Goal: Task Accomplishment & Management: Manage account settings

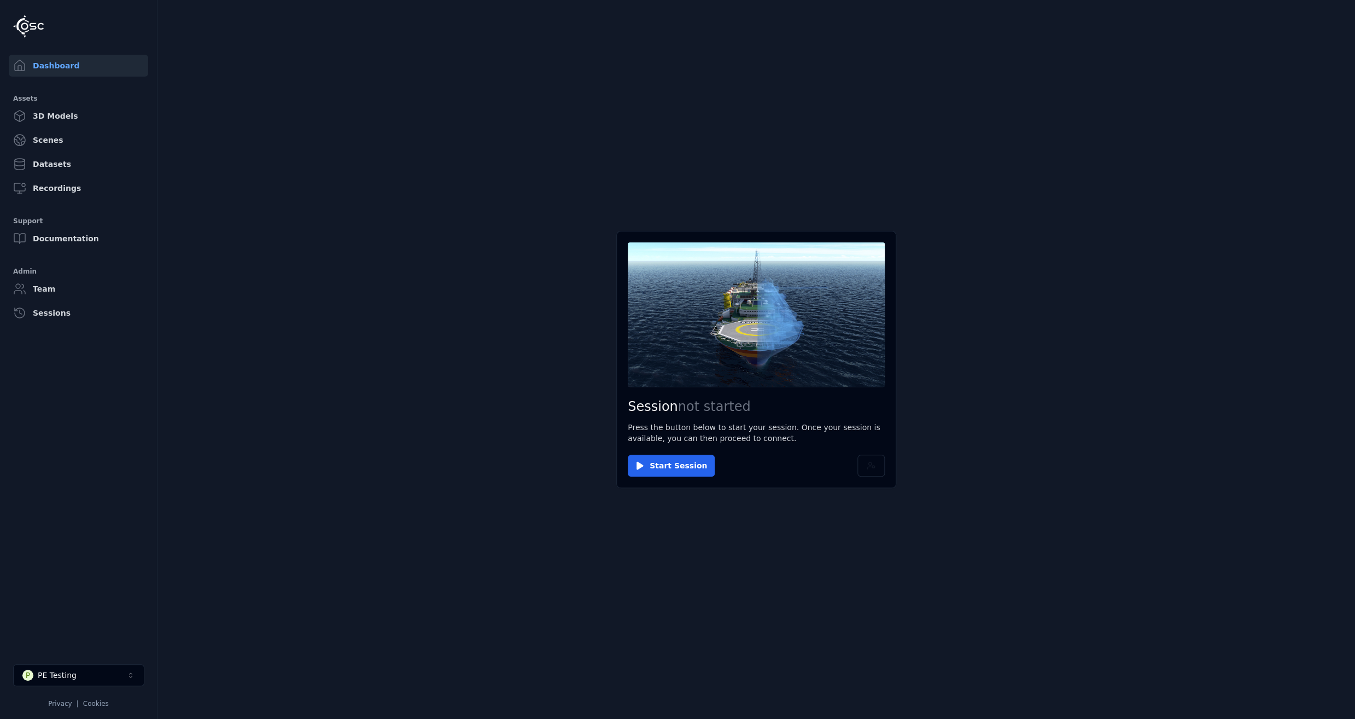
drag, startPoint x: 96, startPoint y: 682, endPoint x: 97, endPoint y: 659, distance: 22.5
click at [95, 682] on button "P PE Testing" at bounding box center [78, 675] width 131 height 22
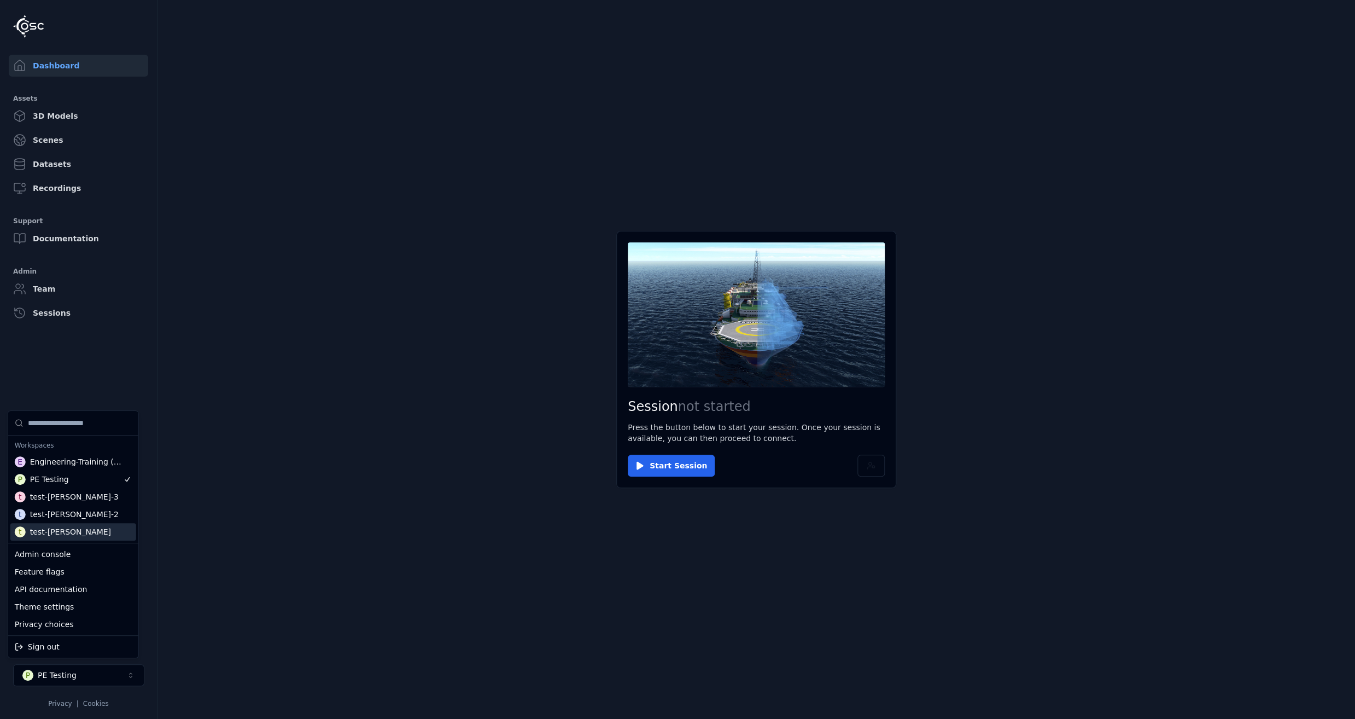
click at [69, 527] on div "test-[PERSON_NAME]" at bounding box center [70, 531] width 81 height 11
drag, startPoint x: 240, startPoint y: 487, endPoint x: 215, endPoint y: 395, distance: 95.3
click at [240, 470] on html "Support Dashboard Assets 3D Models Scenes Datasets Recordings Support Documenta…" at bounding box center [677, 359] width 1355 height 719
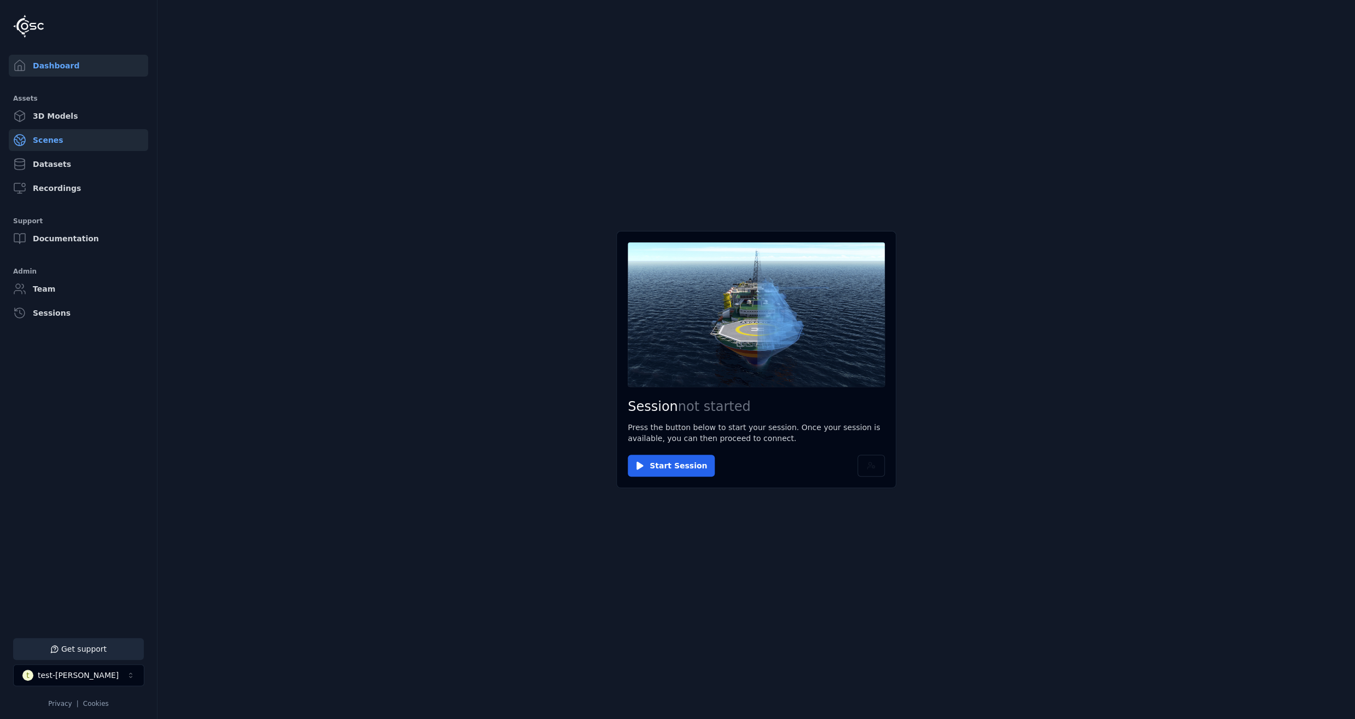
click at [72, 144] on link "Scenes" at bounding box center [78, 140] width 139 height 22
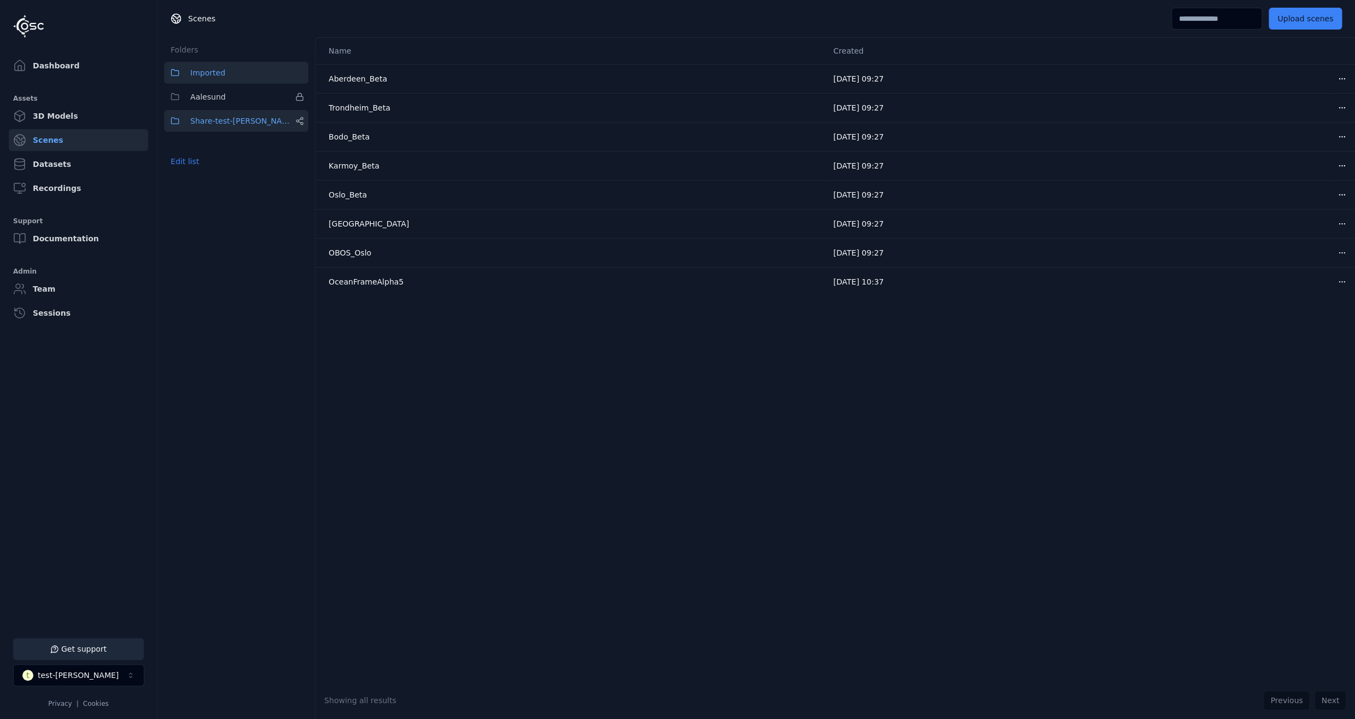
click at [246, 117] on span "Share-test-[PERSON_NAME]" at bounding box center [240, 120] width 101 height 13
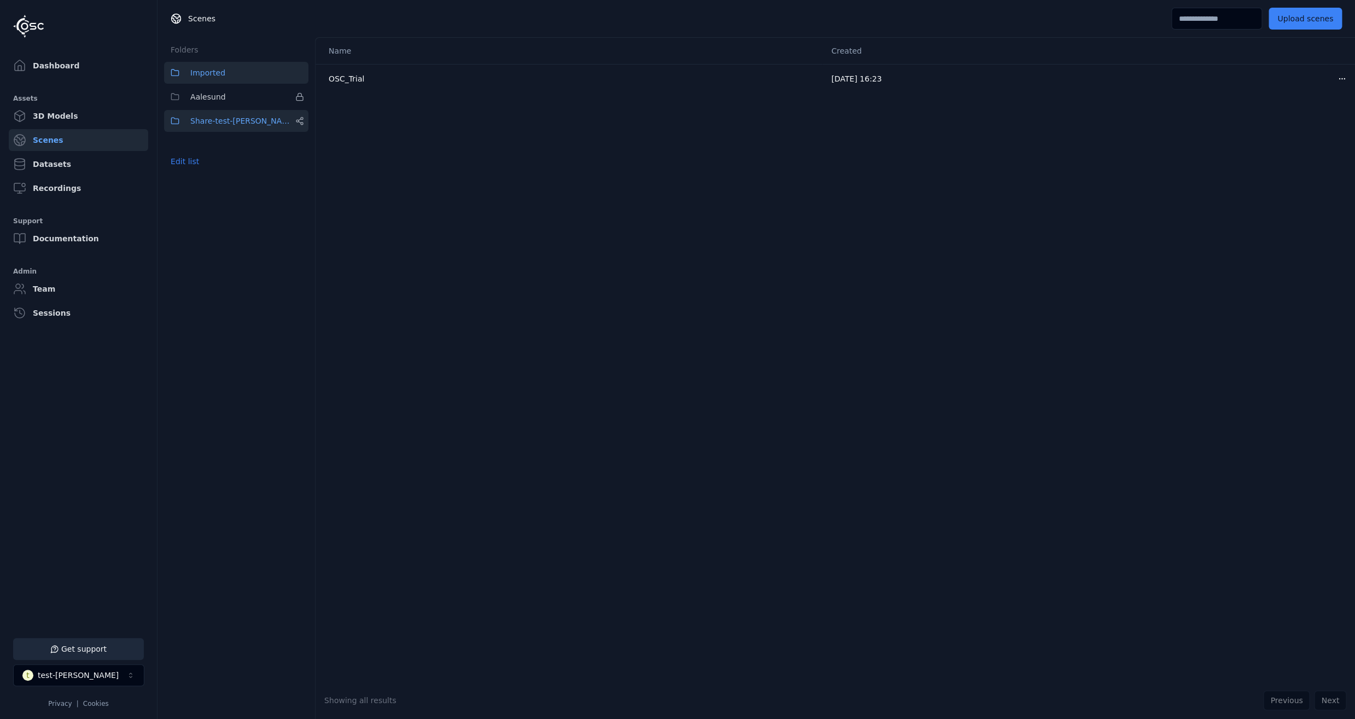
click at [232, 78] on button "Imported" at bounding box center [236, 73] width 144 height 22
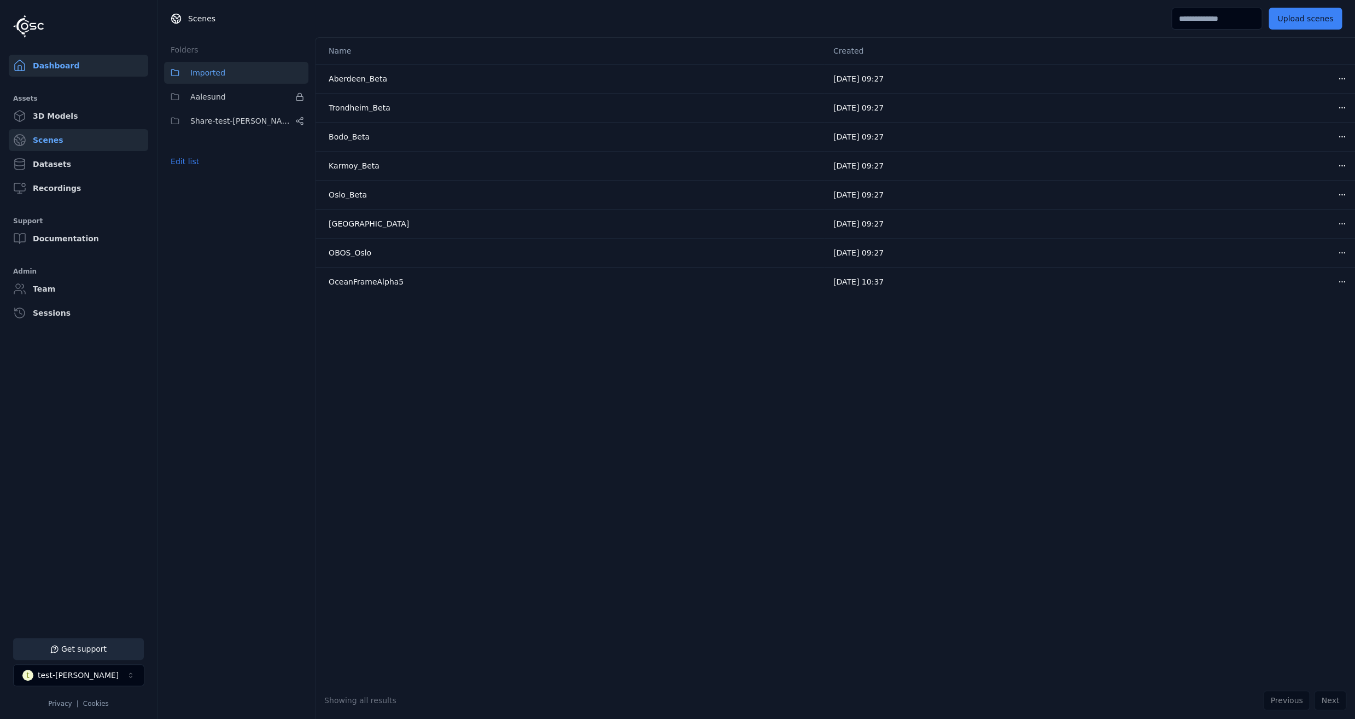
click at [54, 62] on link "Dashboard" at bounding box center [78, 66] width 139 height 22
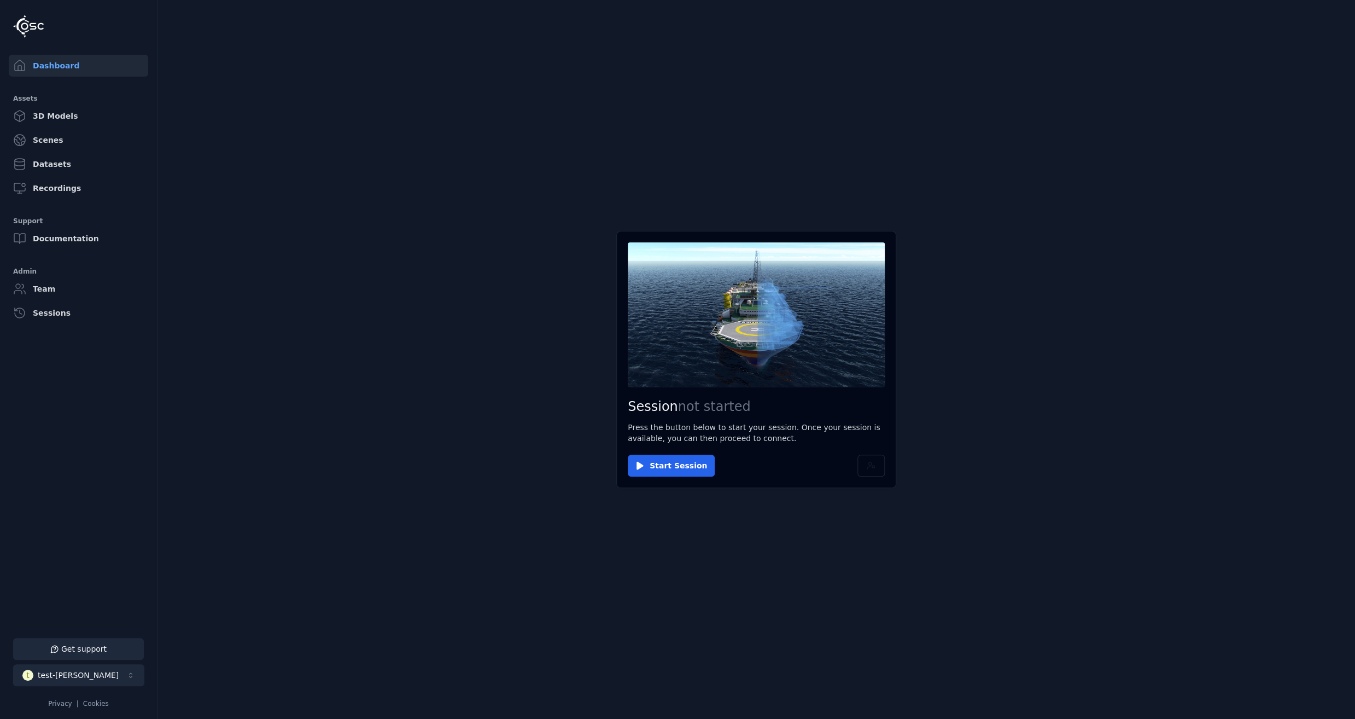
click at [58, 674] on div "test-[PERSON_NAME]" at bounding box center [78, 674] width 81 height 11
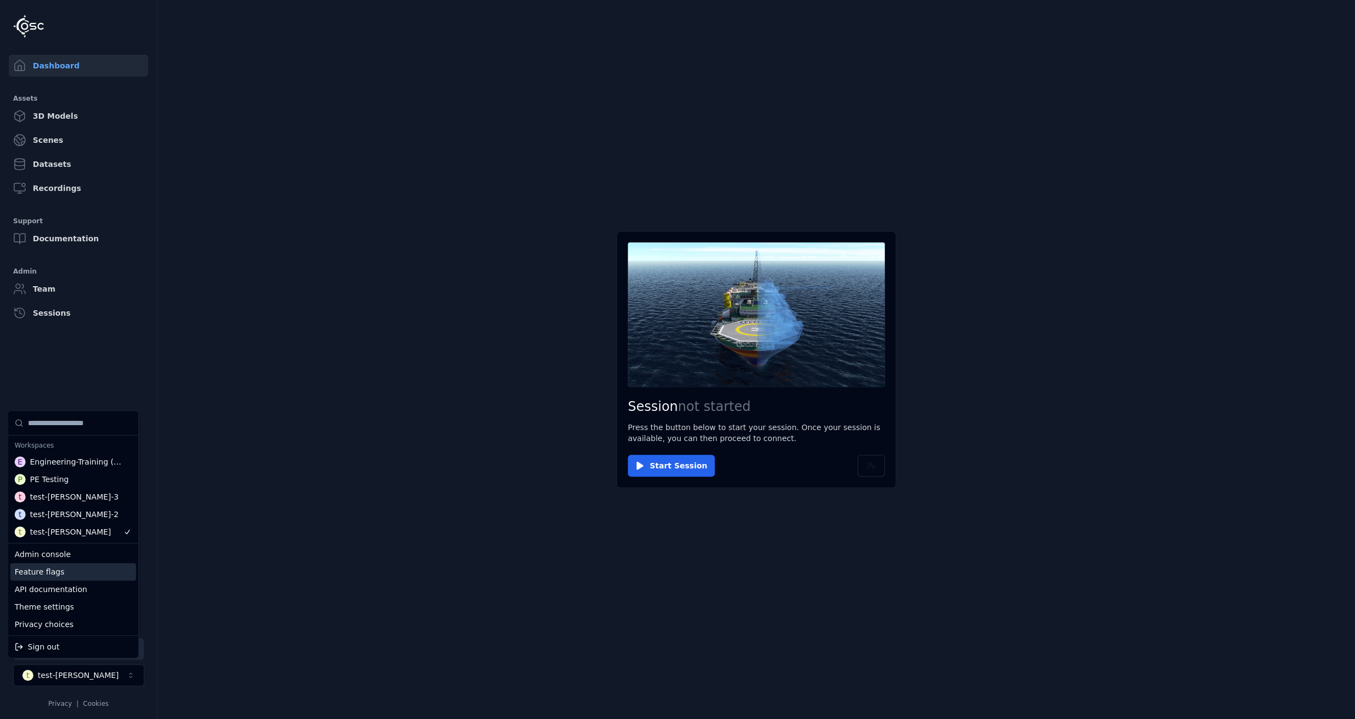
click at [58, 574] on div "Feature flags" at bounding box center [73, 572] width 126 height 18
select select "****"
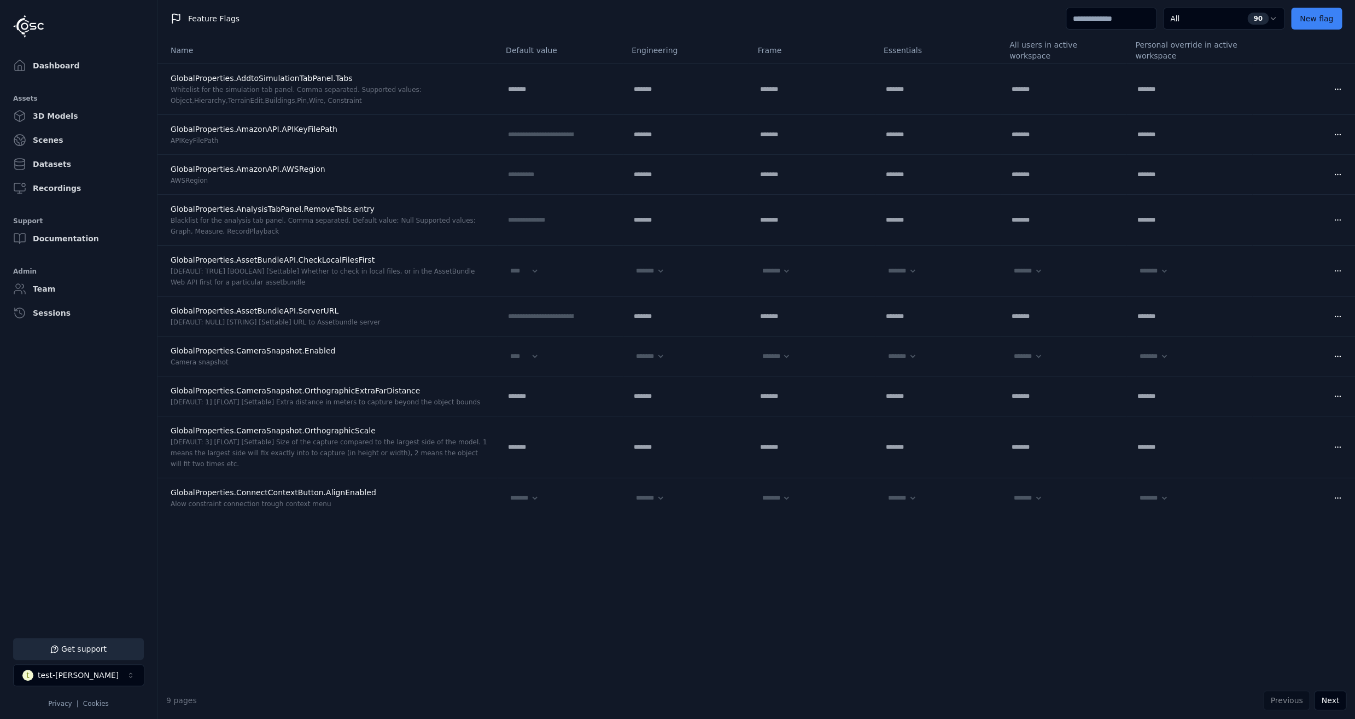
click at [1130, 19] on input at bounding box center [1111, 19] width 91 height 22
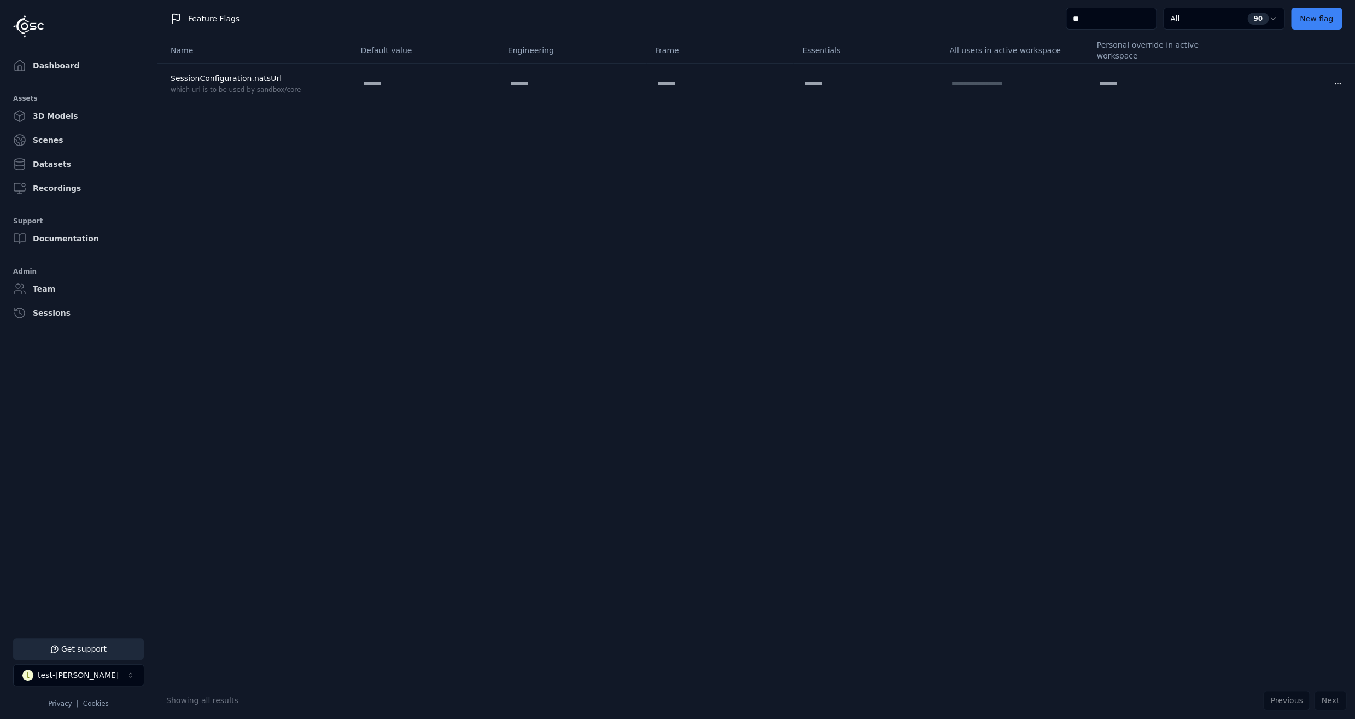
type input "*"
select select "****"
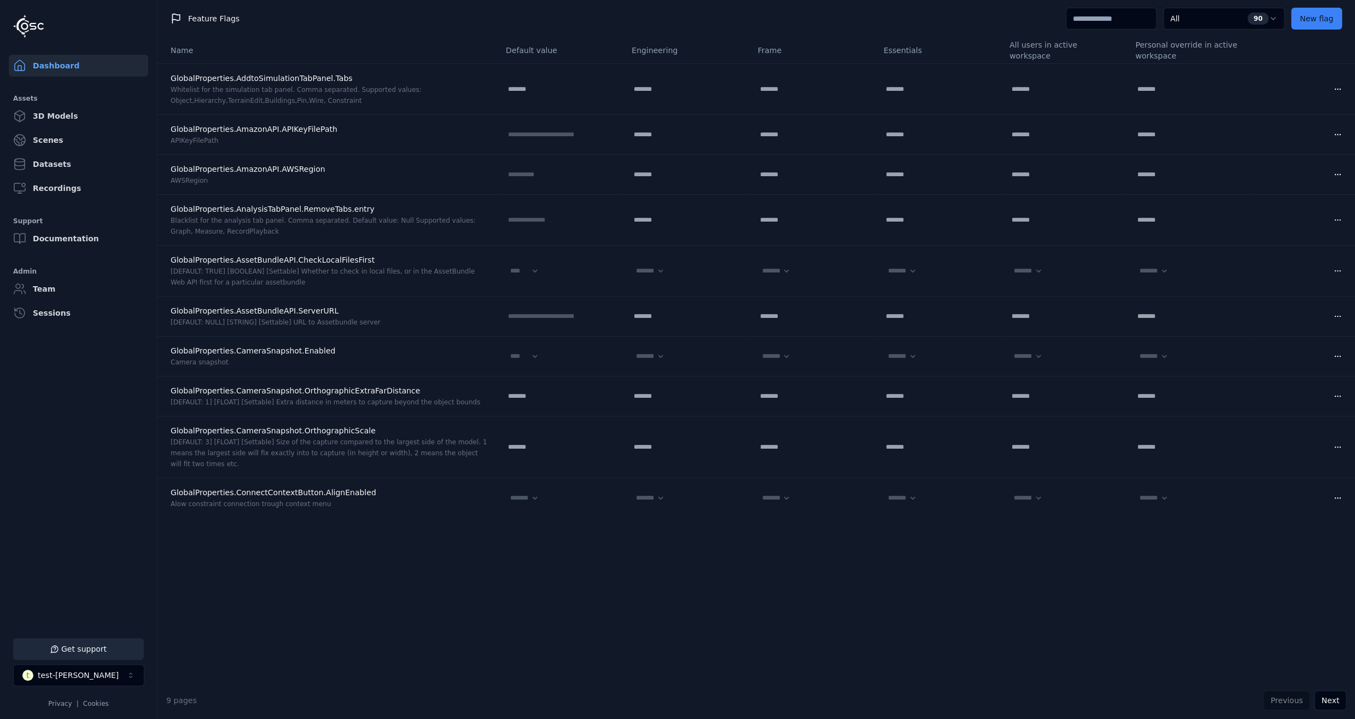
click at [51, 72] on link "Dashboard" at bounding box center [78, 66] width 139 height 22
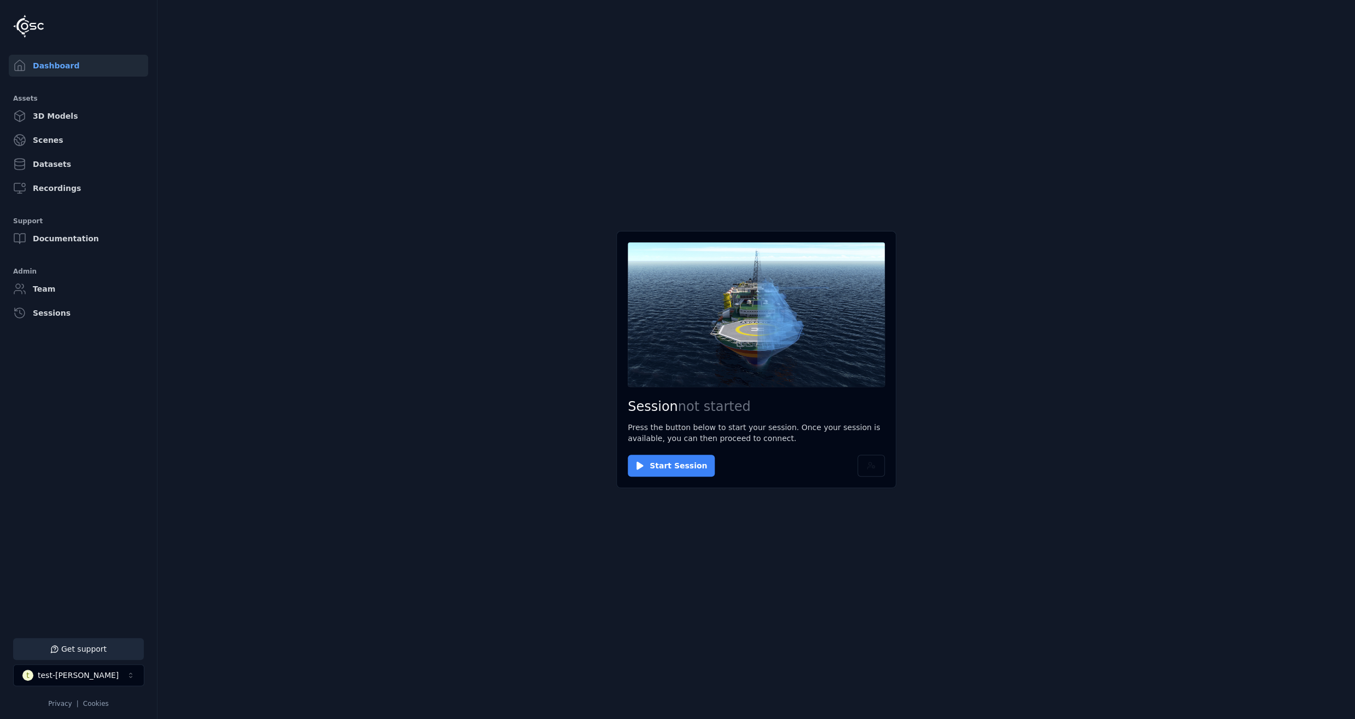
click at [675, 475] on button "Start Session" at bounding box center [671, 466] width 87 height 22
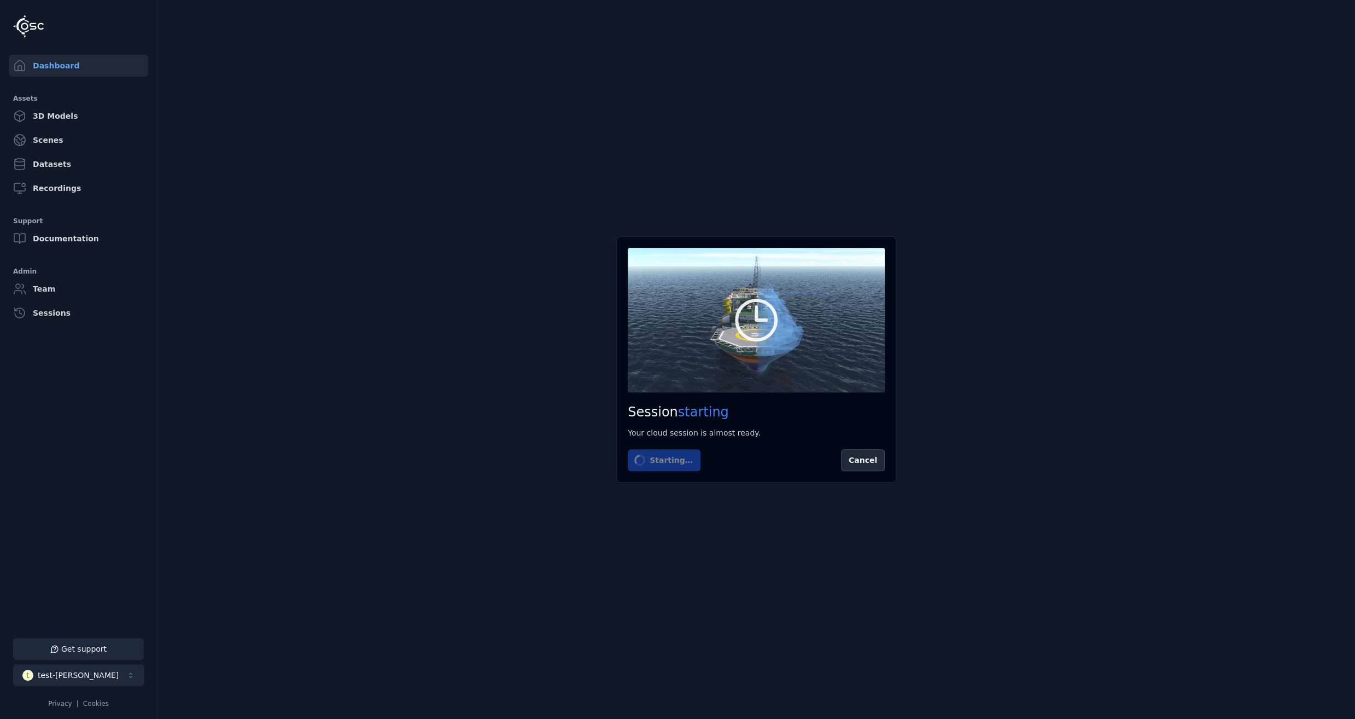
click at [88, 676] on button "t test-[PERSON_NAME]" at bounding box center [78, 675] width 131 height 22
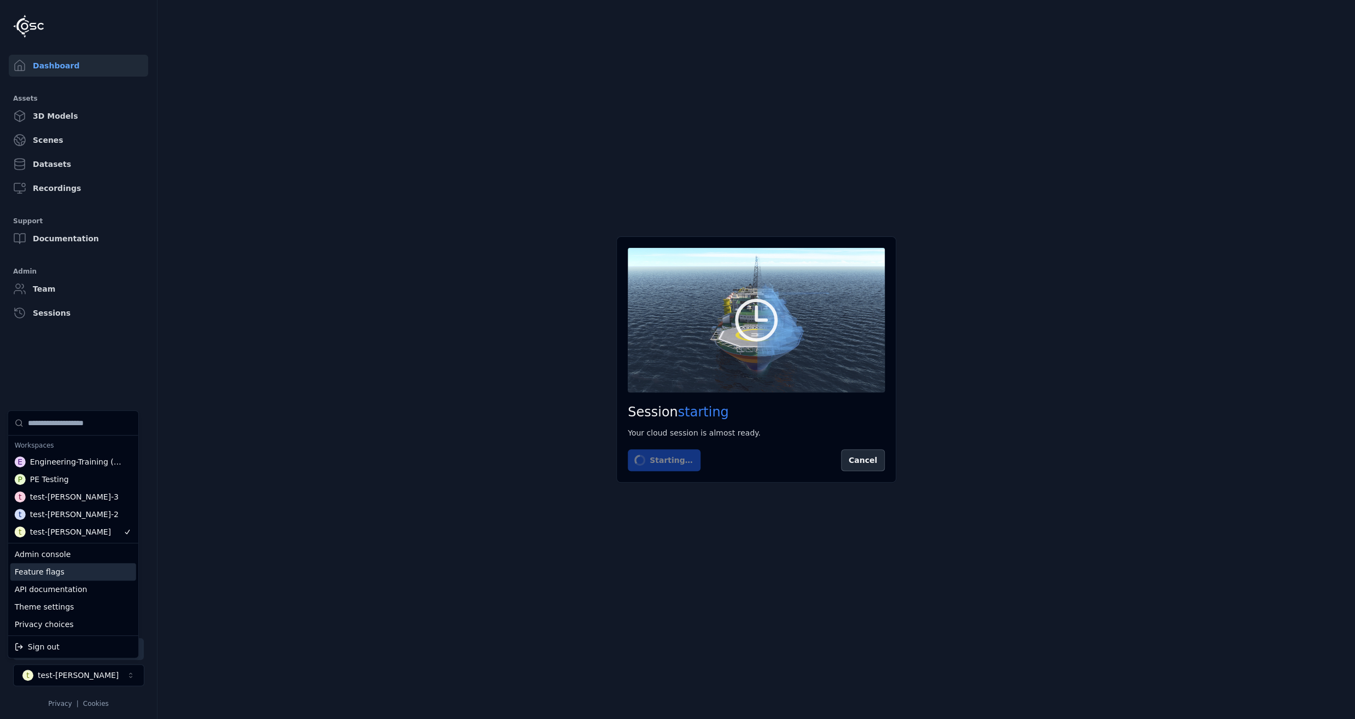
click at [282, 572] on html "Support Dashboard Assets 3D Models Scenes Datasets Recordings Support Documenta…" at bounding box center [677, 359] width 1355 height 719
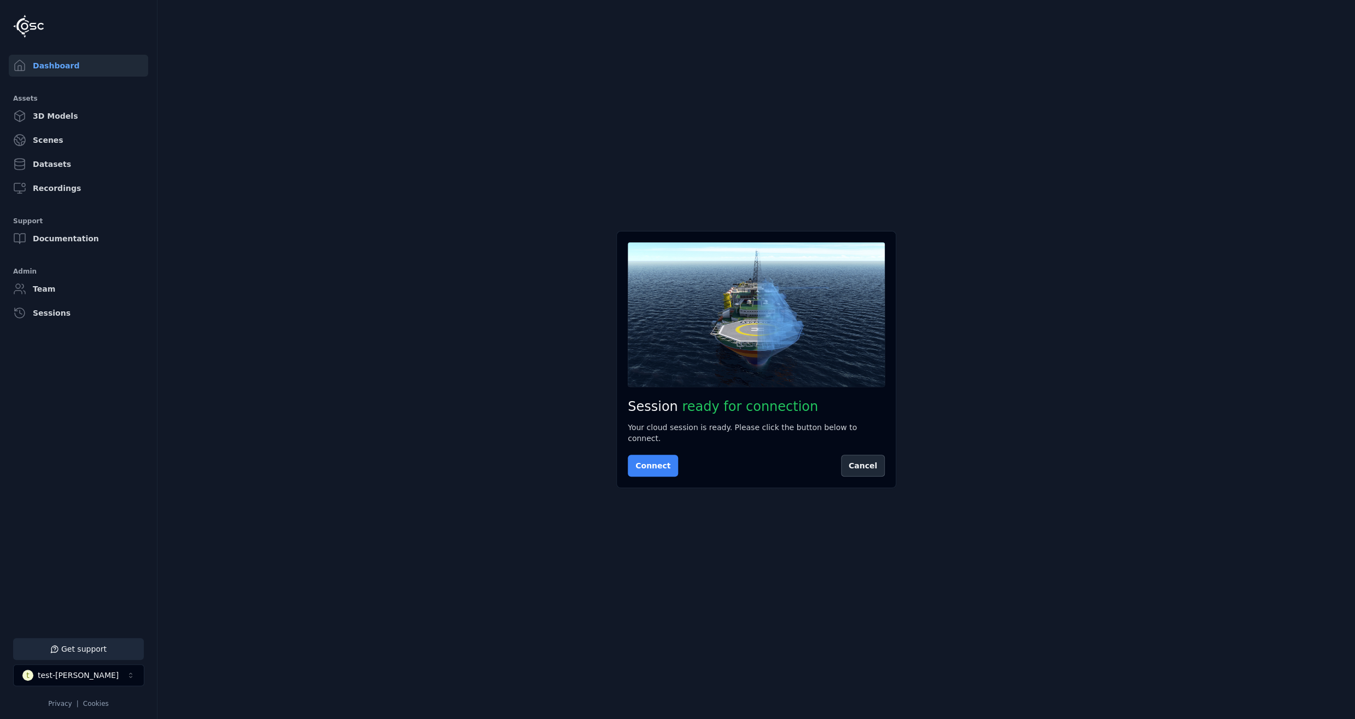
click at [646, 459] on button "Connect" at bounding box center [653, 466] width 50 height 22
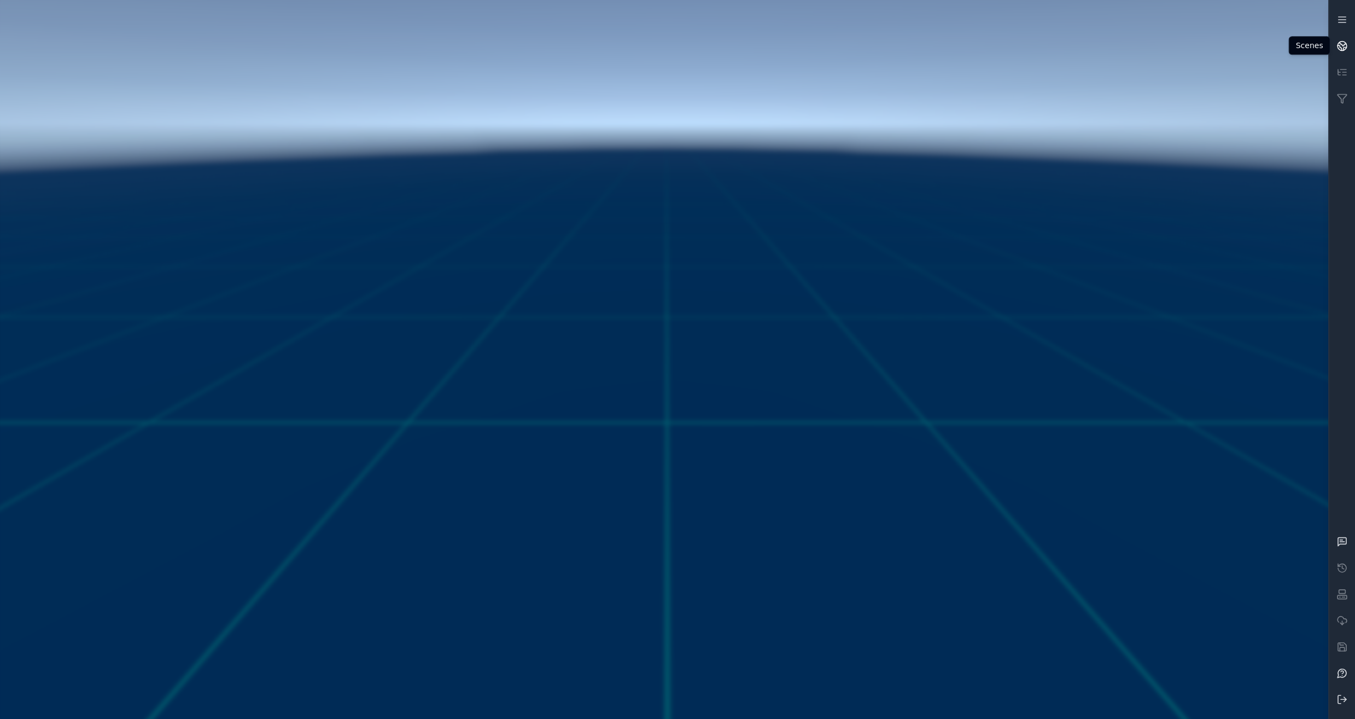
click at [1342, 46] on icon at bounding box center [1343, 44] width 7 height 4
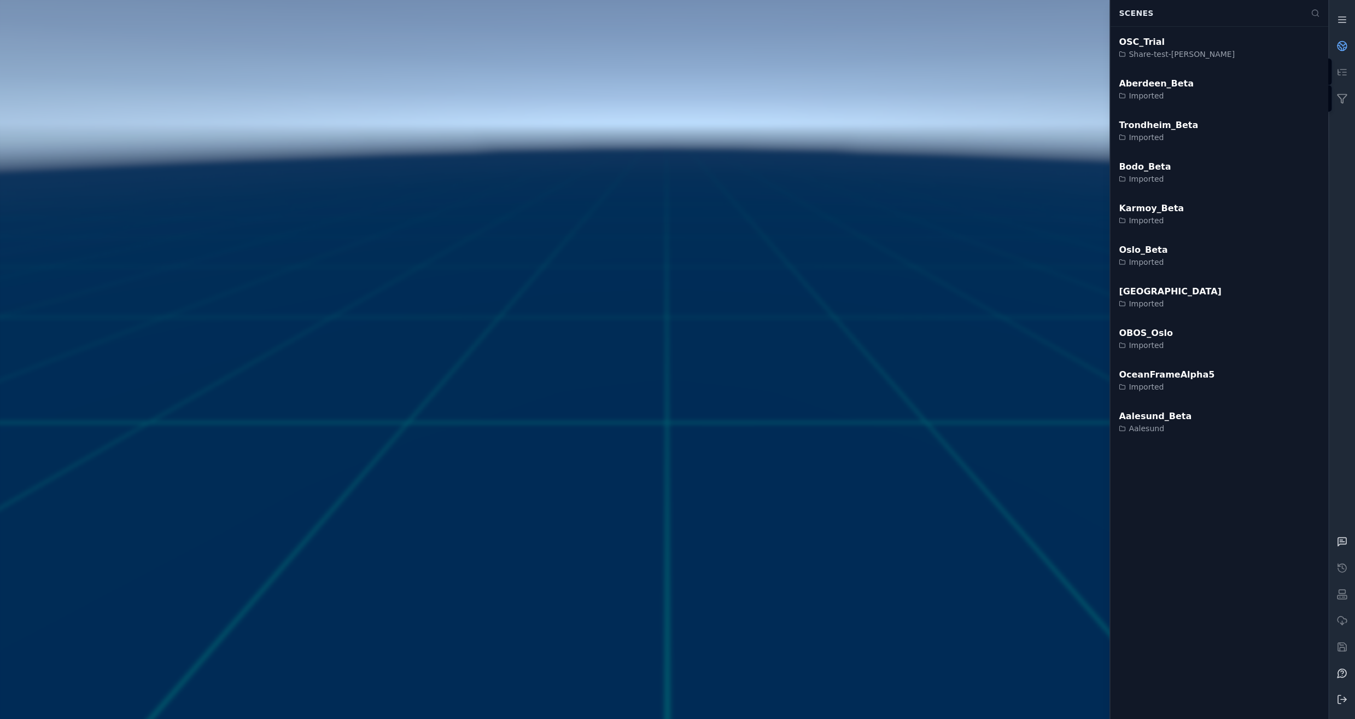
click at [1344, 92] on link at bounding box center [1342, 98] width 26 height 26
click at [1159, 174] on div "Imported" at bounding box center [1145, 178] width 52 height 11
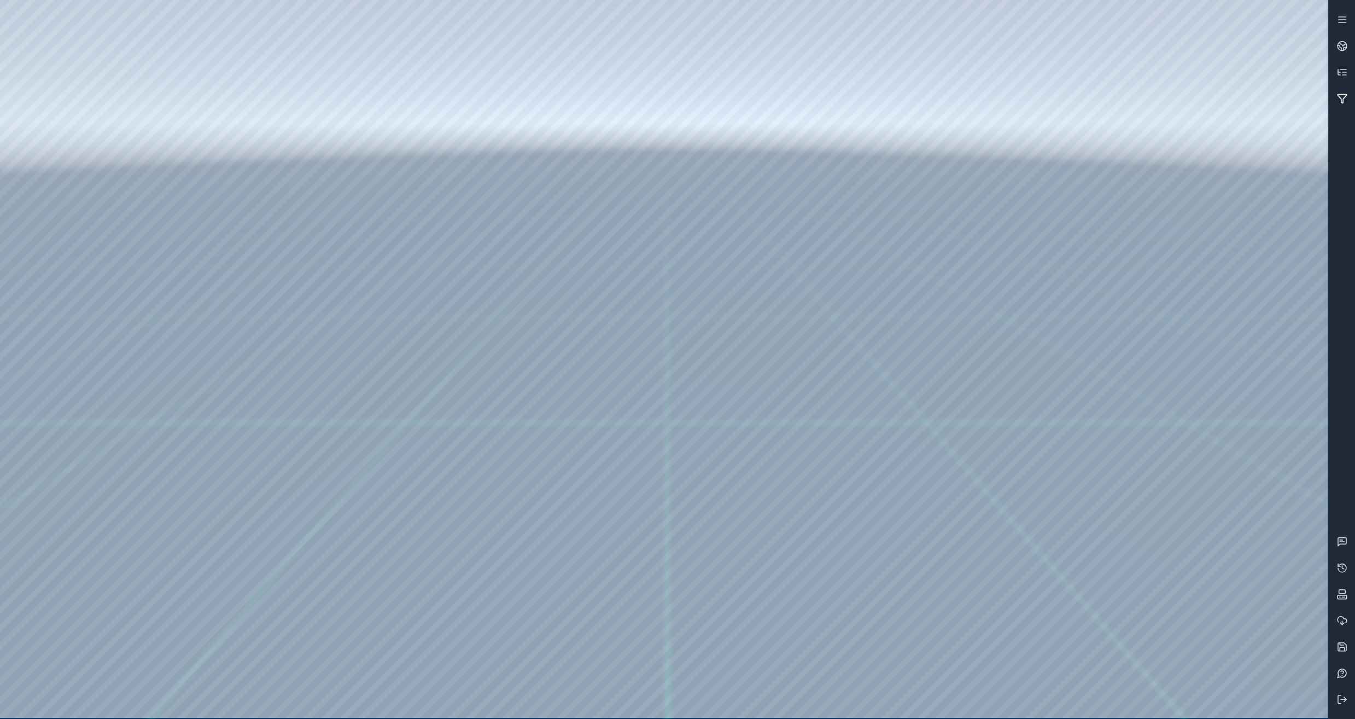
click at [1342, 96] on icon at bounding box center [1342, 98] width 11 height 11
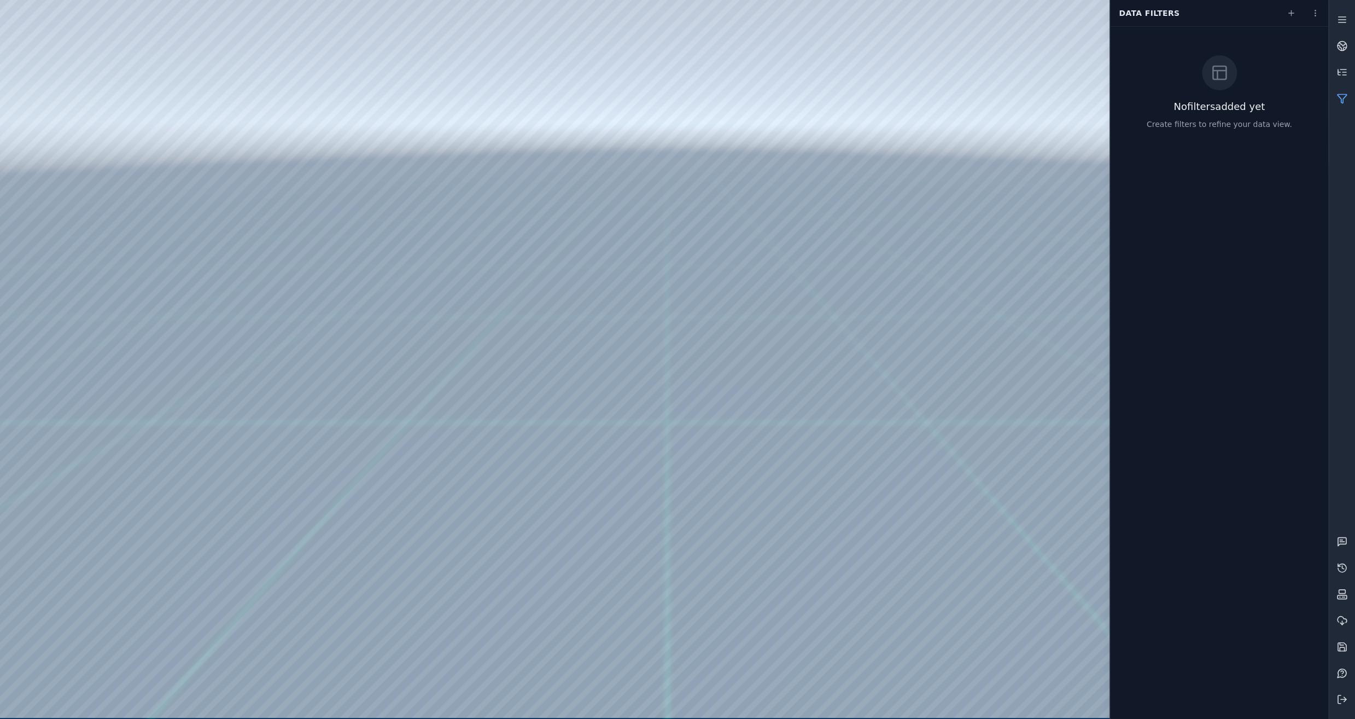
click at [1346, 102] on icon at bounding box center [1342, 98] width 11 height 11
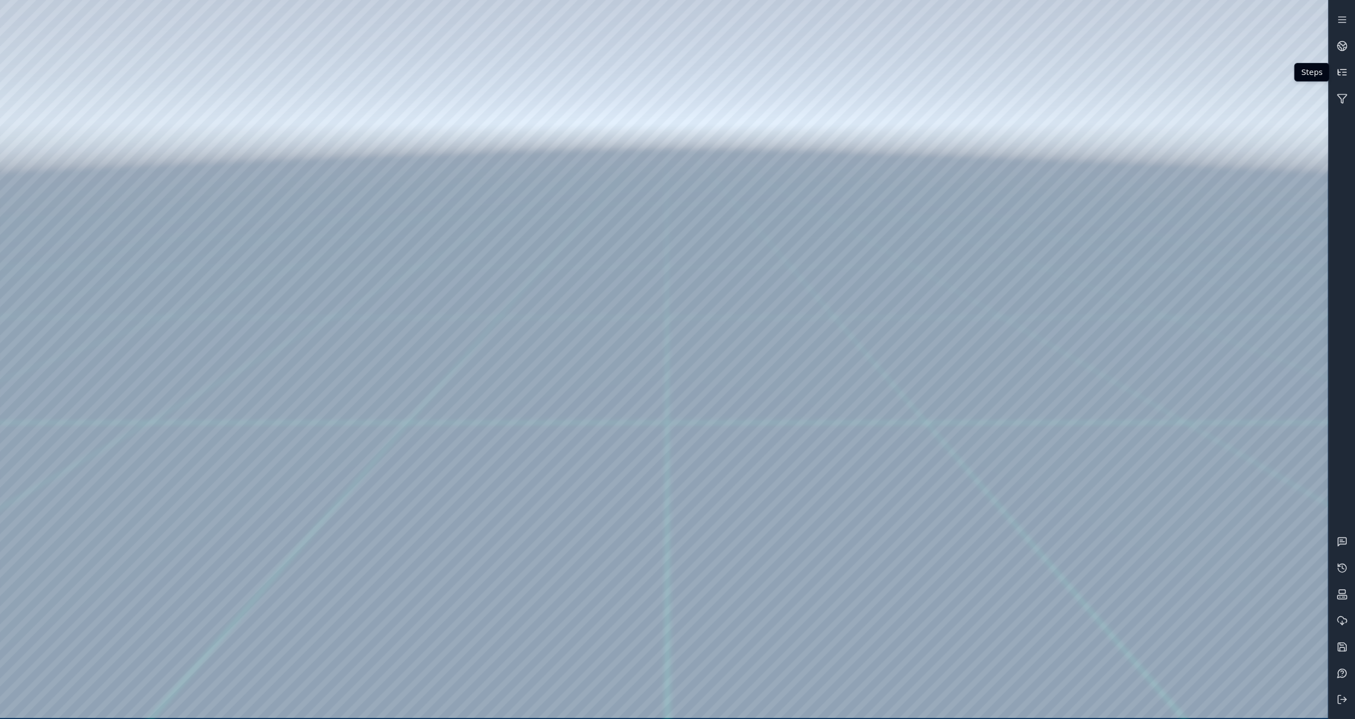
click at [1345, 69] on icon at bounding box center [1344, 69] width 6 height 0
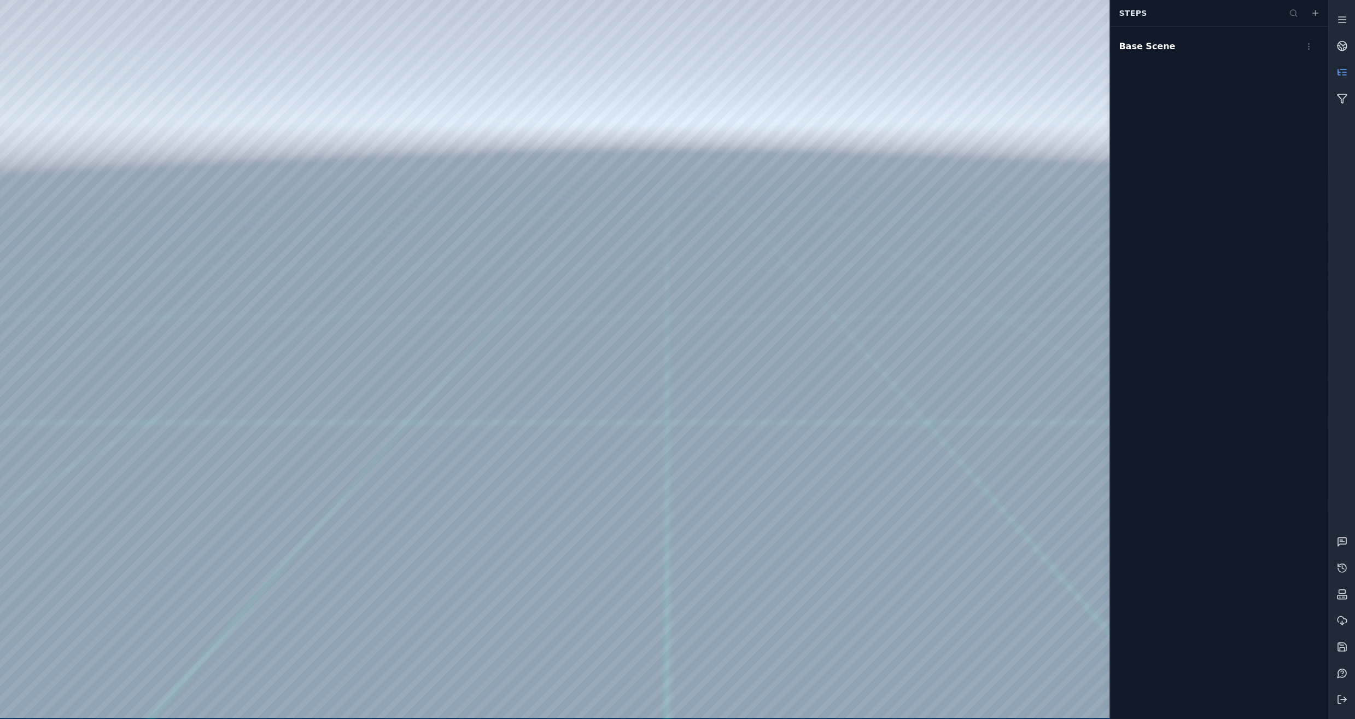
click at [1345, 69] on icon at bounding box center [1344, 69] width 6 height 0
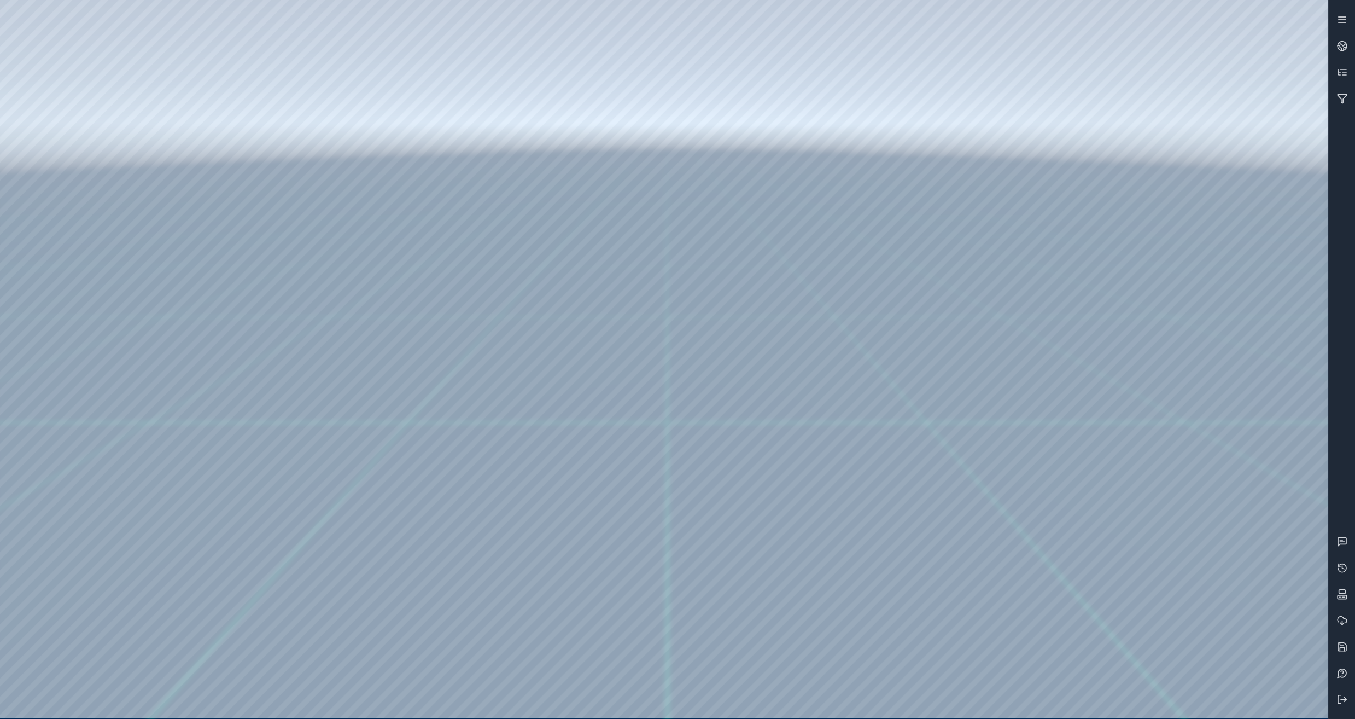
click at [1343, 10] on link at bounding box center [1342, 20] width 26 height 26
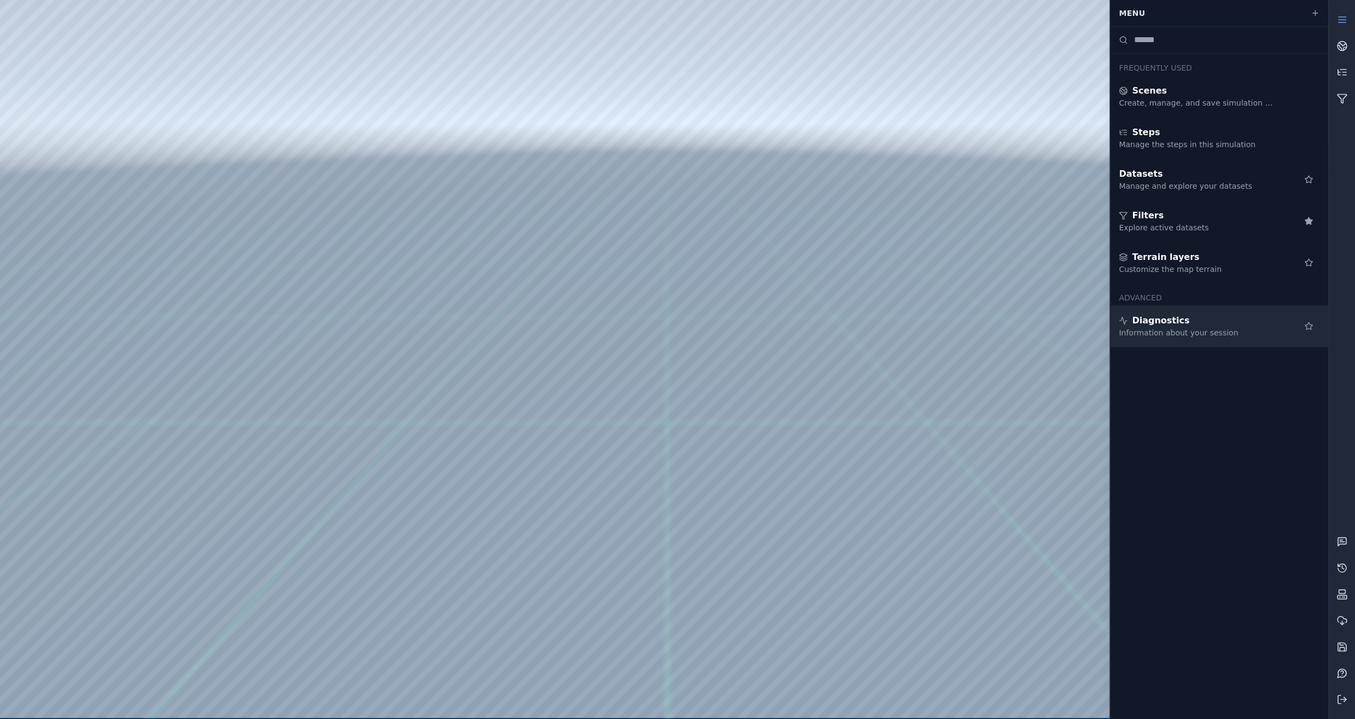
click at [1204, 318] on div "Diagnostics" at bounding box center [1198, 320] width 158 height 13
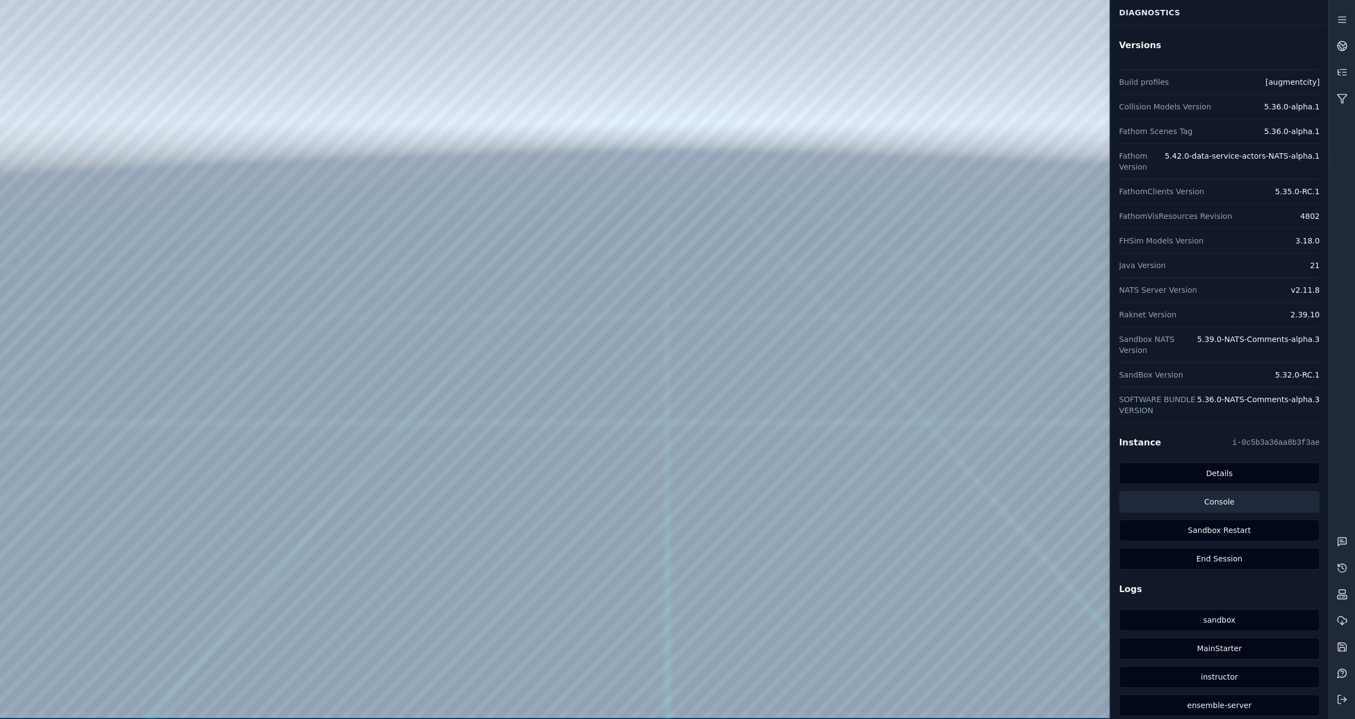
click at [1243, 491] on link "Console" at bounding box center [1219, 502] width 201 height 22
click at [1341, 706] on button at bounding box center [1342, 699] width 26 height 26
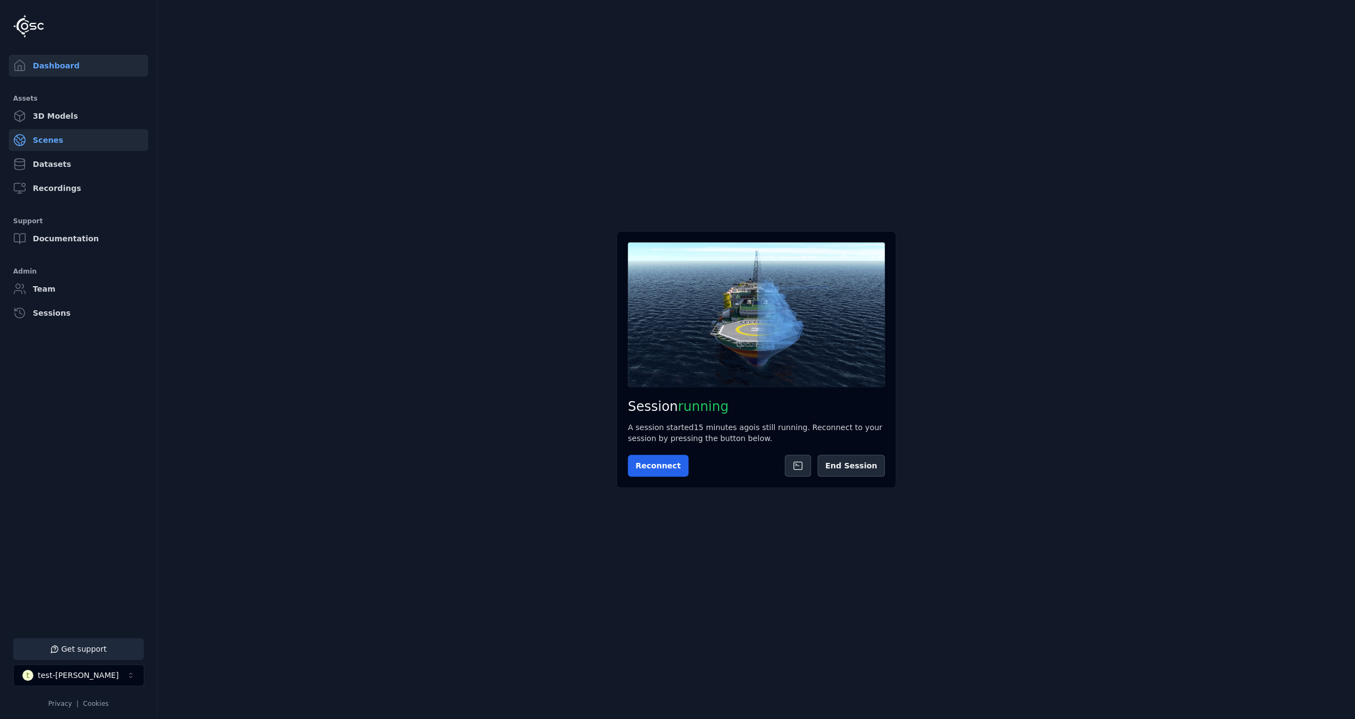
click at [49, 139] on link "Scenes" at bounding box center [78, 140] width 139 height 22
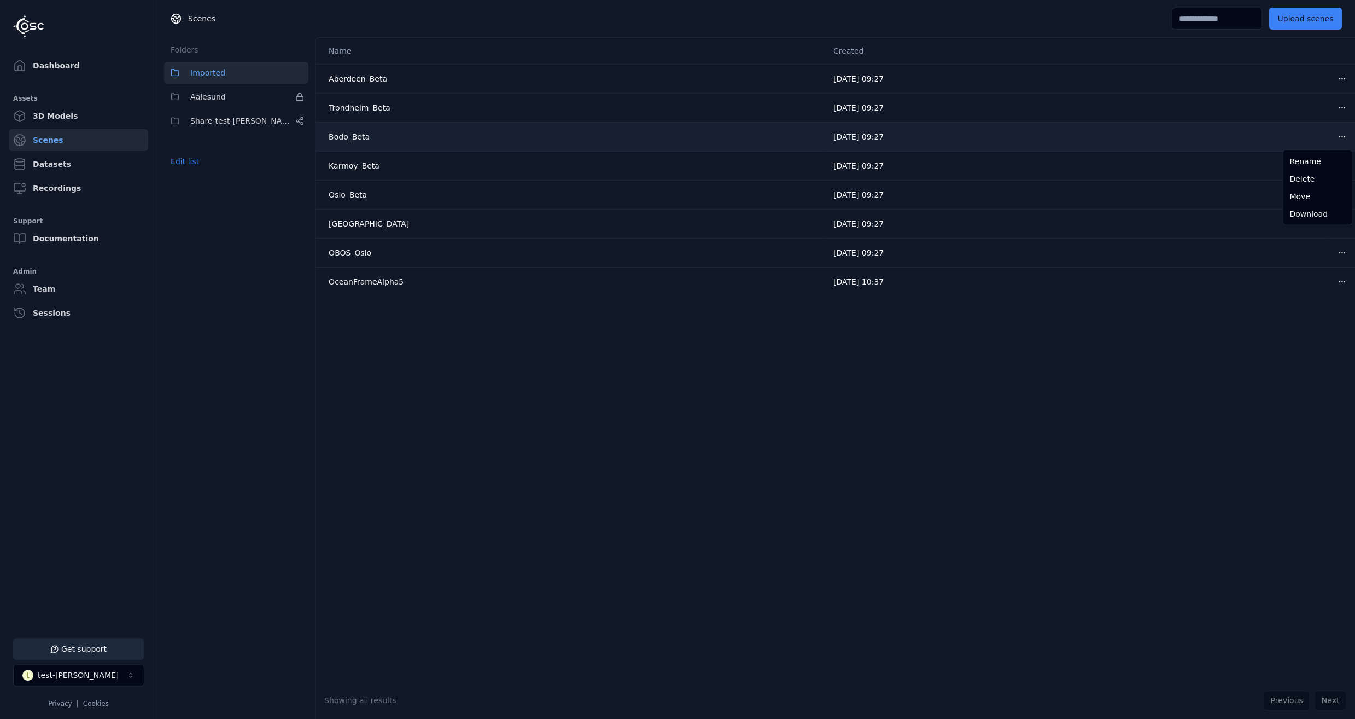
click at [1345, 137] on html "Support Dashboard Assets 3D Models Scenes Datasets Recordings Support Documenta…" at bounding box center [677, 359] width 1355 height 719
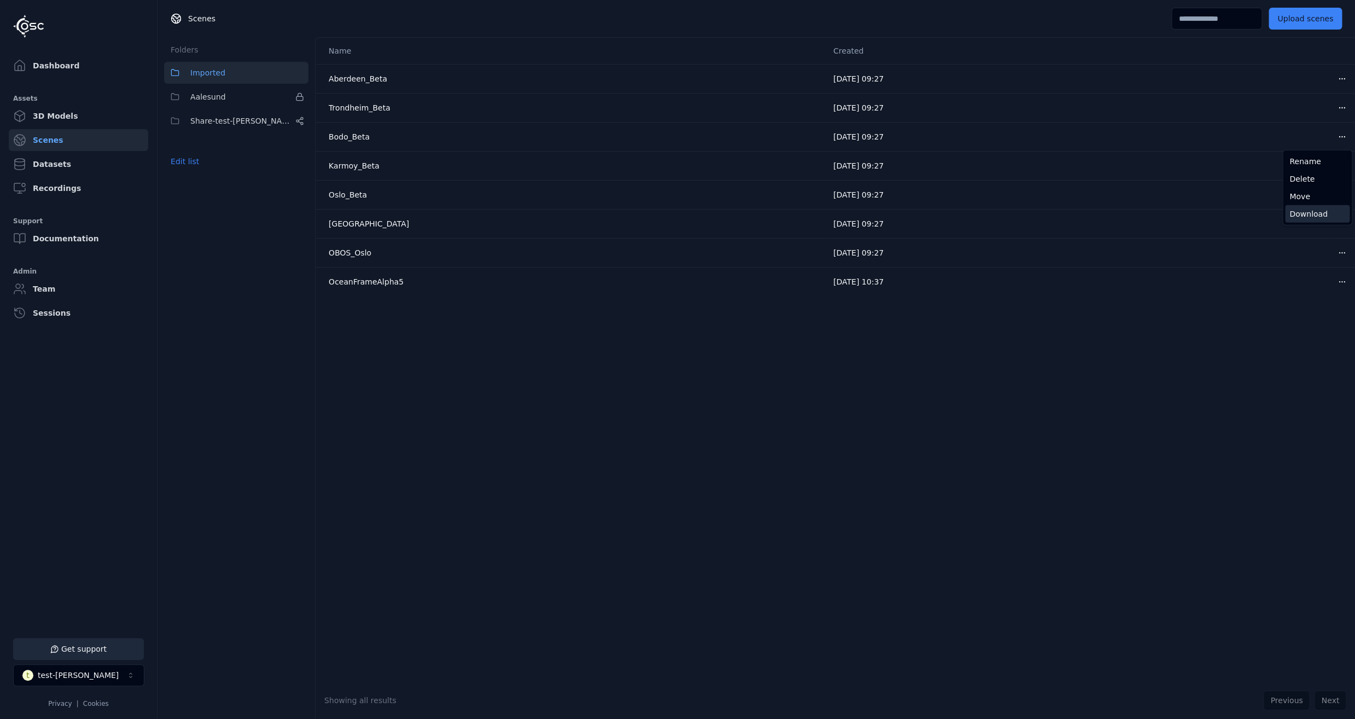
click at [1309, 218] on div "Download" at bounding box center [1317, 214] width 65 height 18
drag, startPoint x: 748, startPoint y: 481, endPoint x: 743, endPoint y: 481, distance: 5.5
click at [748, 481] on div "Name Created Aberdeen_Beta [DATE] 09:27 Open menu Trondheim_Beta [DATE] 09:27 O…" at bounding box center [836, 360] width 1040 height 644
click at [60, 62] on link "Dashboard" at bounding box center [78, 66] width 139 height 22
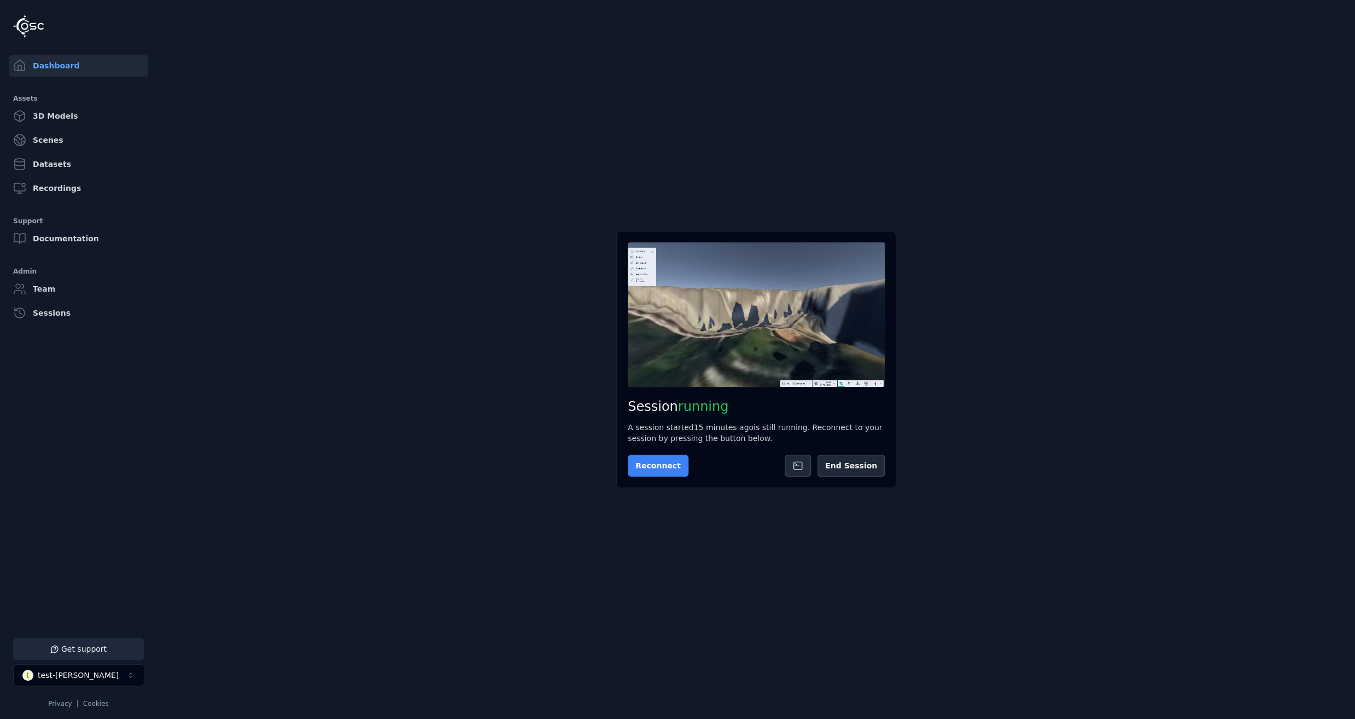
click at [669, 470] on button "Reconnect" at bounding box center [658, 466] width 61 height 22
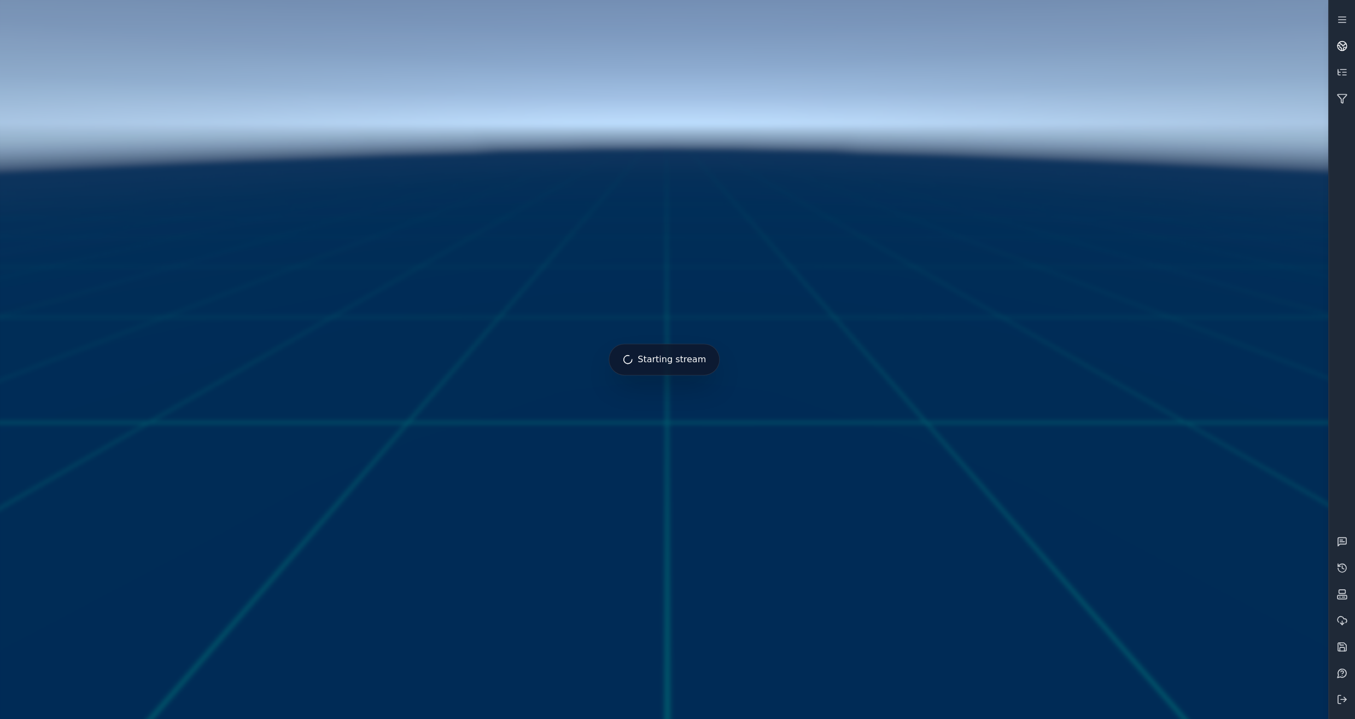
click at [1343, 39] on link at bounding box center [1342, 46] width 26 height 26
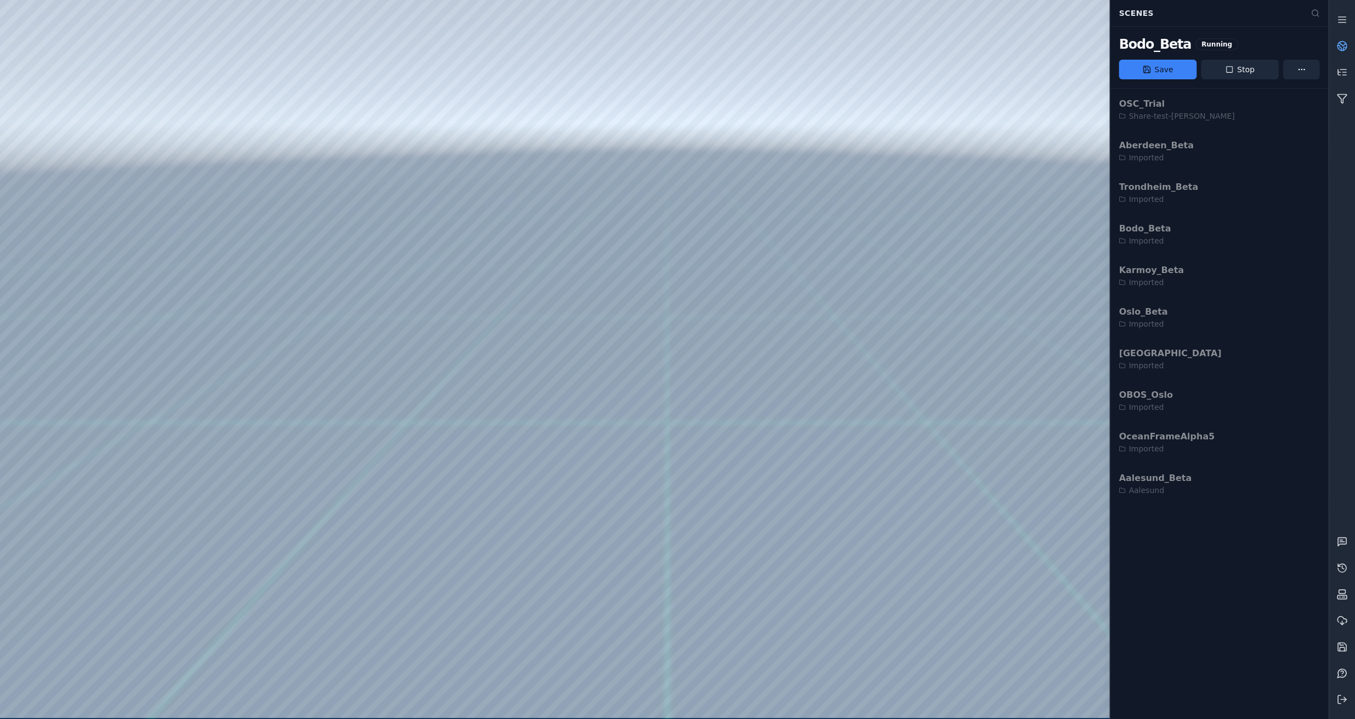
click at [778, 370] on div at bounding box center [664, 359] width 1328 height 718
click at [1348, 47] on link at bounding box center [1342, 46] width 26 height 26
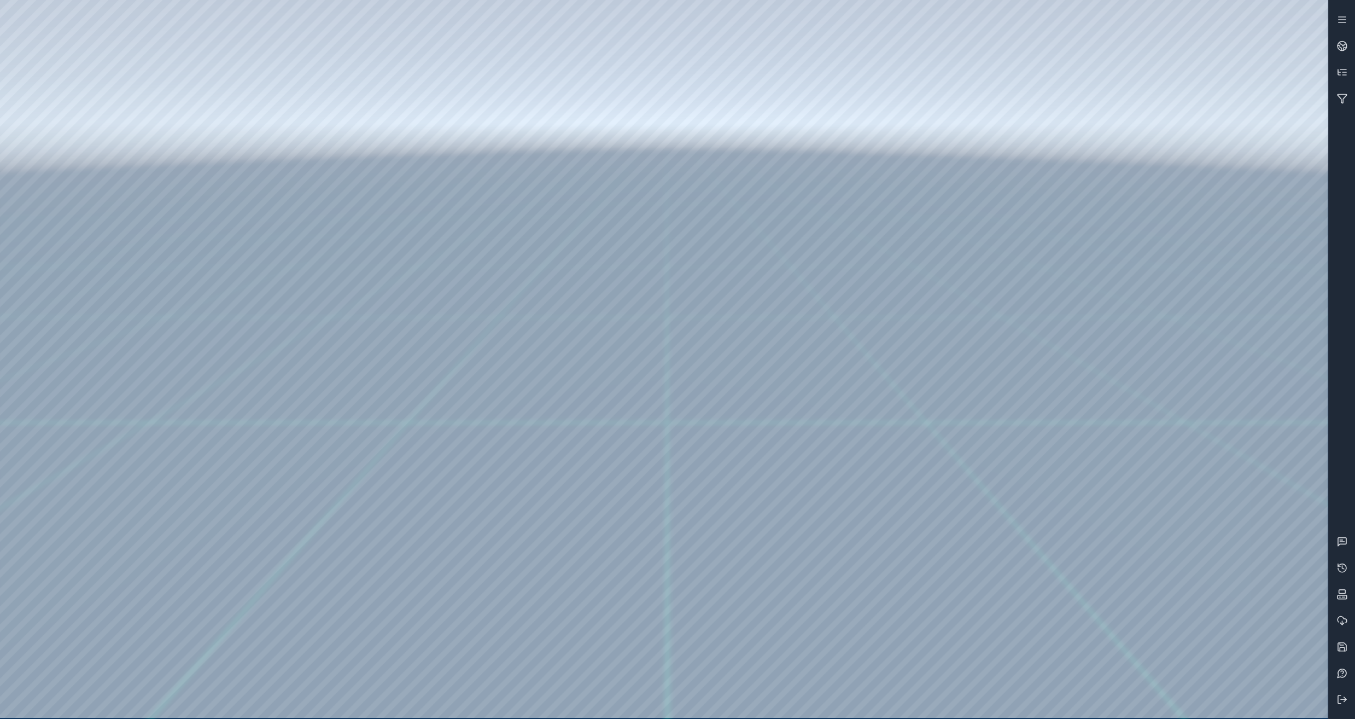
click at [748, 254] on div at bounding box center [664, 359] width 1328 height 718
click at [1345, 39] on link at bounding box center [1342, 46] width 26 height 26
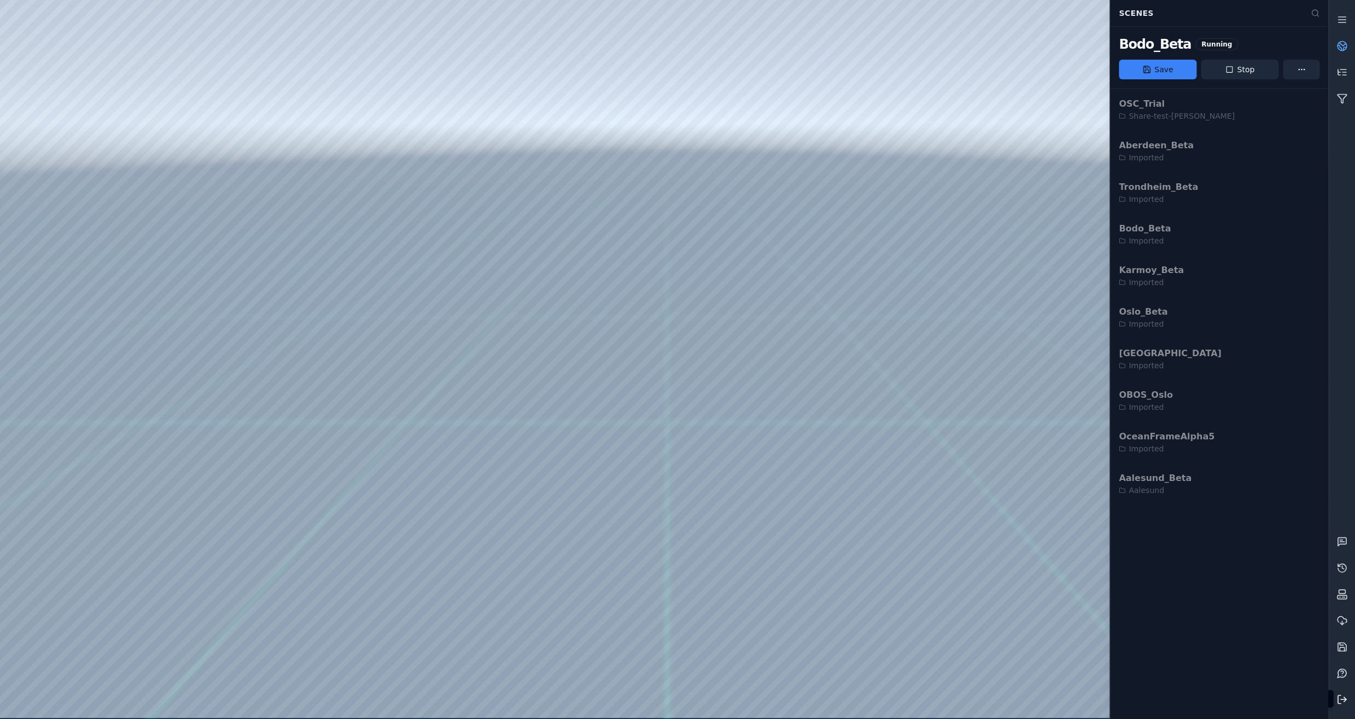
click at [1348, 702] on button at bounding box center [1342, 699] width 26 height 26
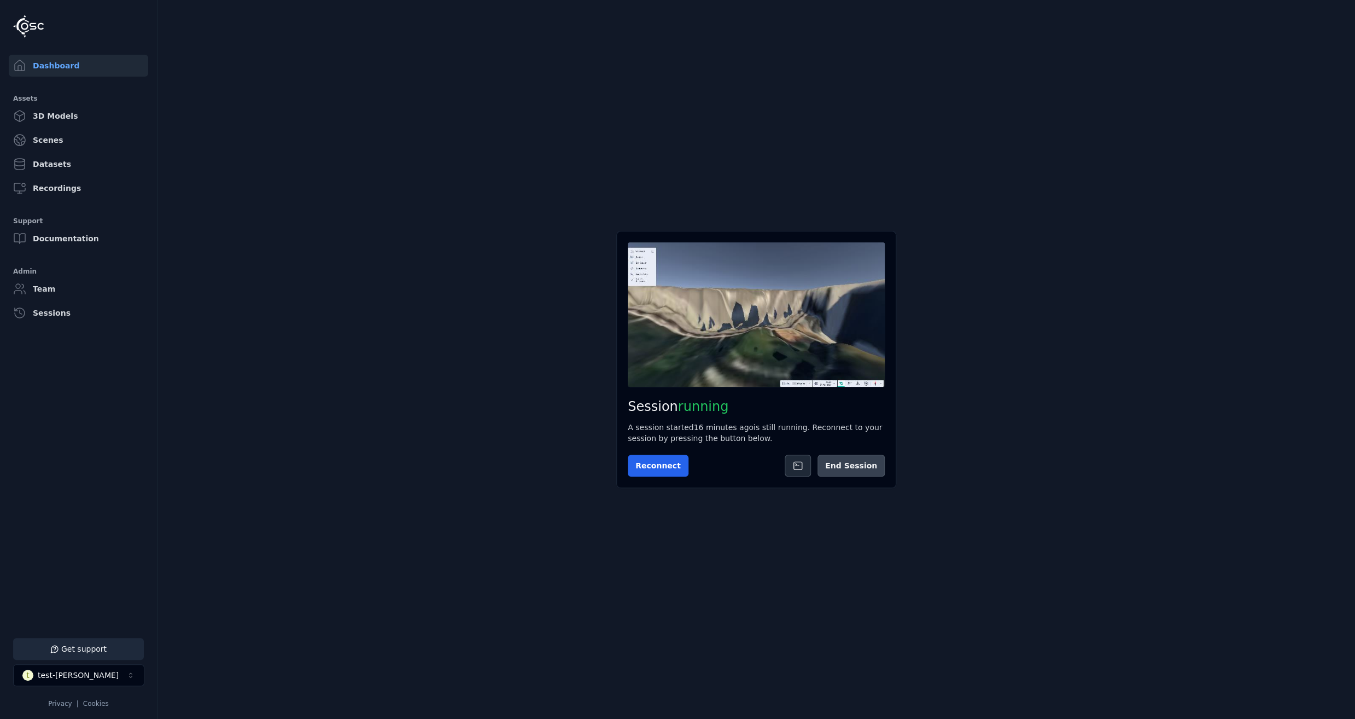
click at [872, 465] on button "End Session" at bounding box center [851, 466] width 67 height 22
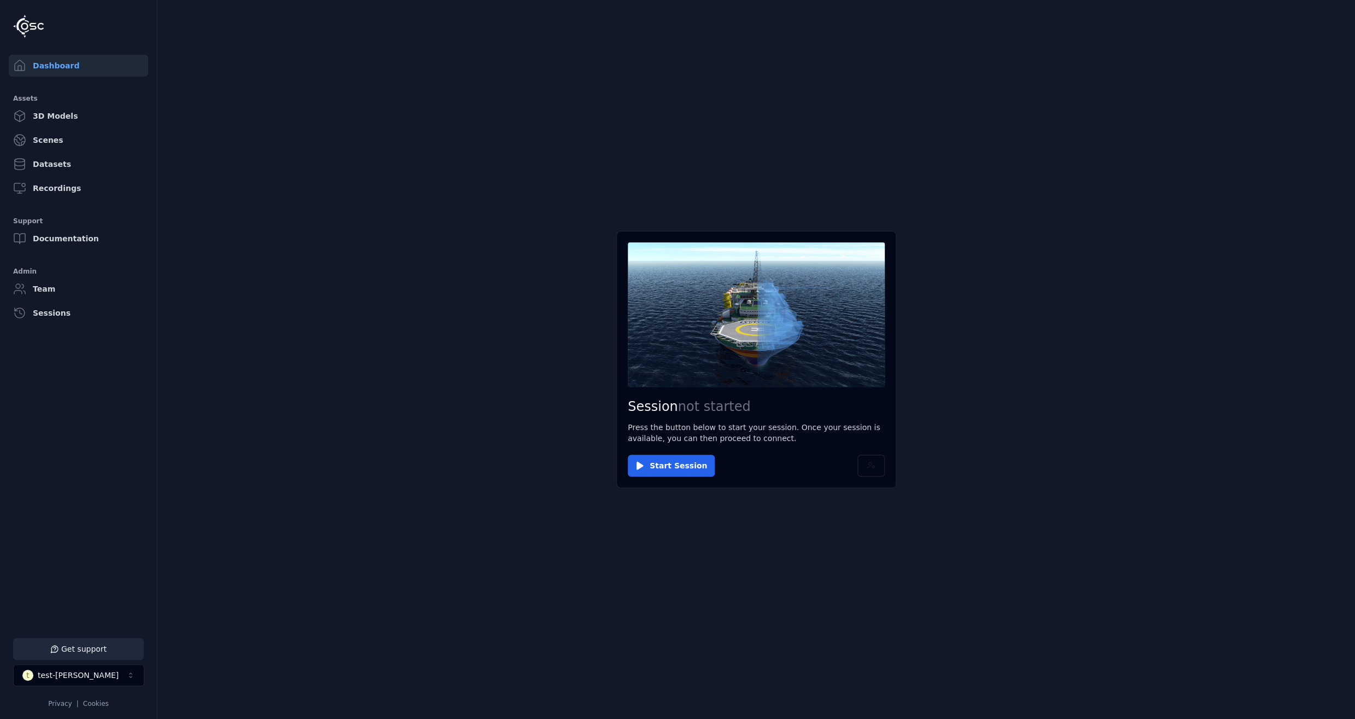
click at [83, 678] on button "t test-[PERSON_NAME]" at bounding box center [78, 675] width 131 height 22
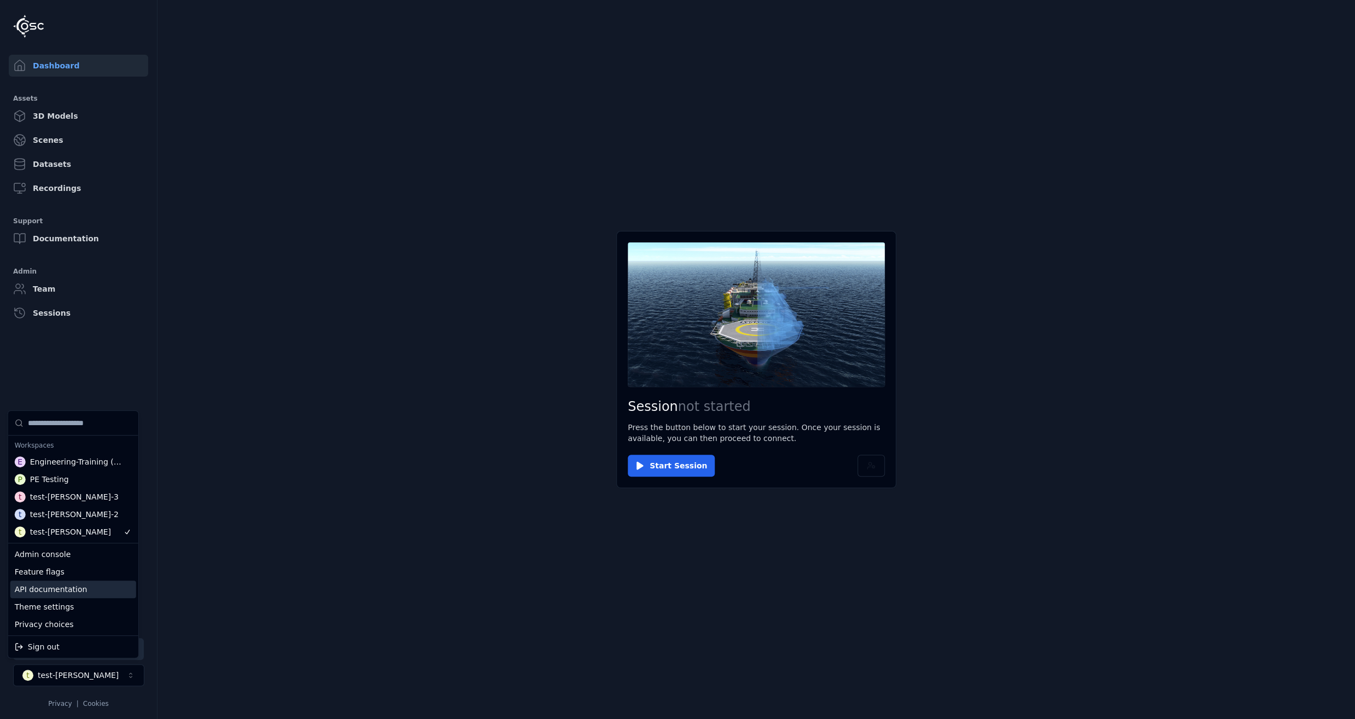
click at [274, 528] on html "Support Dashboard Assets 3D Models Scenes Datasets Recordings Support Documenta…" at bounding box center [677, 359] width 1355 height 719
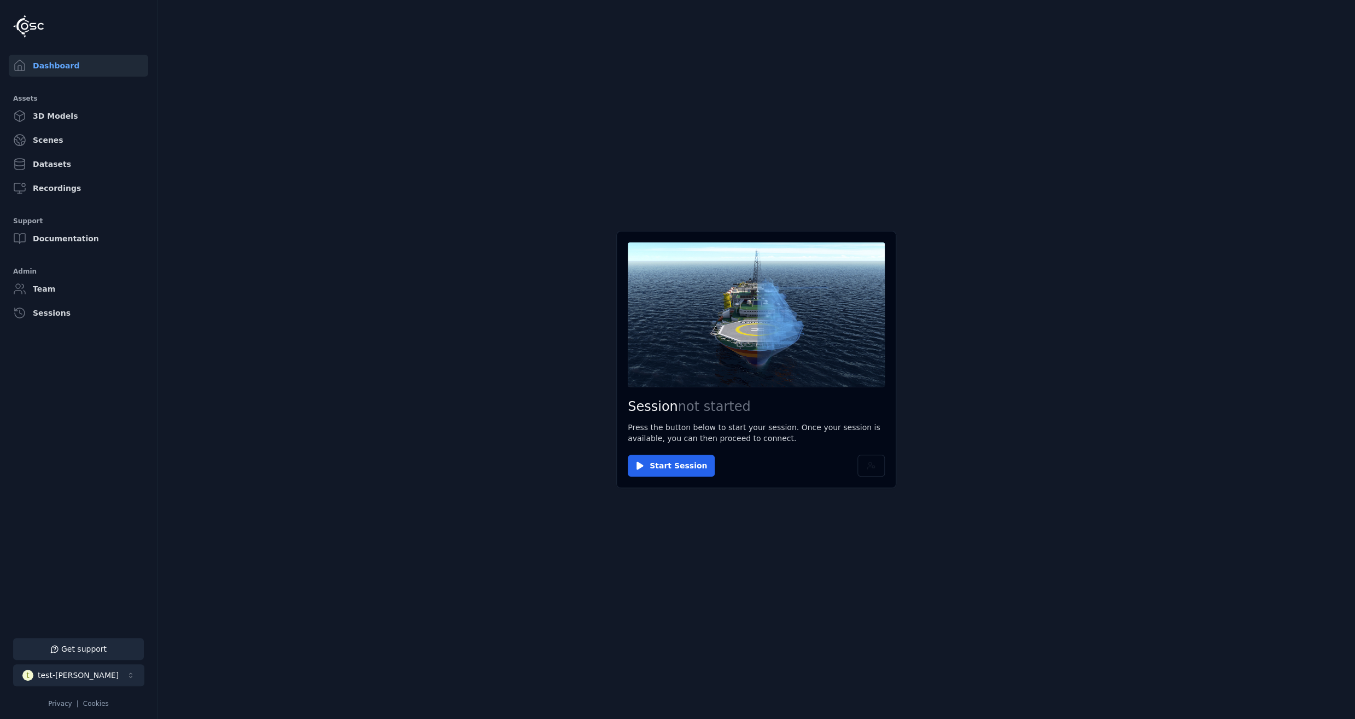
click at [101, 671] on button "t test-[PERSON_NAME]" at bounding box center [78, 675] width 131 height 22
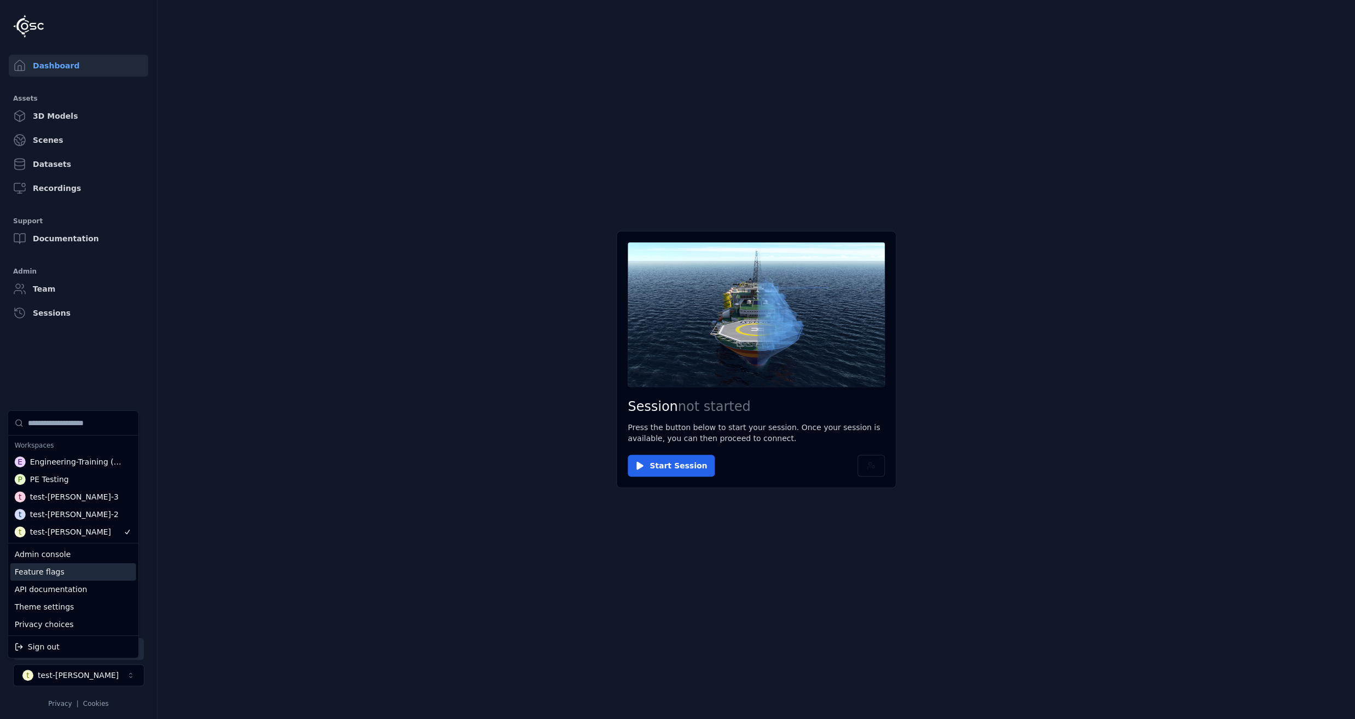
click at [43, 569] on div "Feature flags" at bounding box center [73, 572] width 126 height 18
select select "****"
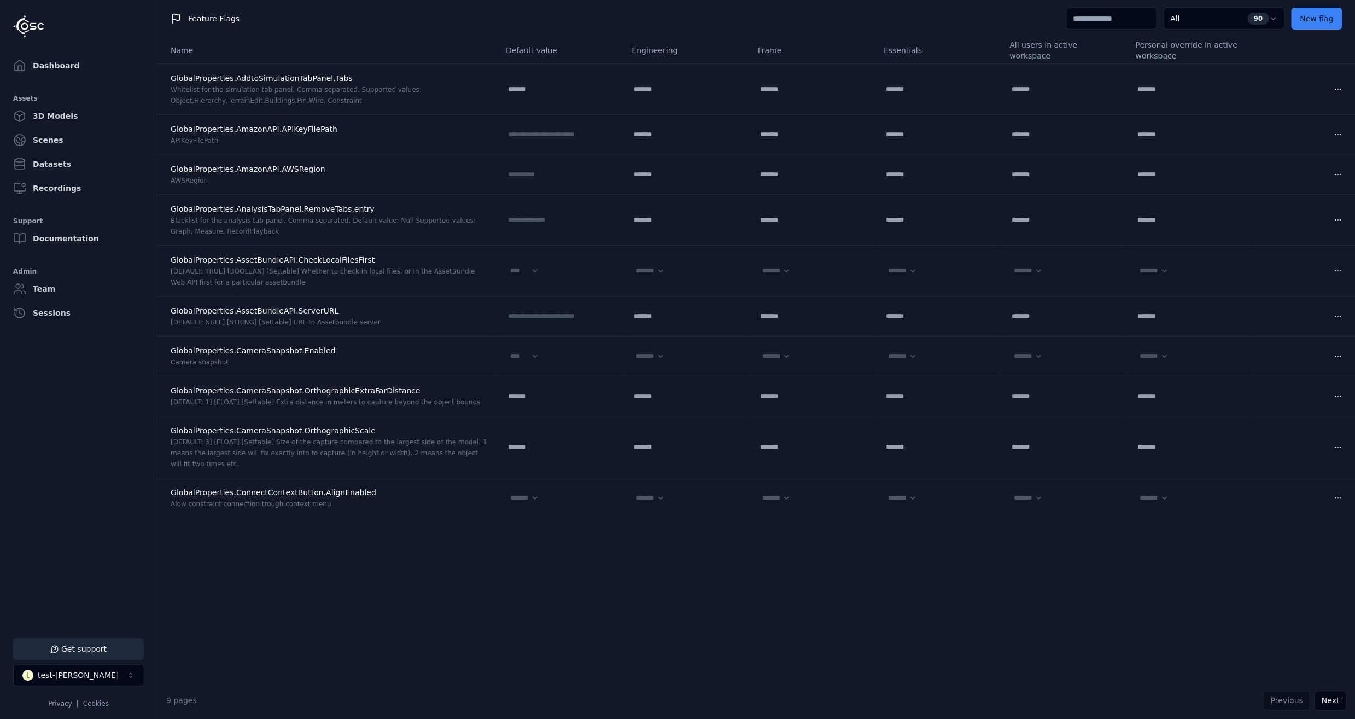
click at [1099, 24] on input at bounding box center [1111, 19] width 91 height 22
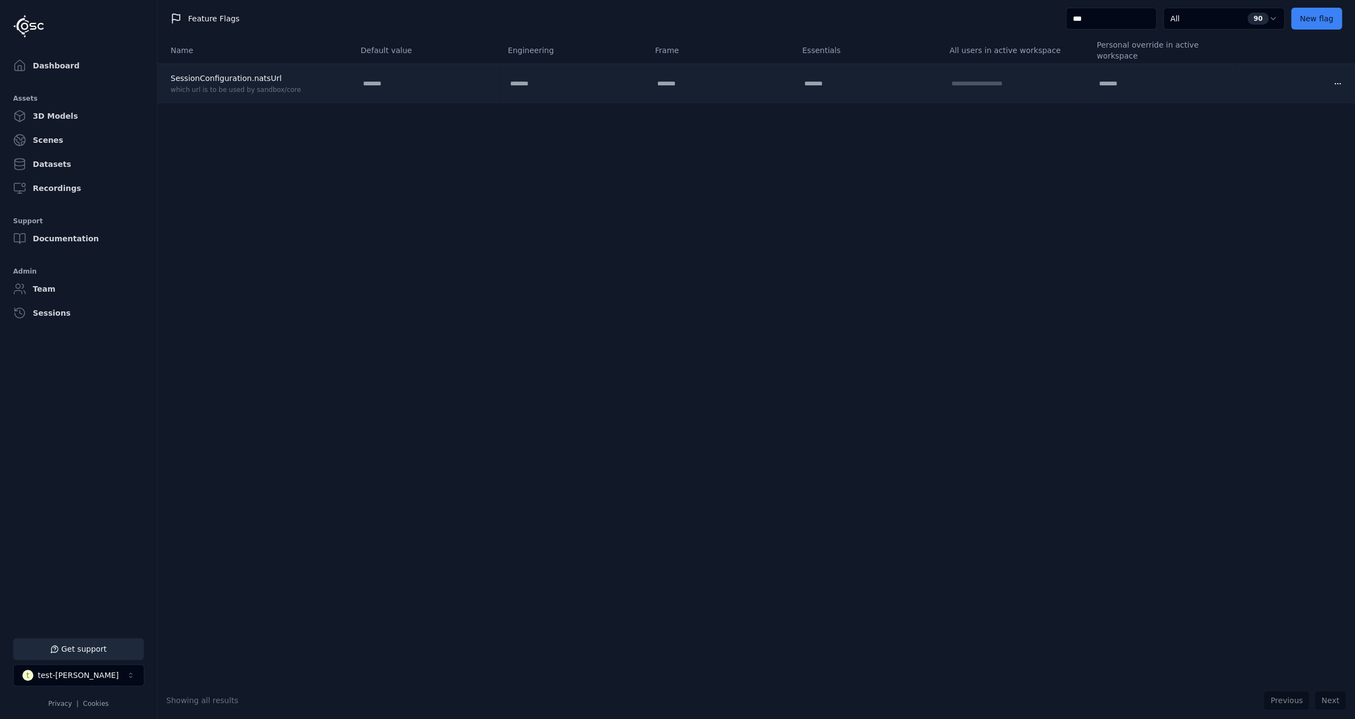
type input "**"
select select "****"
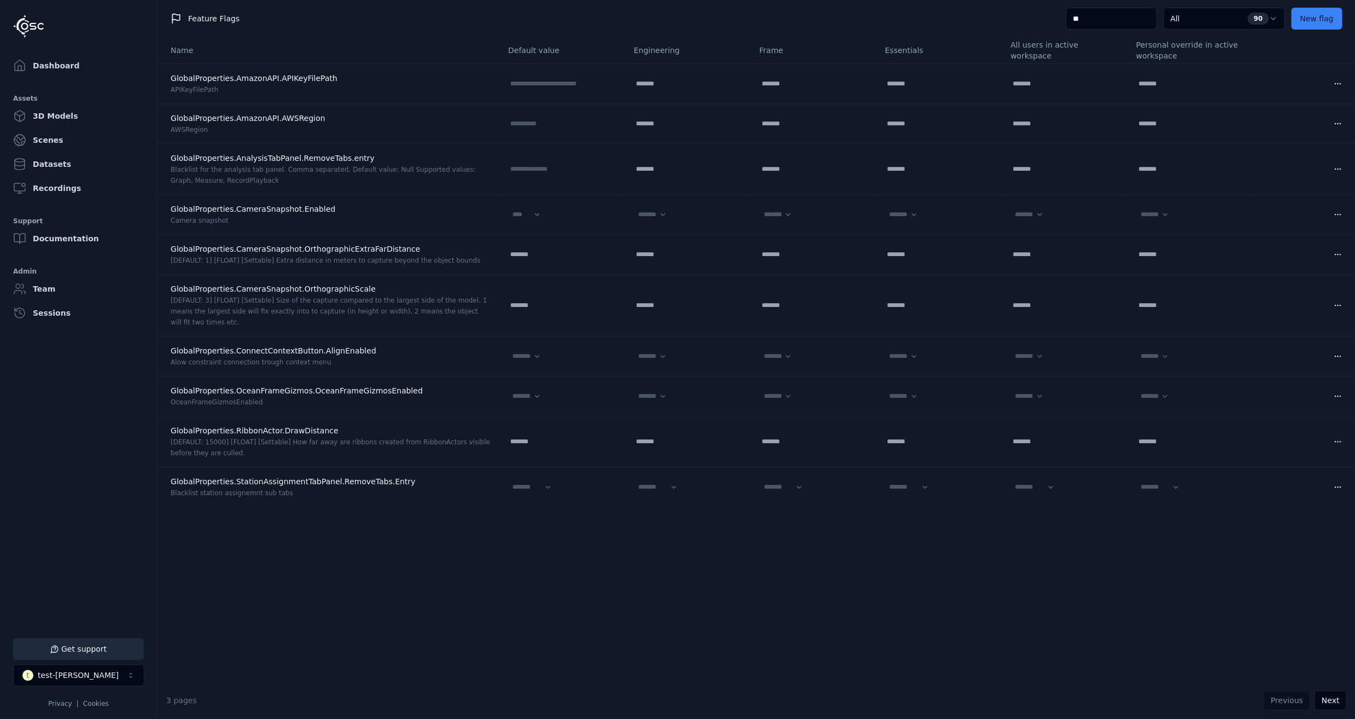
type input "*"
select select "****"
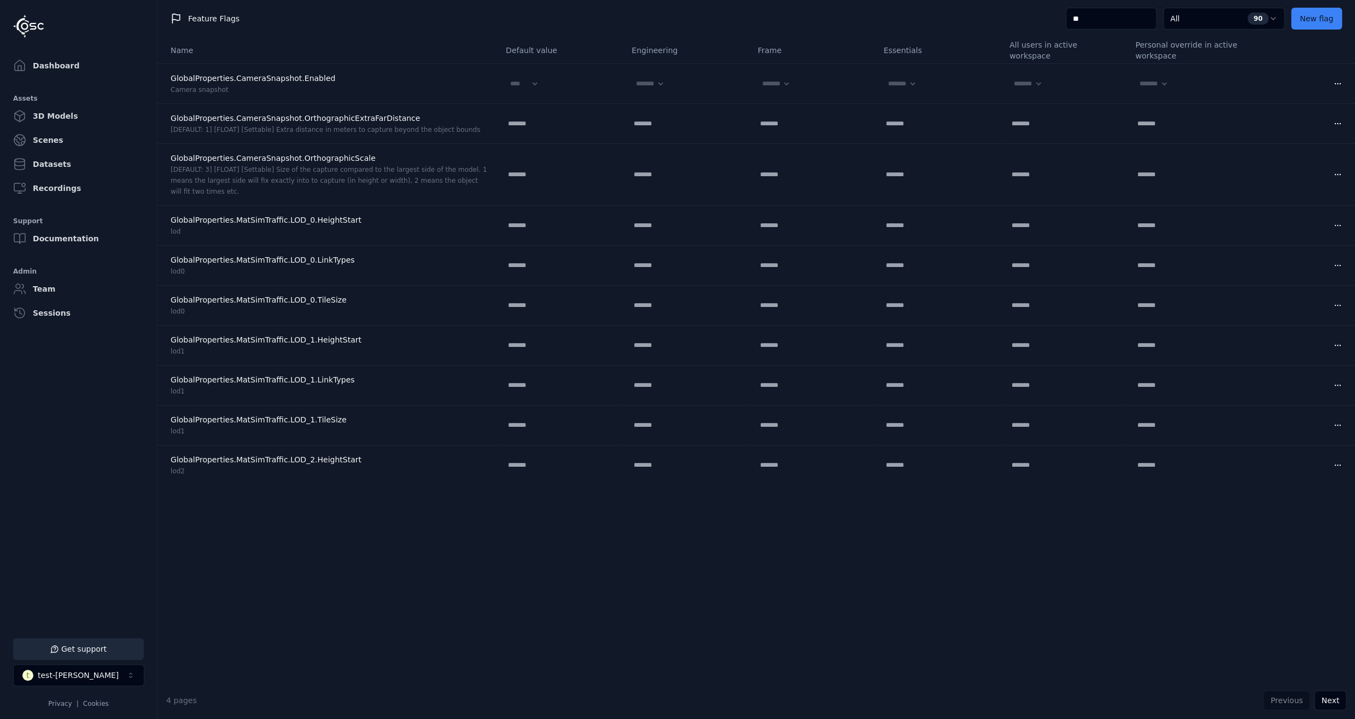
type input "***"
select select "****"
select select "*****"
select select "****"
select select "*****"
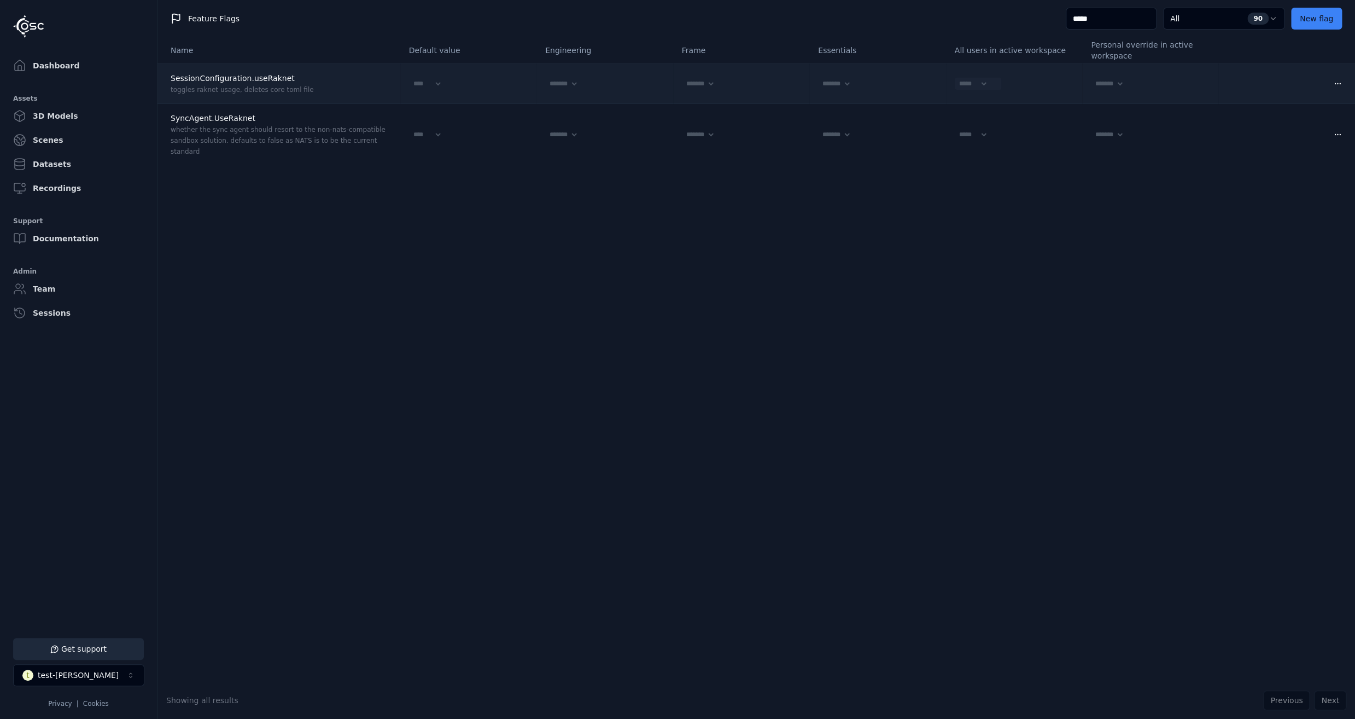
type input "*****"
click at [955, 78] on select "******* **** *****" at bounding box center [971, 84] width 33 height 12
select select
click option "*******" at bounding box center [0, 0] width 0 height 0
click at [991, 81] on icon at bounding box center [995, 83] width 9 height 9
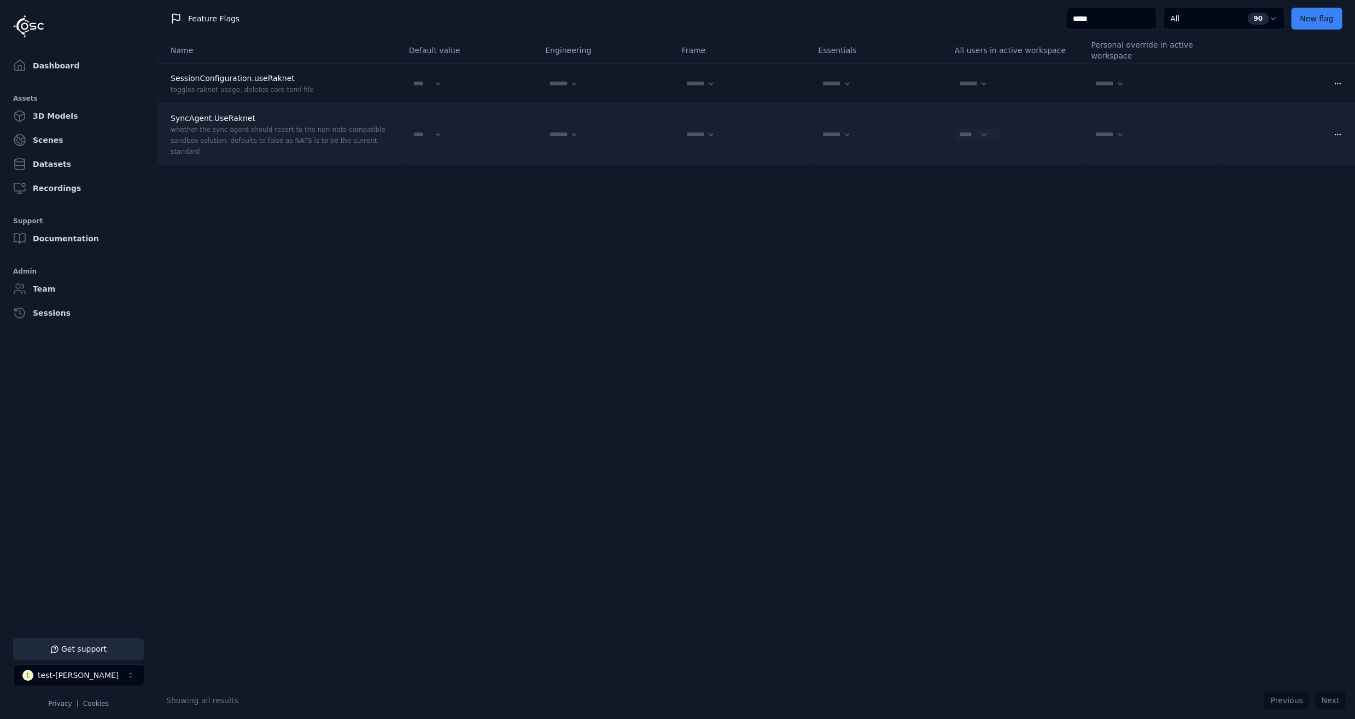
click at [955, 129] on select "******* **** *****" at bounding box center [971, 135] width 33 height 12
select select
click option "*******" at bounding box center [0, 0] width 0 height 0
click at [993, 133] on icon at bounding box center [995, 134] width 9 height 9
click at [993, 133] on div "******* **** *****" at bounding box center [978, 135] width 46 height 12
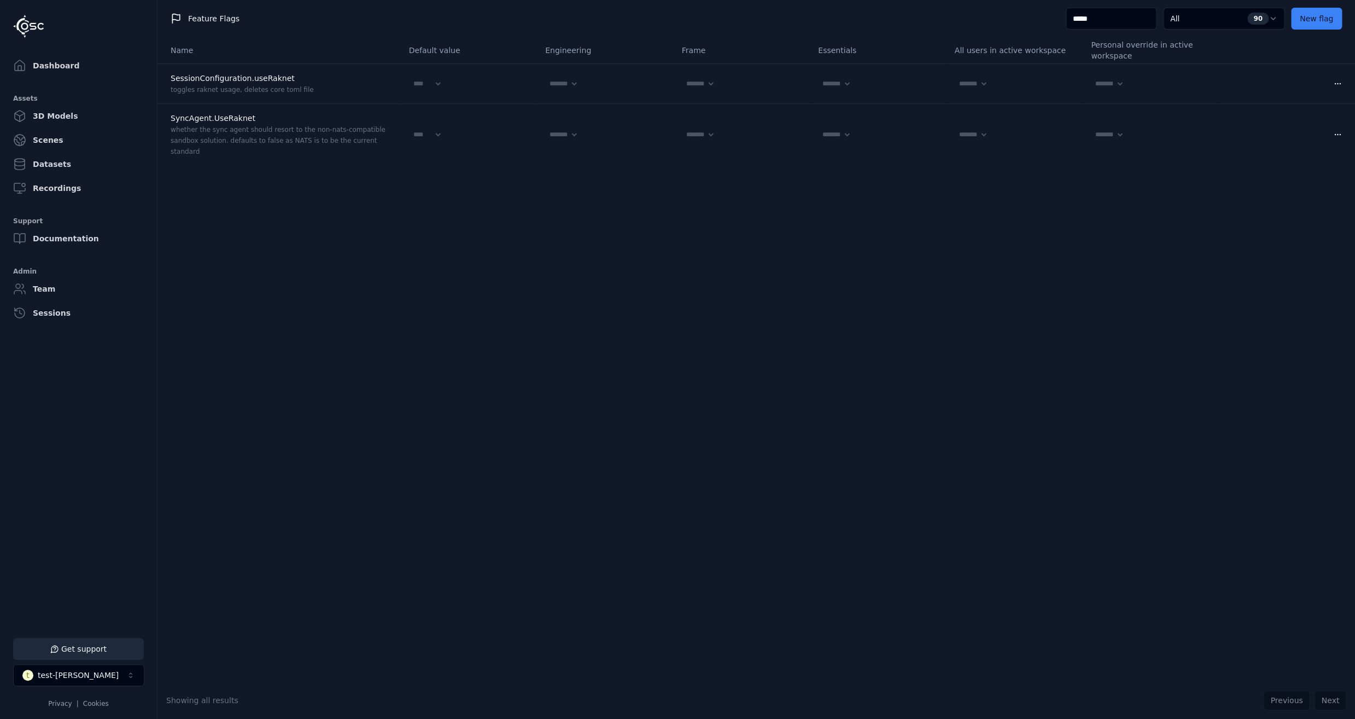
click at [1110, 21] on input "*****" at bounding box center [1111, 19] width 91 height 22
type input "*"
select select "****"
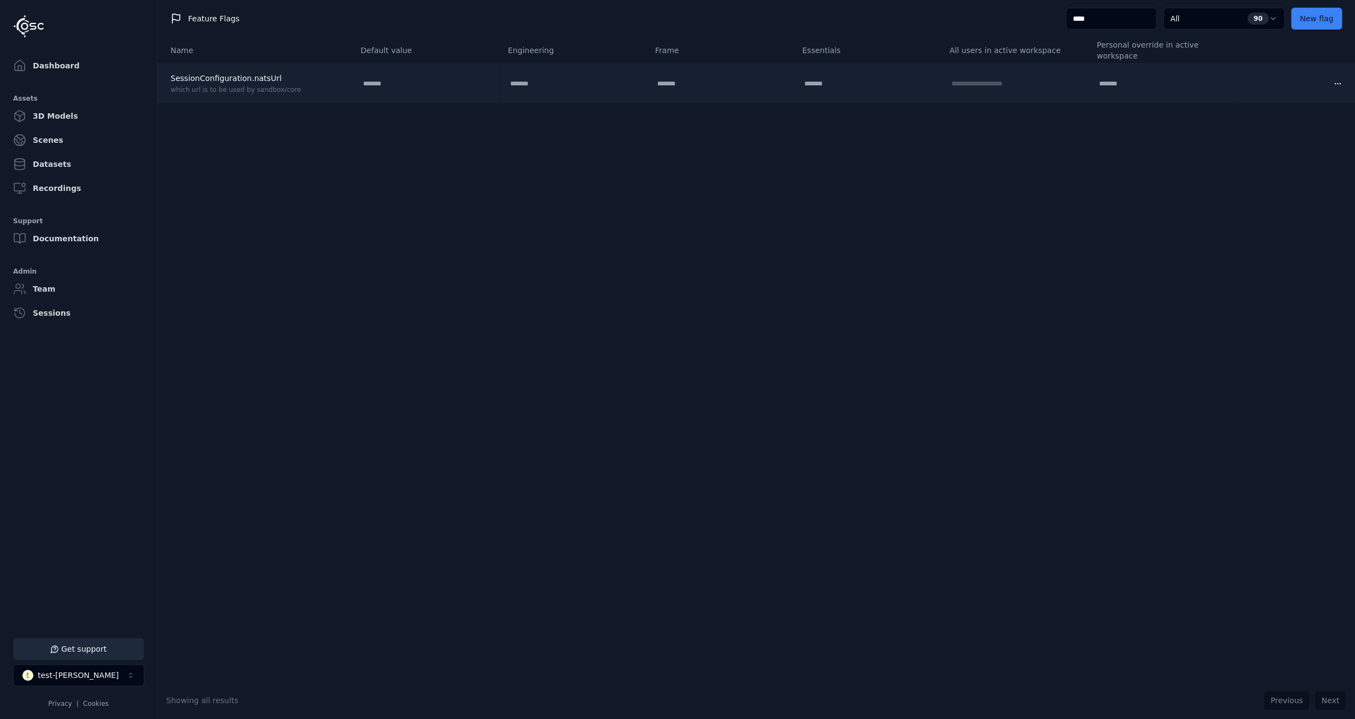
type input "****"
click at [1033, 88] on td "**********" at bounding box center [1014, 83] width 147 height 40
click at [1015, 85] on input "**********" at bounding box center [985, 83] width 70 height 13
drag, startPoint x: 1015, startPoint y: 85, endPoint x: 886, endPoint y: 85, distance: 129.1
click at [950, 84] on input "**********" at bounding box center [985, 83] width 70 height 13
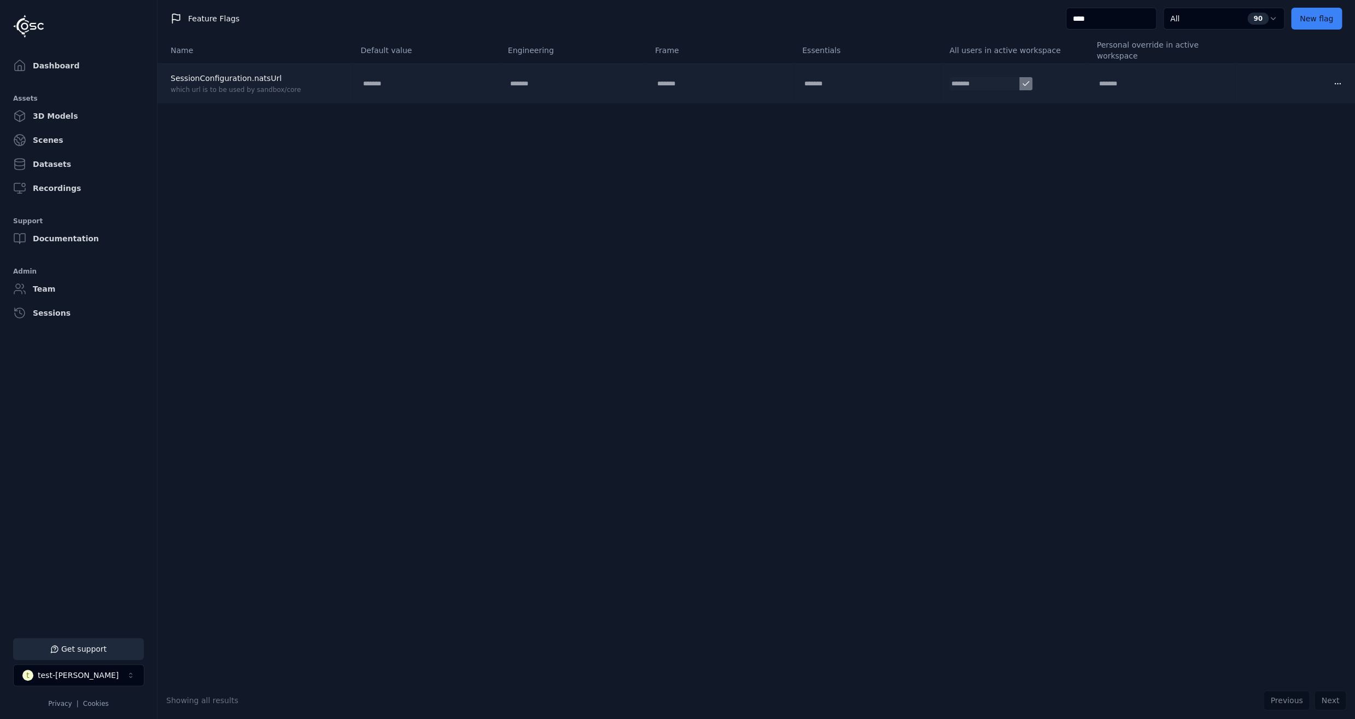
click at [1029, 83] on icon at bounding box center [1026, 83] width 9 height 9
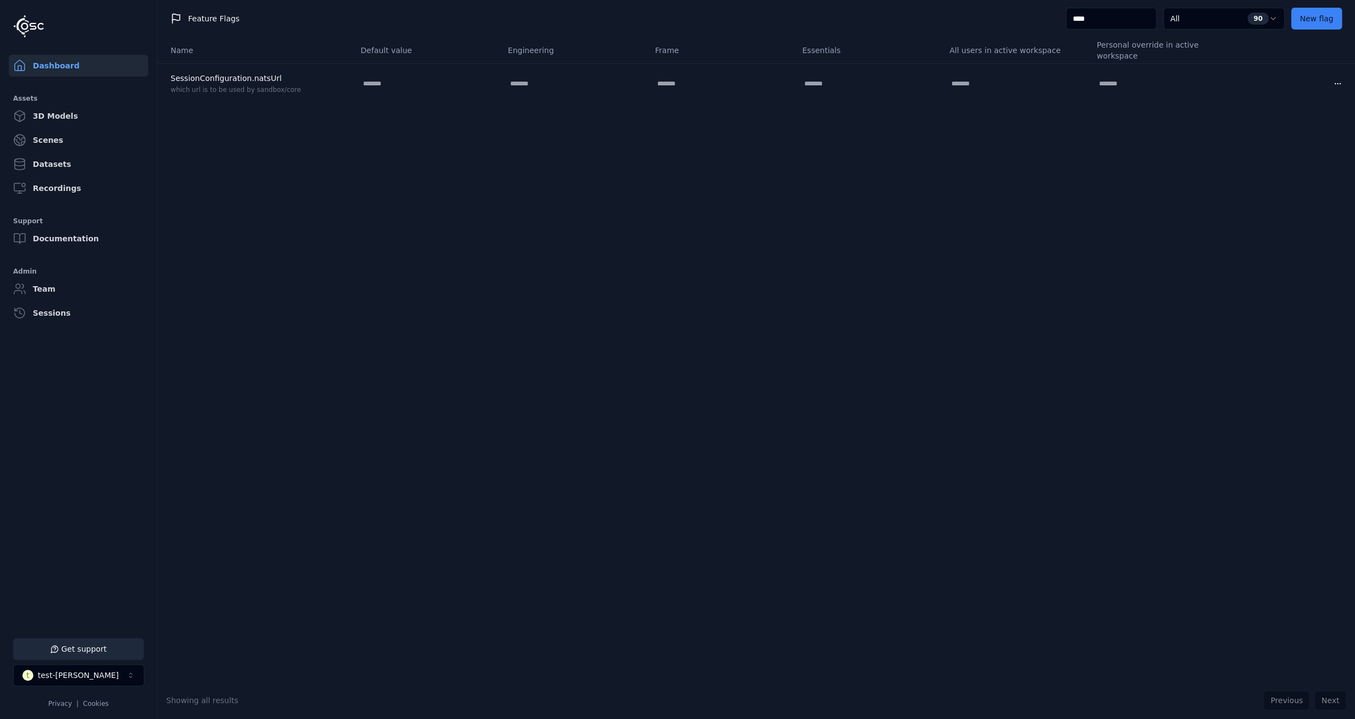
click at [79, 73] on link "Dashboard" at bounding box center [78, 66] width 139 height 22
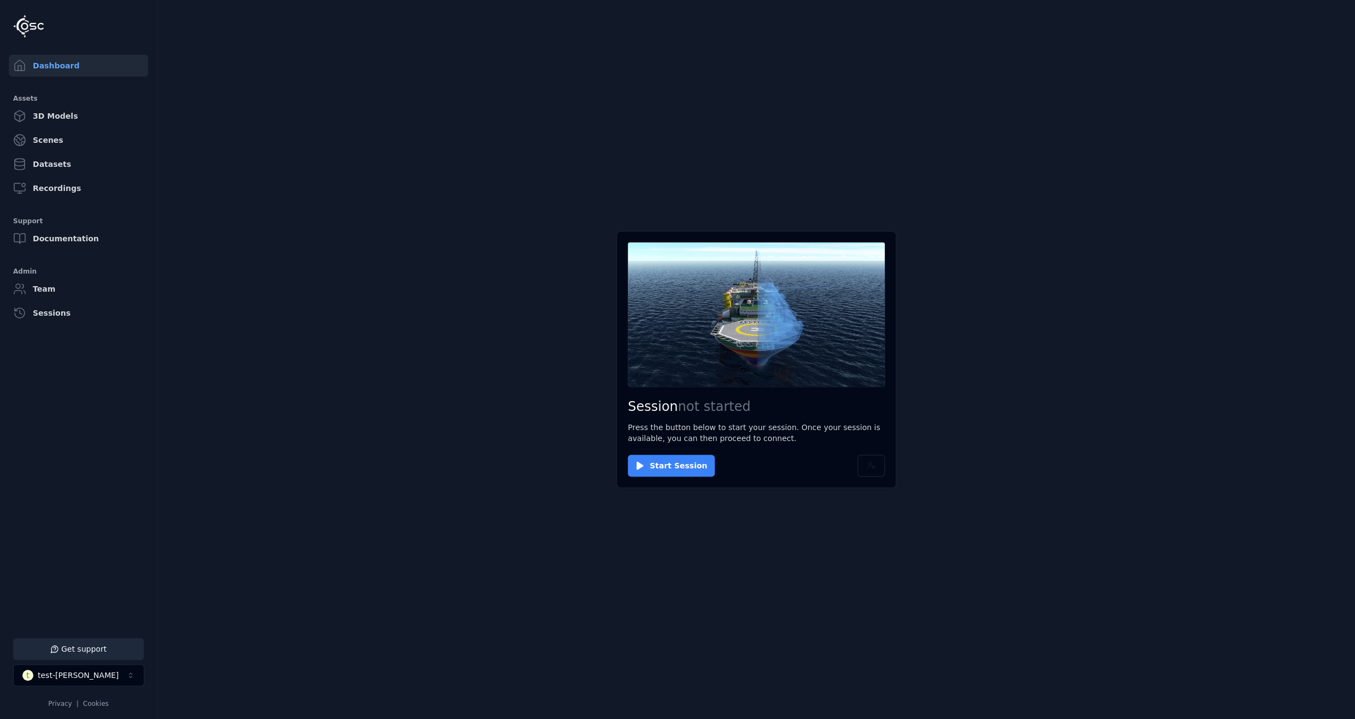
click at [660, 465] on button "Start Session" at bounding box center [671, 466] width 87 height 22
click at [650, 468] on button "Connect" at bounding box center [653, 466] width 50 height 22
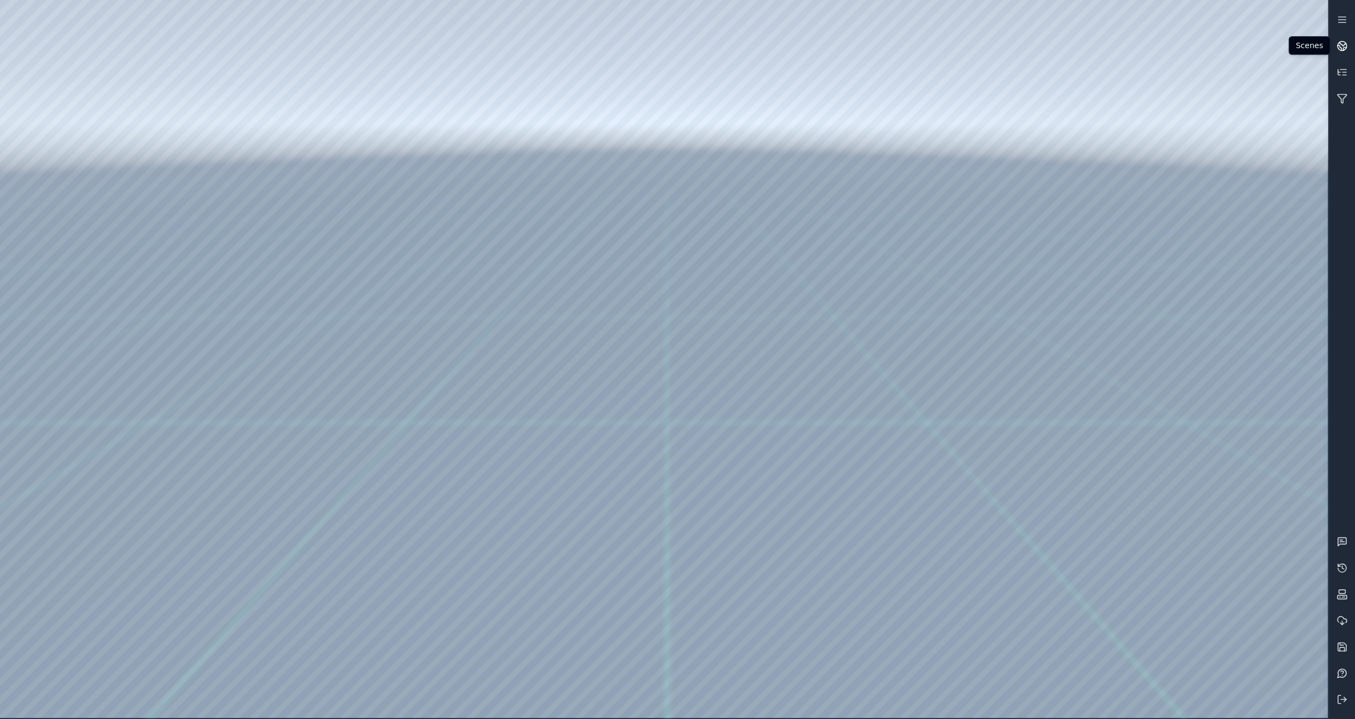
click at [1343, 46] on icon at bounding box center [1342, 45] width 11 height 11
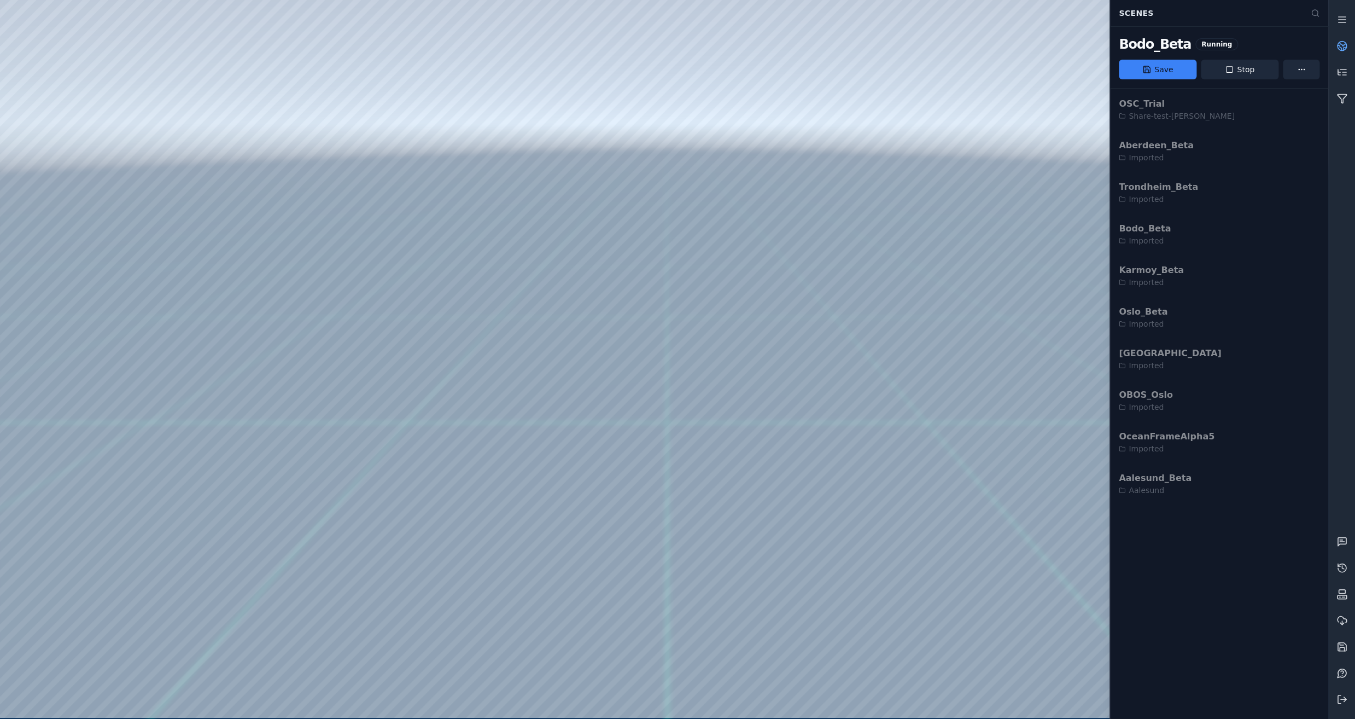
click at [1343, 46] on icon at bounding box center [1342, 45] width 11 height 11
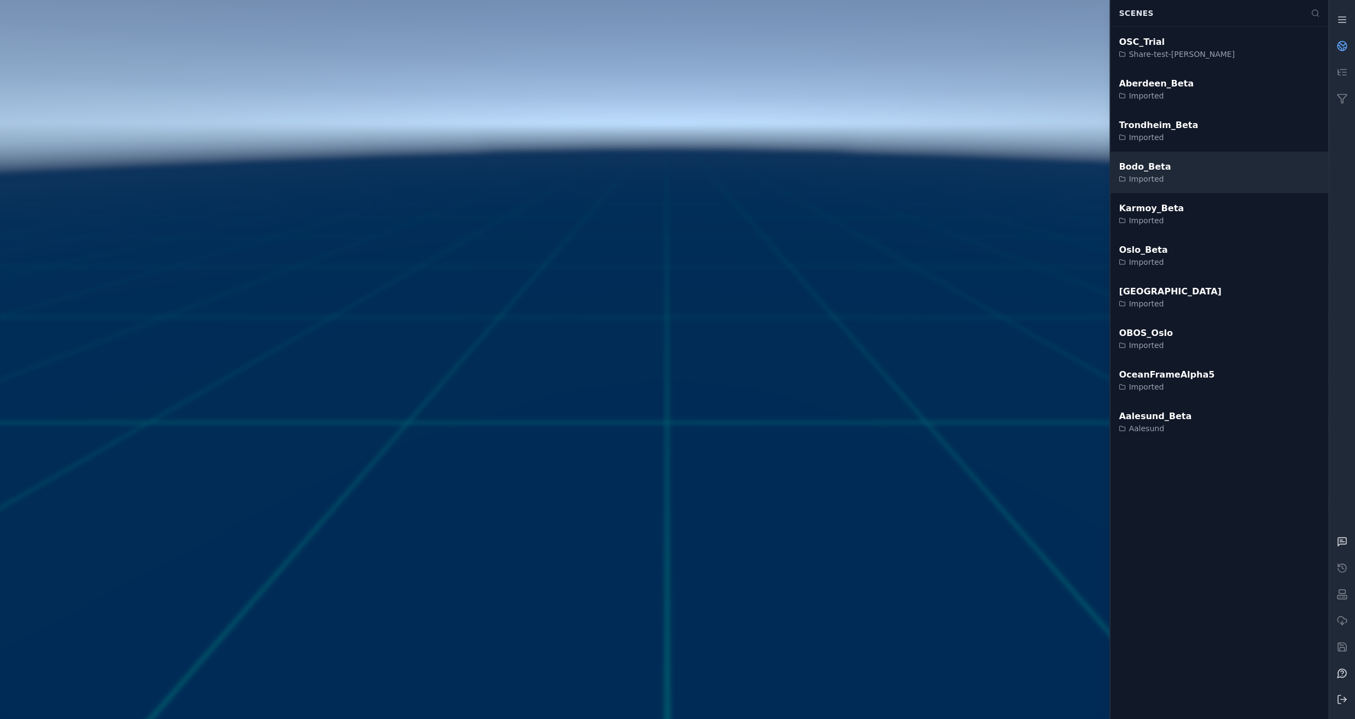
click at [1146, 171] on div "Bodo_Beta" at bounding box center [1145, 166] width 52 height 13
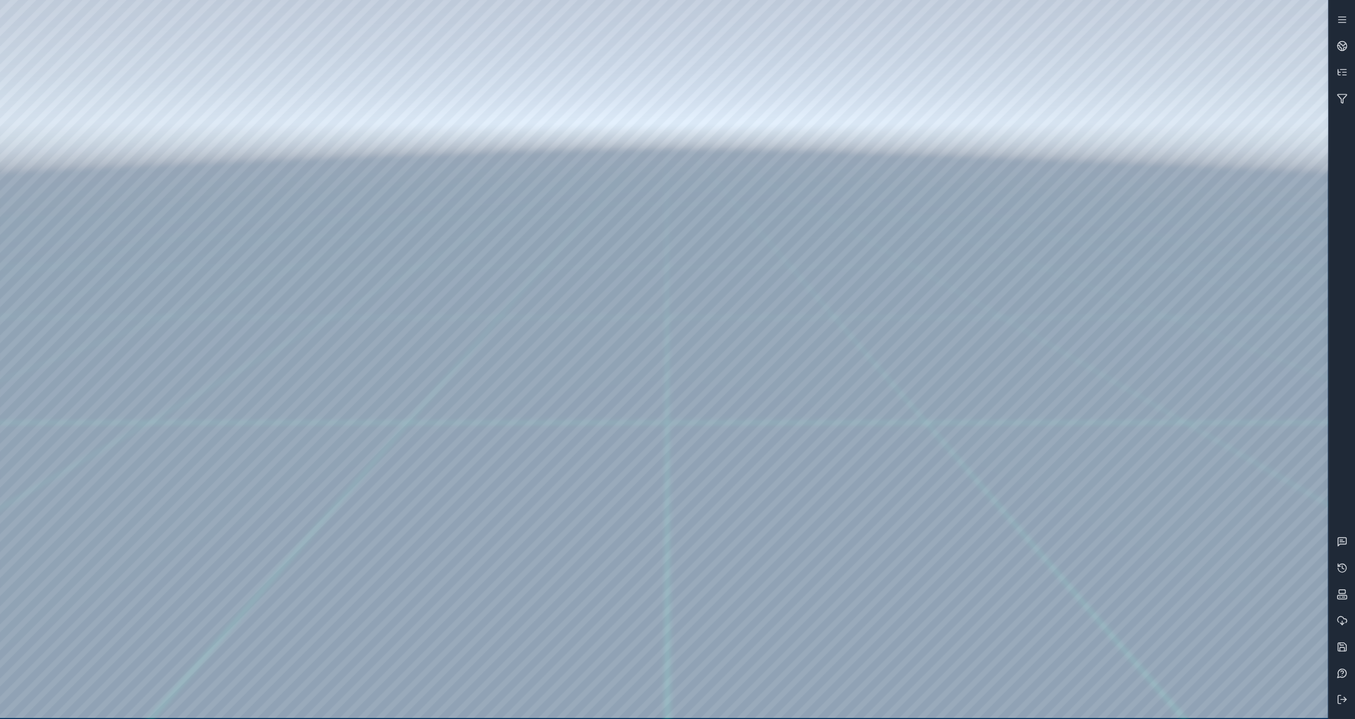
drag, startPoint x: 657, startPoint y: 473, endPoint x: 922, endPoint y: 497, distance: 266.3
drag, startPoint x: 860, startPoint y: 435, endPoint x: 854, endPoint y: 486, distance: 51.3
drag, startPoint x: 608, startPoint y: 328, endPoint x: 606, endPoint y: 317, distance: 11.1
click at [1342, 24] on icon at bounding box center [1342, 19] width 11 height 11
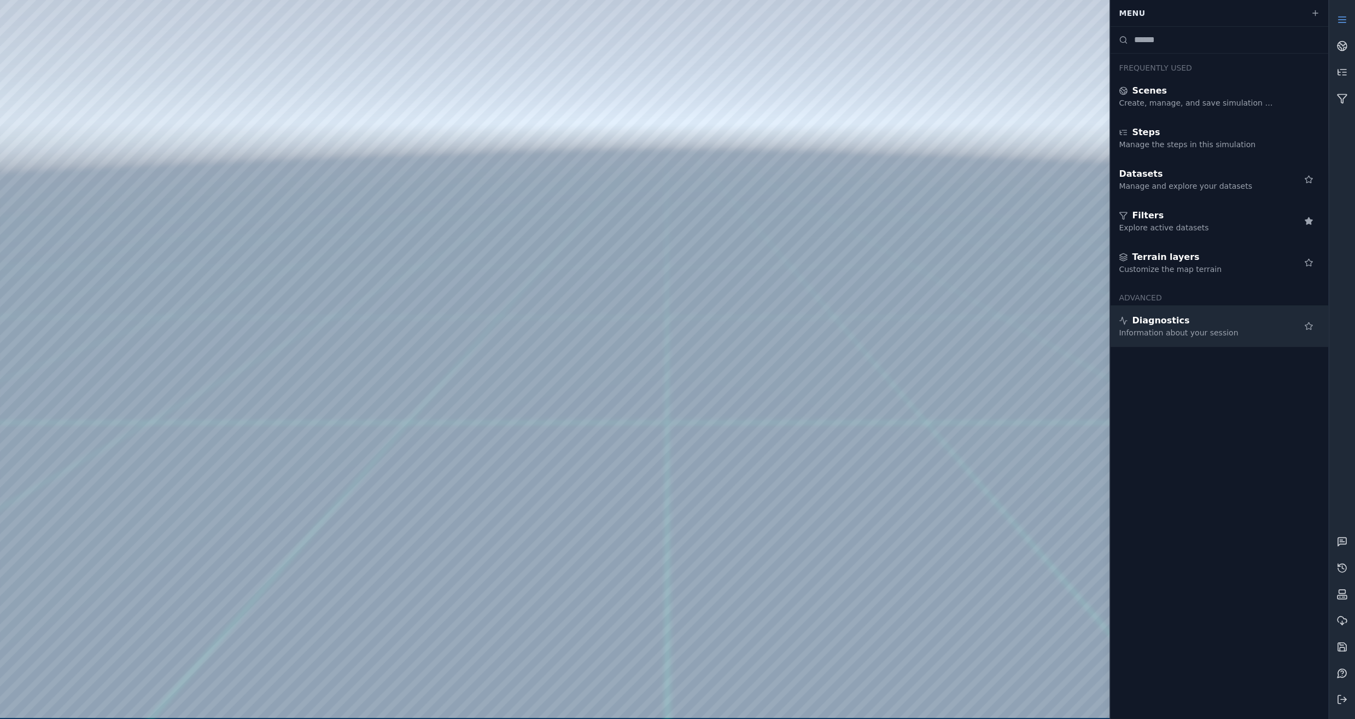
click at [1220, 322] on div "Diagnostics" at bounding box center [1198, 320] width 158 height 13
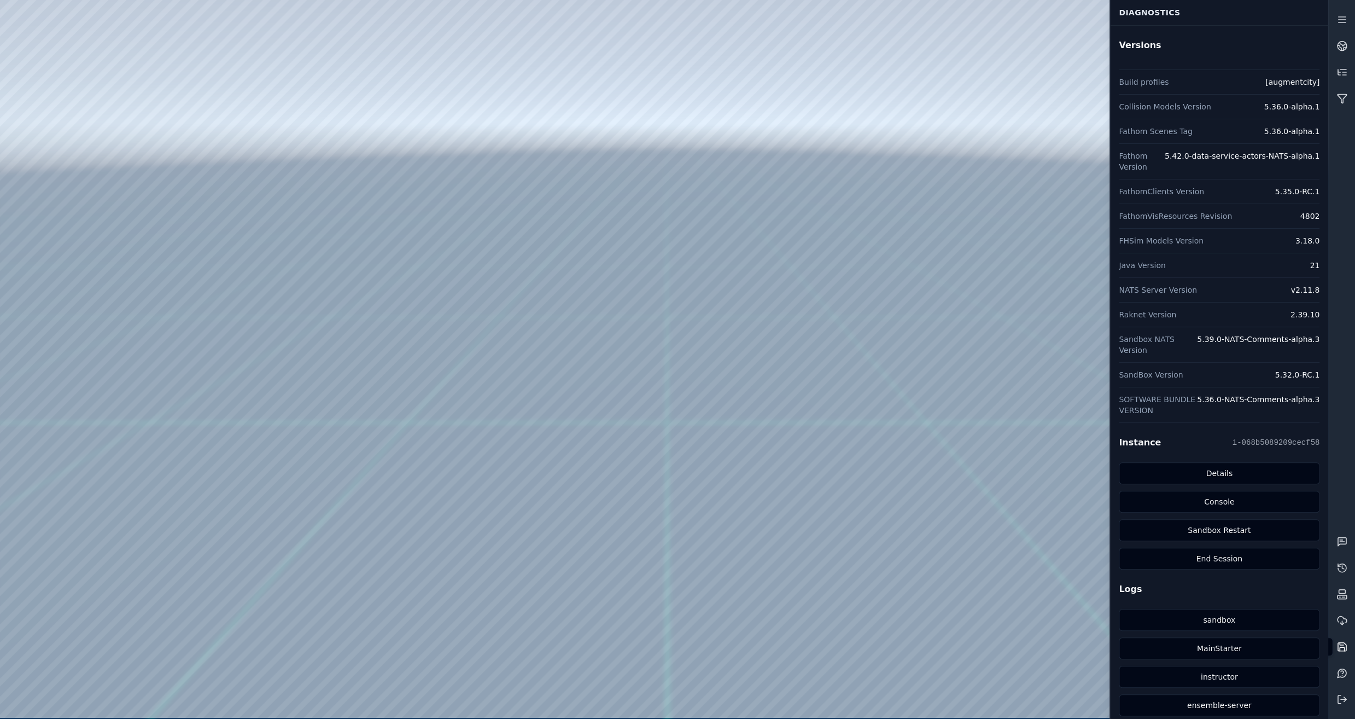
click at [1344, 644] on icon at bounding box center [1342, 646] width 11 height 11
click at [1343, 43] on icon at bounding box center [1342, 45] width 11 height 11
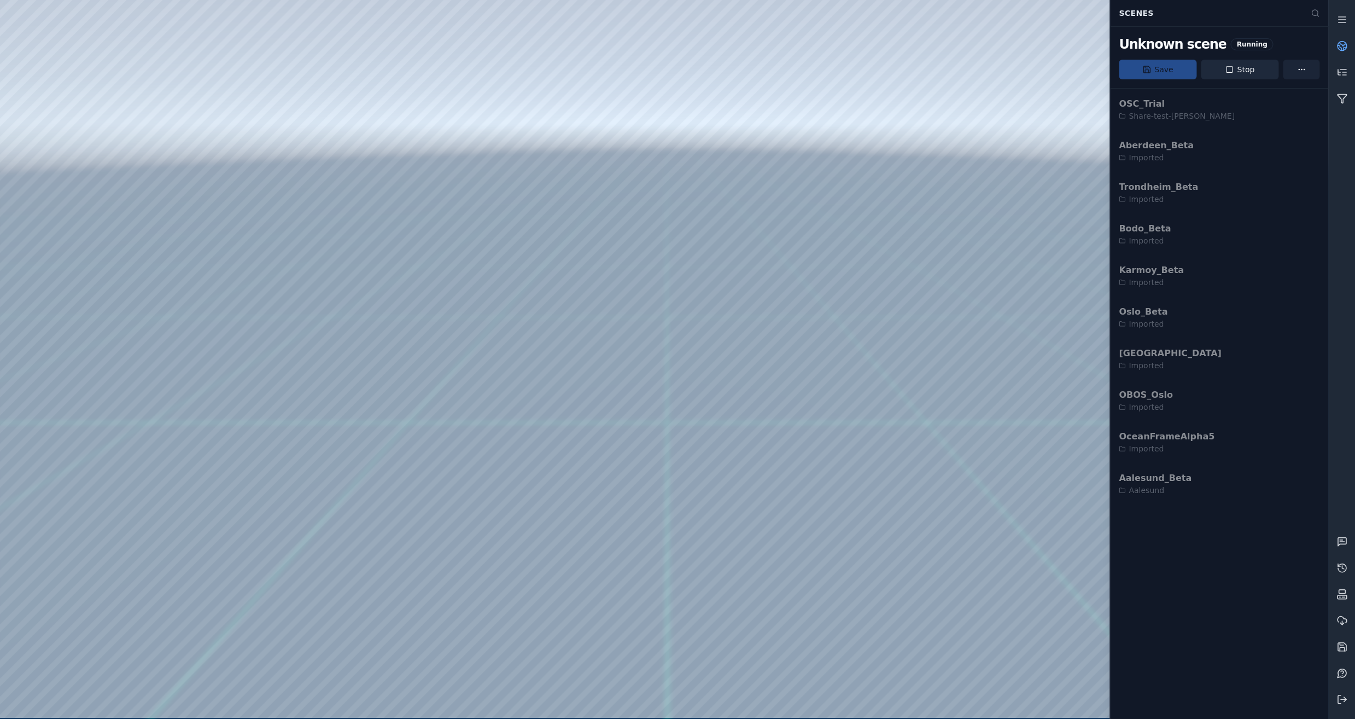
click at [1298, 77] on html "Support Scenes Unknown scene Running Save Stop OSC_Trial Share-test-kenneth Abe…" at bounding box center [677, 359] width 1355 height 719
click at [1295, 95] on div "Save as..." at bounding box center [1301, 93] width 65 height 18
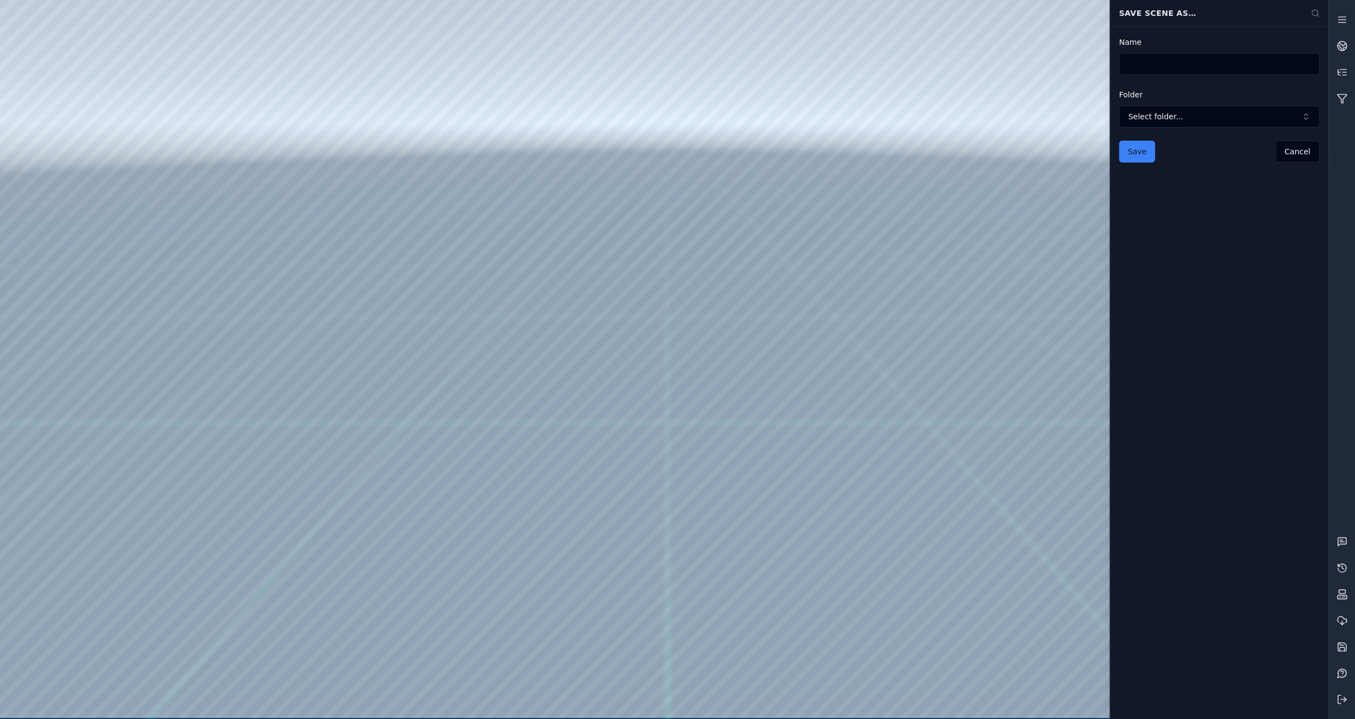
click at [1186, 59] on input "Name" at bounding box center [1219, 64] width 201 height 22
type input "**********"
click at [1255, 118] on span "Select folder..." at bounding box center [1212, 116] width 169 height 11
click at [1189, 170] on span "Imported" at bounding box center [1225, 166] width 175 height 11
click at [1197, 61] on input "**********" at bounding box center [1219, 64] width 201 height 22
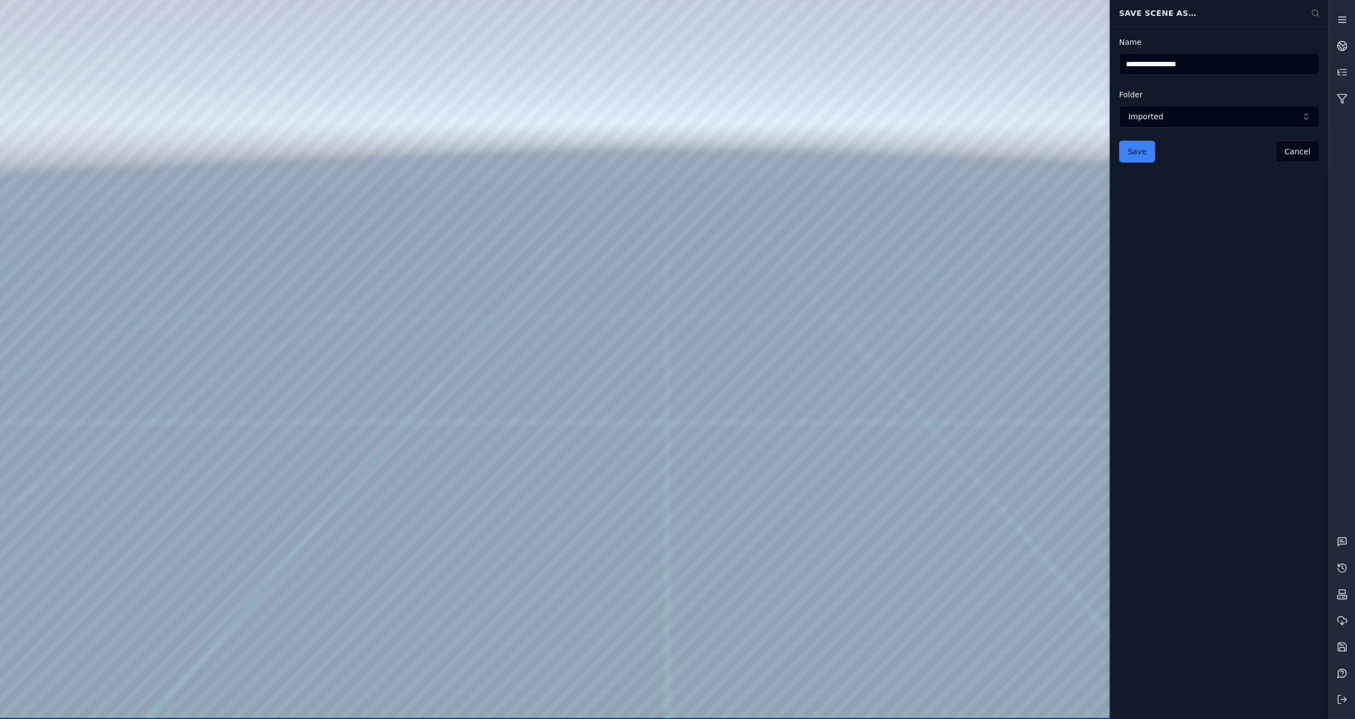
click at [1344, 19] on icon at bounding box center [1342, 19] width 11 height 11
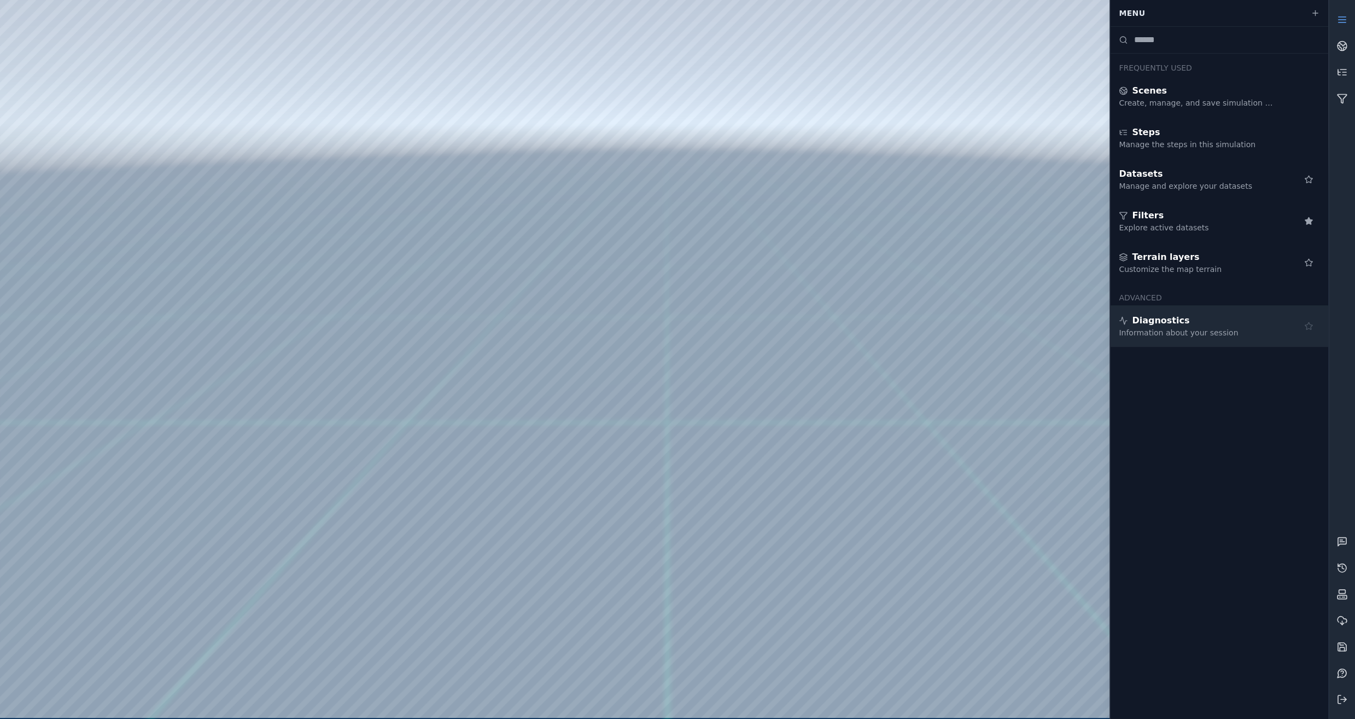
click at [1309, 328] on icon at bounding box center [1309, 326] width 9 height 9
click at [1340, 131] on link at bounding box center [1342, 125] width 26 height 26
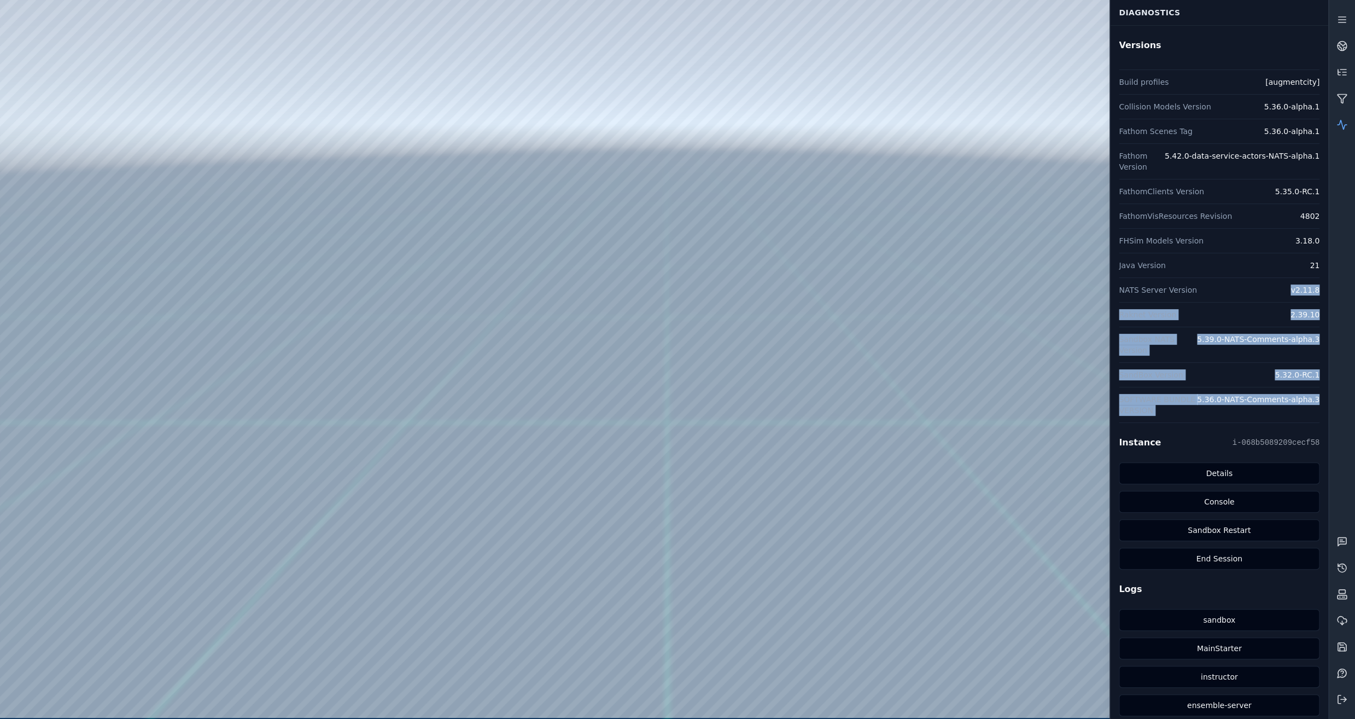
drag, startPoint x: 1318, startPoint y: 380, endPoint x: 1209, endPoint y: 290, distance: 141.5
click at [1207, 292] on dl "Build profiles [augmentcity] Collision Models Version 5.36.0-alpha.1 Fathom Sce…" at bounding box center [1219, 245] width 201 height 353
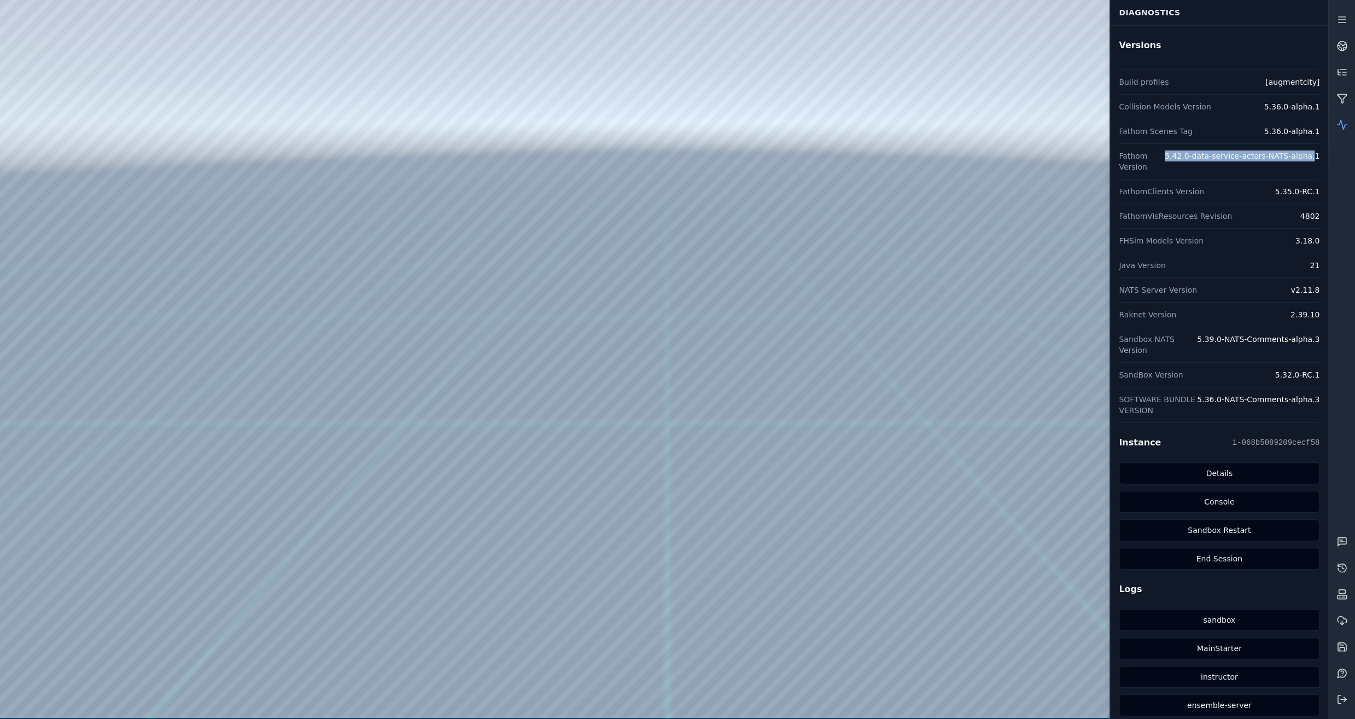
drag, startPoint x: 1317, startPoint y: 158, endPoint x: 1185, endPoint y: 158, distance: 132.4
click at [1185, 158] on dd "5.42.0-data-service-actors-NATS-alpha.1" at bounding box center [1242, 161] width 155 height 22
copy dd "5.42.0-data-service-actors-NATS-alpha."
click at [1343, 39] on link at bounding box center [1342, 46] width 26 height 26
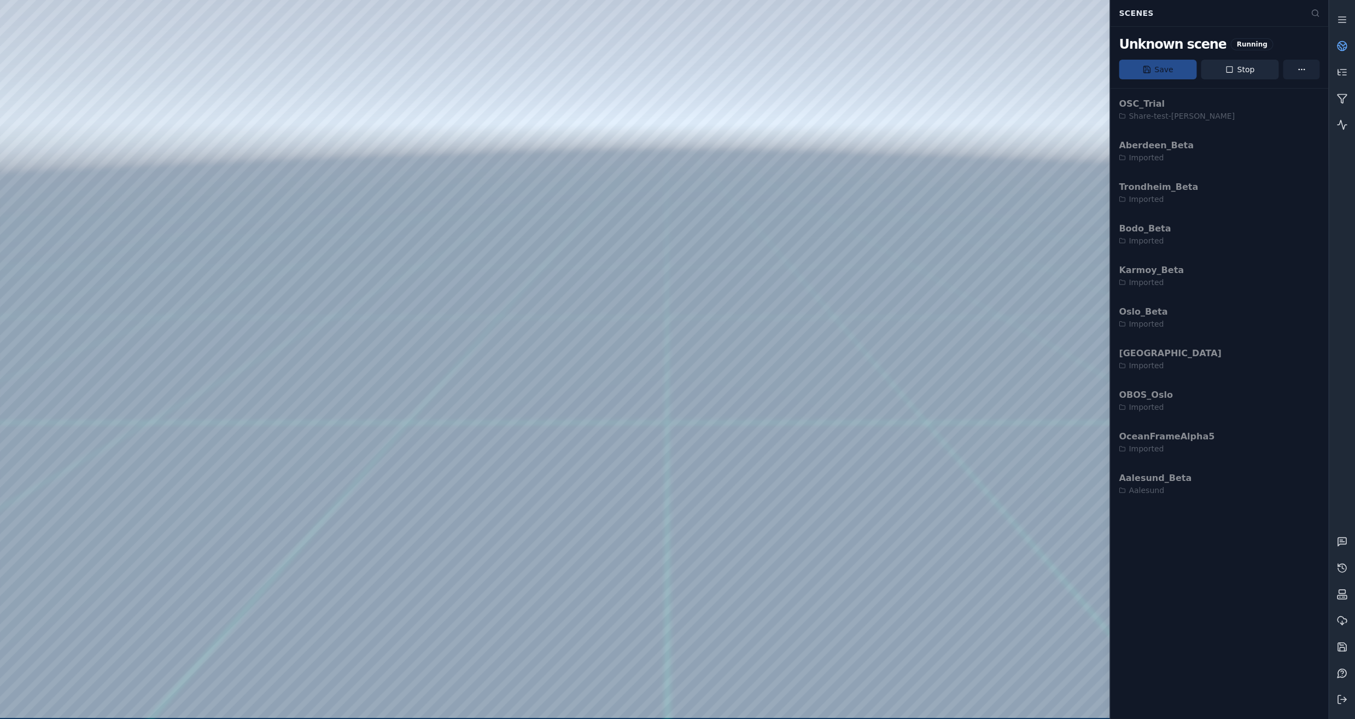
click at [1297, 69] on html "Support Scenes Unknown scene Running Save Stop OSC_Trial Share-test-kenneth Abe…" at bounding box center [677, 359] width 1355 height 719
click at [1289, 90] on div "Save as..." at bounding box center [1301, 93] width 65 height 18
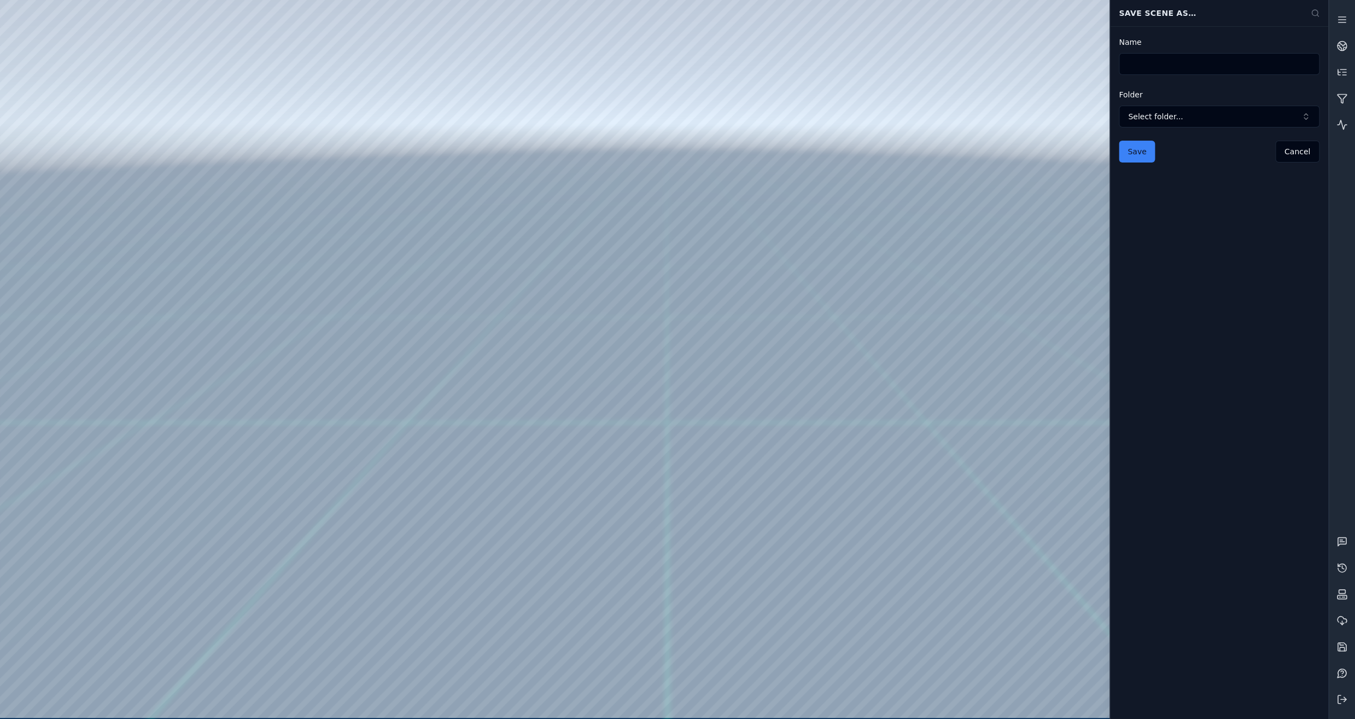
click at [1165, 58] on input "Name" at bounding box center [1219, 64] width 201 height 22
paste input "**********"
type input "**********"
click at [1271, 112] on span "Select folder..." at bounding box center [1212, 116] width 169 height 11
click at [1171, 168] on span "Imported" at bounding box center [1225, 166] width 175 height 11
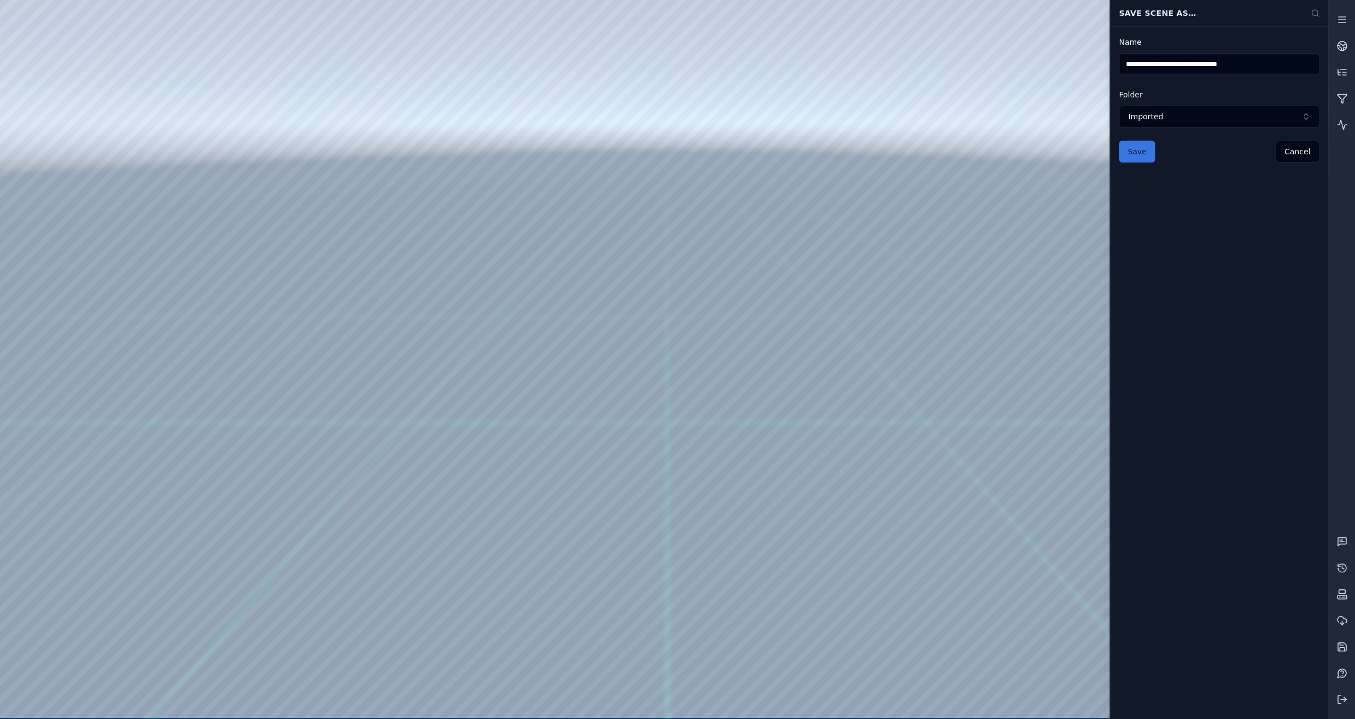
click at [1132, 152] on button "Save" at bounding box center [1137, 152] width 36 height 22
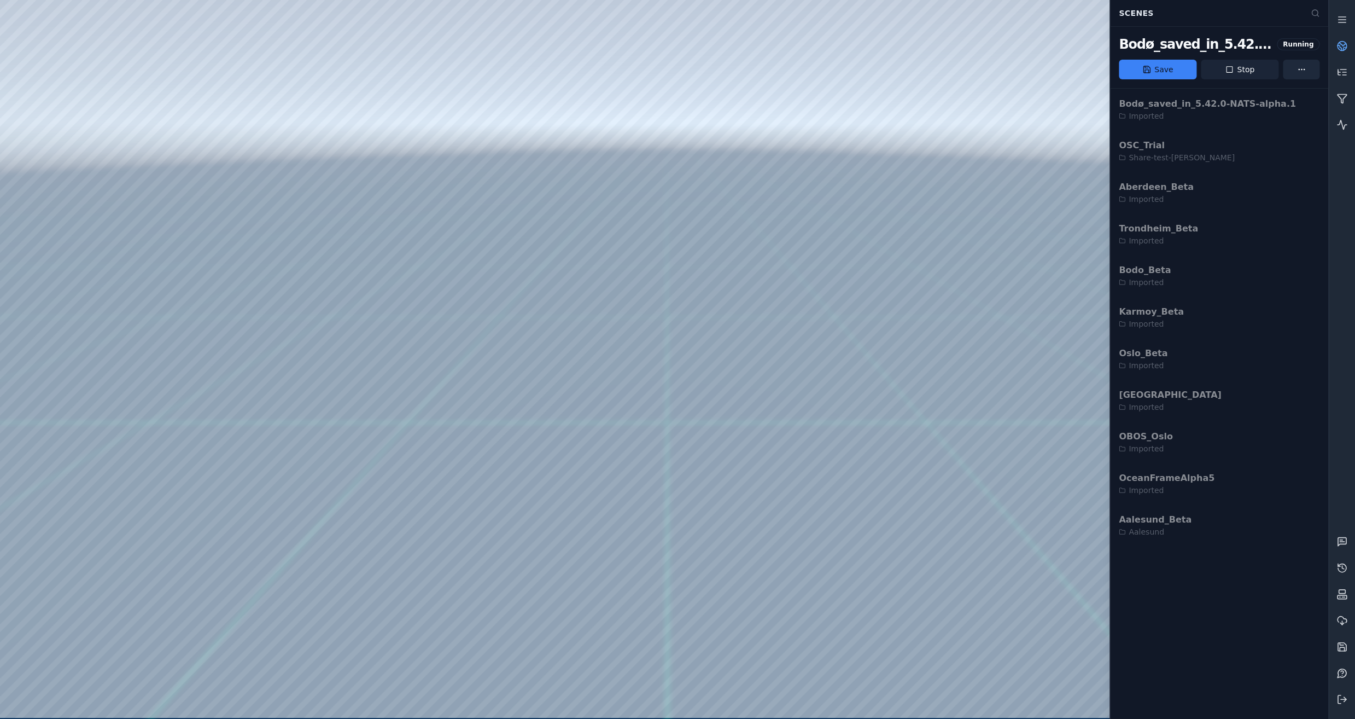
click at [1251, 70] on button "Stop" at bounding box center [1240, 70] width 78 height 20
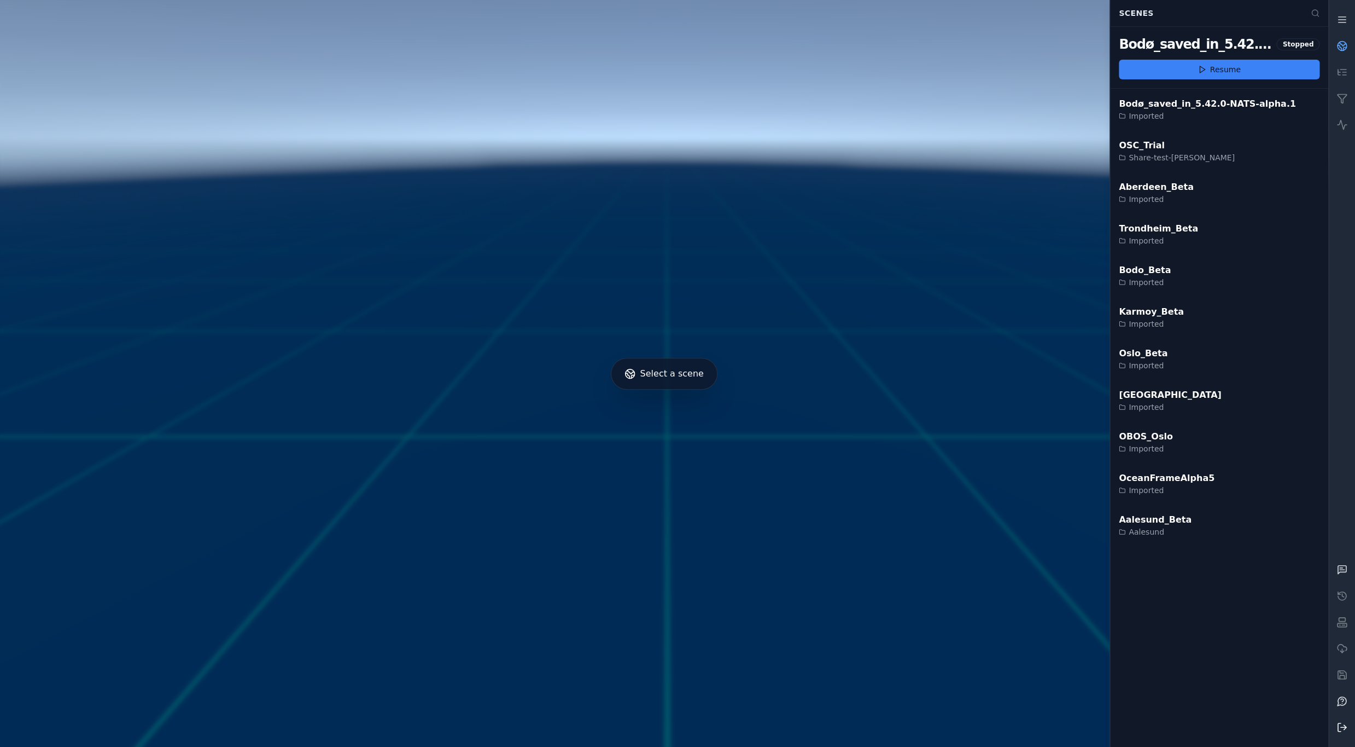
click at [1338, 718] on icon at bounding box center [1342, 726] width 11 height 11
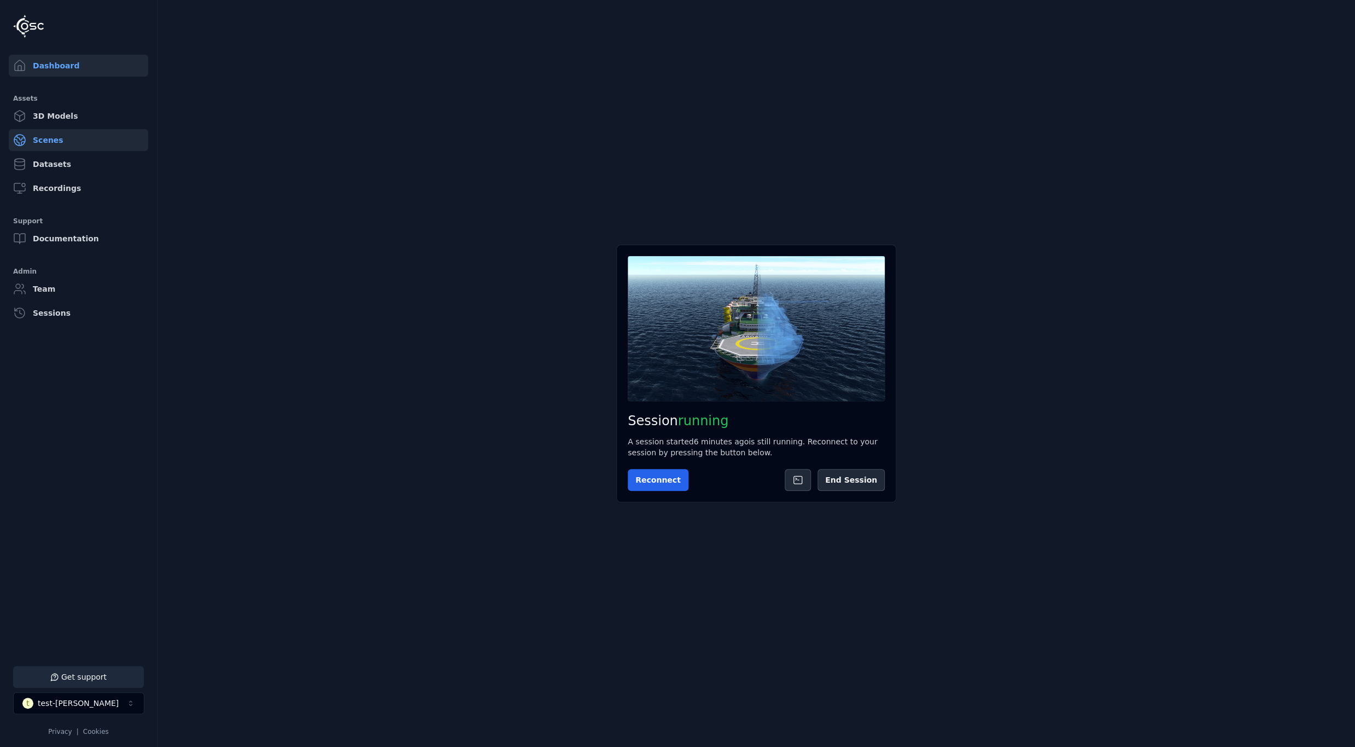
click at [54, 137] on link "Scenes" at bounding box center [78, 140] width 139 height 22
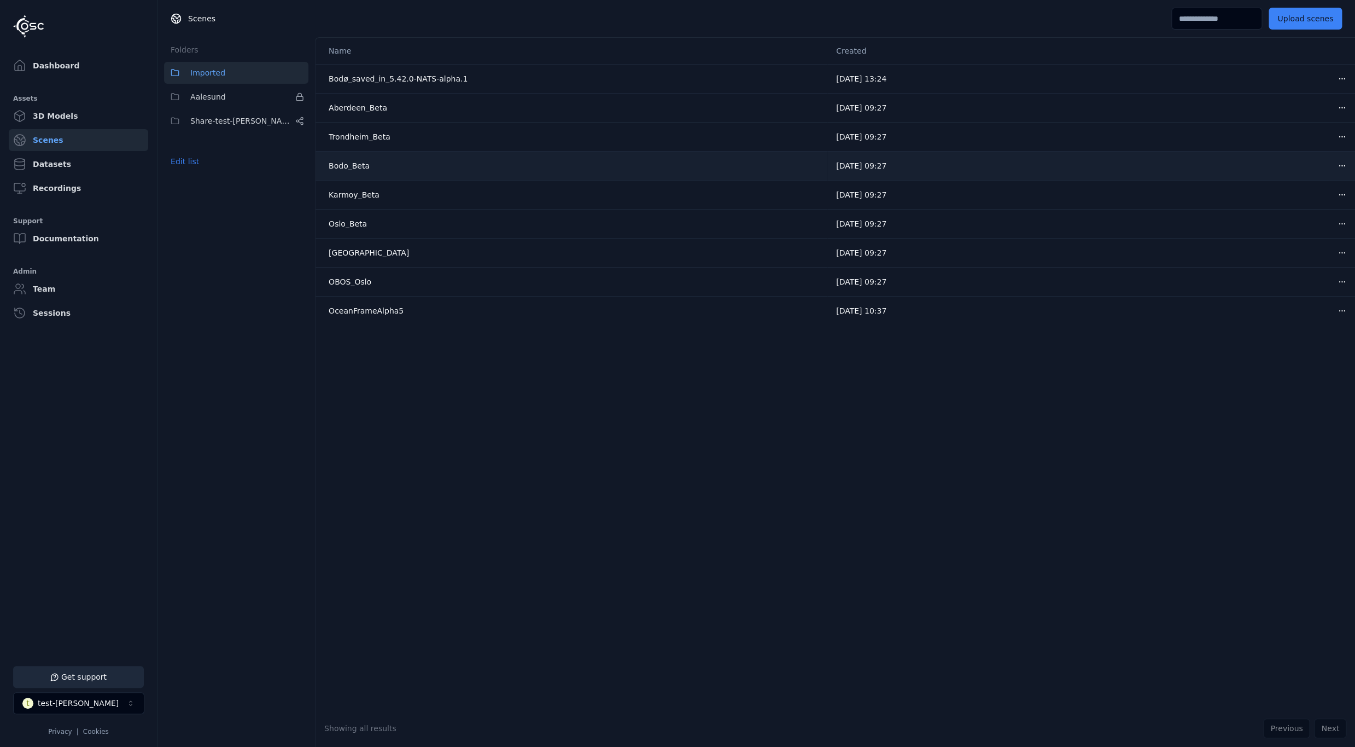
click at [1342, 169] on html "Support Dashboard Assets 3D Models Scenes Datasets Recordings Support Documenta…" at bounding box center [677, 373] width 1355 height 747
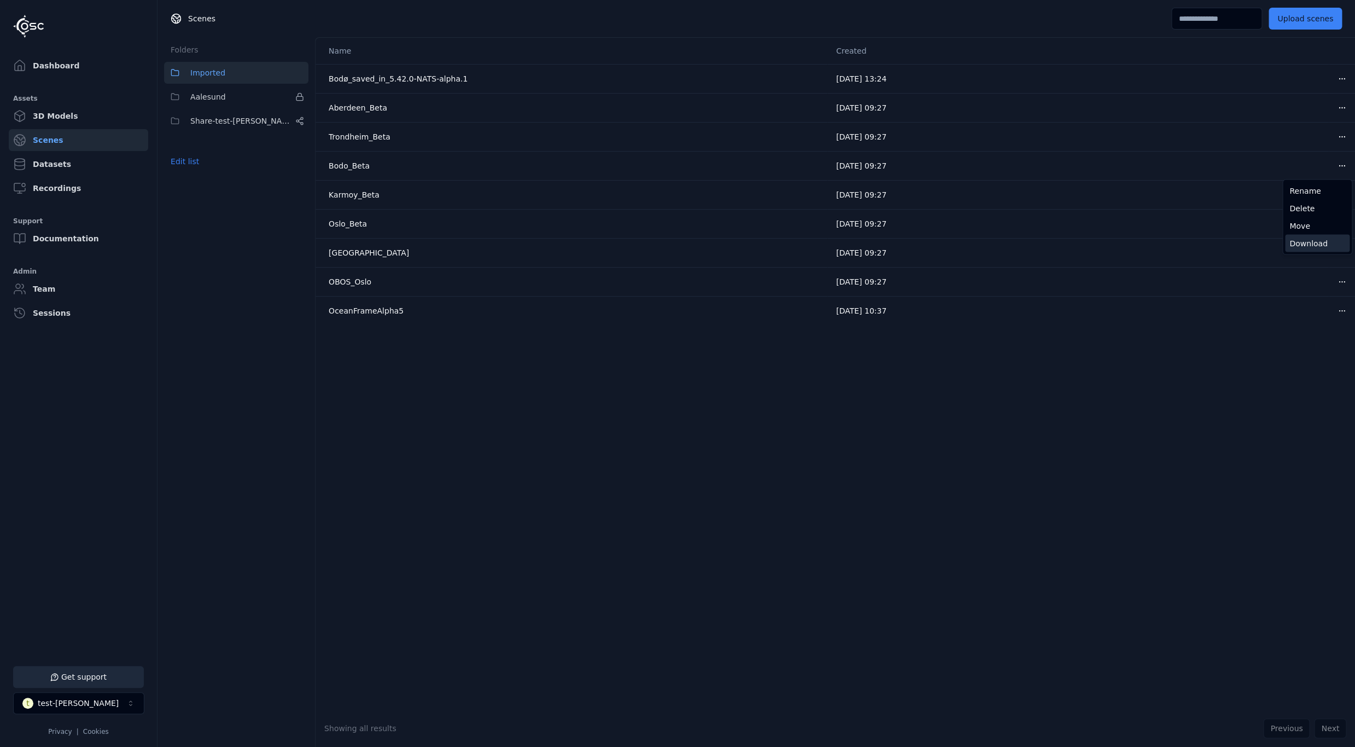
click at [1304, 241] on div "Download" at bounding box center [1317, 244] width 65 height 18
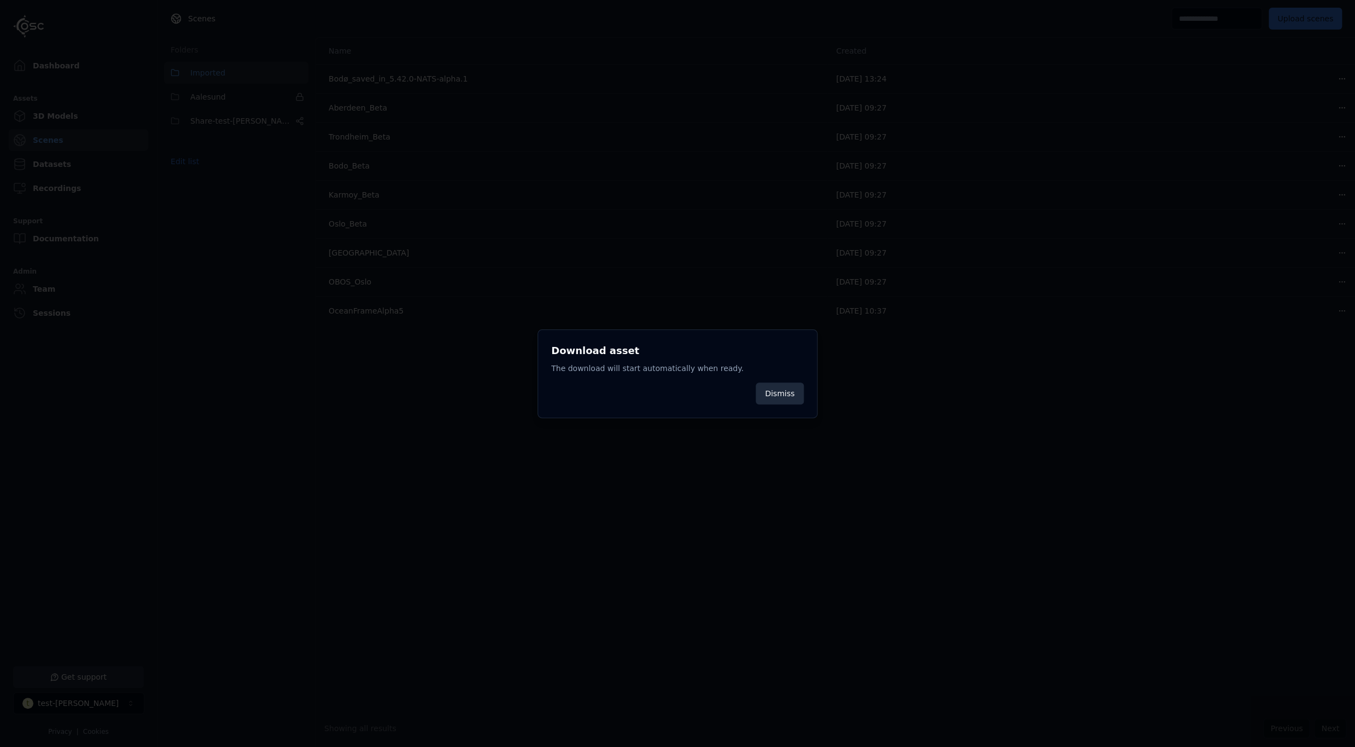
click at [765, 391] on button "Dismiss" at bounding box center [780, 393] width 48 height 22
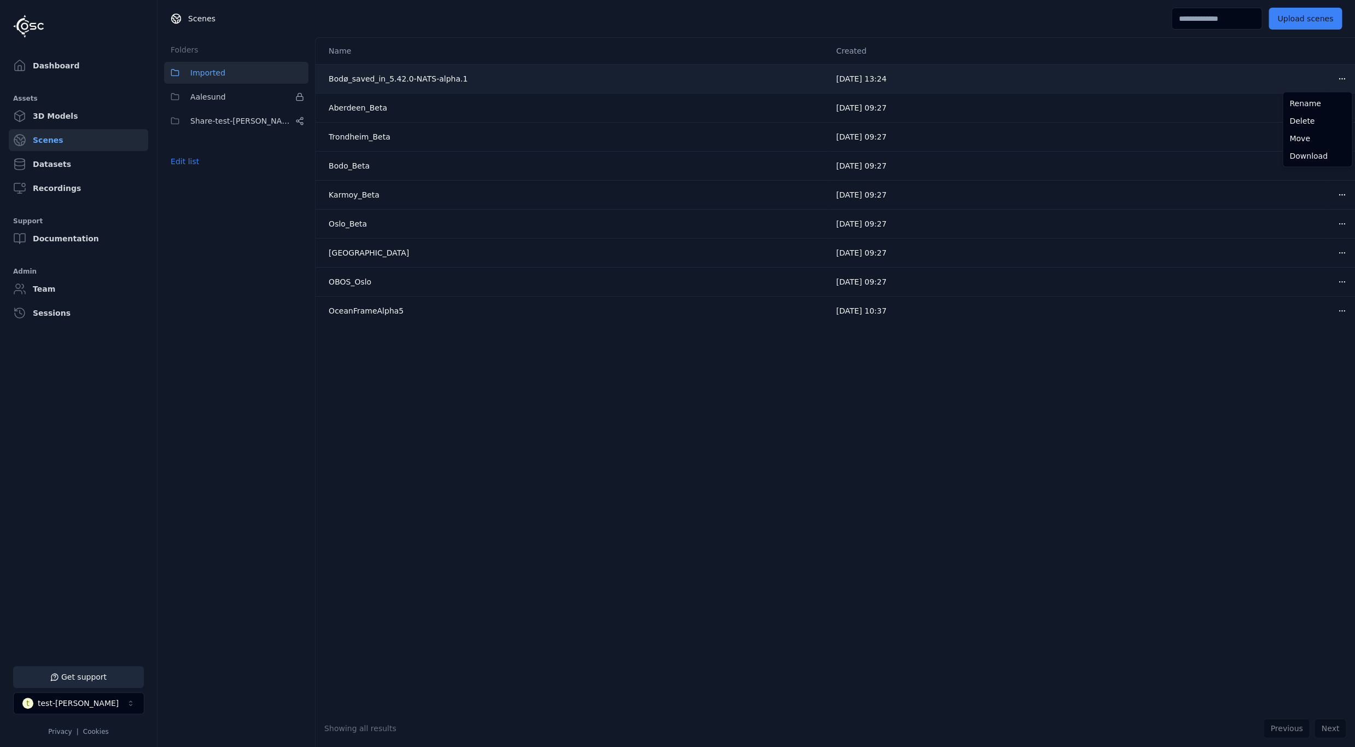
click at [1338, 80] on html "Support Dashboard Assets 3D Models Scenes Datasets Recordings Support Documenta…" at bounding box center [677, 373] width 1355 height 747
click at [1313, 155] on div "Download" at bounding box center [1317, 156] width 65 height 18
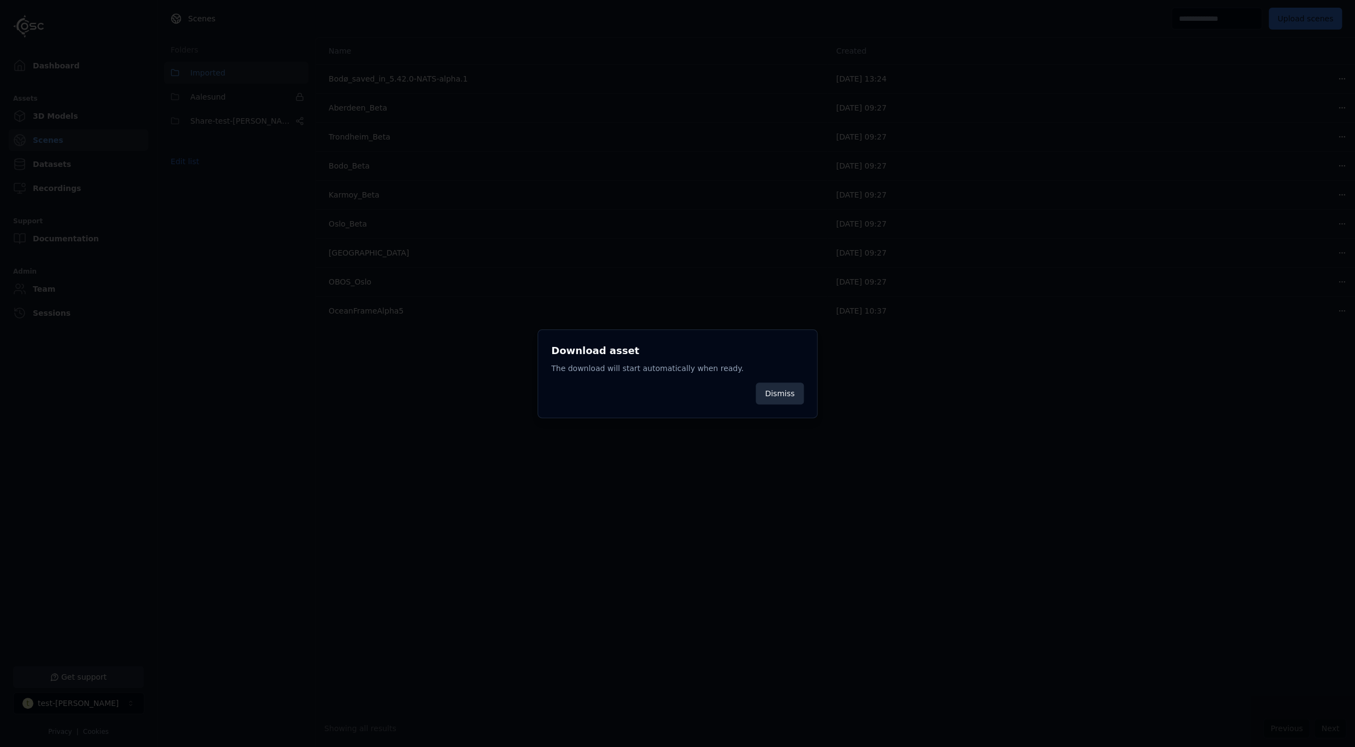
click at [770, 402] on button "Dismiss" at bounding box center [780, 393] width 48 height 22
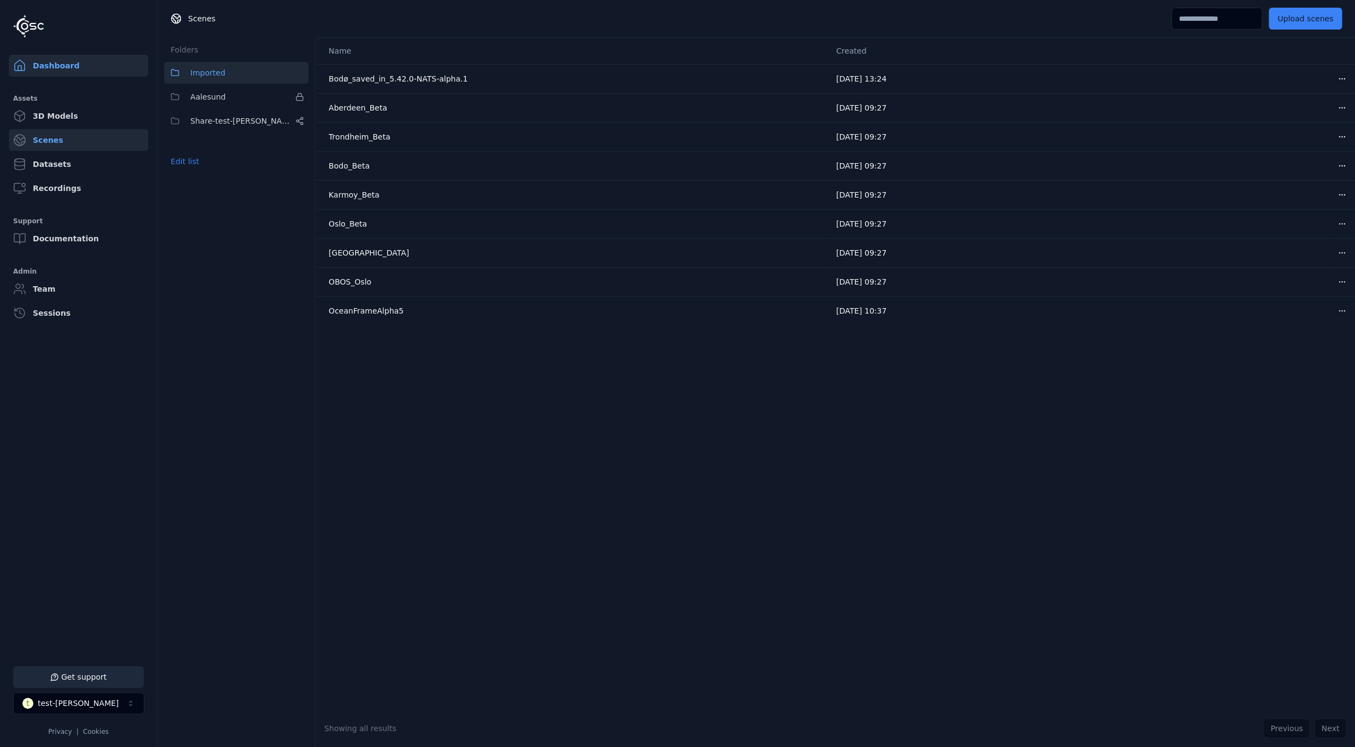
click at [78, 63] on link "Dashboard" at bounding box center [78, 66] width 139 height 22
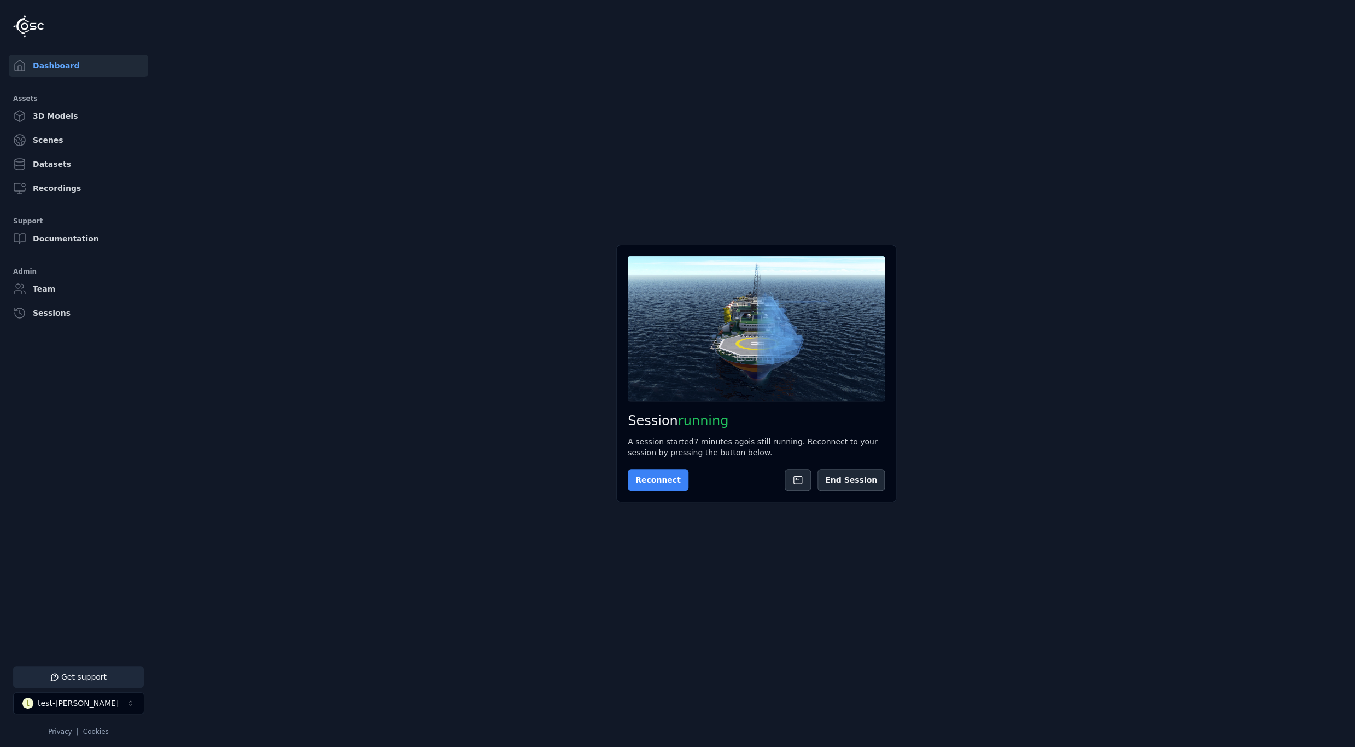
click at [669, 484] on button "Reconnect" at bounding box center [658, 480] width 61 height 22
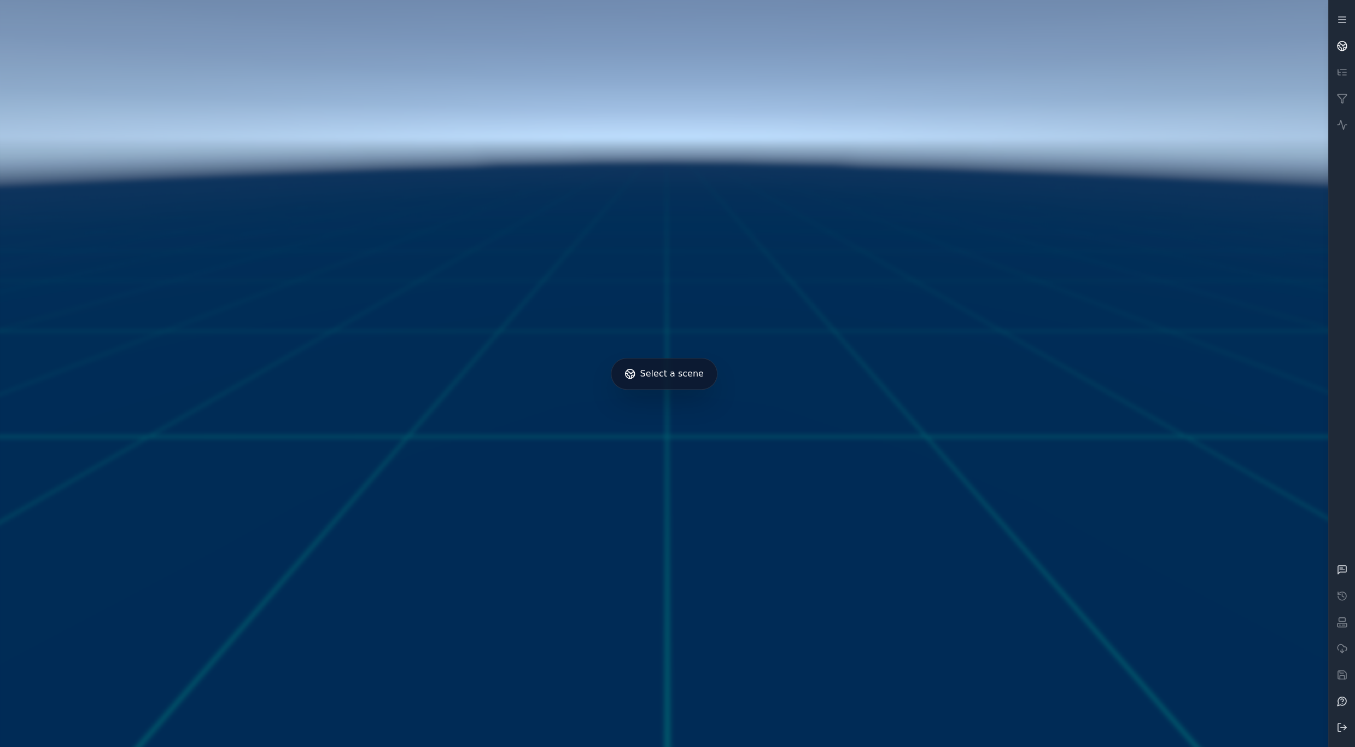
click at [1340, 51] on icon at bounding box center [1342, 45] width 11 height 11
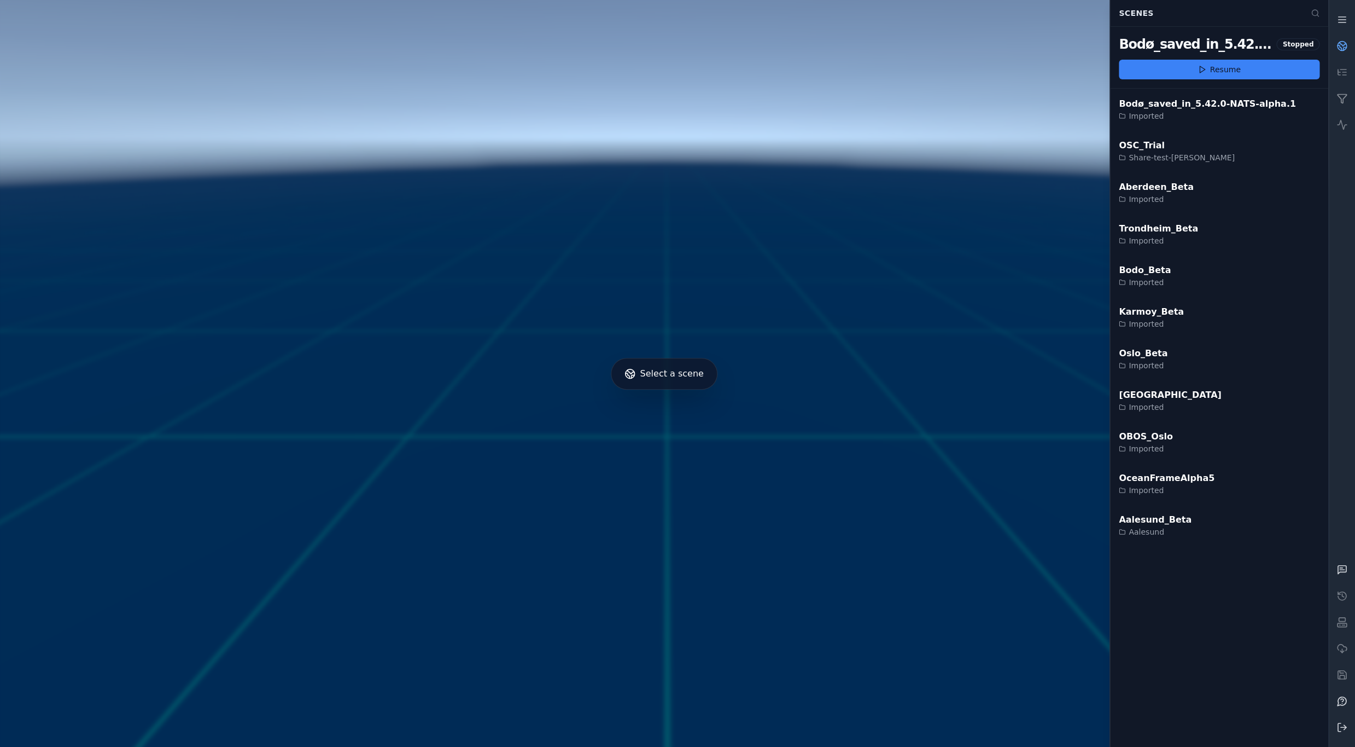
click at [1343, 101] on icon at bounding box center [1342, 99] width 9 height 9
click at [1336, 126] on link at bounding box center [1342, 125] width 26 height 26
click at [1232, 113] on div "Imported" at bounding box center [1207, 115] width 177 height 11
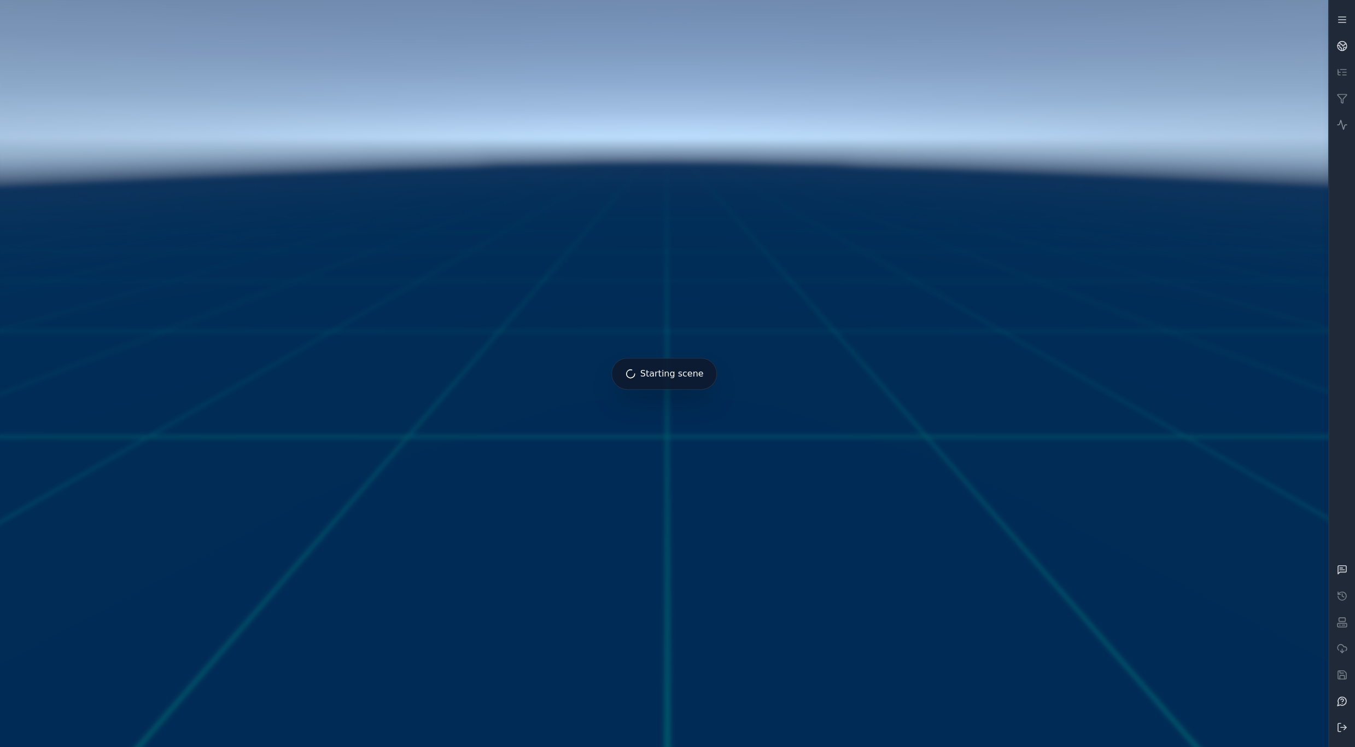
click at [1336, 130] on link at bounding box center [1342, 125] width 26 height 26
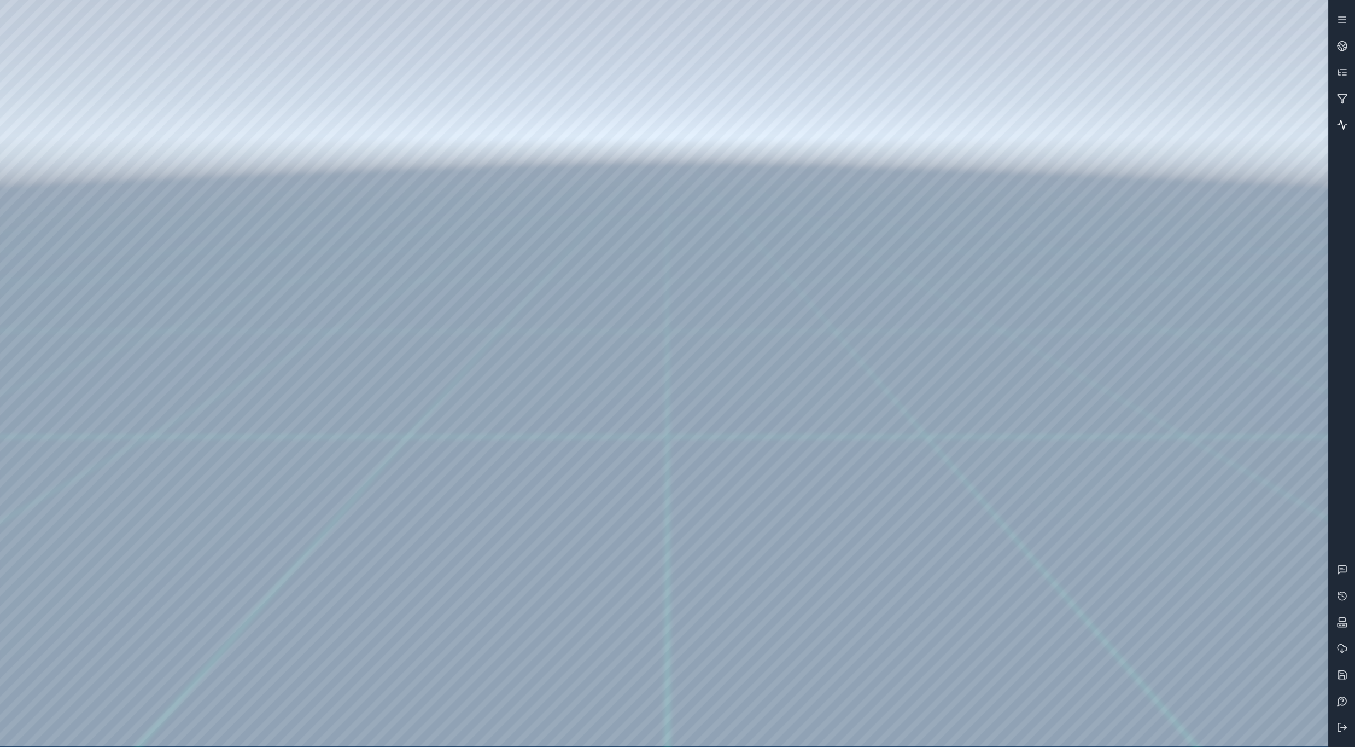
click at [1343, 121] on icon at bounding box center [1342, 124] width 11 height 11
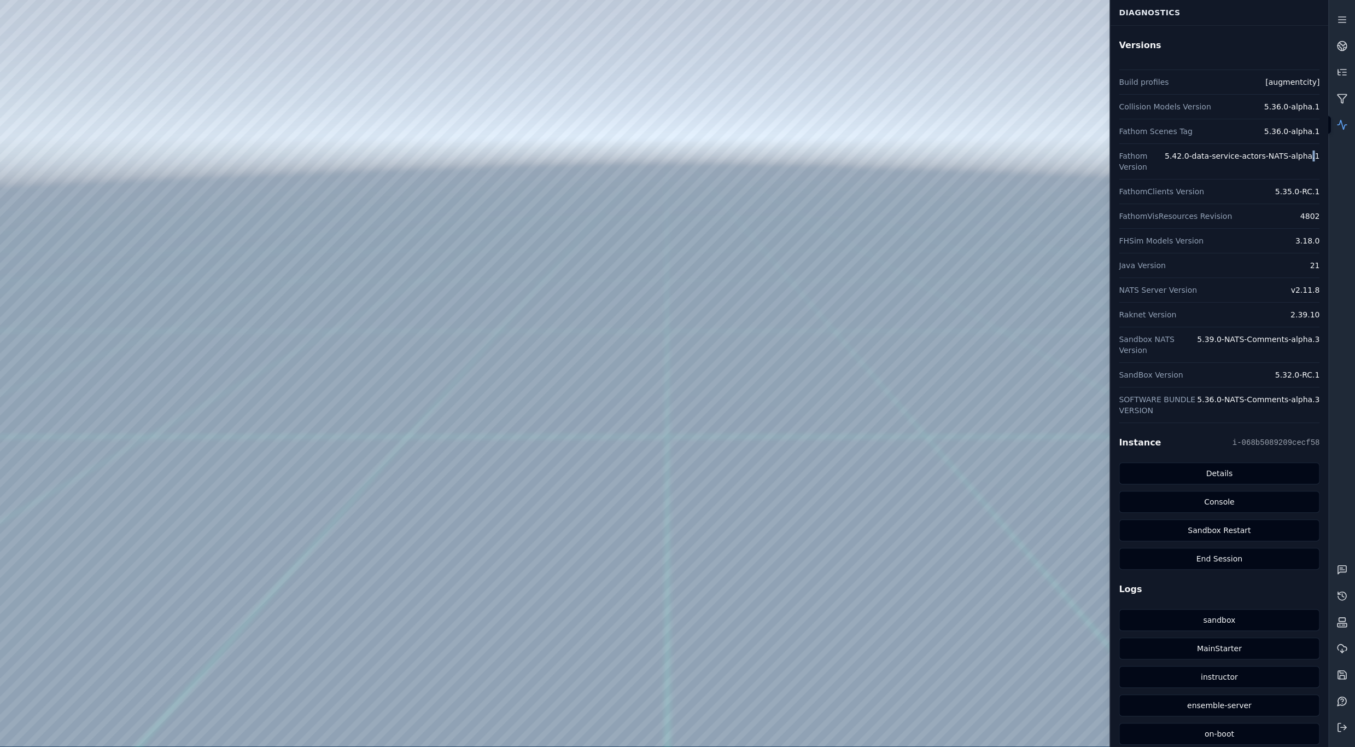
click at [1314, 154] on dd "5.42.0-data-service-actors-NATS-alpha.1" at bounding box center [1242, 161] width 155 height 22
drag, startPoint x: 1183, startPoint y: 154, endPoint x: 1318, endPoint y: 160, distance: 134.7
click at [1318, 160] on div "Fathom Version 5.42.0-data-service-actors-NATS-alpha.1" at bounding box center [1219, 161] width 201 height 36
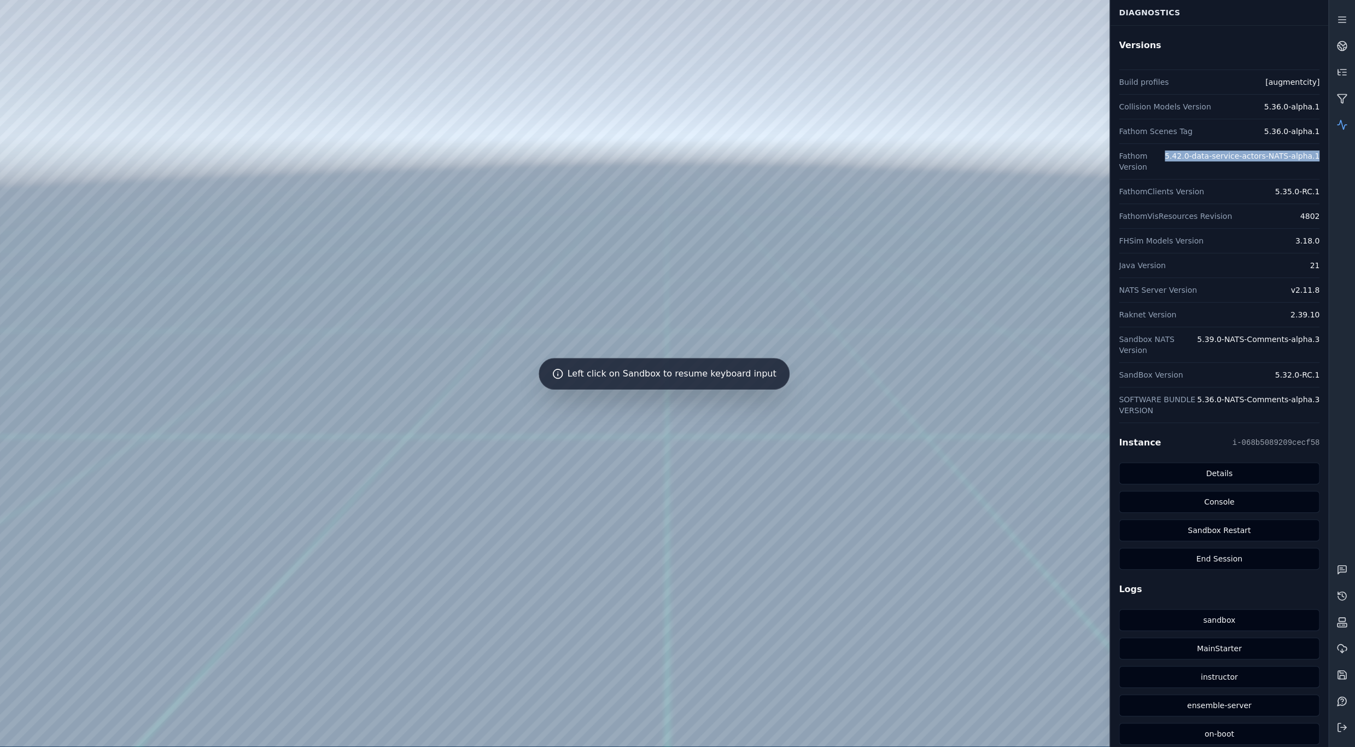
copy dd "5.42.0-data-service-actors-NATS-alpha.1"
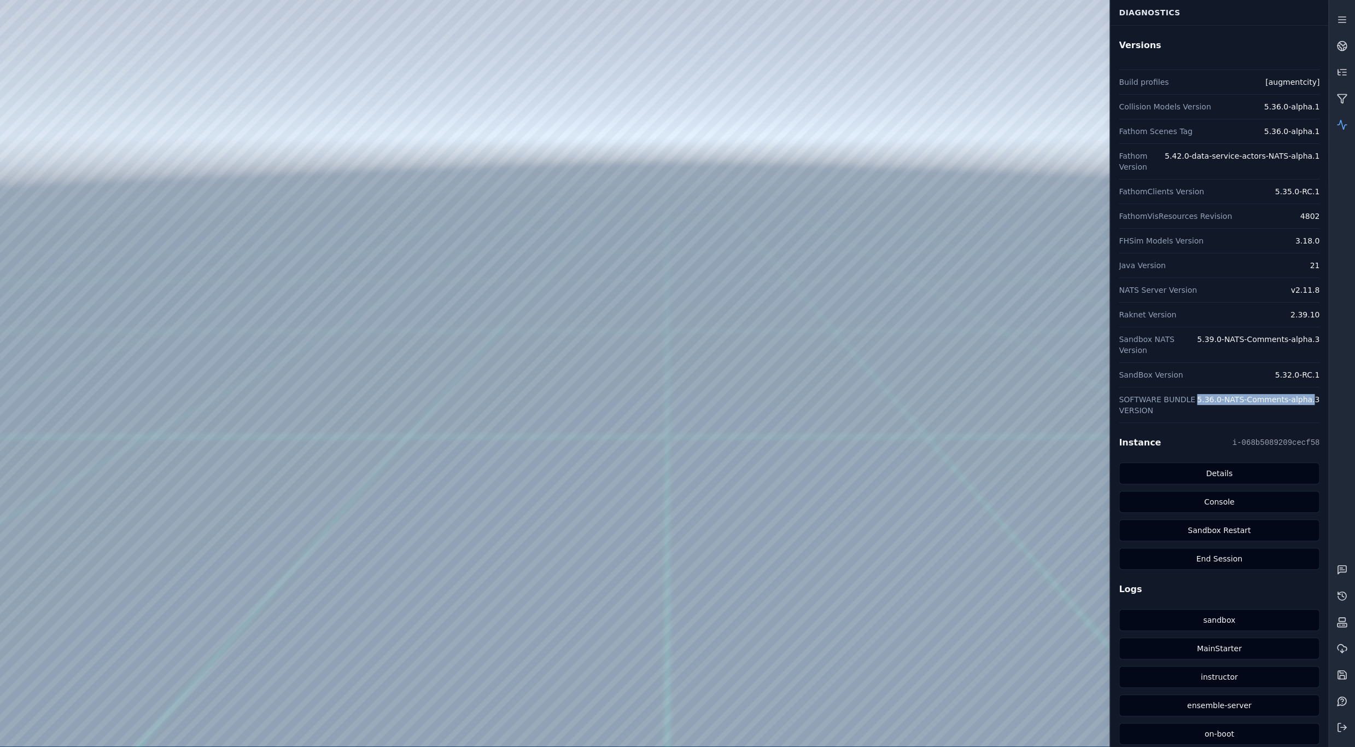
drag, startPoint x: 1317, startPoint y: 381, endPoint x: 1212, endPoint y: 383, distance: 105.6
click at [1212, 394] on dd "5.36.0-NATS-Comments-alpha.3" at bounding box center [1258, 405] width 123 height 22
copy dd "5.36.0-NATS-Comments-alpha."
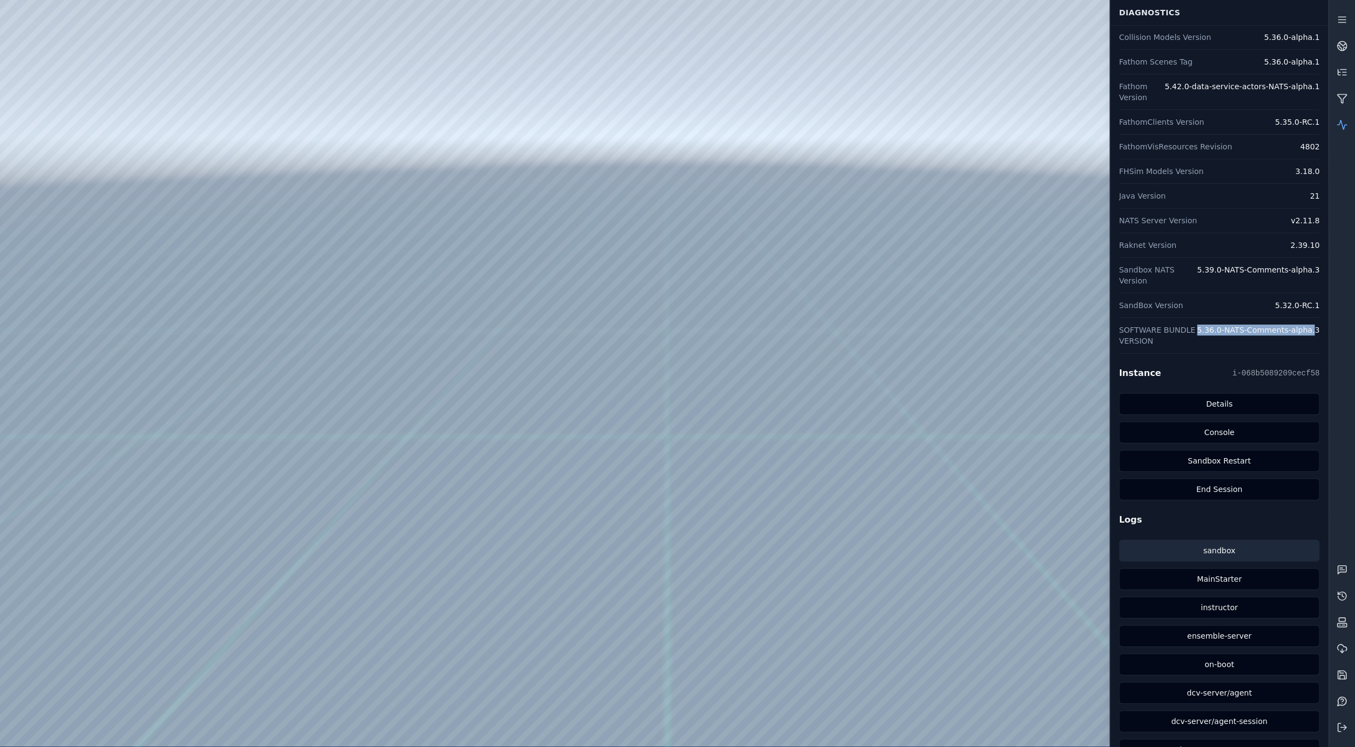
scroll to position [104, 0]
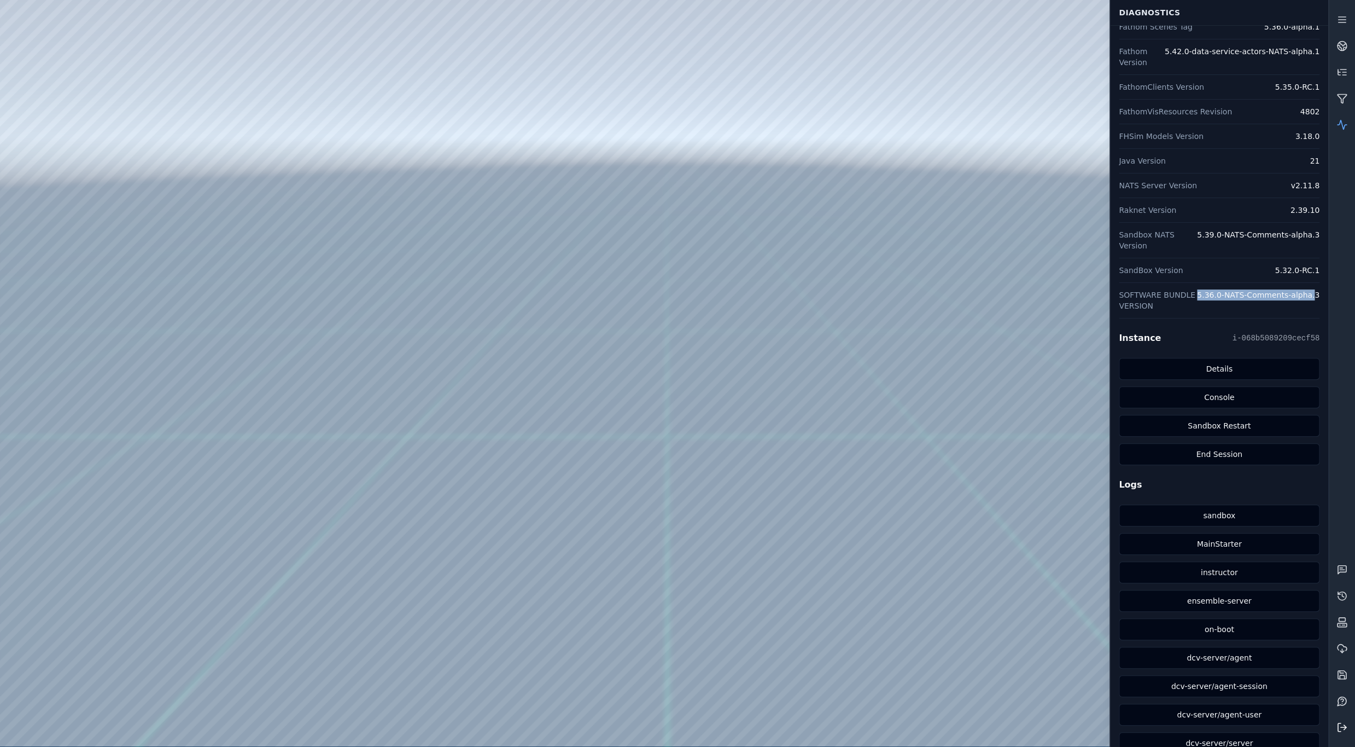
click at [1338, 718] on button at bounding box center [1342, 727] width 26 height 26
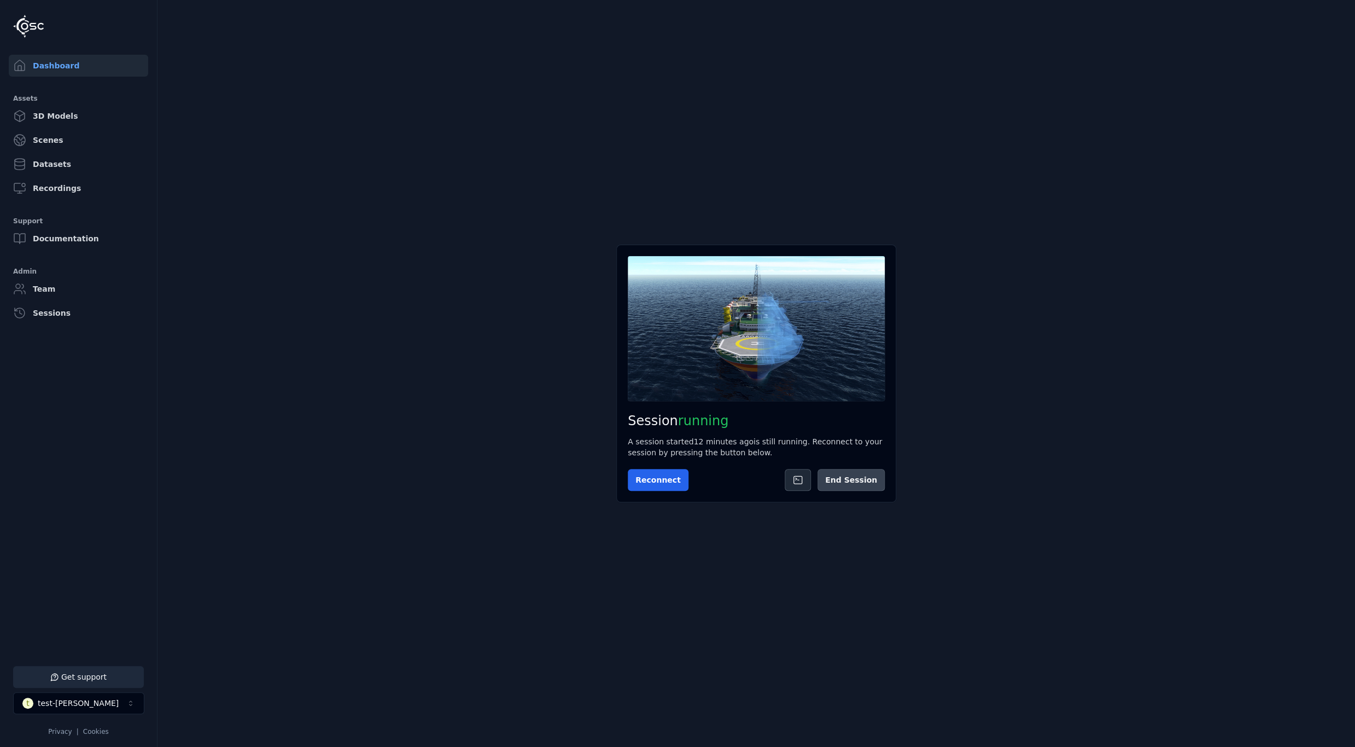
click at [851, 486] on button "End Session" at bounding box center [851, 480] width 67 height 22
click at [61, 131] on link "Scenes" at bounding box center [78, 140] width 139 height 22
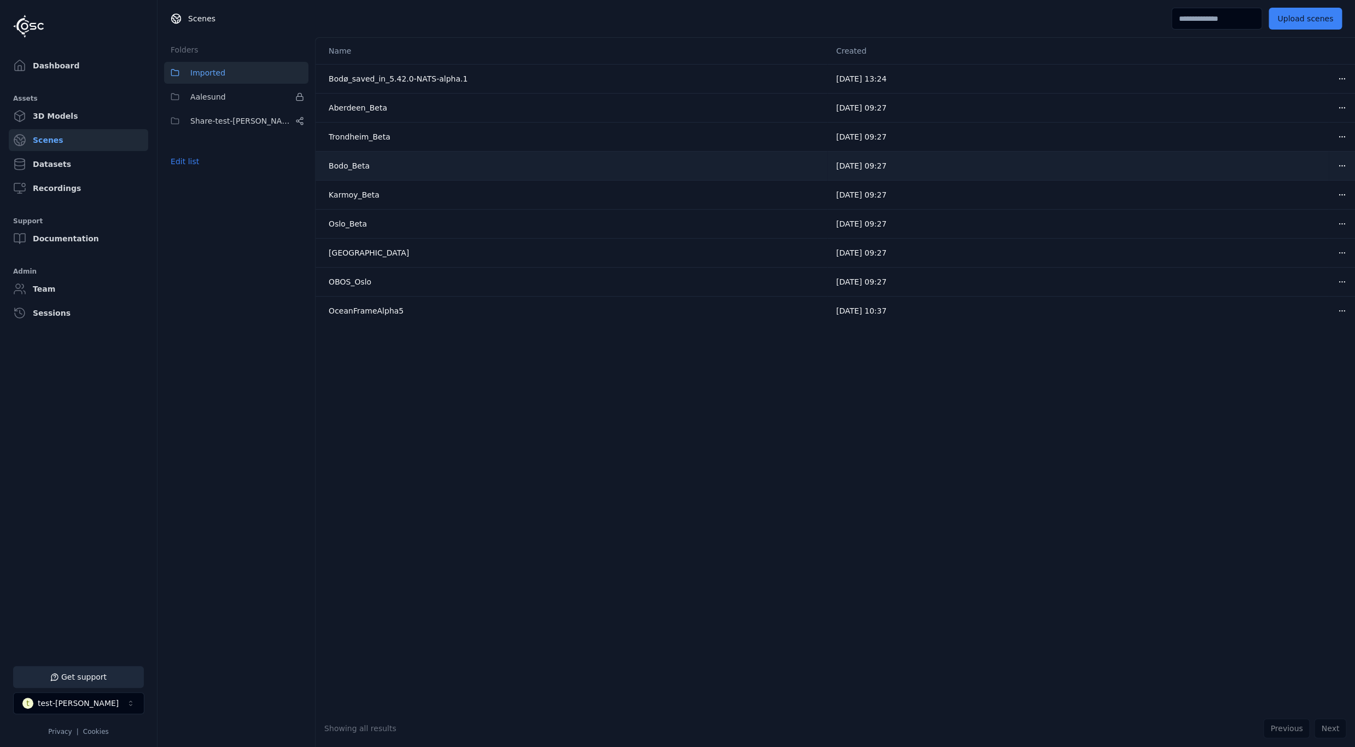
click at [1345, 162] on html "Support Dashboard Assets 3D Models Scenes Datasets Recordings Support Documenta…" at bounding box center [677, 373] width 1355 height 747
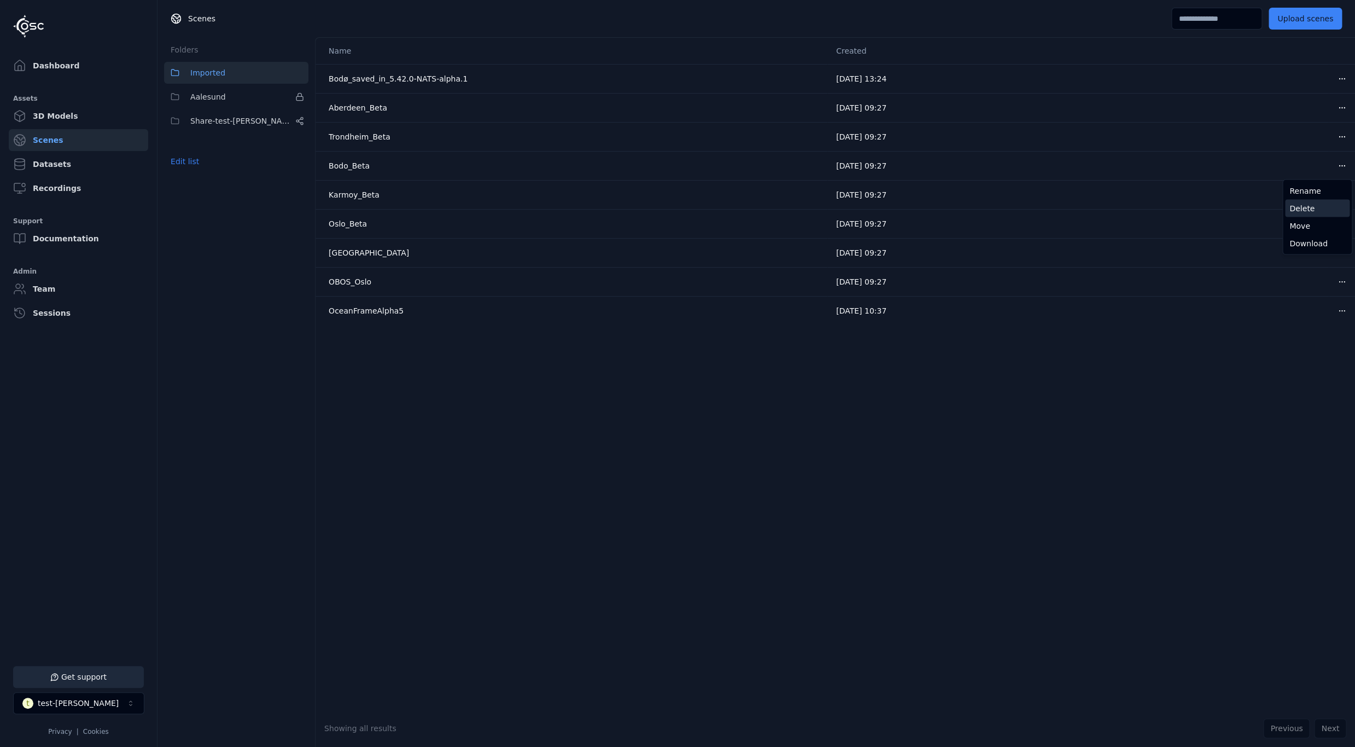
click at [1313, 212] on div "Delete" at bounding box center [1317, 209] width 65 height 18
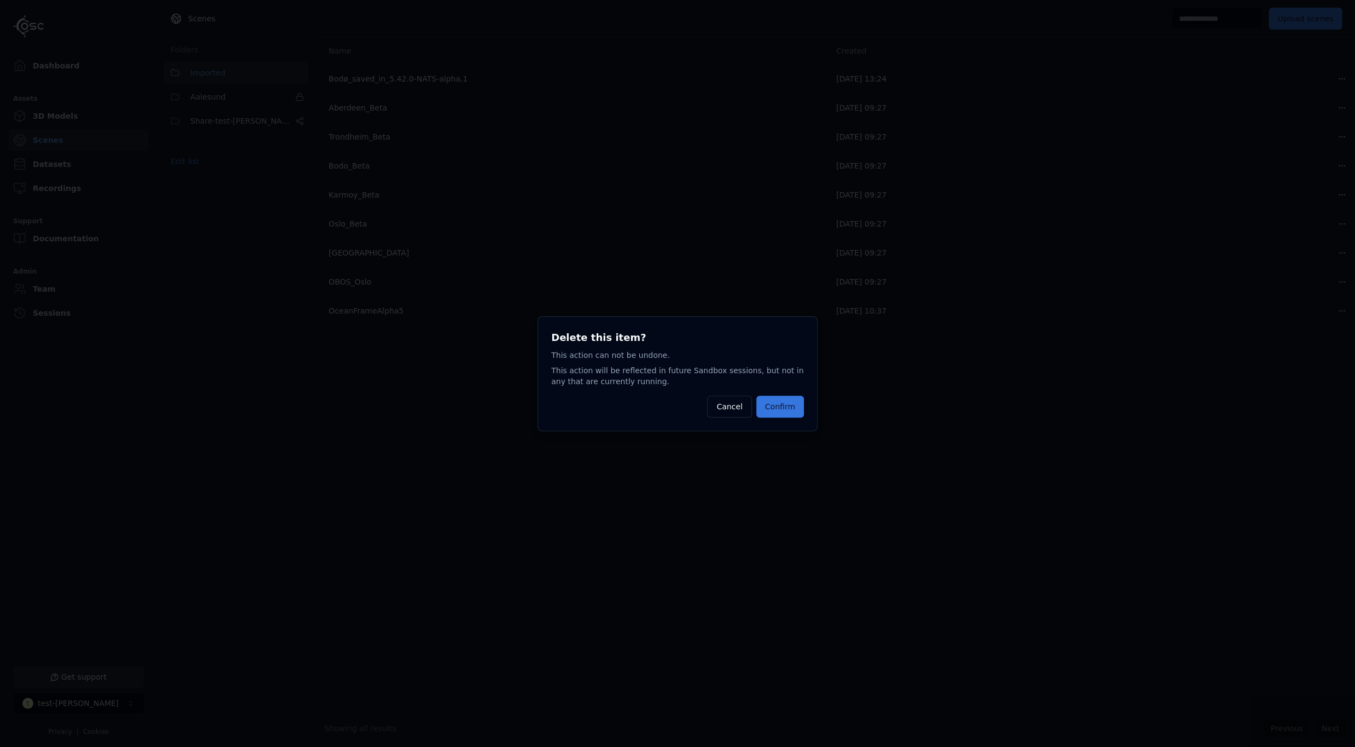
drag, startPoint x: 777, startPoint y: 421, endPoint x: 776, endPoint y: 404, distance: 17.0
click at [776, 421] on div "Delete this item? This action can not be undone. This action will be reflected …" at bounding box center [678, 373] width 280 height 115
click at [772, 406] on button "Confirm" at bounding box center [780, 406] width 48 height 22
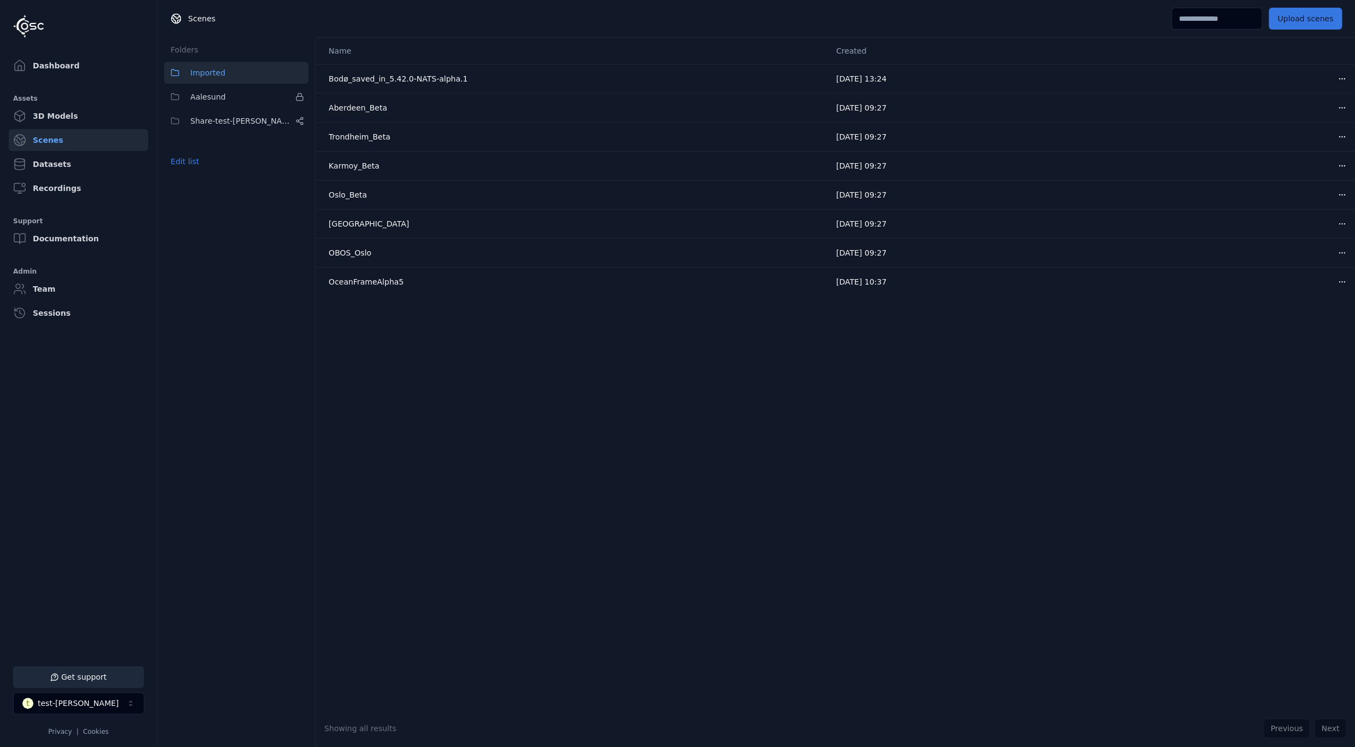
click at [1307, 21] on button "Upload scenes" at bounding box center [1305, 19] width 73 height 22
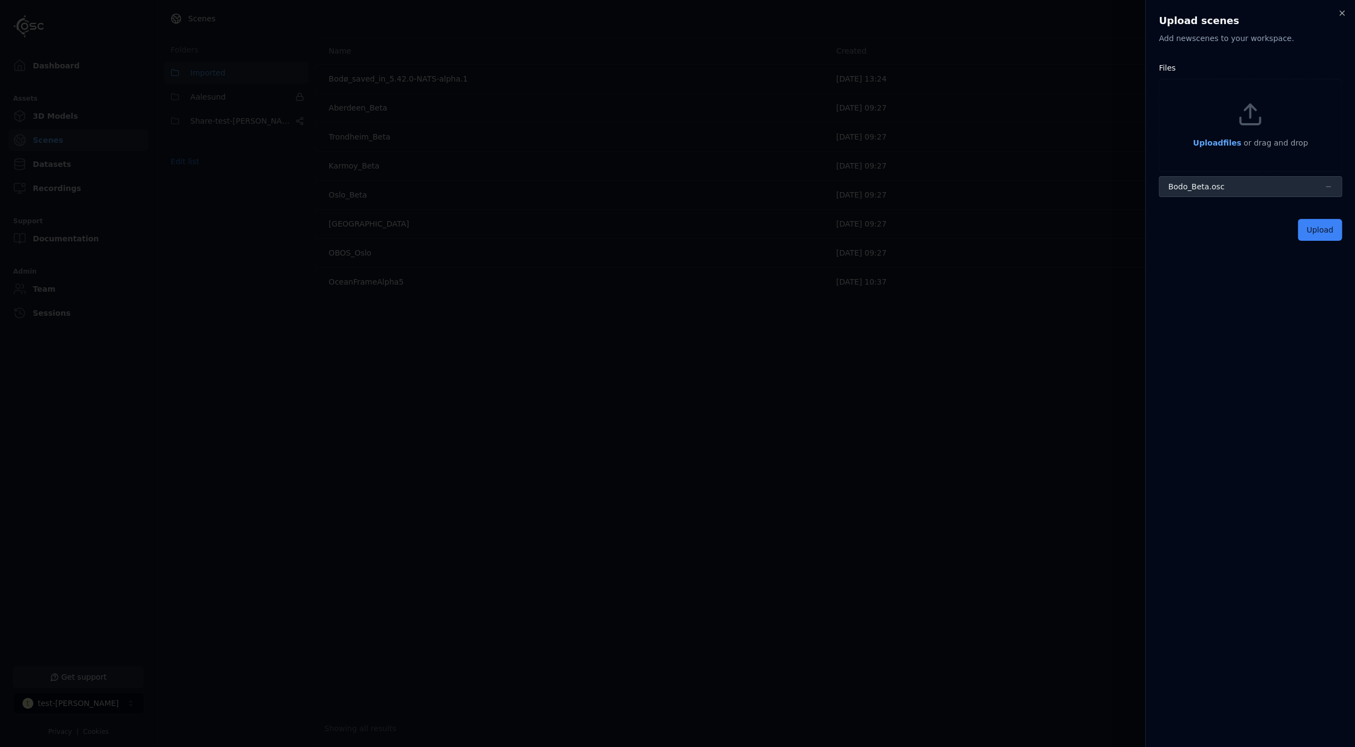
click at [1212, 372] on div "Upload scenes Add new scene s to your workspace. Files Upload files or drag and…" at bounding box center [1250, 373] width 210 height 747
click at [1329, 234] on button "Upload" at bounding box center [1320, 230] width 44 height 22
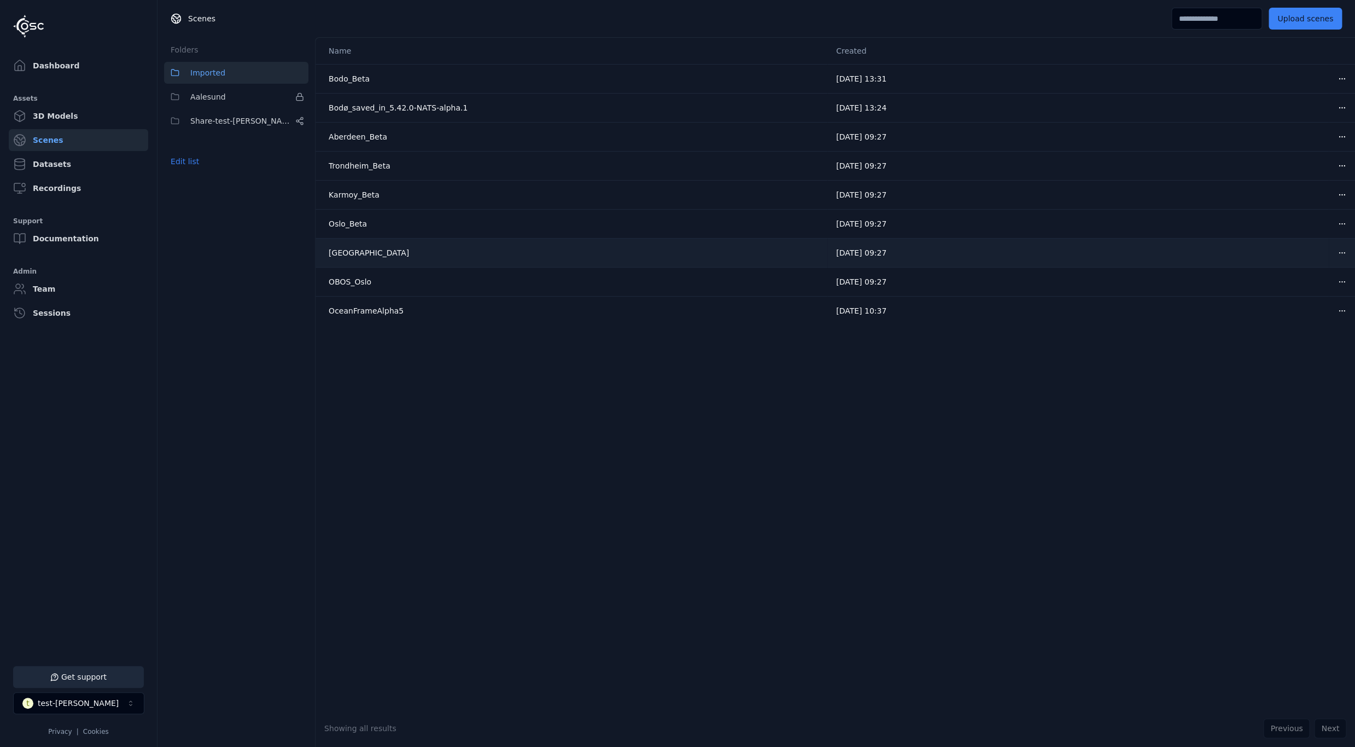
drag, startPoint x: 597, startPoint y: 339, endPoint x: 613, endPoint y: 263, distance: 77.7
click at [596, 328] on div "Name Created Bodo_Beta 15/10/2025, 13:31 Open menu Bodø_saved_in_5.42.0-NATS-al…" at bounding box center [836, 374] width 1040 height 672
click at [49, 71] on link "Dashboard" at bounding box center [78, 66] width 139 height 22
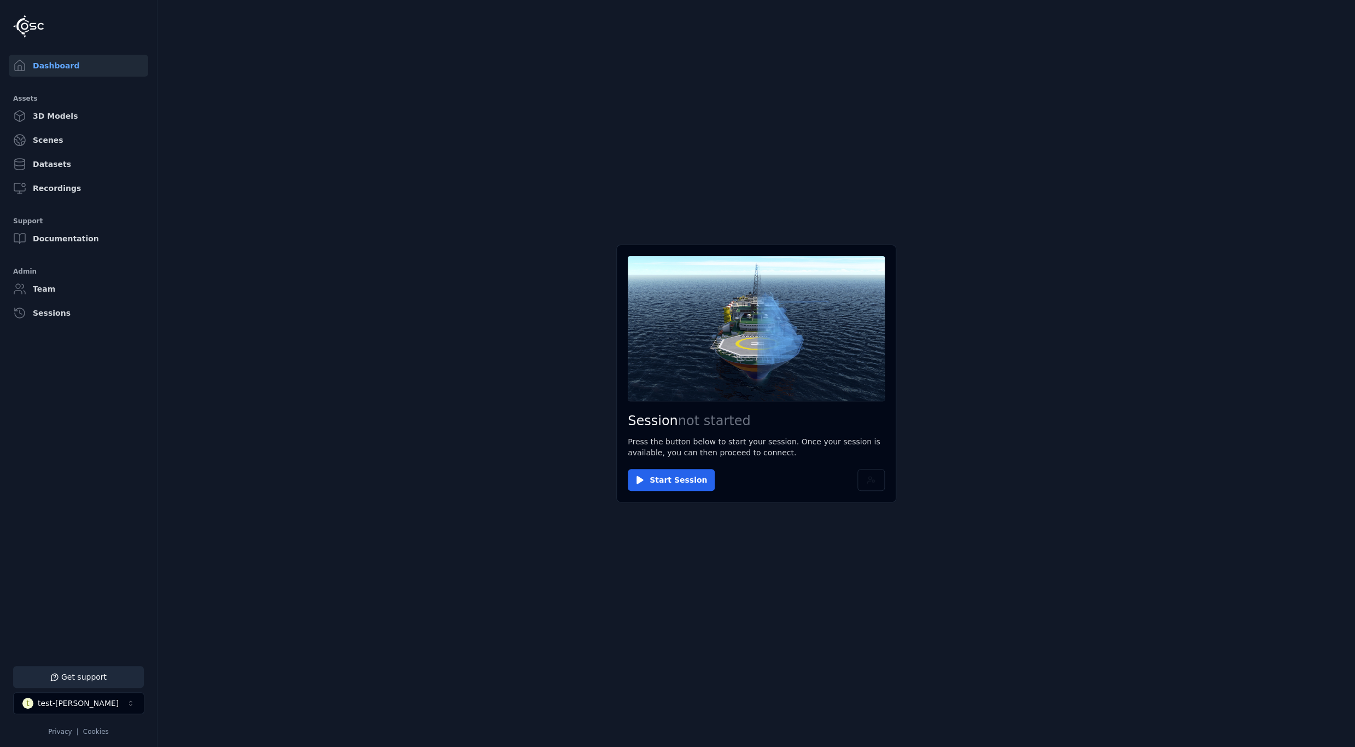
click at [1049, 416] on main "Session not started Press the button below to start your session. Once your ses…" at bounding box center [757, 373] width 1198 height 747
click at [451, 379] on main "Session not started Press the button below to start your session. Once your ses…" at bounding box center [757, 373] width 1198 height 747
drag, startPoint x: 1286, startPoint y: 221, endPoint x: 1259, endPoint y: 218, distance: 27.5
click at [1273, 218] on main "Session not started Press the button below to start your session. Once your ses…" at bounding box center [757, 373] width 1198 height 747
click at [77, 705] on div "test-[PERSON_NAME]" at bounding box center [78, 702] width 81 height 11
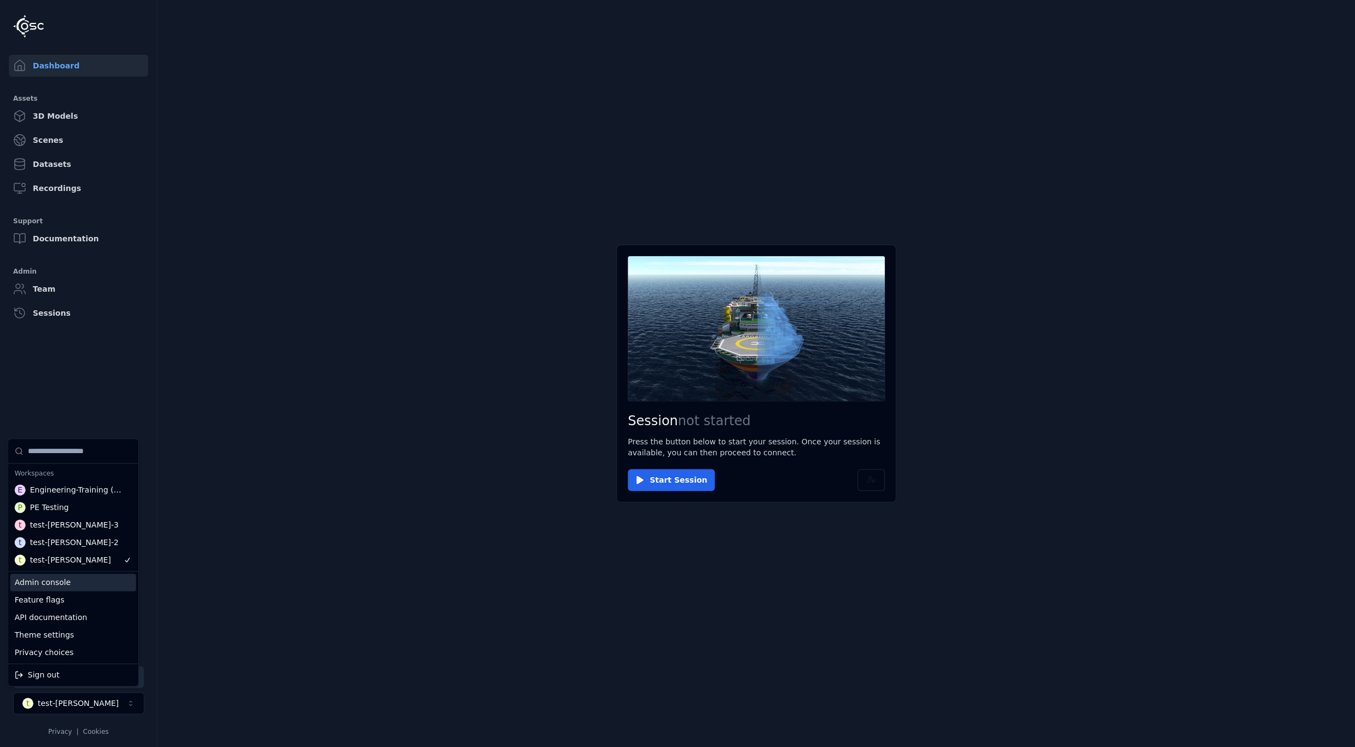
click at [445, 422] on html "Support Dashboard Assets 3D Models Scenes Datasets Recordings Support Documenta…" at bounding box center [677, 373] width 1355 height 747
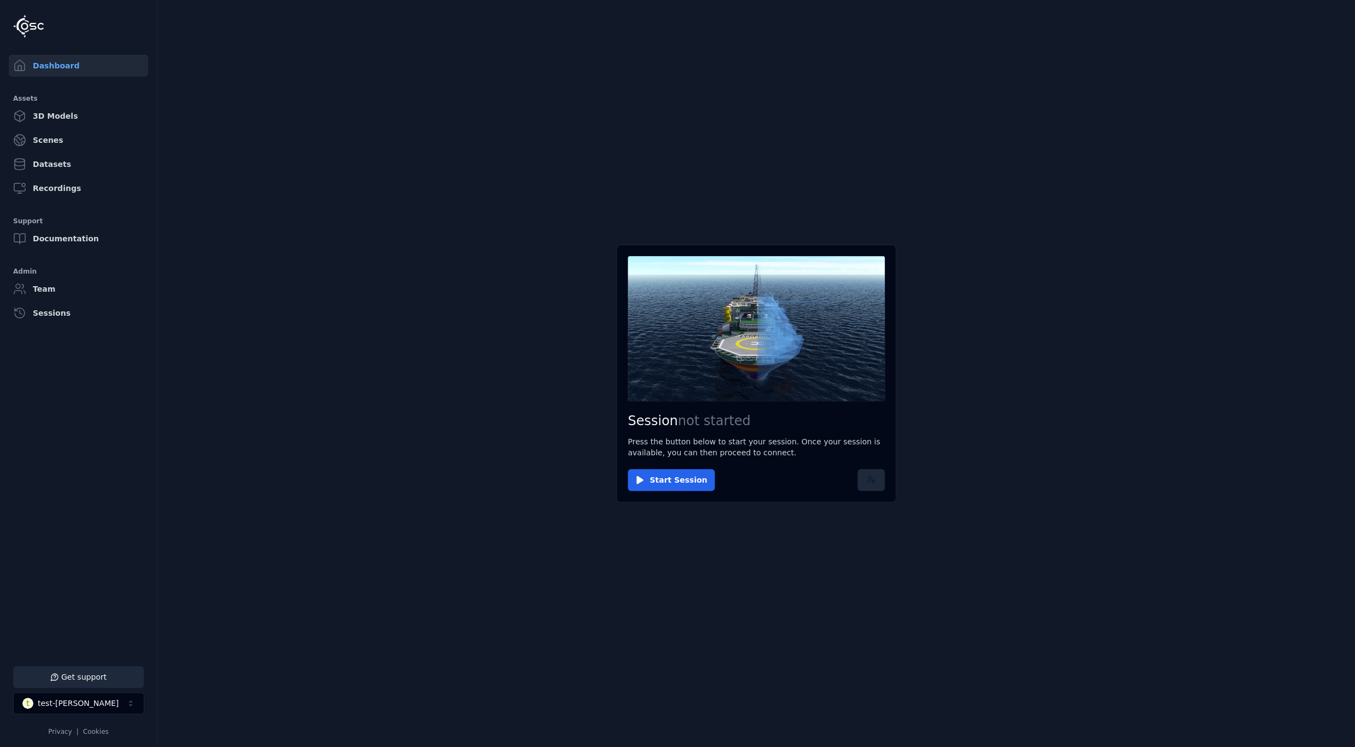
click at [862, 480] on button at bounding box center [871, 480] width 27 height 22
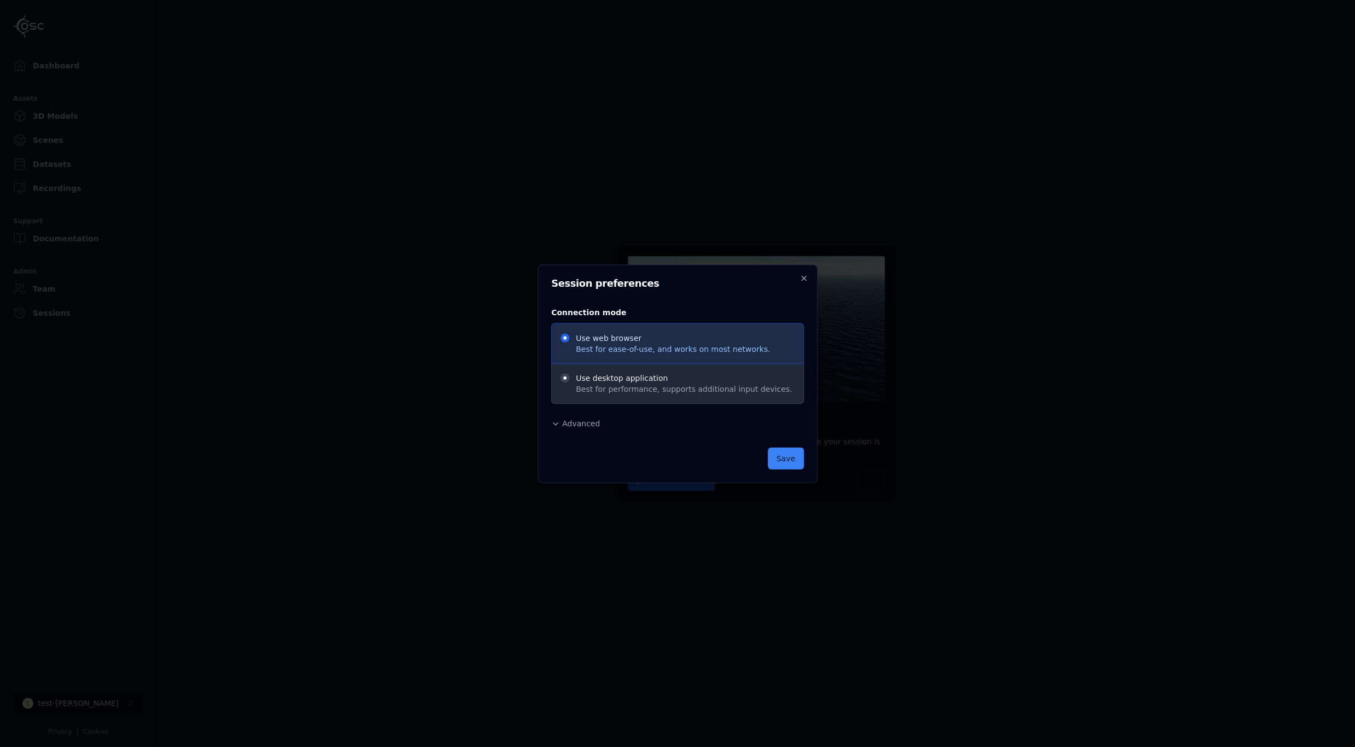
drag, startPoint x: 579, startPoint y: 418, endPoint x: 572, endPoint y: 434, distance: 17.7
click at [579, 418] on div "Advanced Region Default ******* ********* ****** Release Default Administrative…" at bounding box center [677, 422] width 253 height 13
click at [569, 434] on div "Connection mode Use web browser Best for ease-of-use, and works on most network…" at bounding box center [677, 367] width 253 height 142
click at [567, 427] on span "Advanced" at bounding box center [581, 422] width 38 height 9
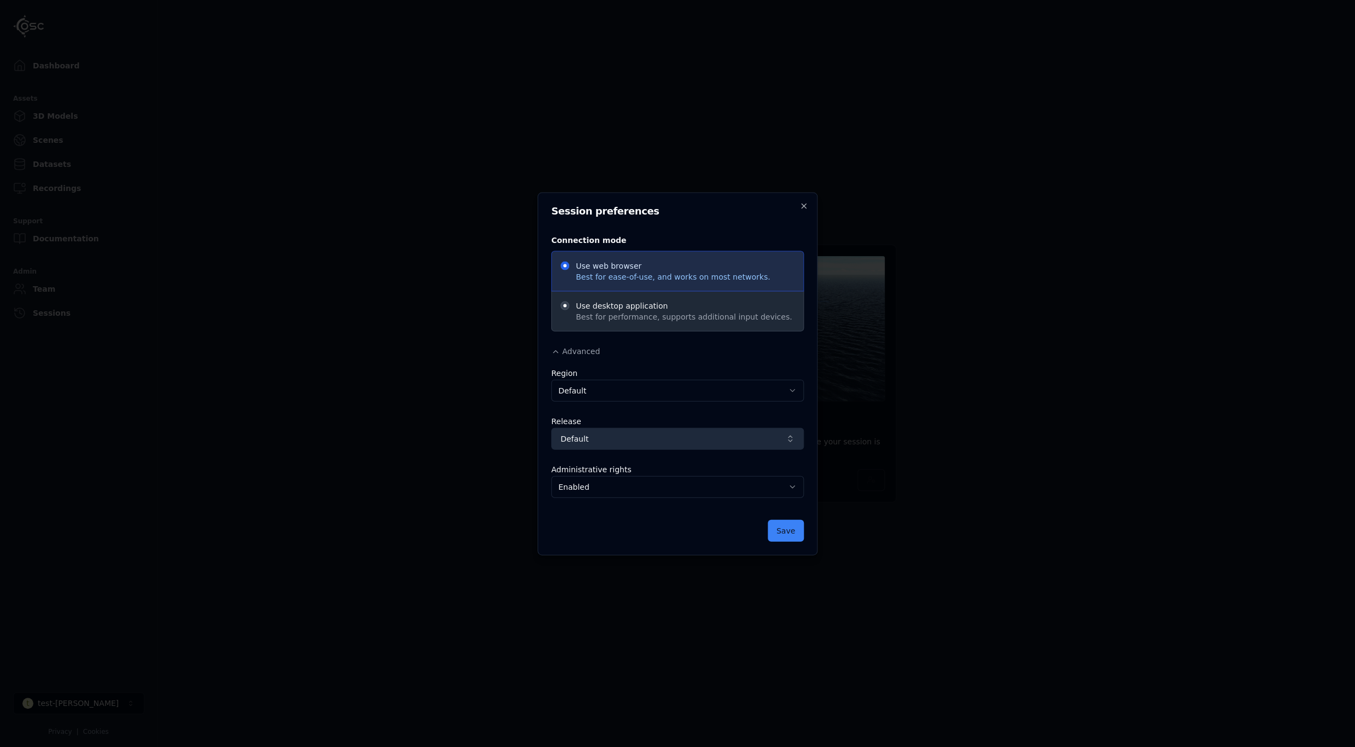
click at [626, 432] on button "Default" at bounding box center [677, 438] width 253 height 22
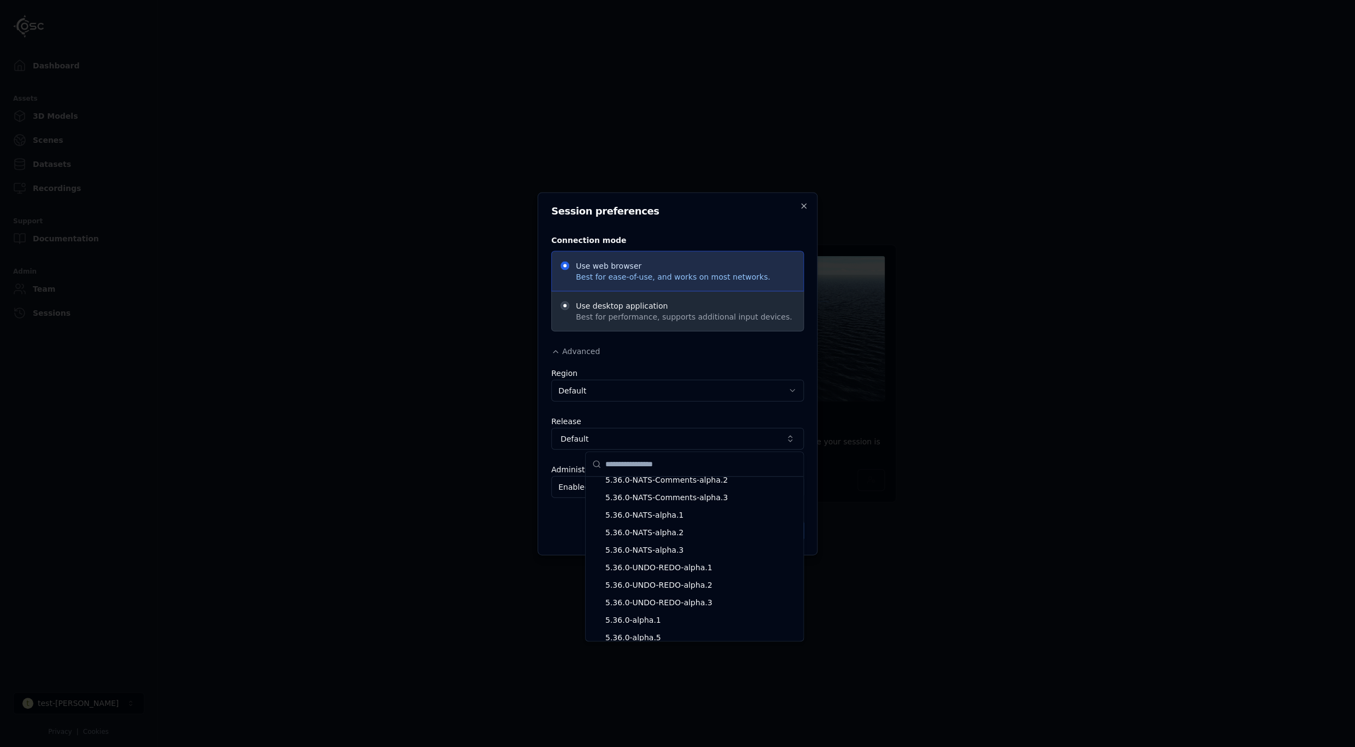
scroll to position [7675, 0]
click at [635, 601] on span "5.36.0-NATS-alpha.2" at bounding box center [700, 602] width 191 height 11
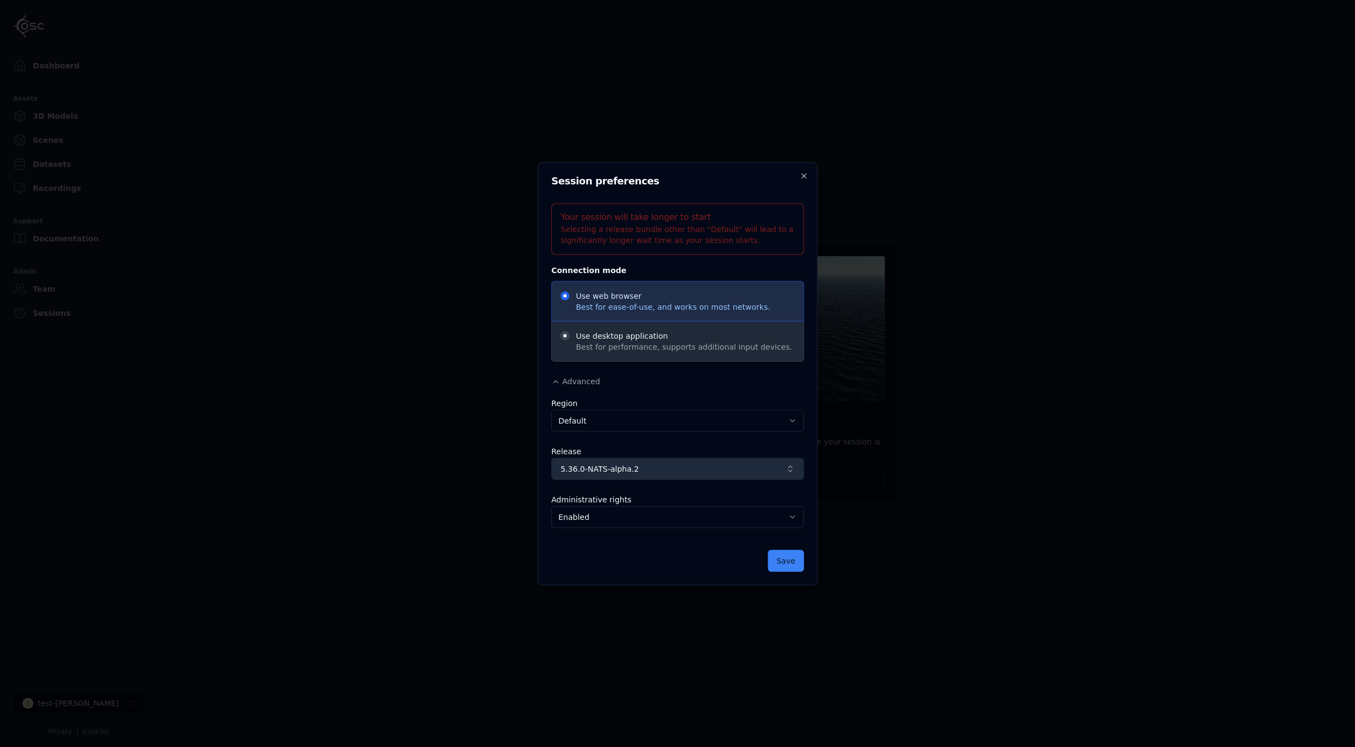
click at [692, 470] on span "5.36.0-NATS-alpha.2" at bounding box center [671, 468] width 221 height 11
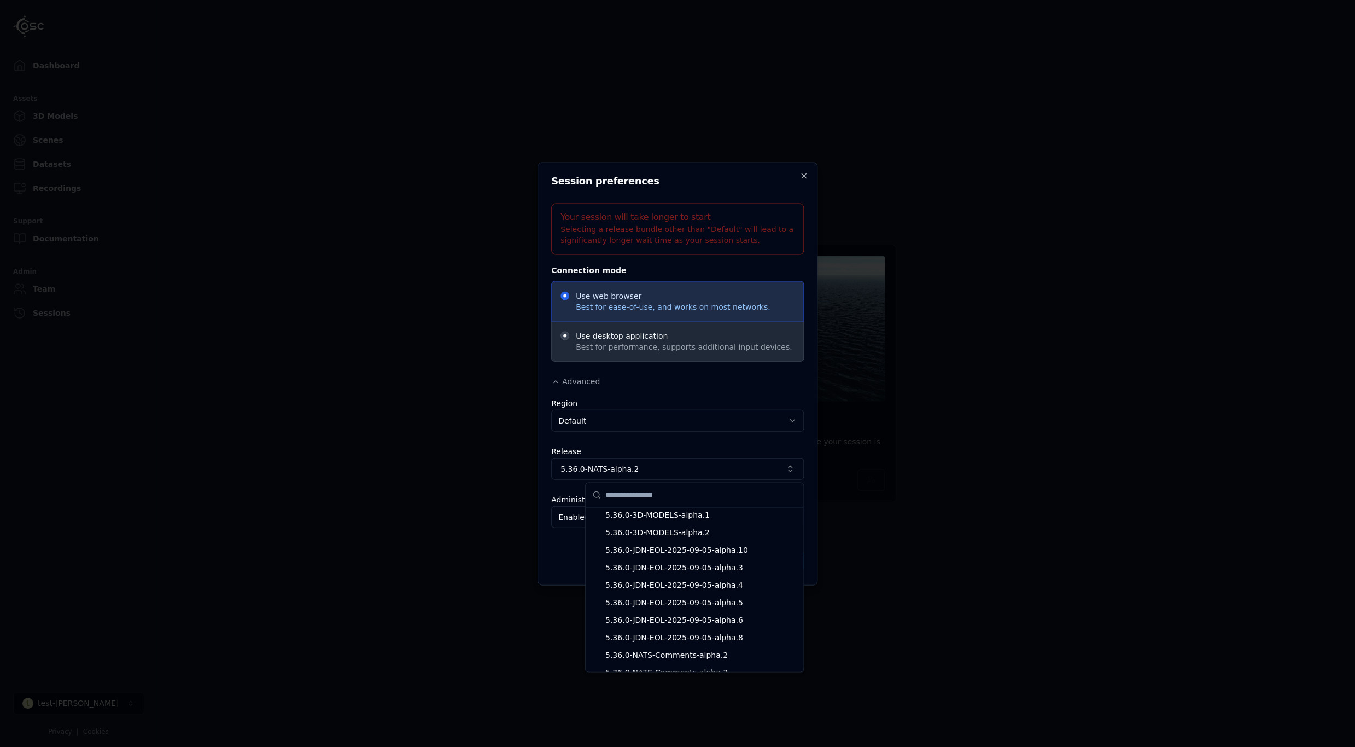
scroll to position [7671, 0]
click at [705, 589] on span "5.36.0-NATS-Comments-alpha.2" at bounding box center [700, 584] width 191 height 11
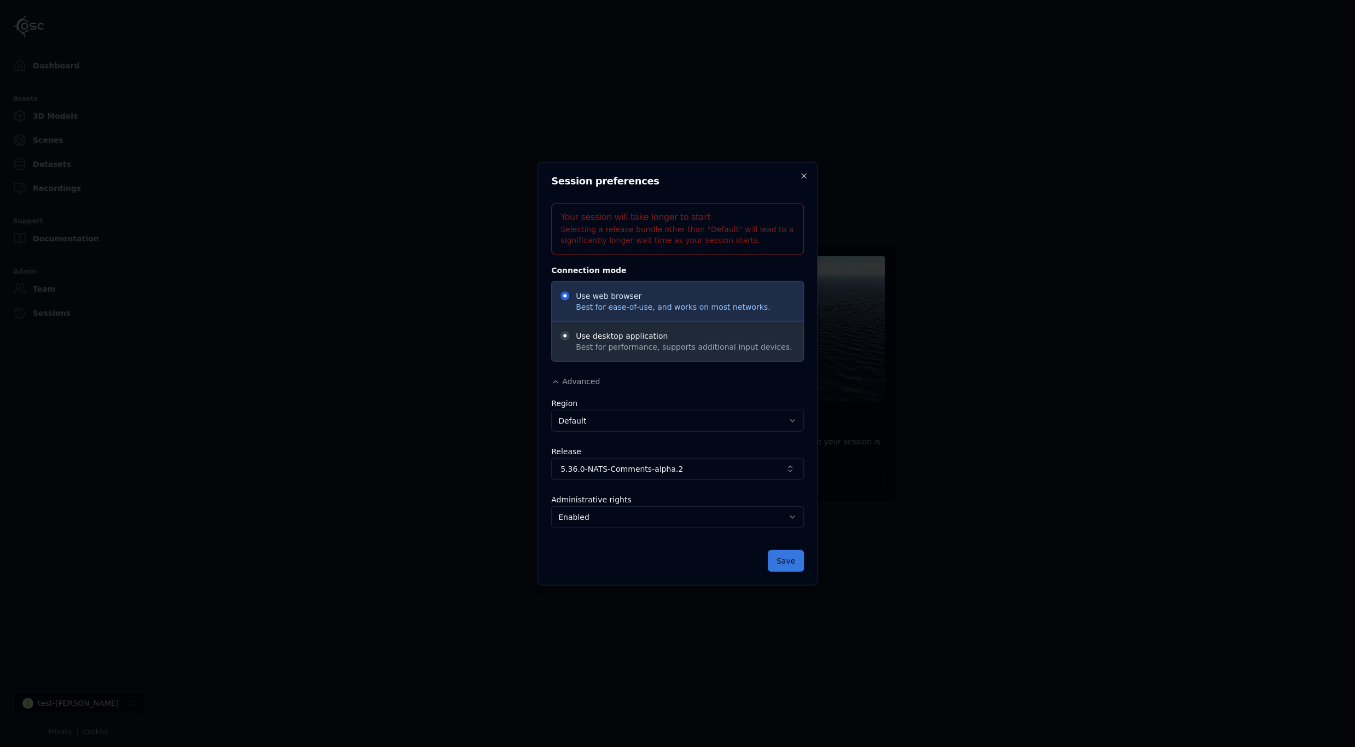
click at [784, 561] on button "Save" at bounding box center [786, 560] width 36 height 22
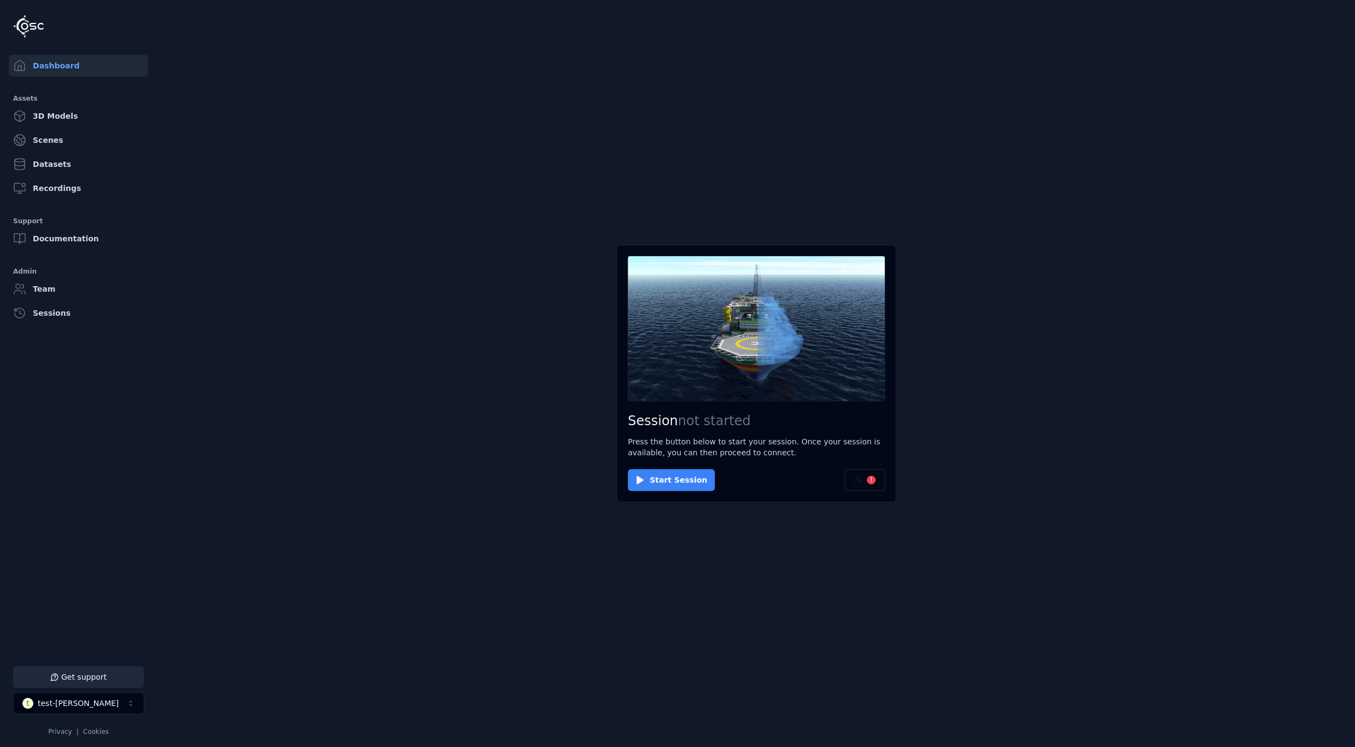
click at [661, 476] on button "Start Session" at bounding box center [671, 480] width 87 height 22
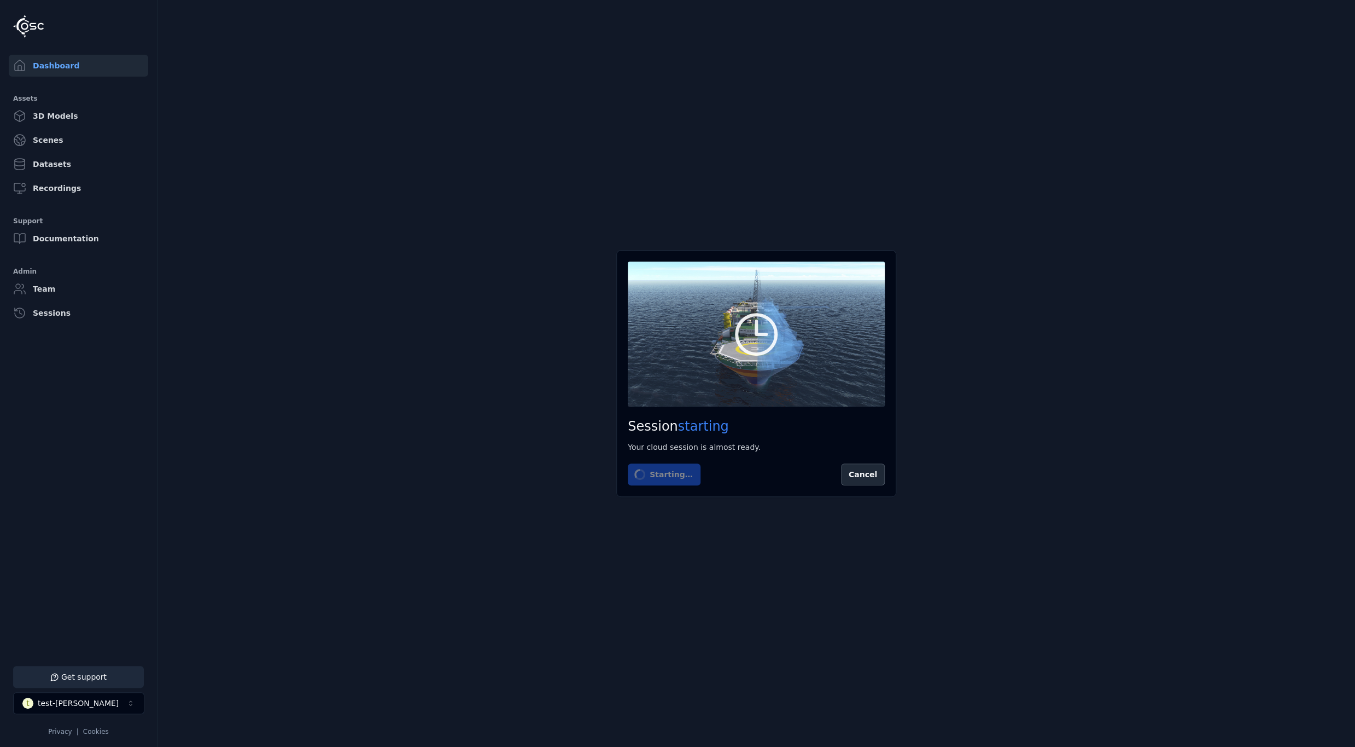
click at [450, 494] on main "Session starting Your cloud session is almost ready. Starting… Cancel" at bounding box center [757, 373] width 1198 height 747
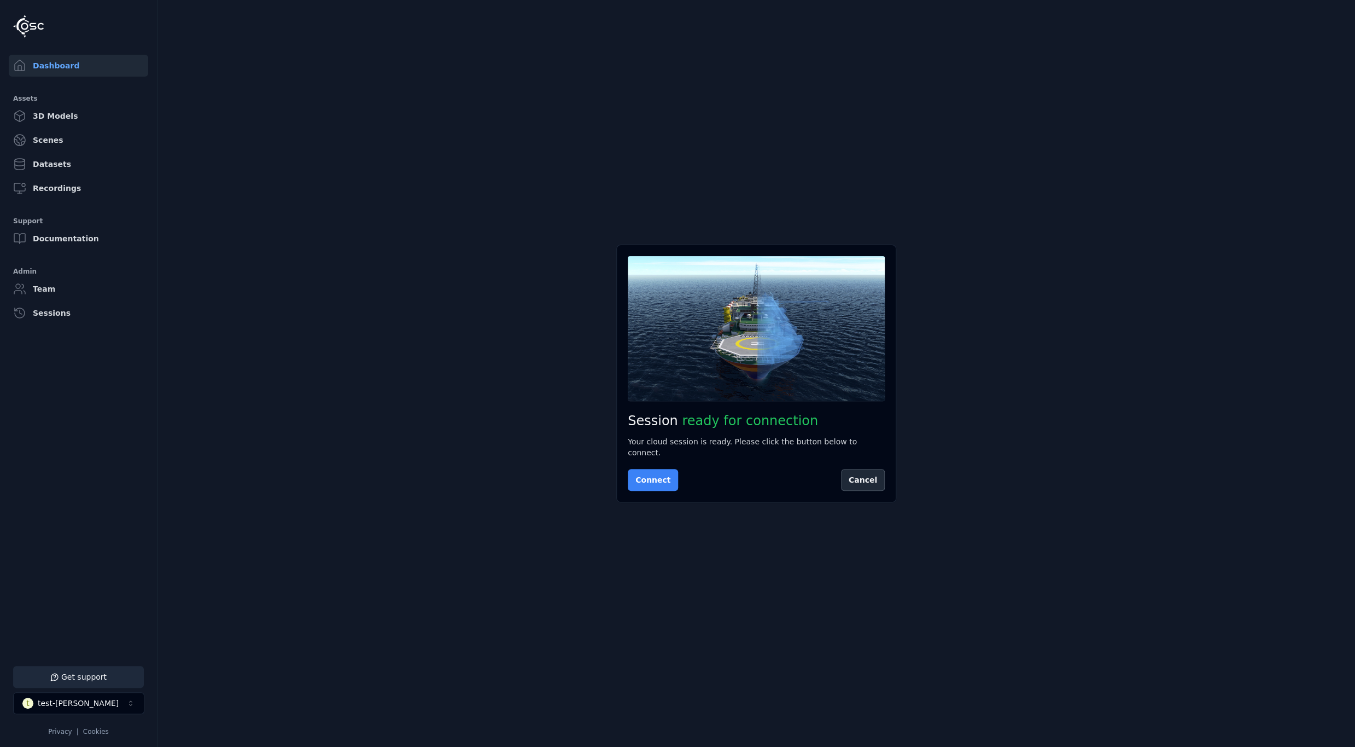
click at [651, 474] on button "Connect" at bounding box center [653, 480] width 50 height 22
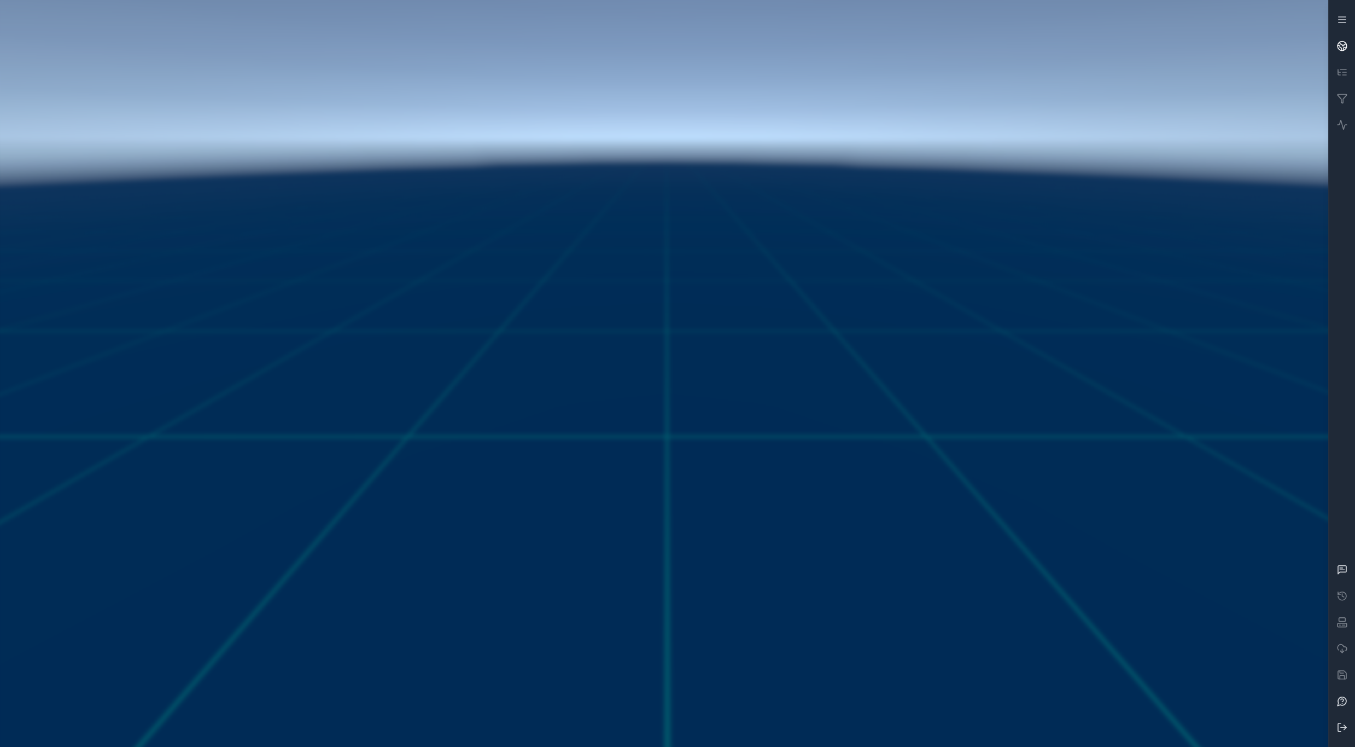
click at [1343, 38] on link at bounding box center [1342, 46] width 26 height 26
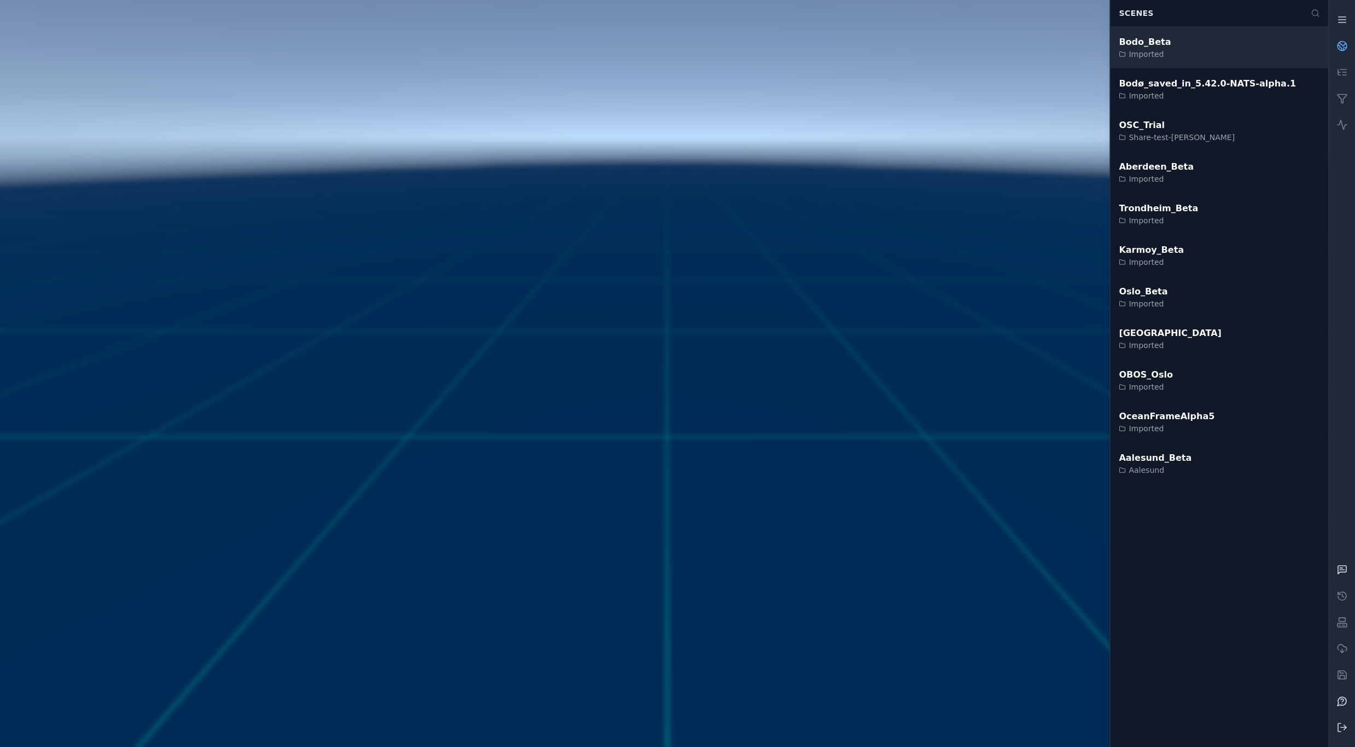
click at [1185, 49] on div "Bodo_Beta Imported" at bounding box center [1219, 48] width 218 height 42
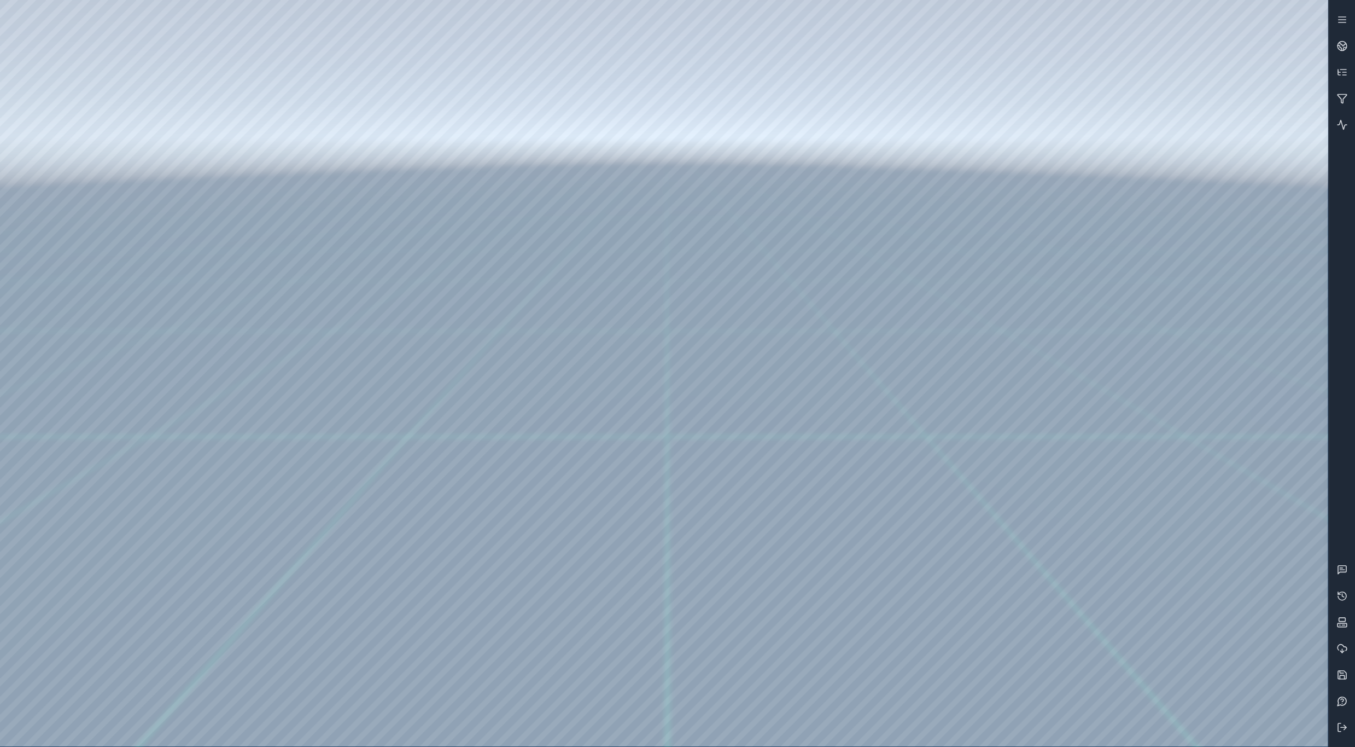
drag, startPoint x: 718, startPoint y: 374, endPoint x: 802, endPoint y: 380, distance: 83.9
click at [737, 375] on div at bounding box center [664, 373] width 1328 height 746
drag, startPoint x: 944, startPoint y: 399, endPoint x: 1214, endPoint y: 383, distance: 270.6
click at [1346, 41] on icon at bounding box center [1342, 45] width 11 height 11
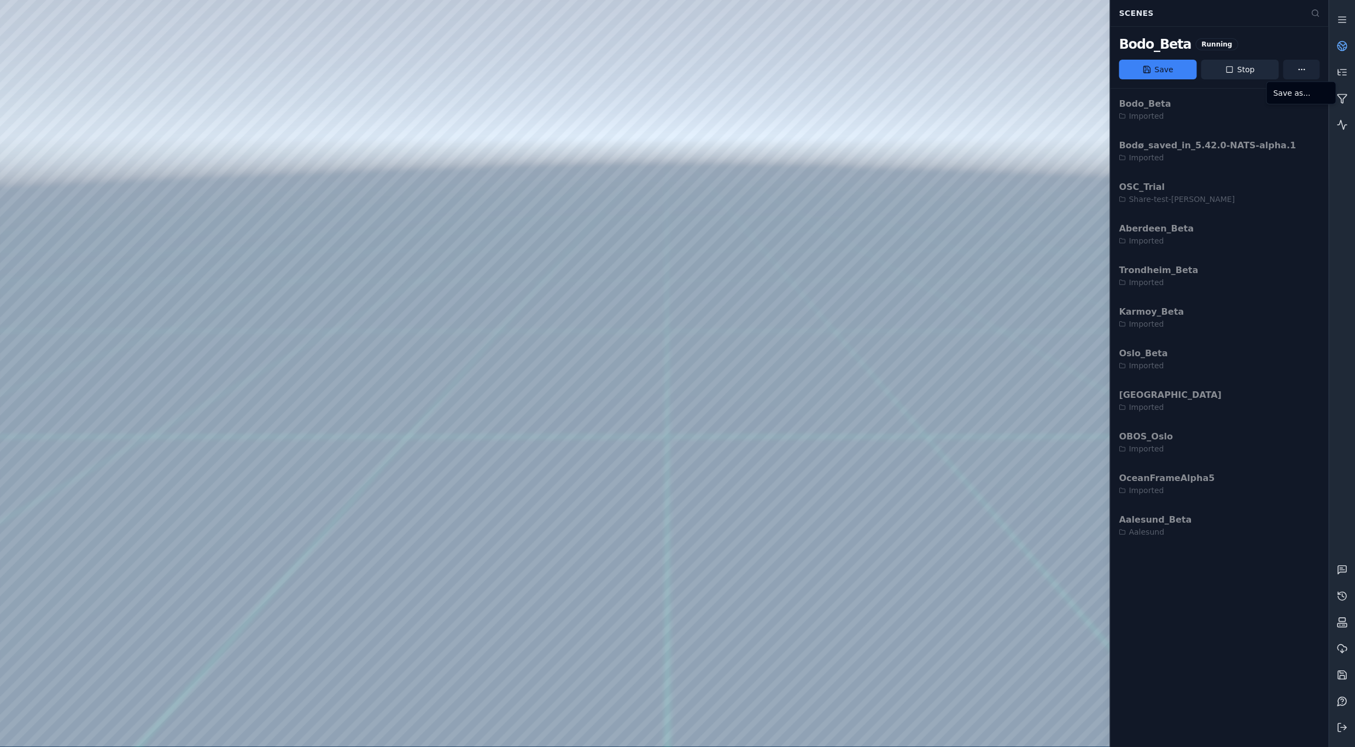
click at [1301, 73] on html "Support Scenes Bodo_Beta Running Save Stop Bodo_Beta Imported Bodø_saved_in_5.4…" at bounding box center [677, 373] width 1355 height 747
click at [1288, 97] on div "Save as..." at bounding box center [1301, 93] width 65 height 18
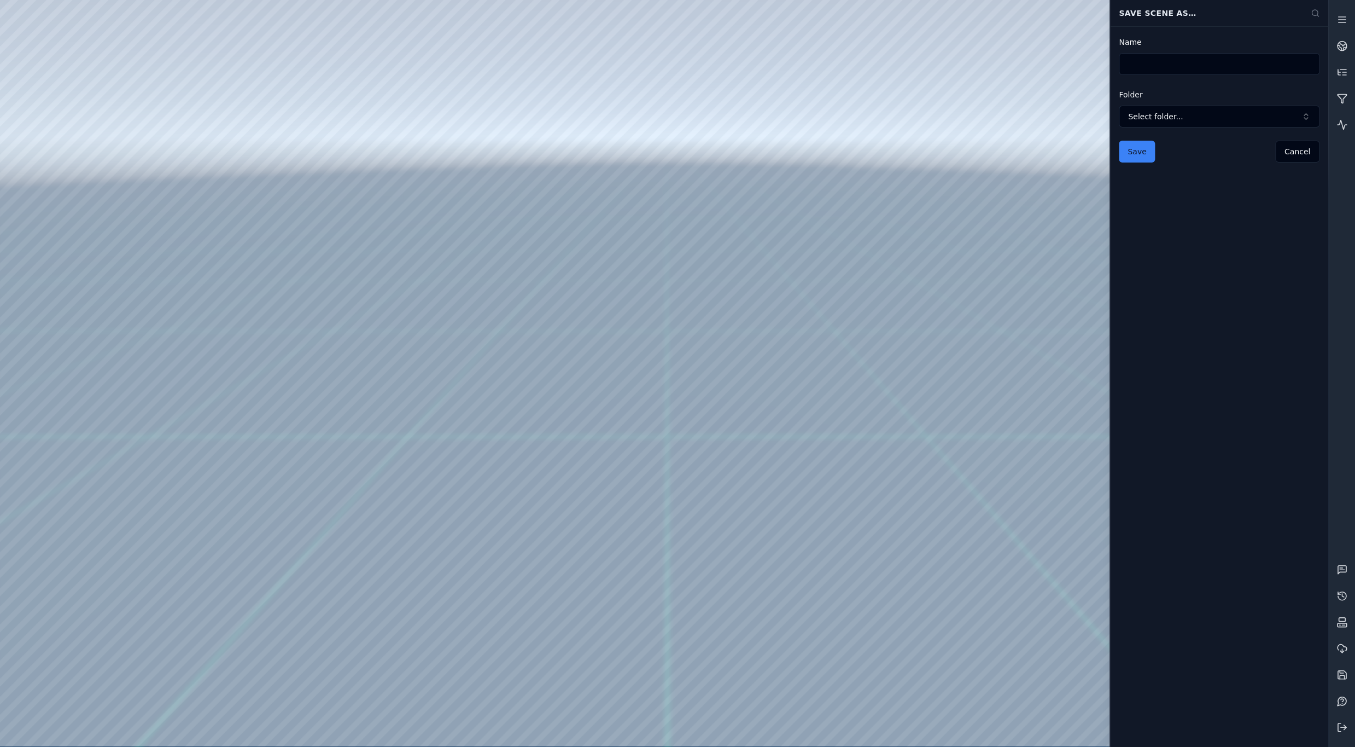
click at [1187, 68] on input "Name" at bounding box center [1219, 64] width 201 height 22
type input "***"
click at [1347, 123] on icon at bounding box center [1342, 124] width 11 height 11
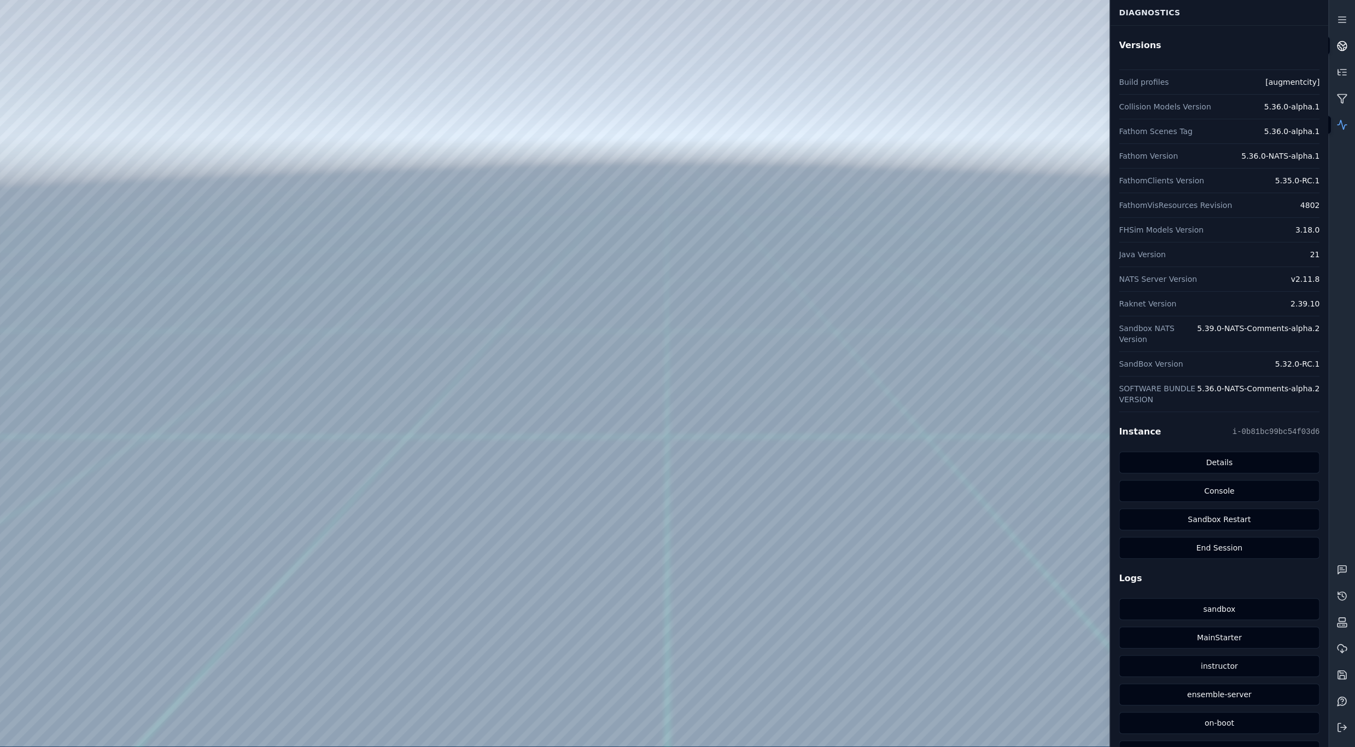
click at [1344, 43] on icon at bounding box center [1342, 45] width 11 height 11
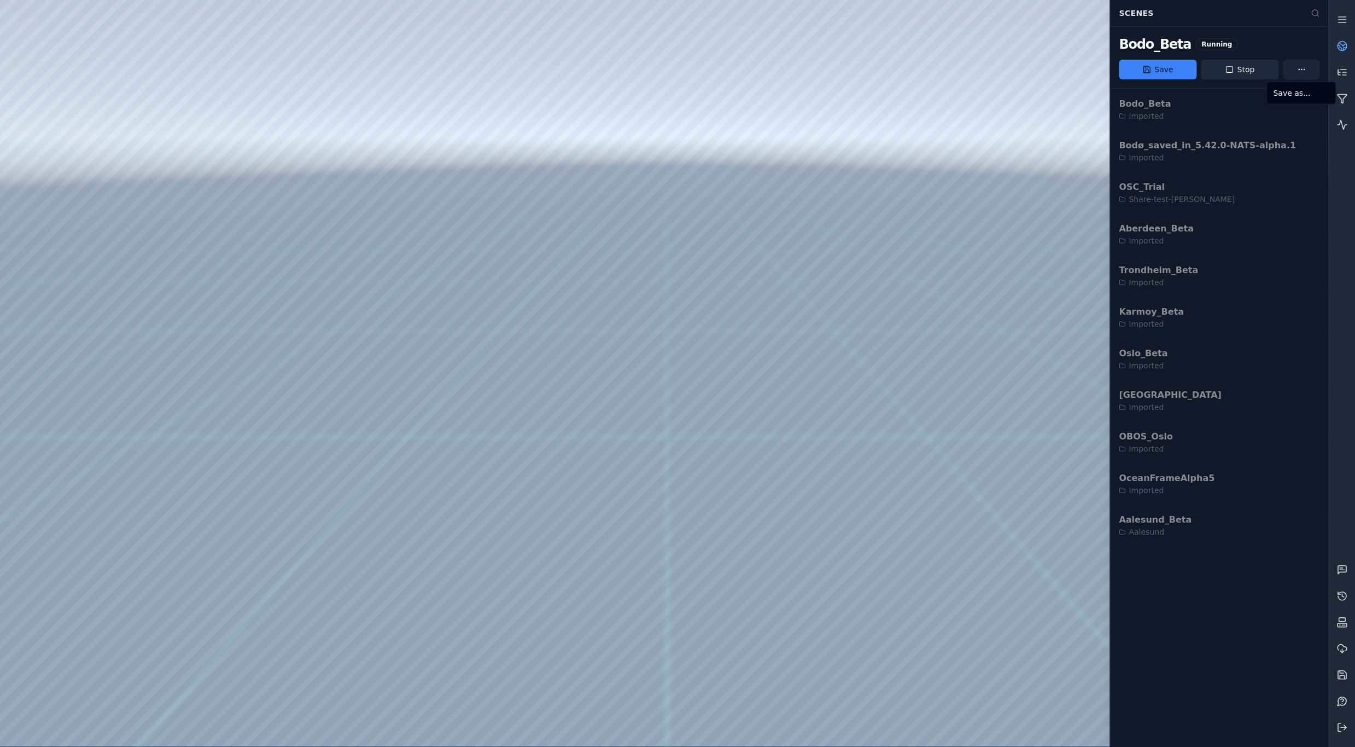
click at [1309, 71] on html "Support Scenes Bodo_Beta Running Save Stop Bodo_Beta Imported Bodø_saved_in_5.4…" at bounding box center [677, 373] width 1355 height 747
click at [1295, 95] on div "Save as..." at bounding box center [1301, 93] width 65 height 18
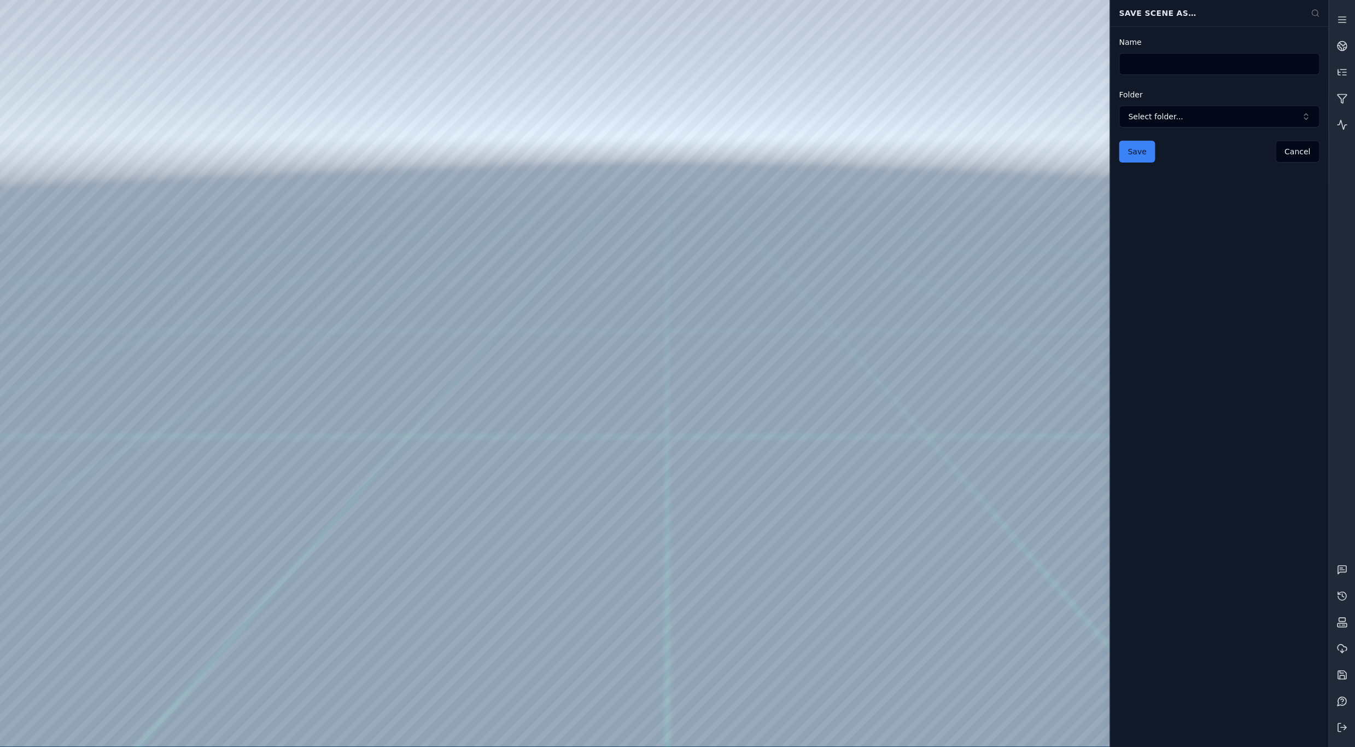
click at [1218, 63] on input "Name" at bounding box center [1219, 64] width 201 height 22
type input "**********"
click at [1238, 125] on button "Select folder..." at bounding box center [1219, 117] width 201 height 22
click at [1186, 166] on span "Imported" at bounding box center [1225, 166] width 175 height 11
click at [1140, 151] on button "Save" at bounding box center [1137, 152] width 36 height 22
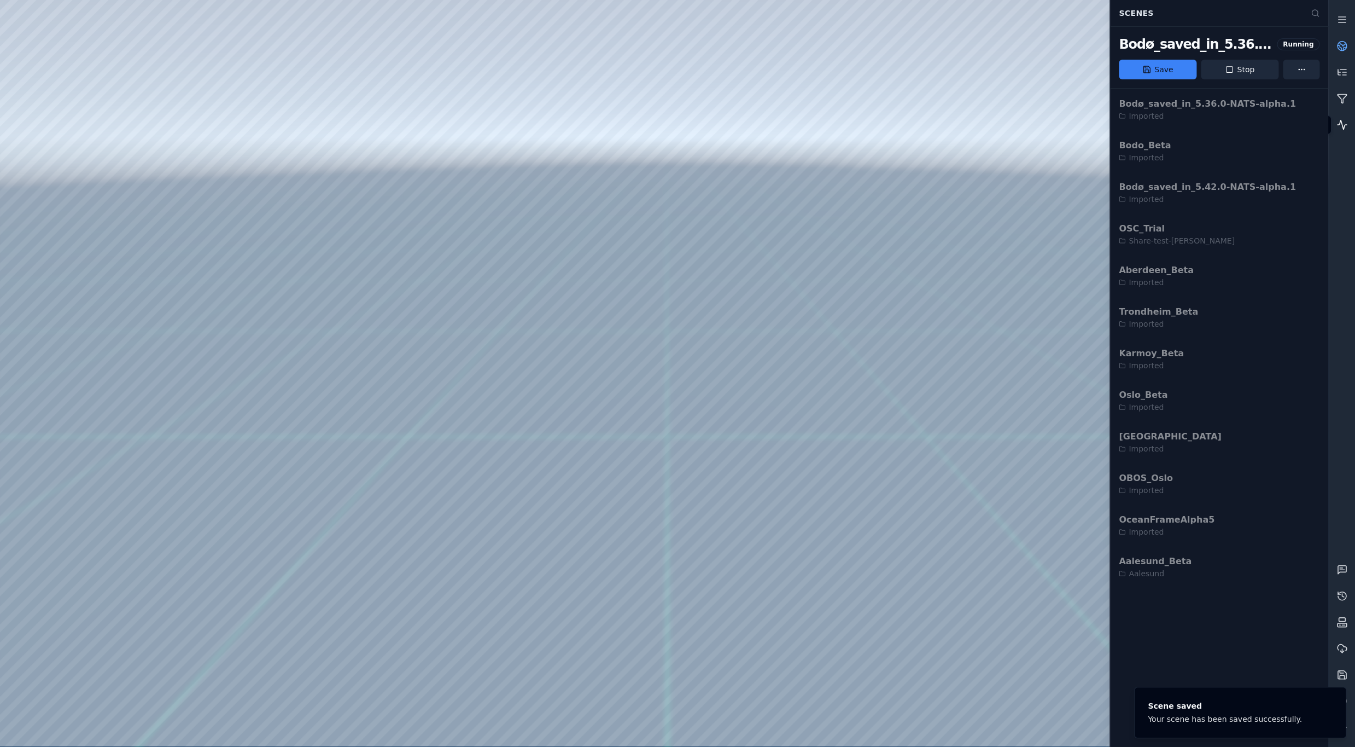
click at [1349, 123] on link at bounding box center [1342, 125] width 26 height 26
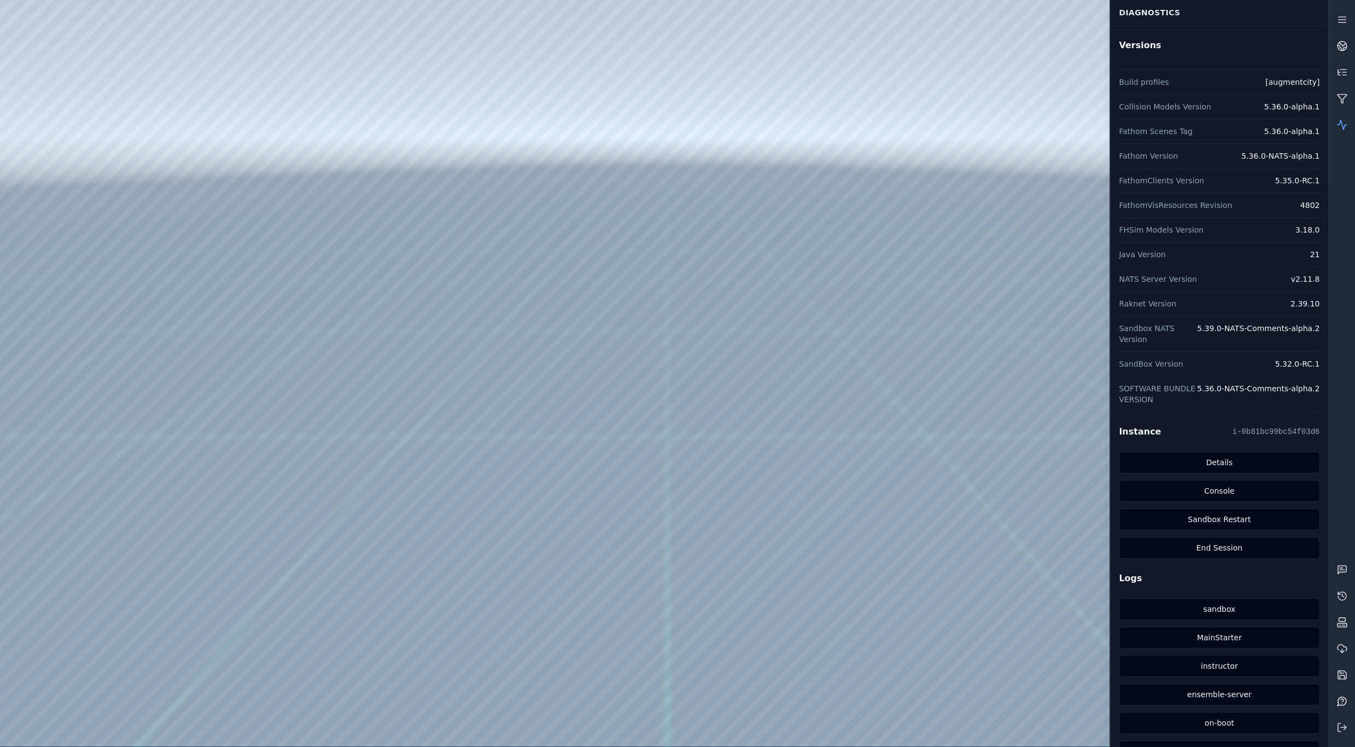
click at [1349, 123] on link at bounding box center [1342, 125] width 26 height 26
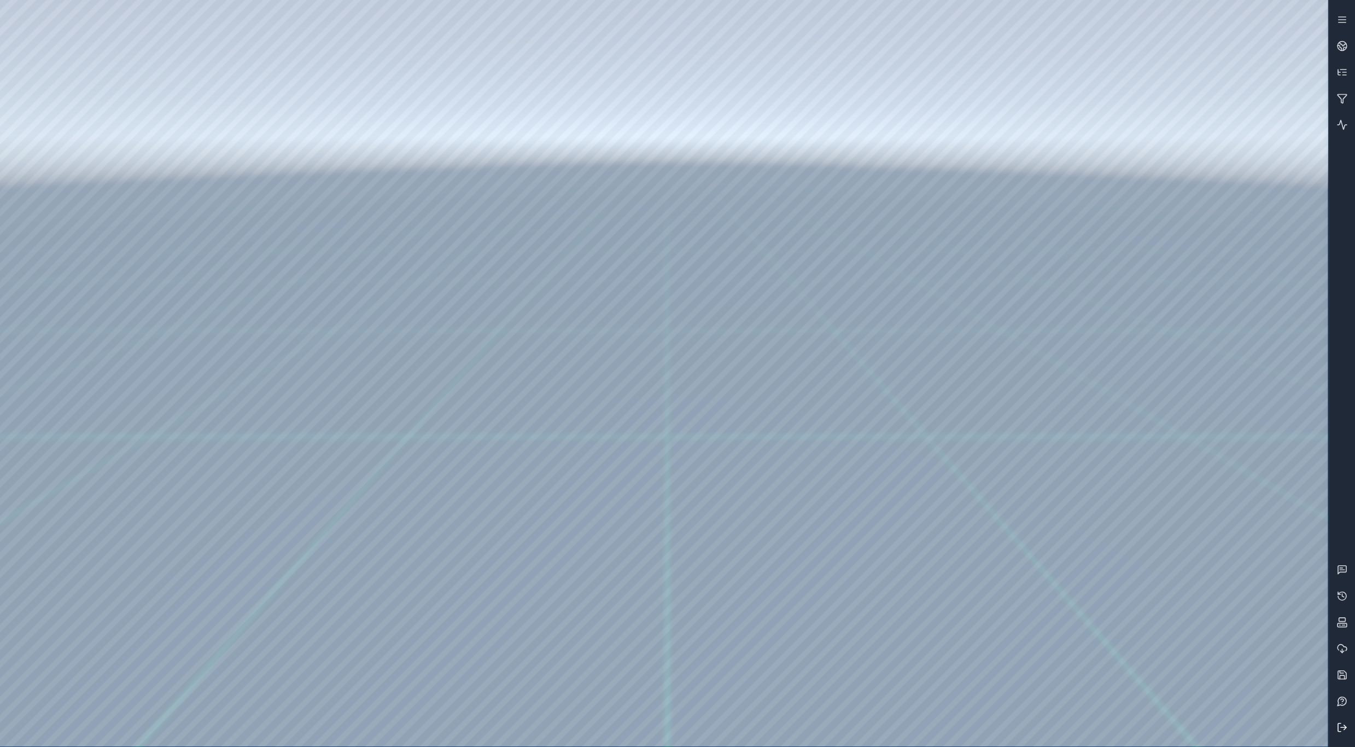
click at [1338, 718] on button at bounding box center [1342, 727] width 26 height 26
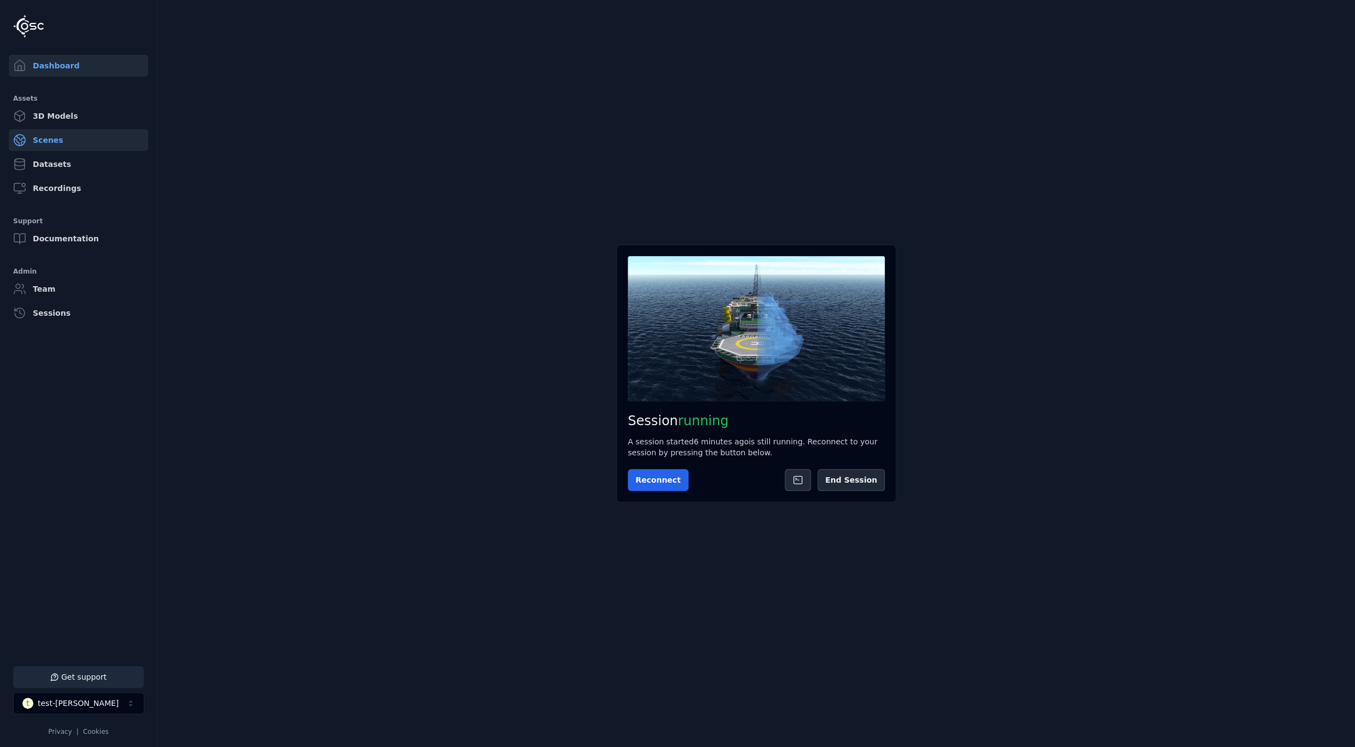
click at [33, 137] on link "Scenes" at bounding box center [78, 140] width 139 height 22
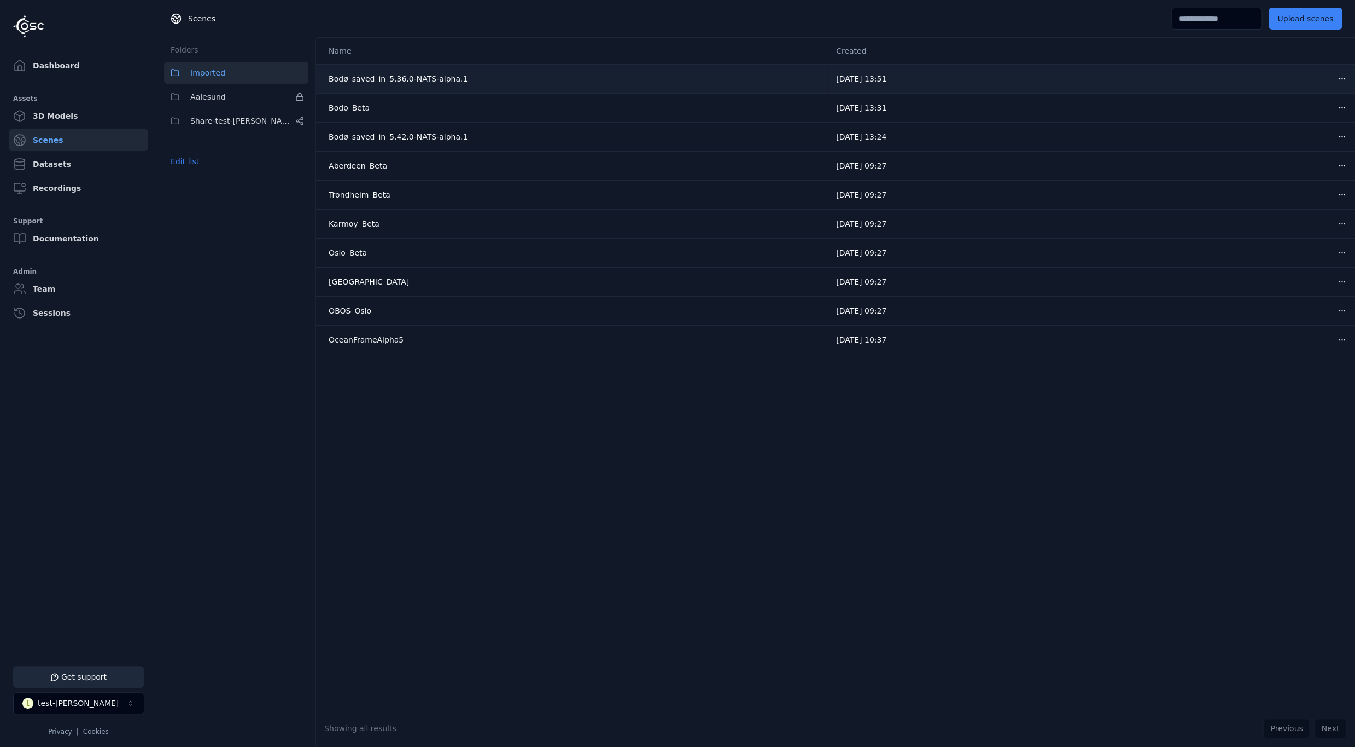
click at [1344, 81] on html "Support Dashboard Assets 3D Models Scenes Datasets Recordings Support Documenta…" at bounding box center [677, 373] width 1355 height 747
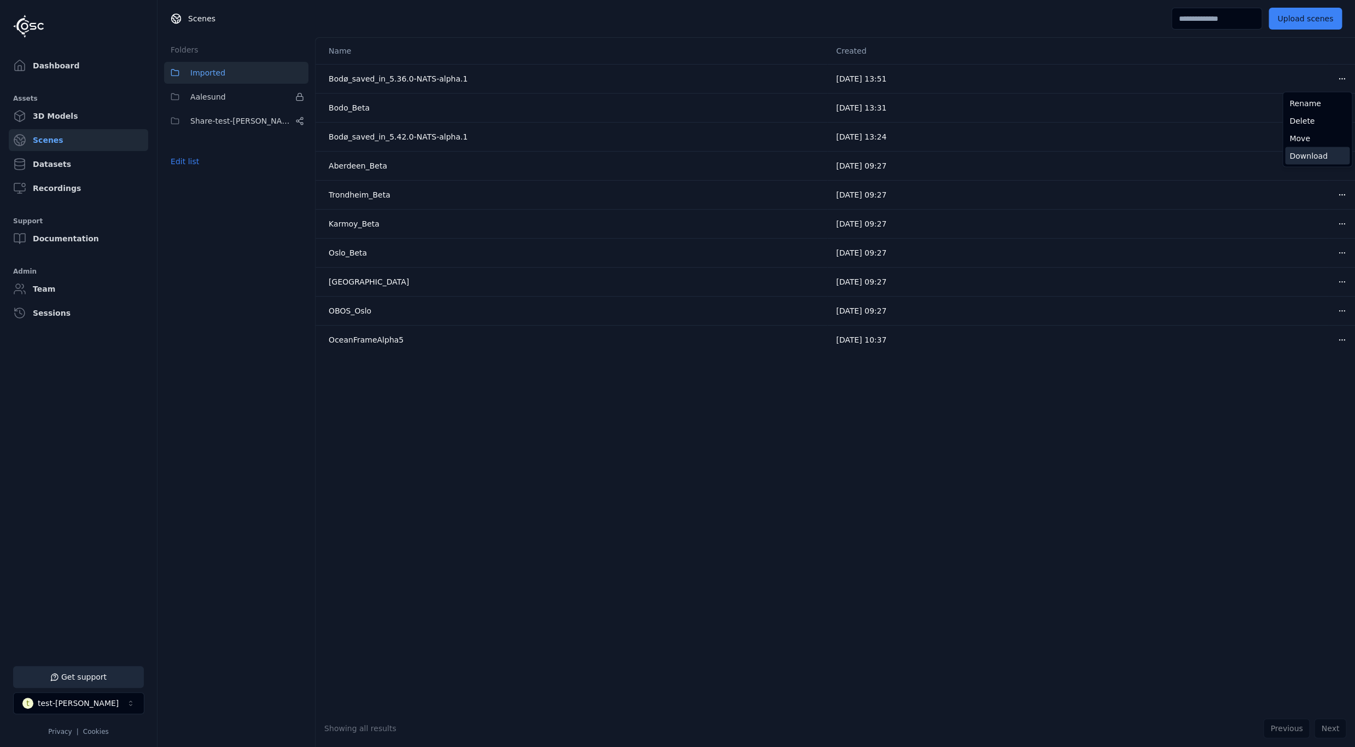
click at [1307, 155] on div "Download" at bounding box center [1317, 156] width 65 height 18
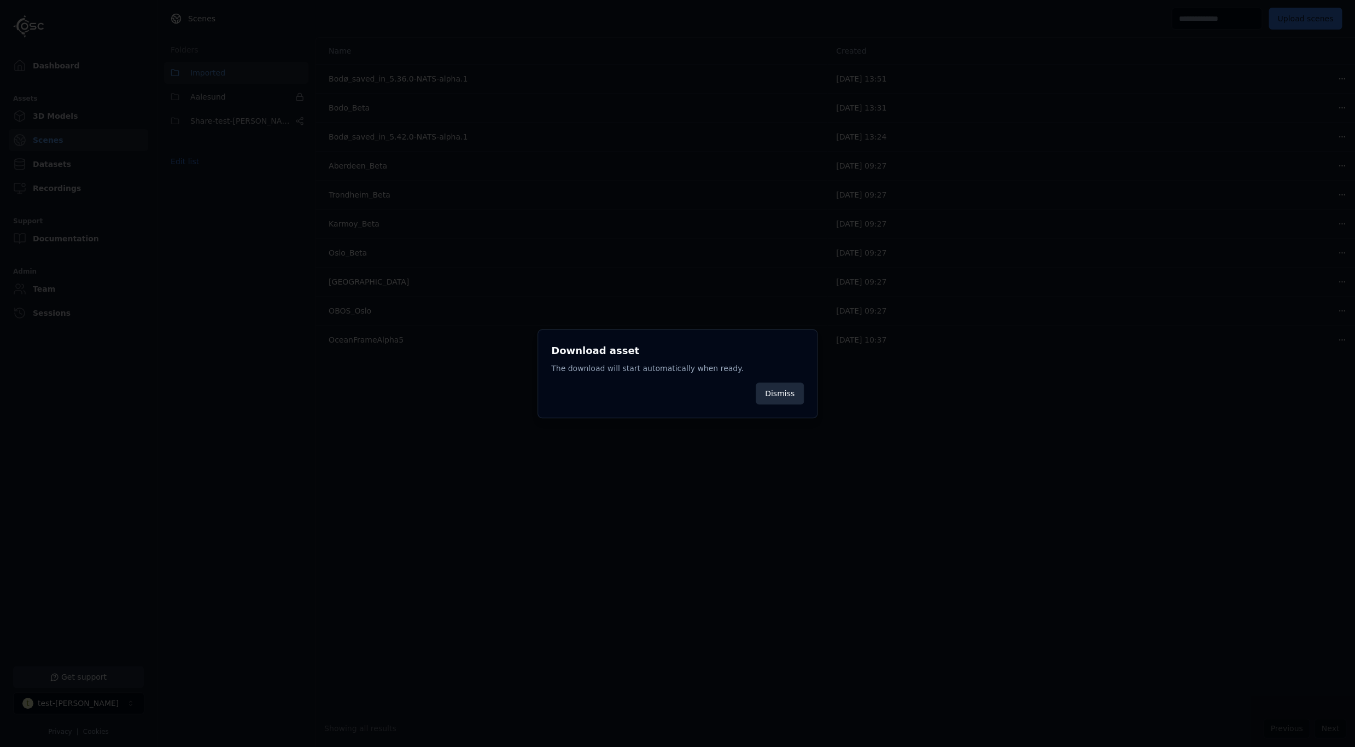
click at [795, 395] on button "Dismiss" at bounding box center [780, 393] width 48 height 22
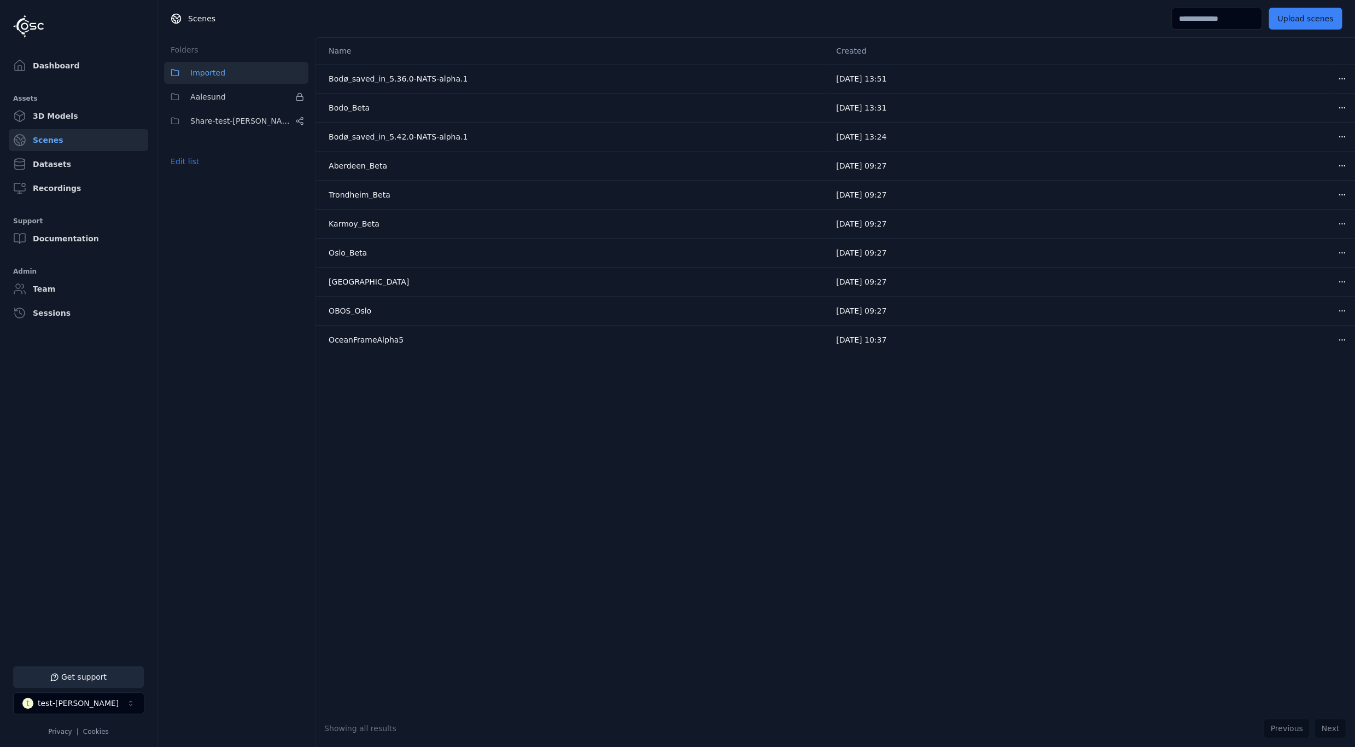
click at [1144, 6] on div "Scenes Upload scenes" at bounding box center [757, 18] width 1198 height 37
click at [73, 69] on link "Dashboard" at bounding box center [78, 66] width 139 height 22
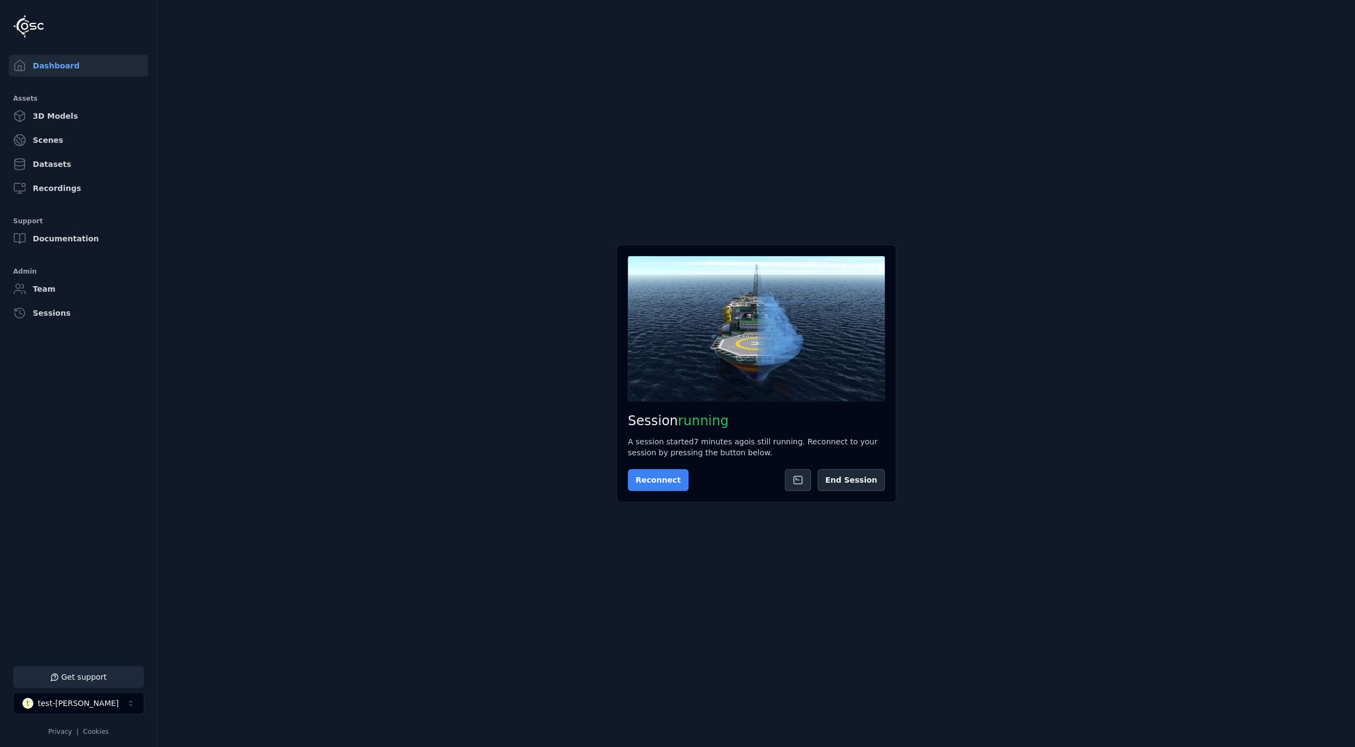
click at [647, 482] on button "Reconnect" at bounding box center [658, 480] width 61 height 22
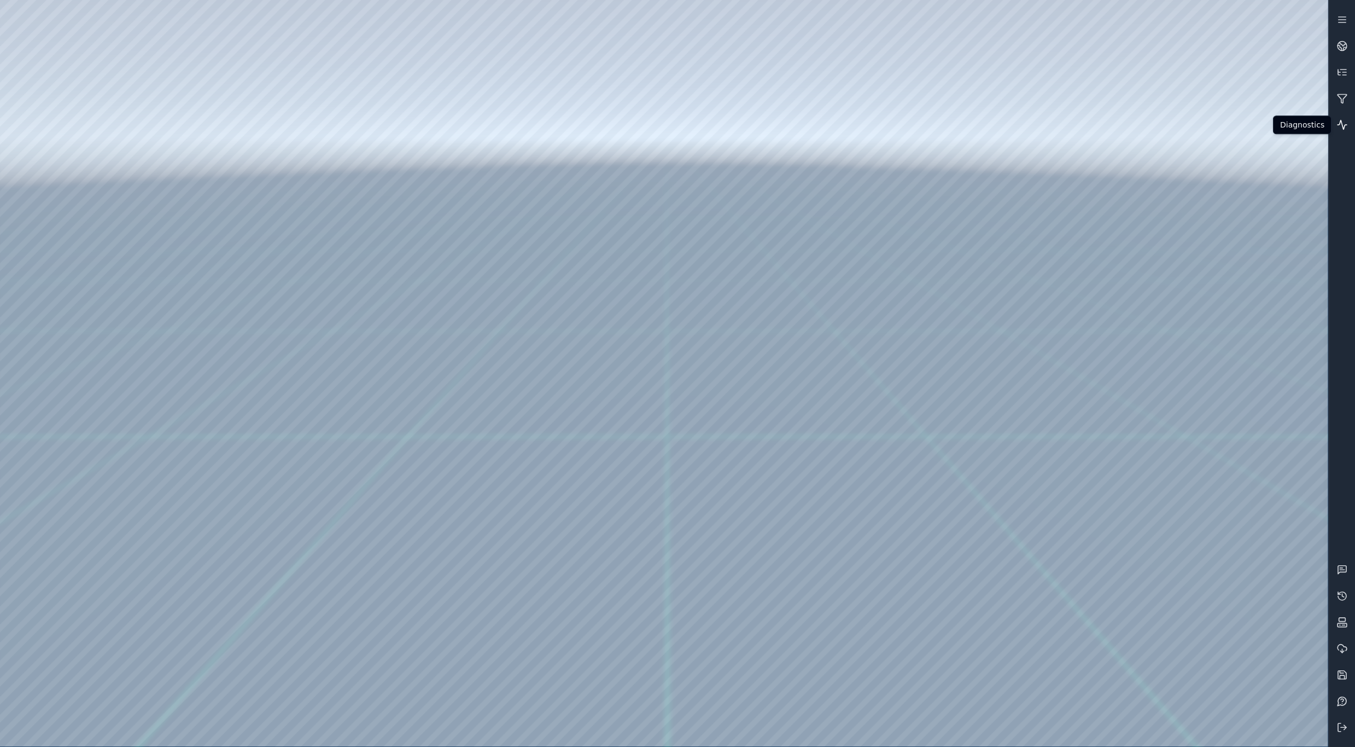
click at [1339, 124] on icon at bounding box center [1342, 124] width 11 height 11
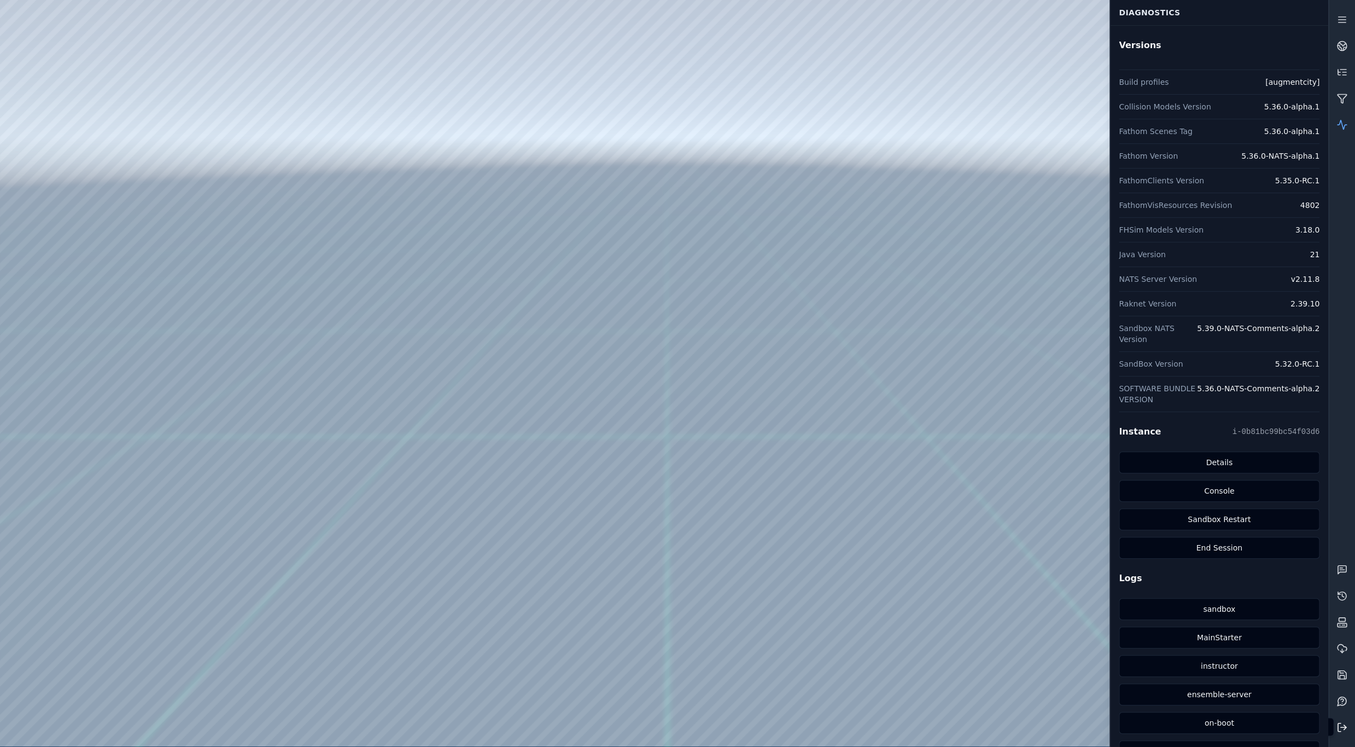
click at [1344, 718] on icon at bounding box center [1342, 726] width 11 height 11
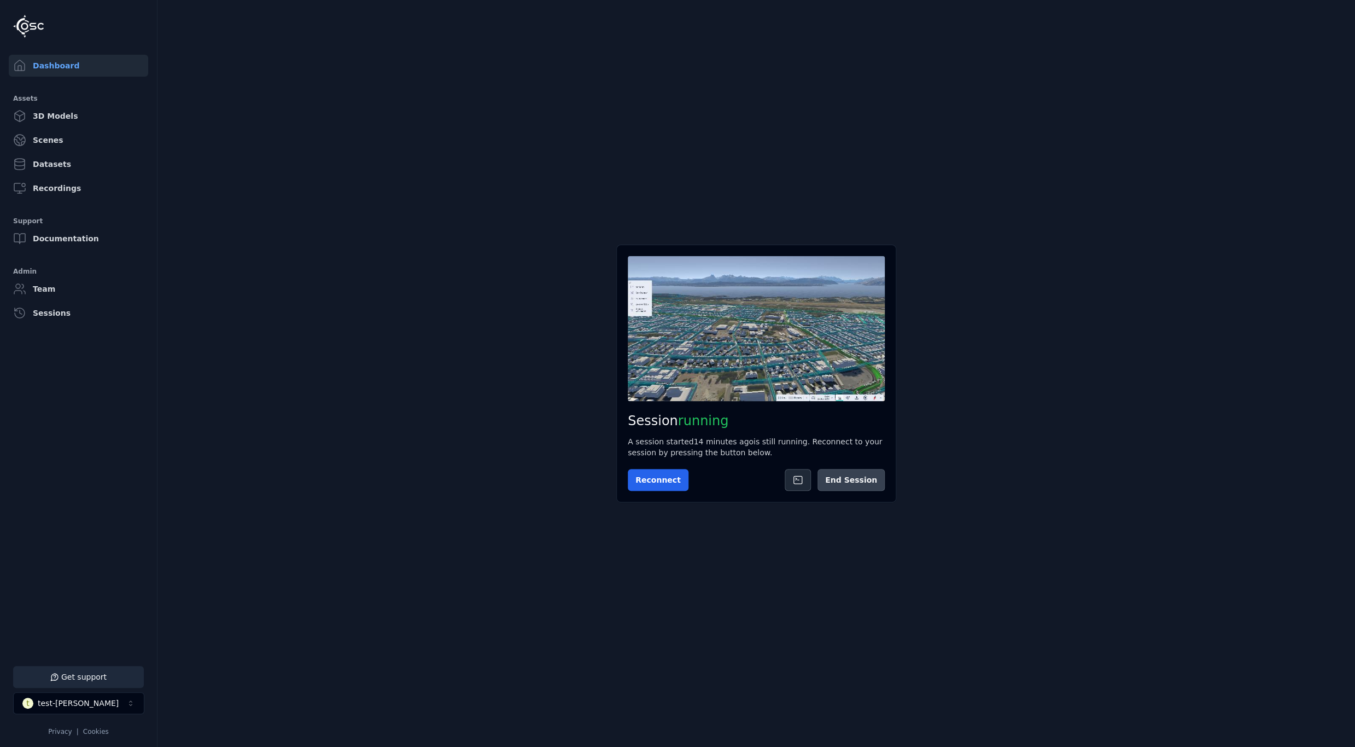
click at [851, 475] on button "End Session" at bounding box center [851, 480] width 67 height 22
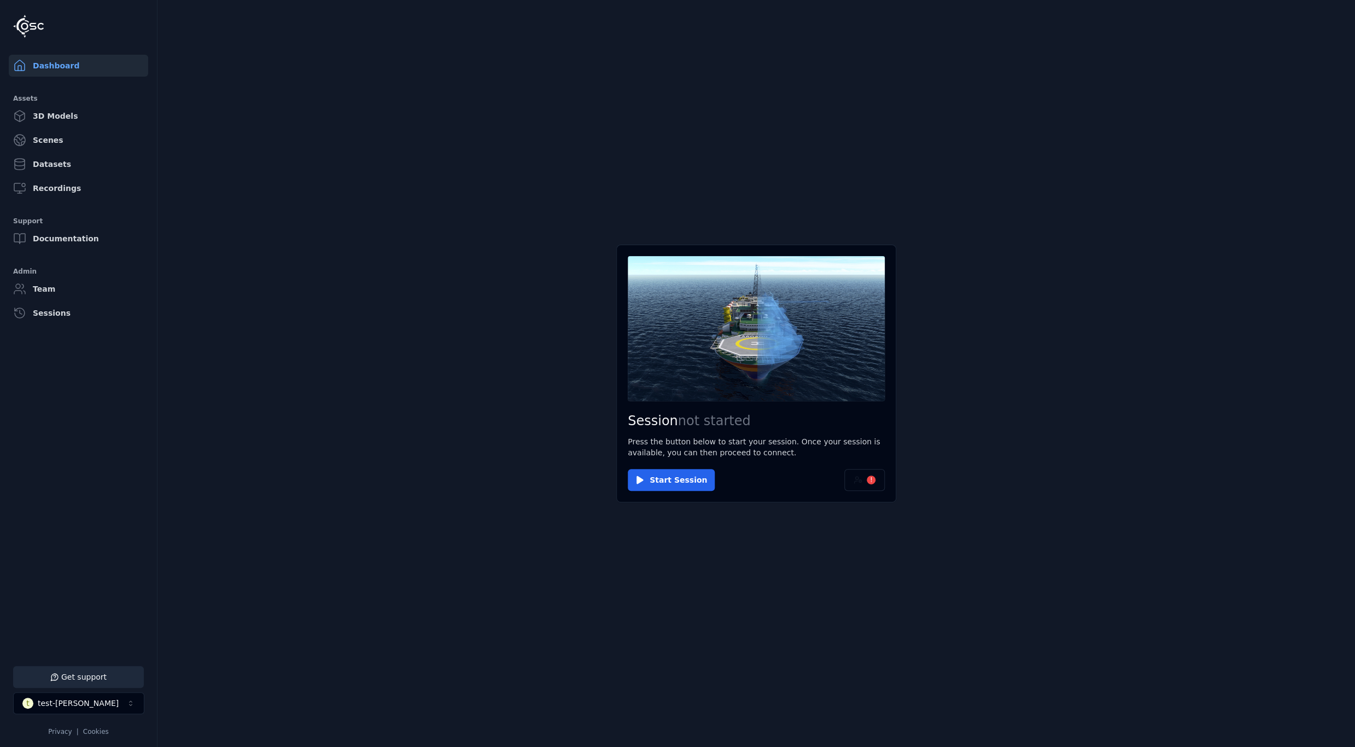
click at [73, 69] on link "Dashboard" at bounding box center [78, 66] width 139 height 22
click at [854, 481] on icon at bounding box center [855, 482] width 3 height 2
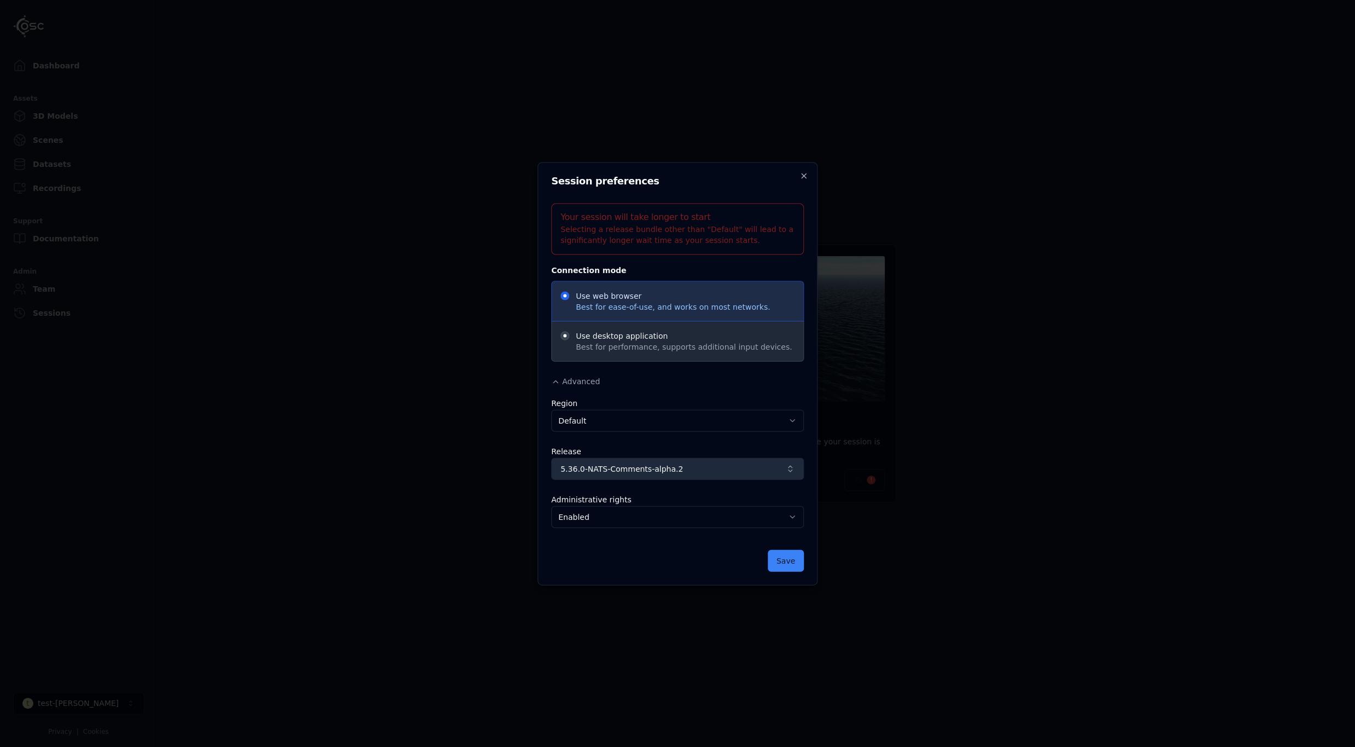
click at [678, 472] on span "5.36.0-NATS-Comments-alpha.2" at bounding box center [671, 468] width 221 height 11
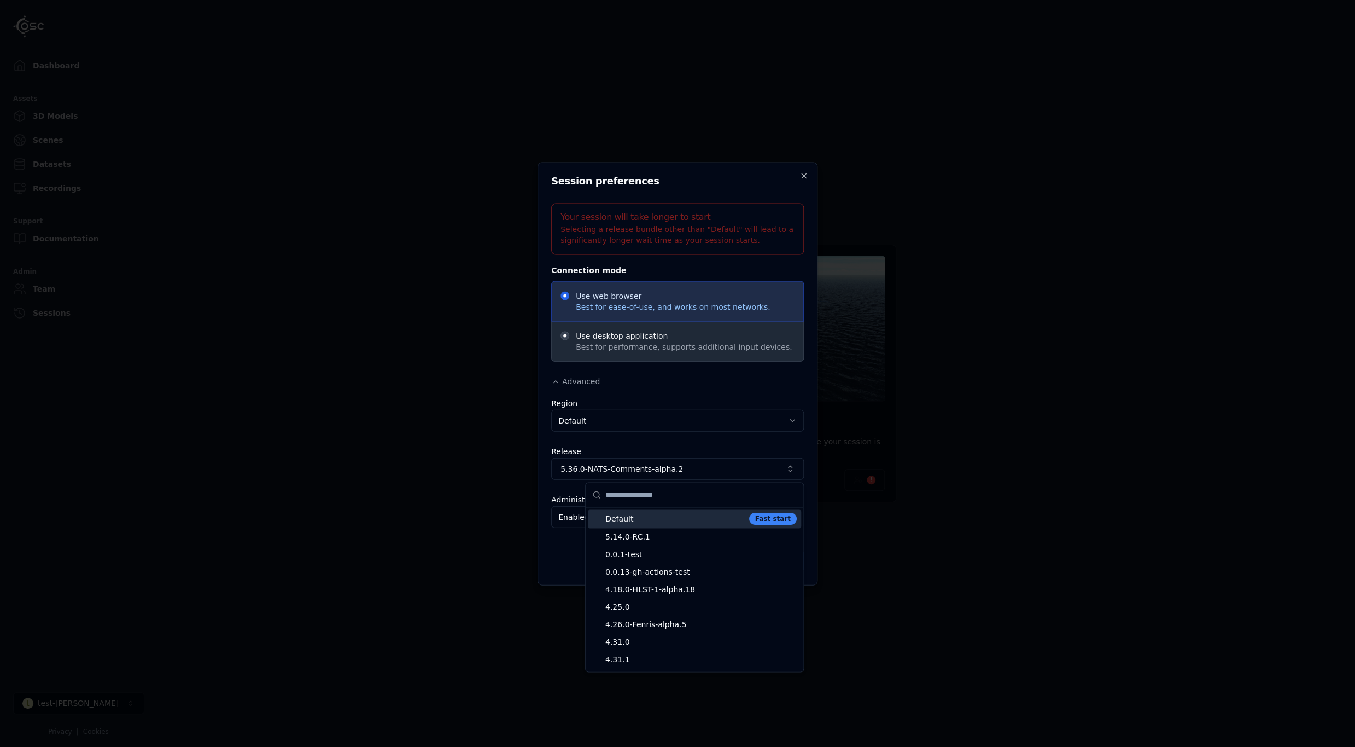
click at [676, 526] on div "Default Fast start" at bounding box center [694, 518] width 213 height 19
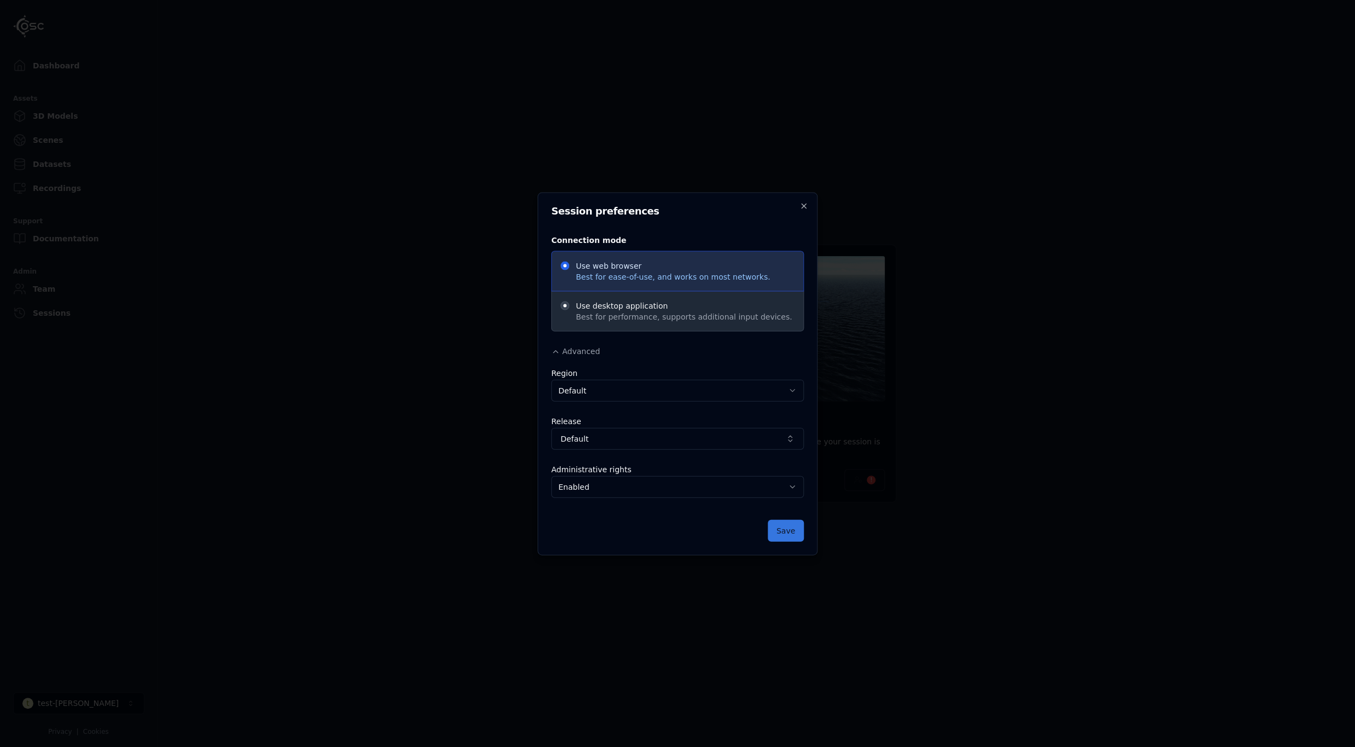
click at [793, 526] on button "Save" at bounding box center [786, 530] width 36 height 22
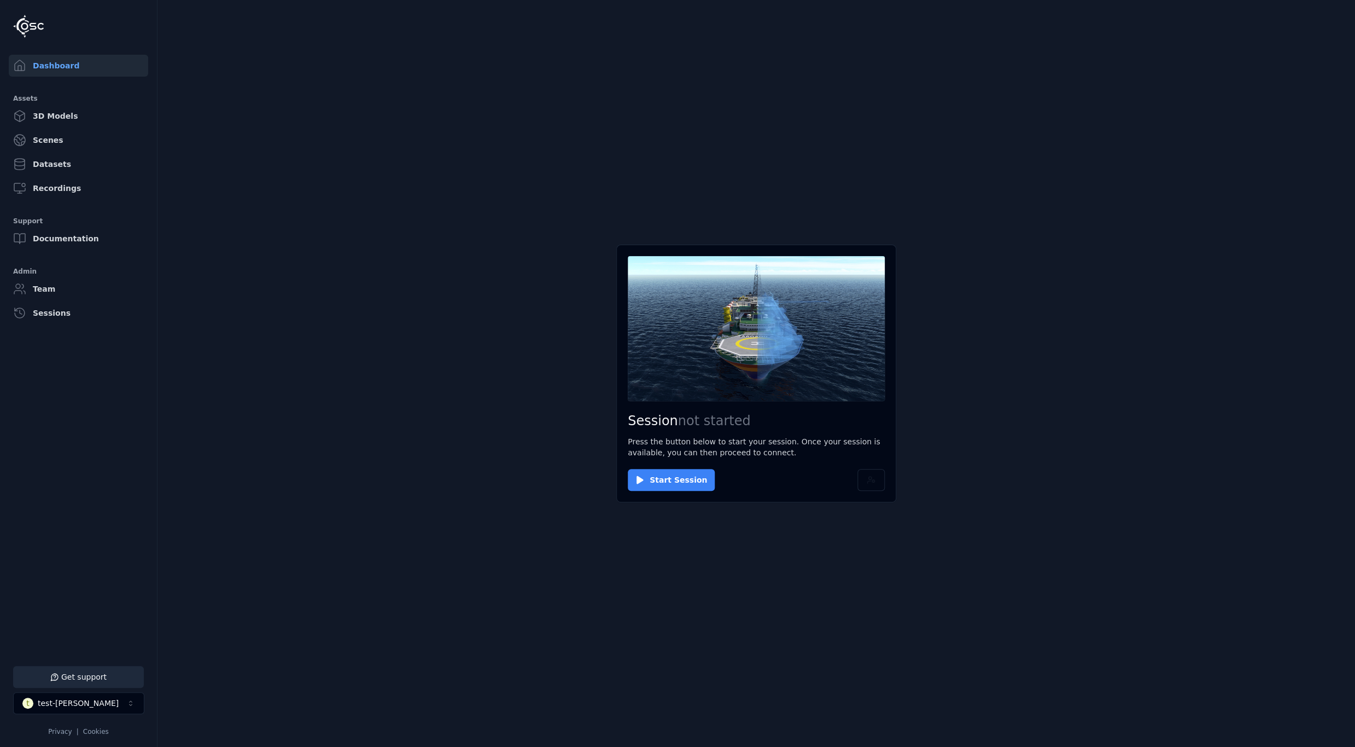
click at [676, 484] on button "Start Session" at bounding box center [671, 480] width 87 height 22
click at [653, 478] on button "Connect" at bounding box center [653, 480] width 50 height 22
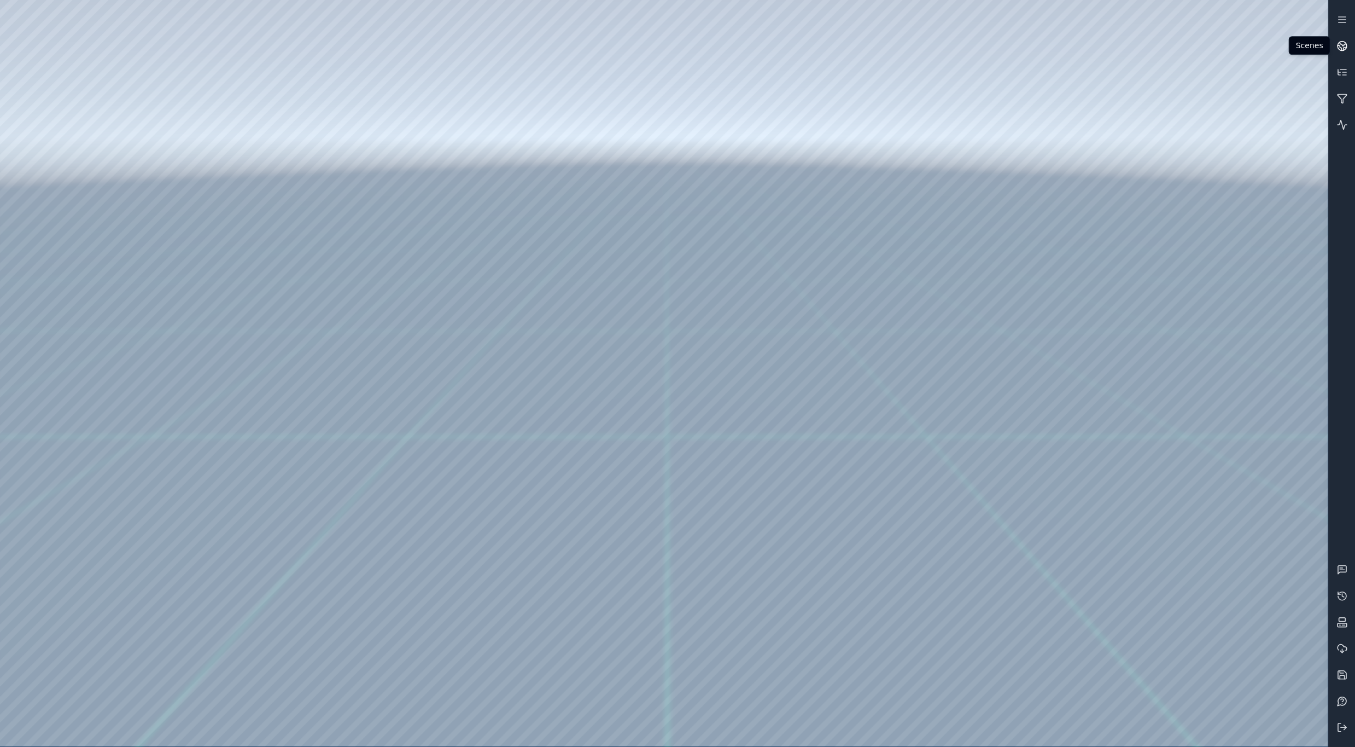
click at [1345, 51] on icon at bounding box center [1342, 45] width 11 height 11
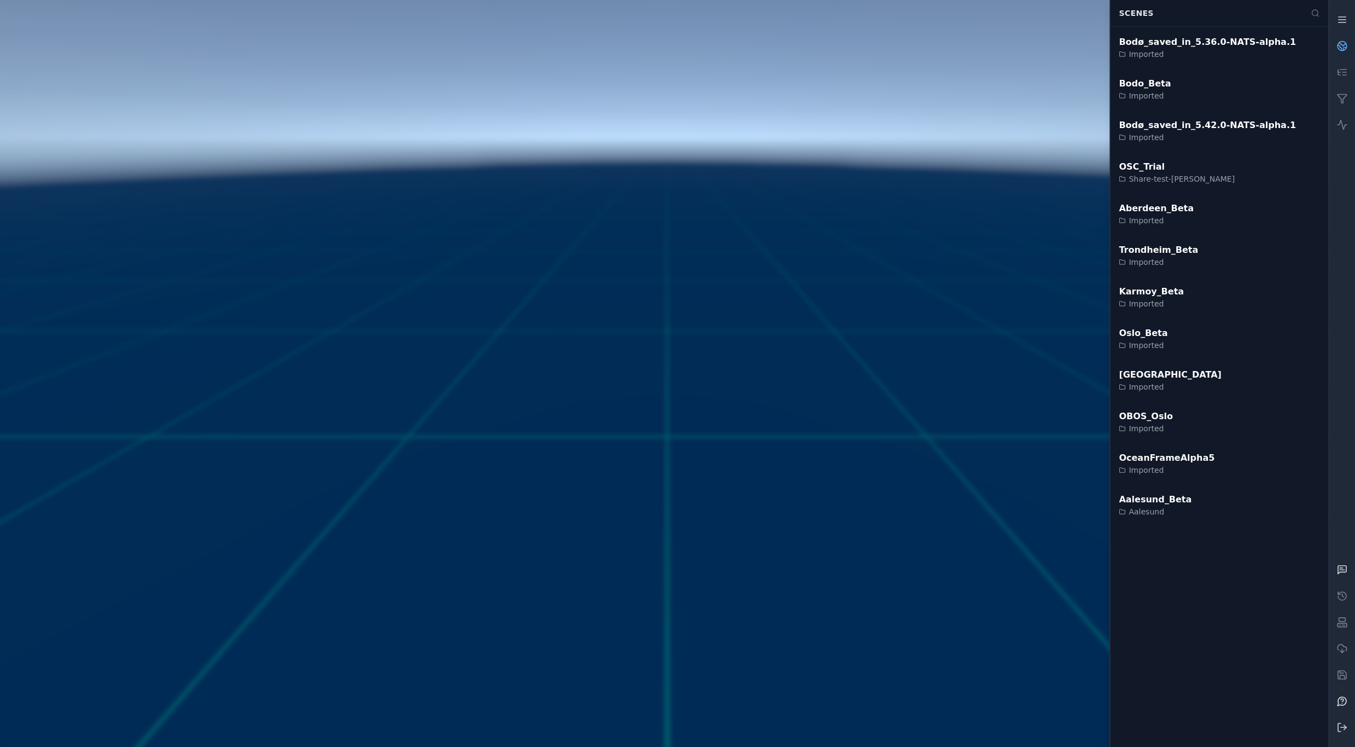
click at [1238, 127] on div "Bodø_saved_in_5.42.0-NATS-alpha.1" at bounding box center [1207, 125] width 177 height 13
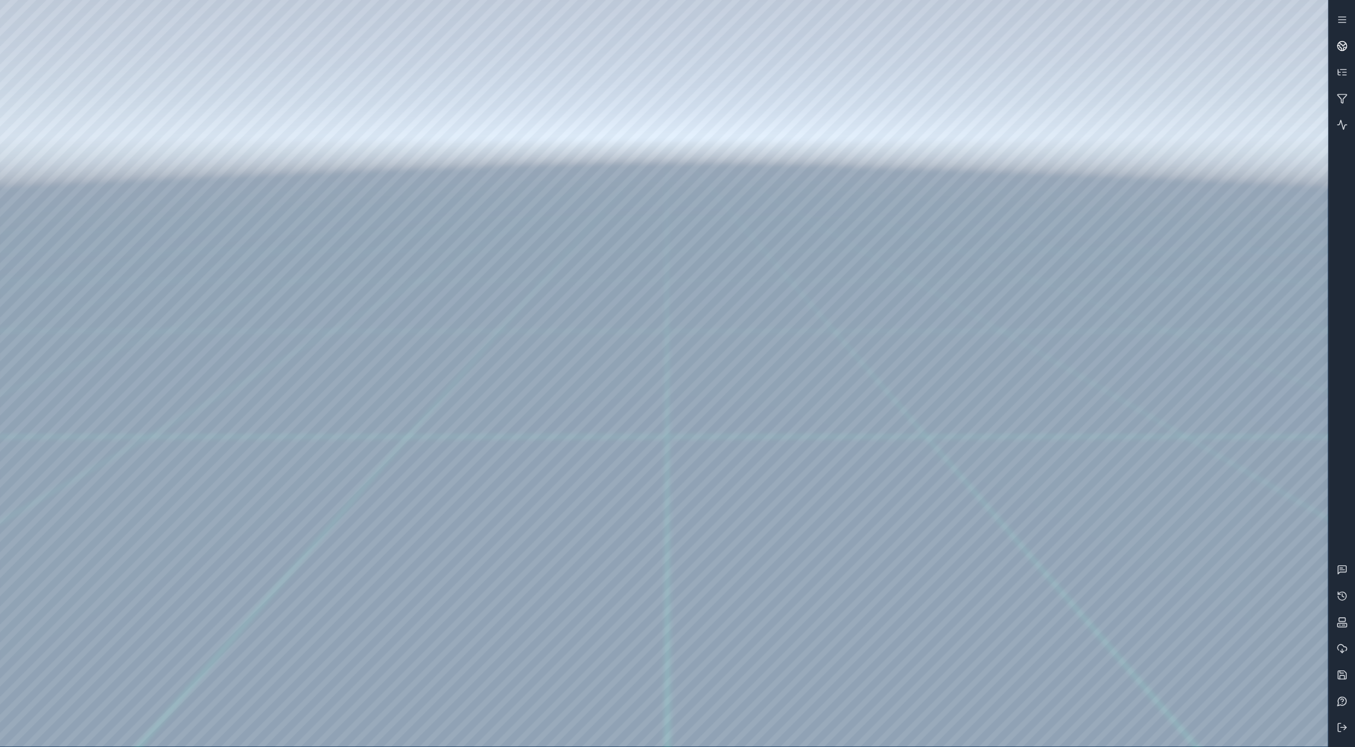
click at [1344, 48] on icon at bounding box center [1342, 45] width 11 height 11
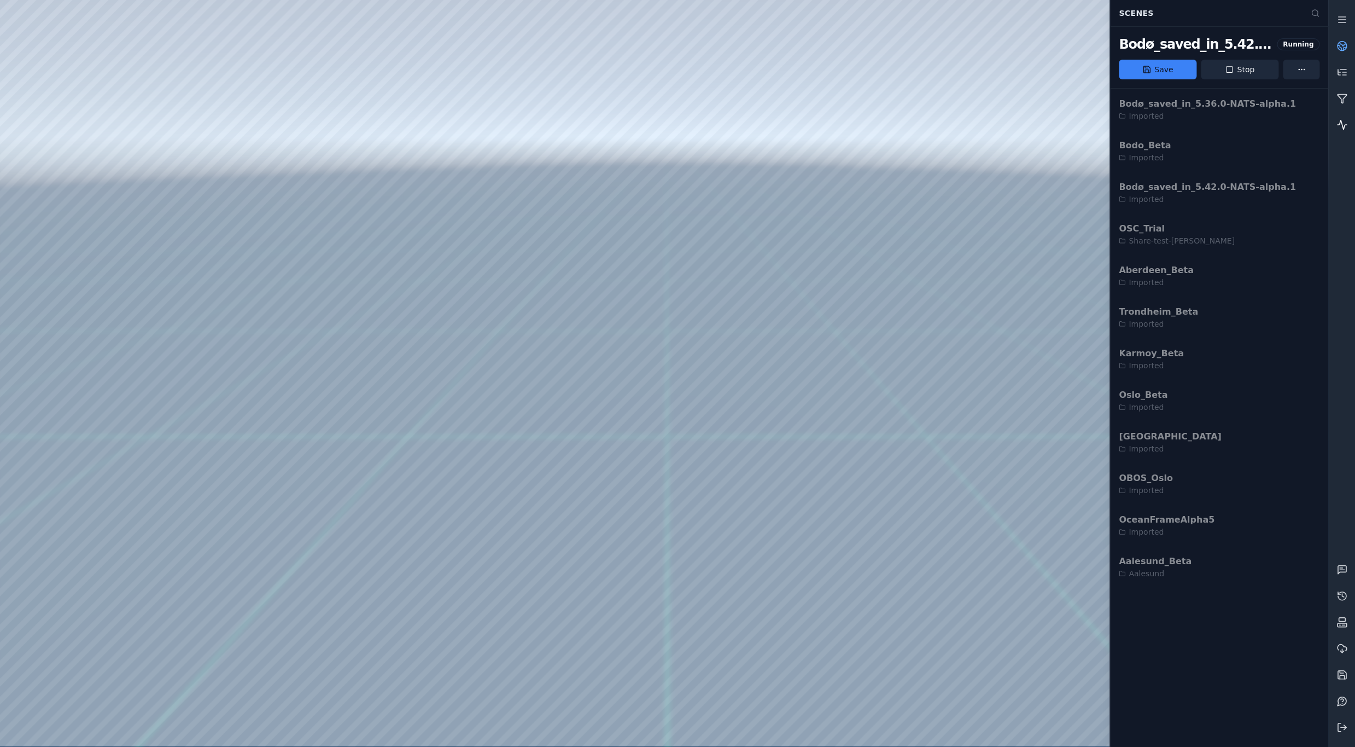
click at [1343, 131] on link at bounding box center [1342, 125] width 26 height 26
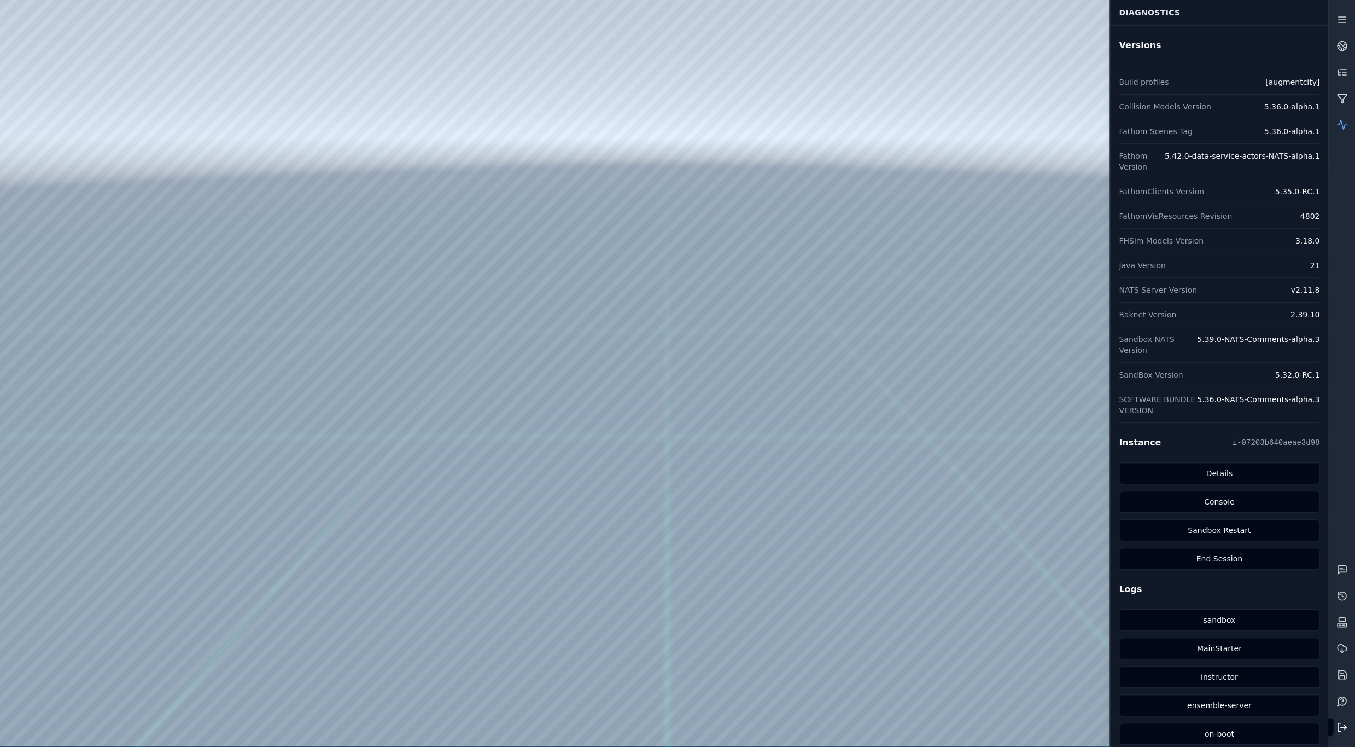
click at [1342, 730] on icon at bounding box center [1342, 726] width 11 height 11
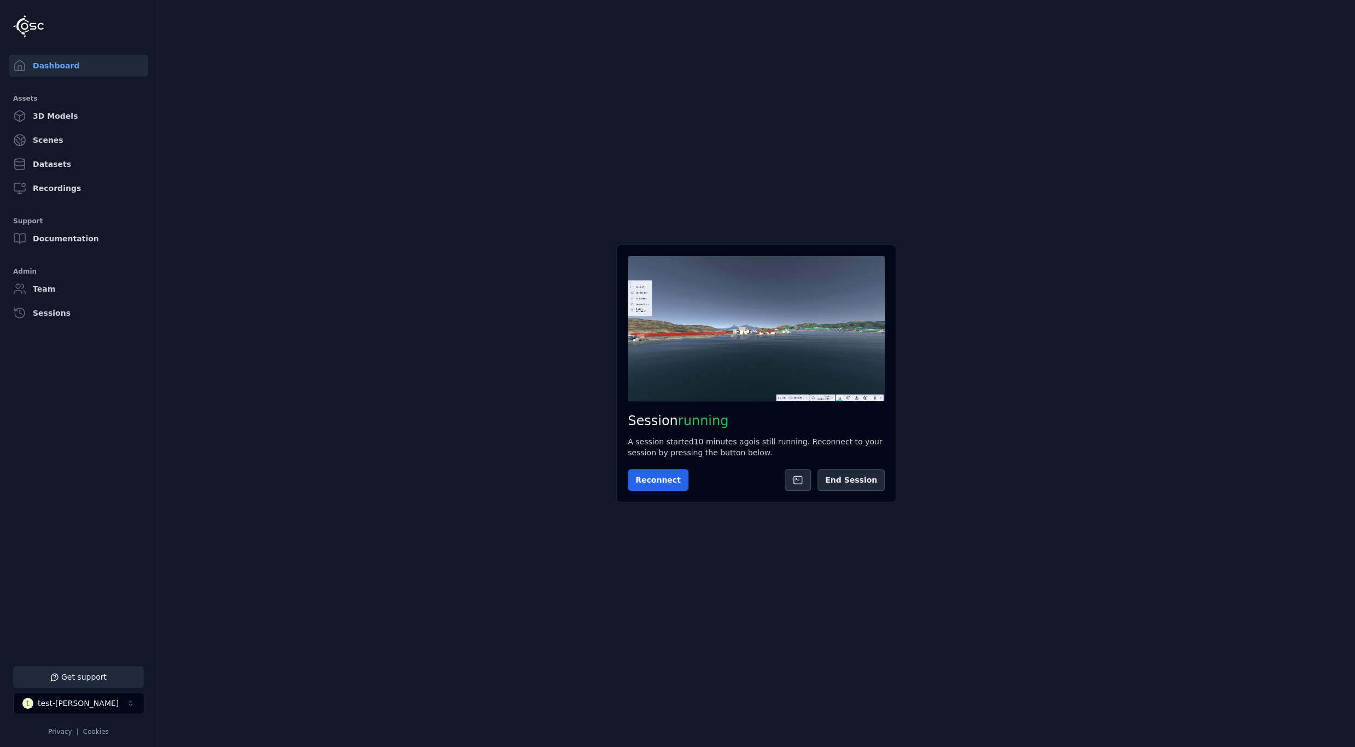
click at [1207, 407] on main "Session running A session started 10 minutes ago is still running. Reconnect to…" at bounding box center [757, 373] width 1198 height 747
click at [874, 479] on button "End Session" at bounding box center [851, 480] width 67 height 22
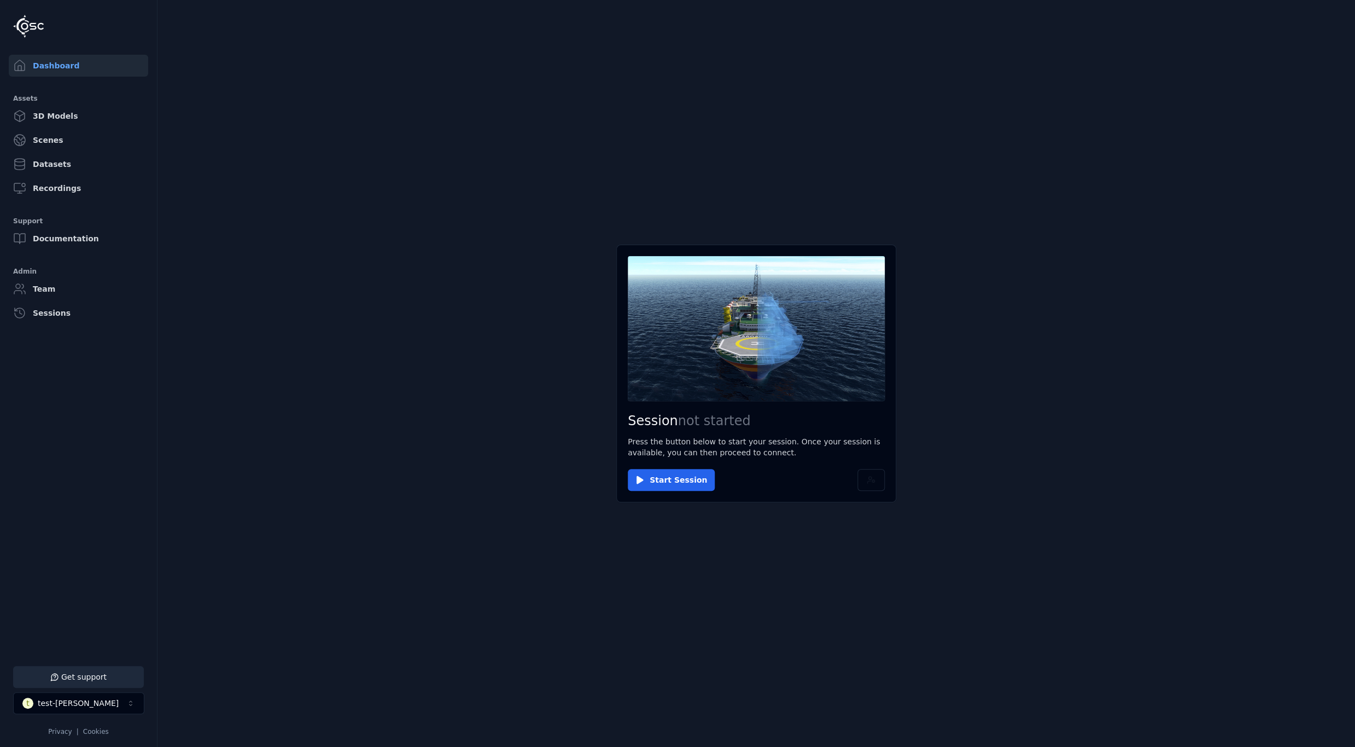
click at [400, 455] on main "Session not started Press the button below to start your session. Once your ses…" at bounding box center [757, 373] width 1198 height 747
click at [680, 486] on button "Start Session" at bounding box center [671, 480] width 87 height 22
click at [647, 478] on button "Connect" at bounding box center [653, 480] width 50 height 22
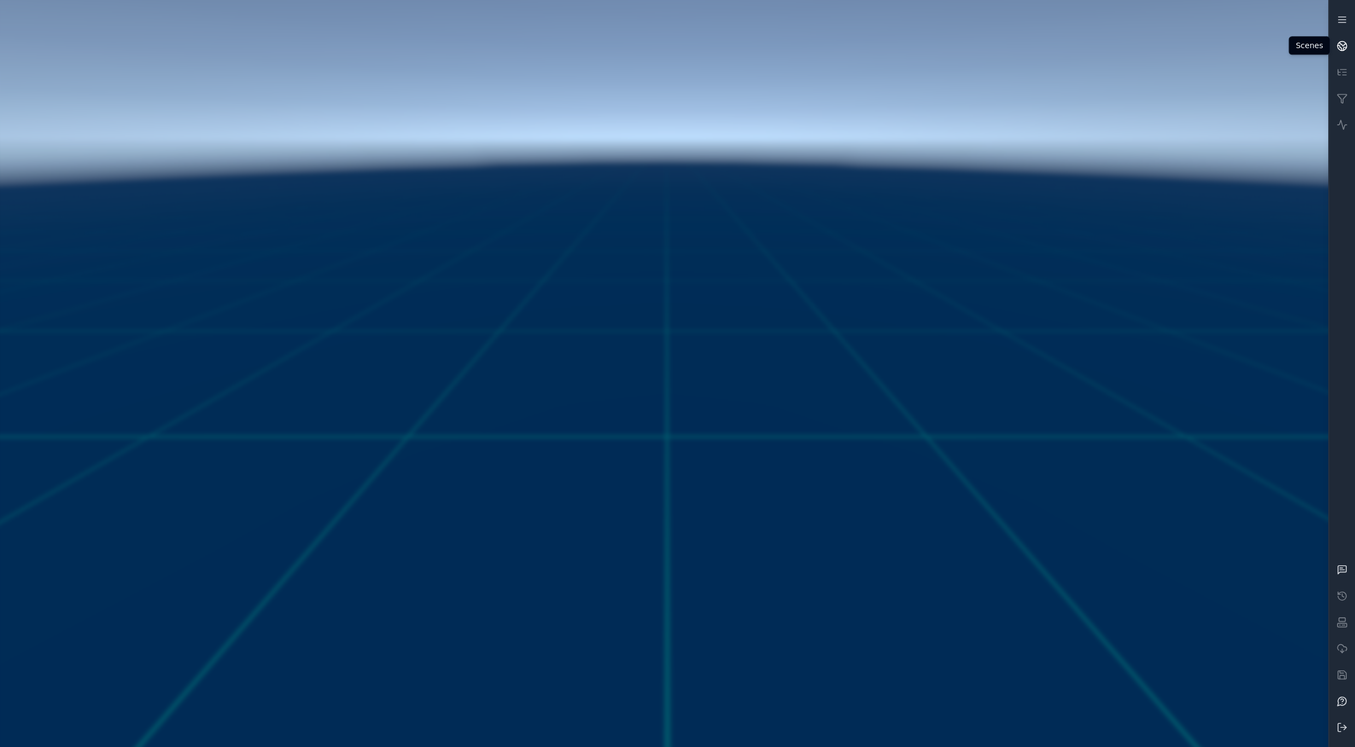
click at [1347, 42] on icon at bounding box center [1342, 45] width 11 height 11
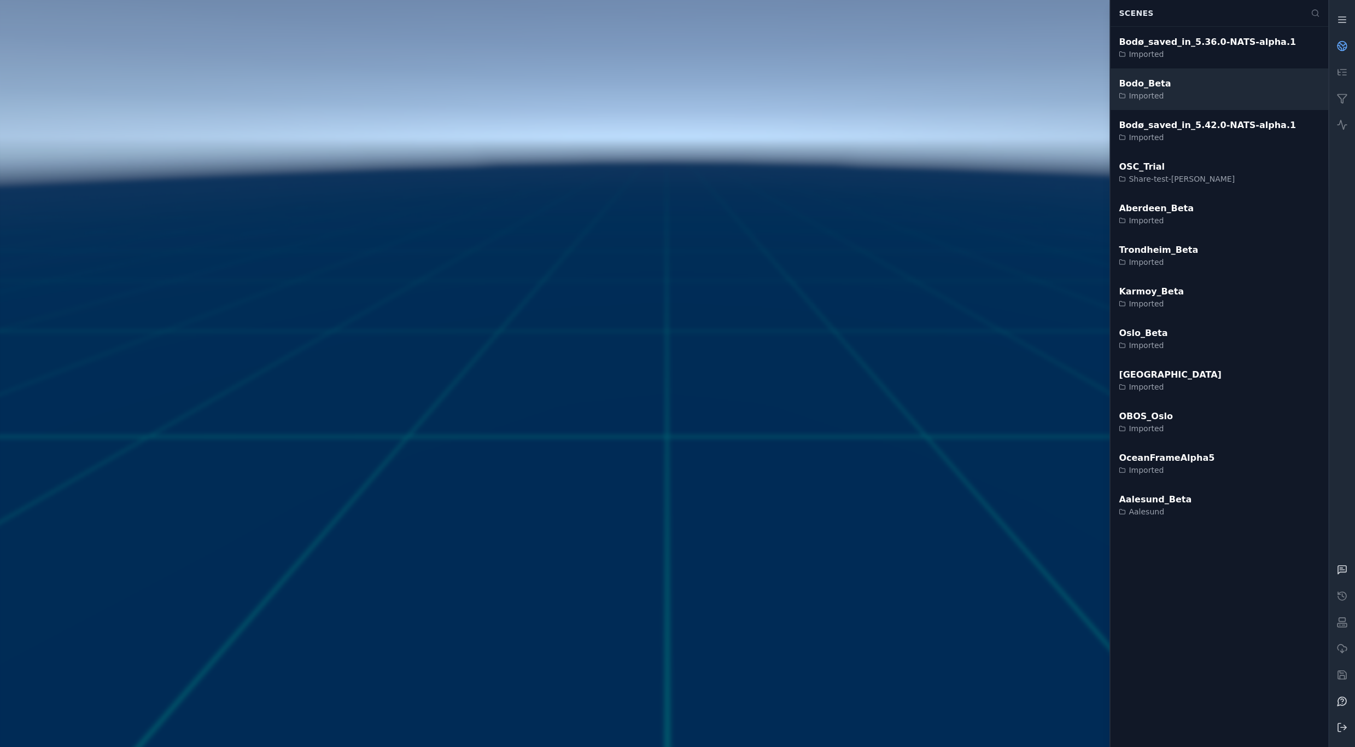
click at [1192, 90] on div "Bodo_Beta Imported" at bounding box center [1219, 89] width 218 height 42
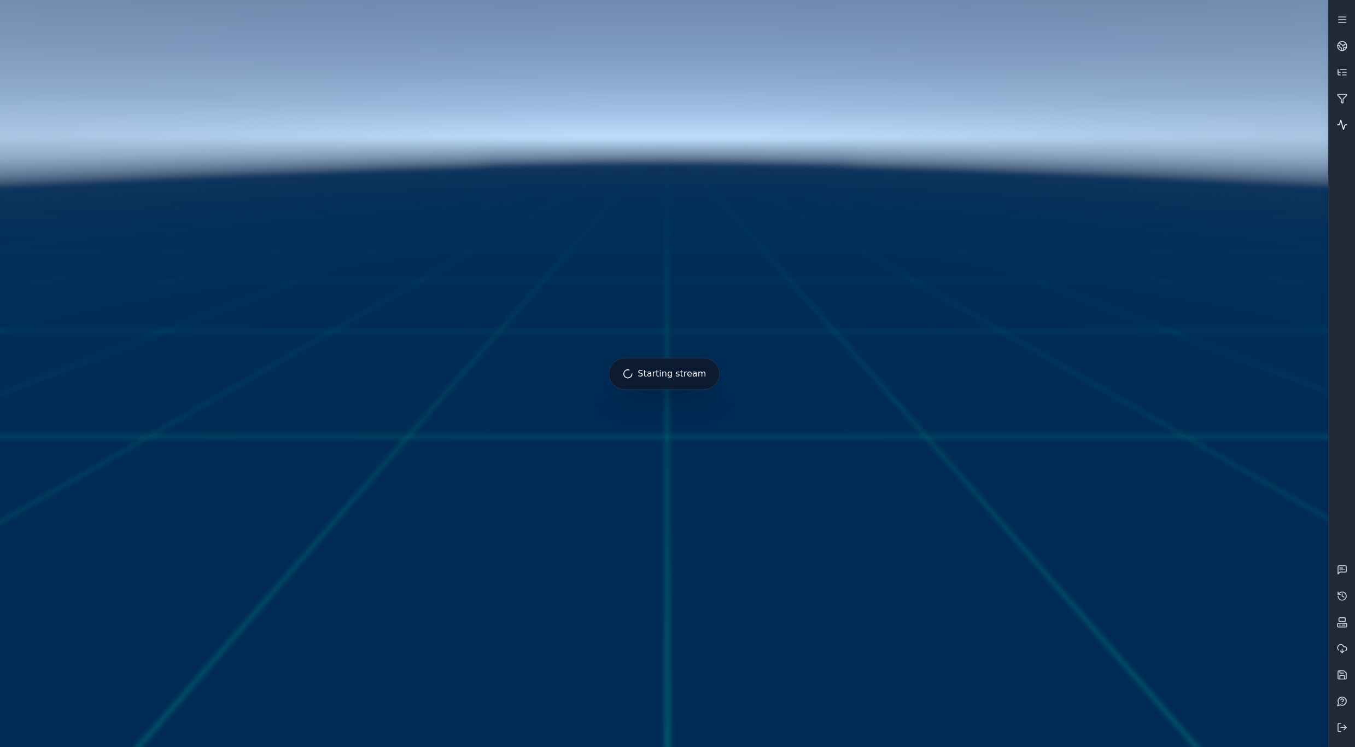
click at [1338, 118] on link at bounding box center [1342, 125] width 26 height 26
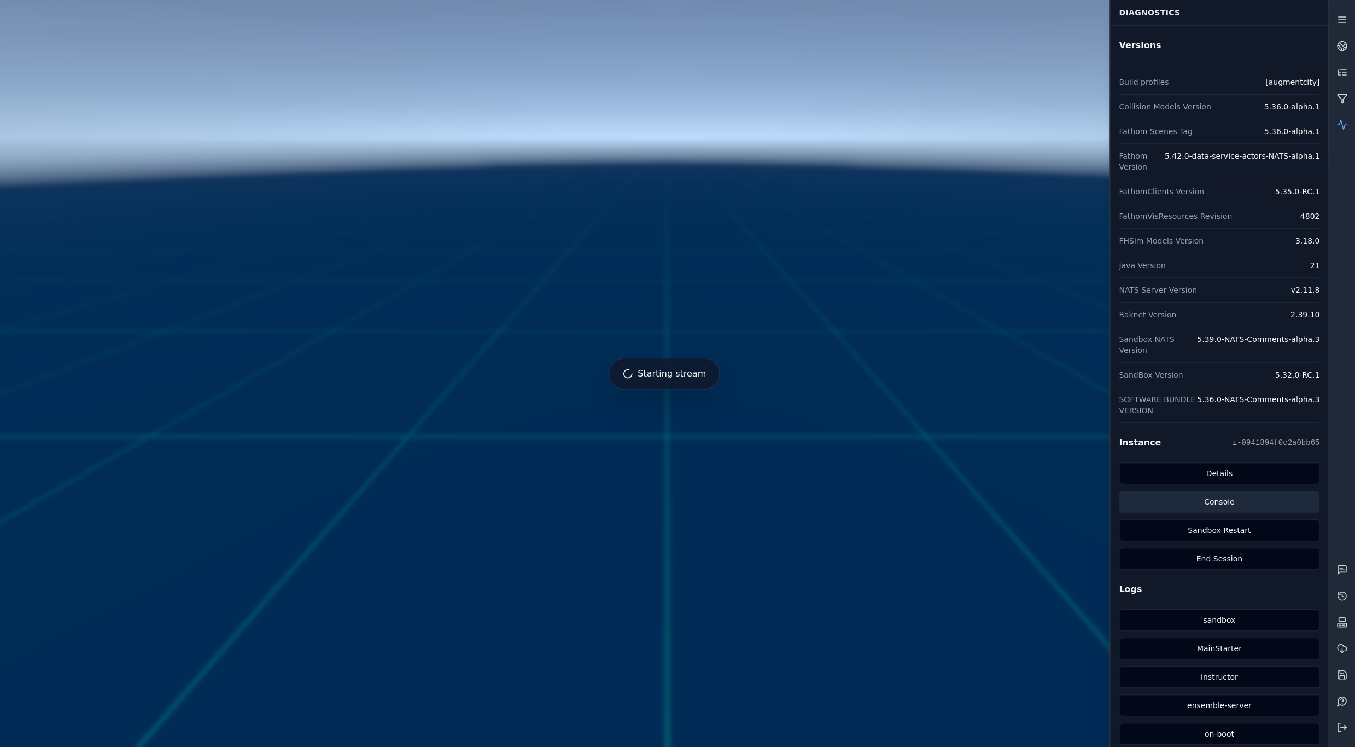
click at [1269, 491] on link "Console" at bounding box center [1219, 502] width 201 height 22
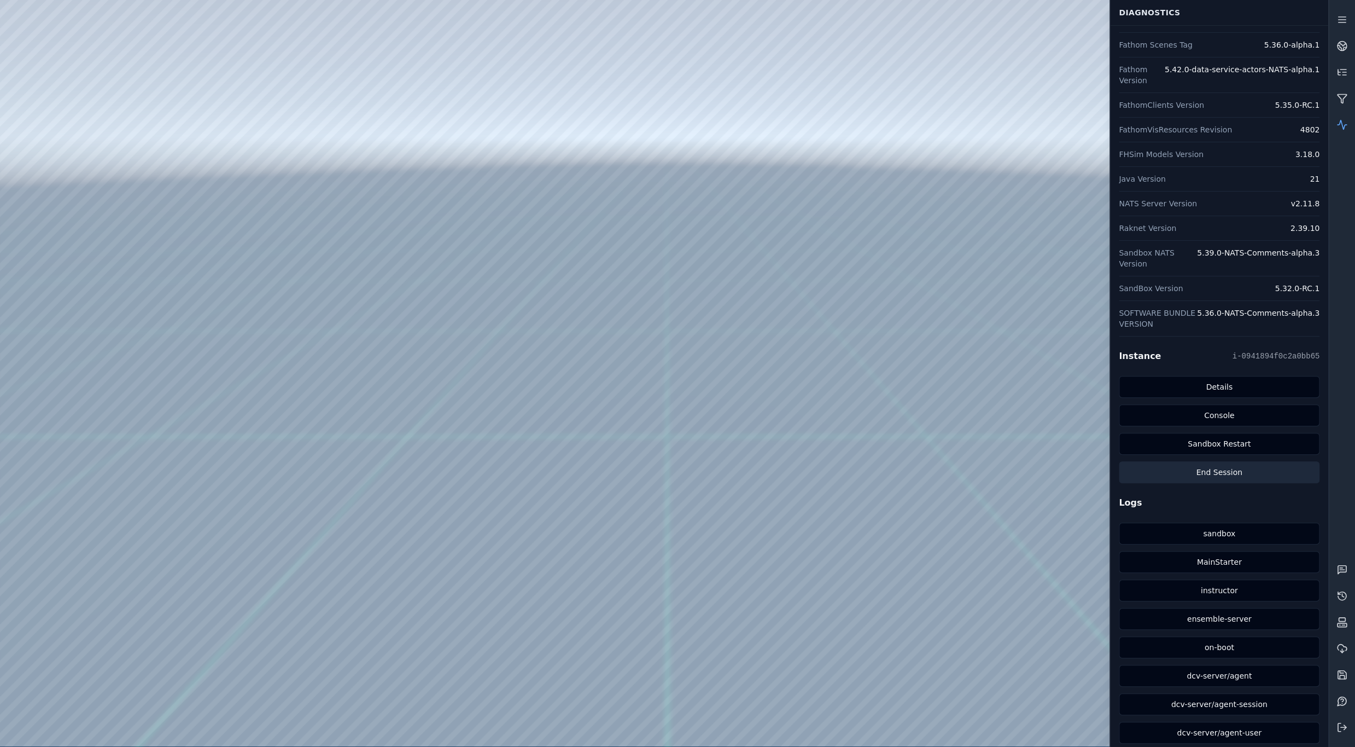
scroll to position [104, 0]
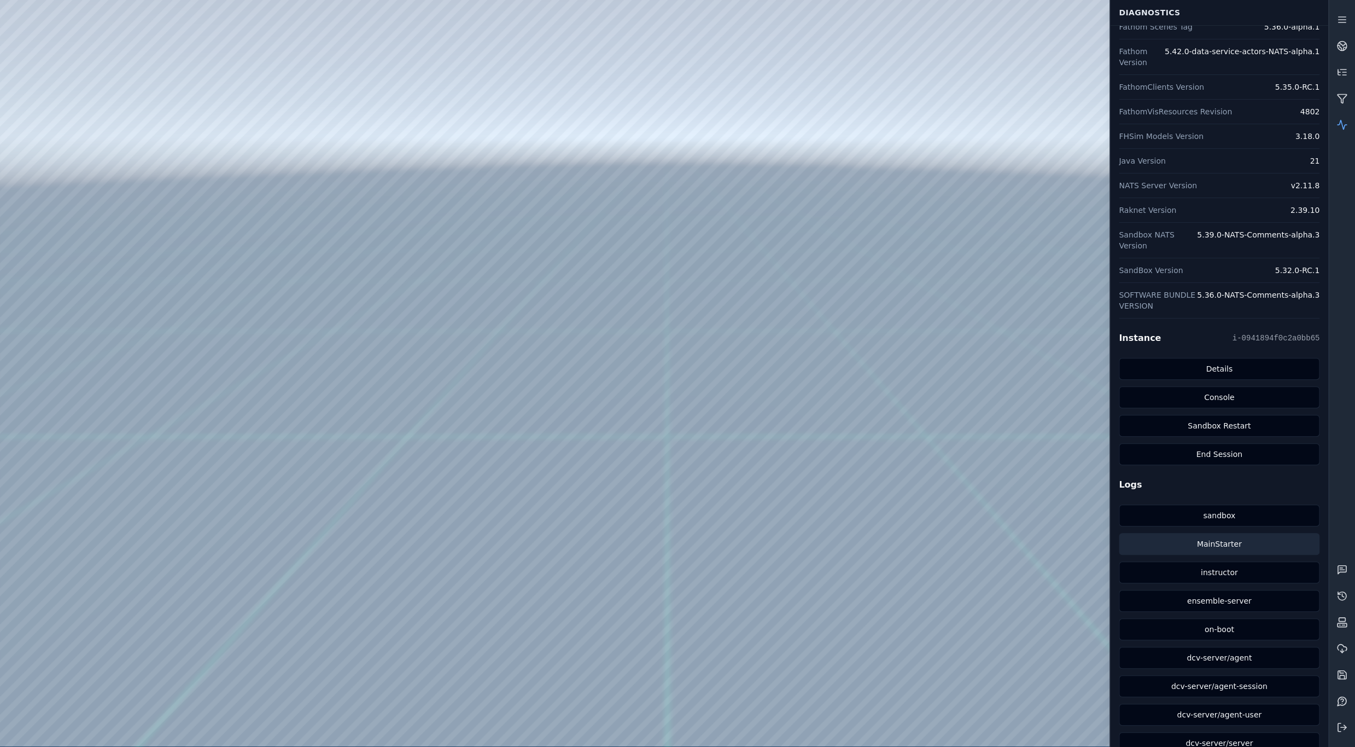
click at [1241, 533] on link "MainStarter" at bounding box center [1219, 544] width 201 height 22
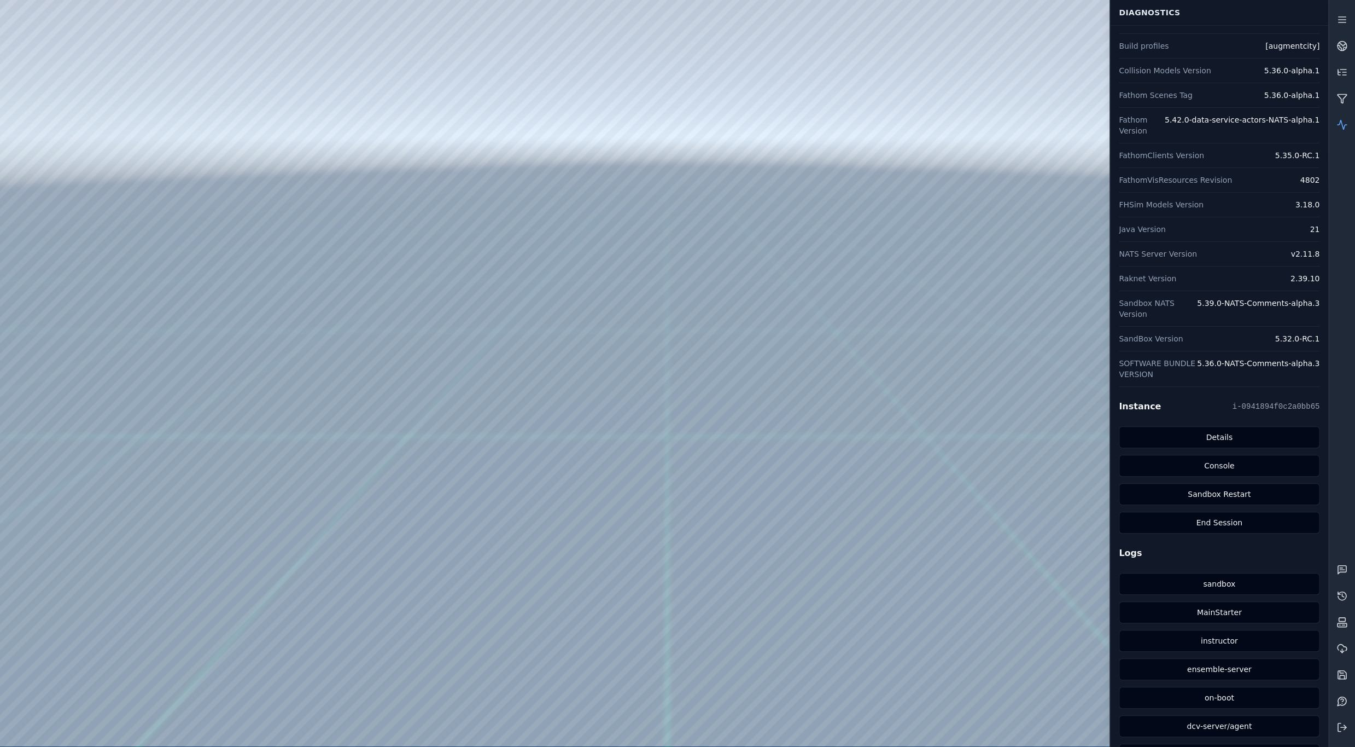
scroll to position [0, 0]
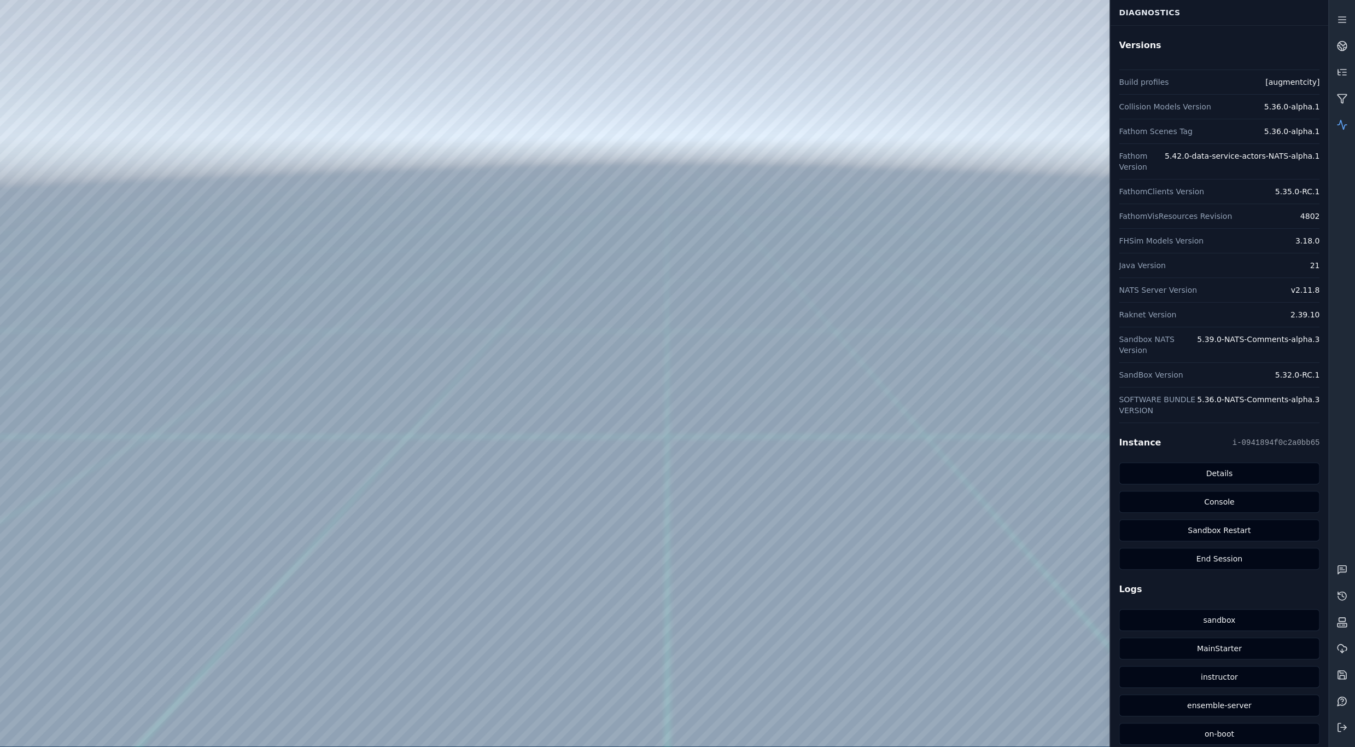
click at [304, 525] on div at bounding box center [664, 373] width 1328 height 746
click at [1348, 118] on link at bounding box center [1342, 125] width 26 height 26
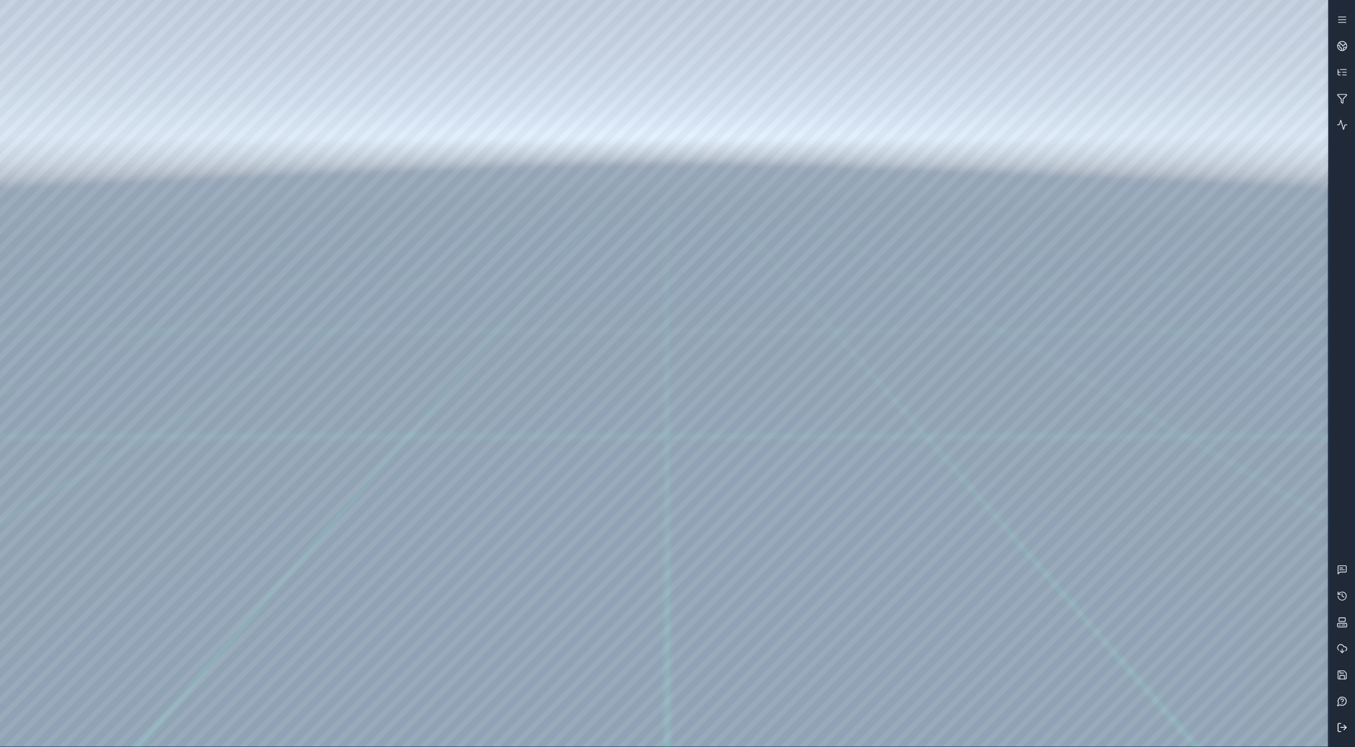
click at [1347, 721] on button at bounding box center [1342, 727] width 26 height 26
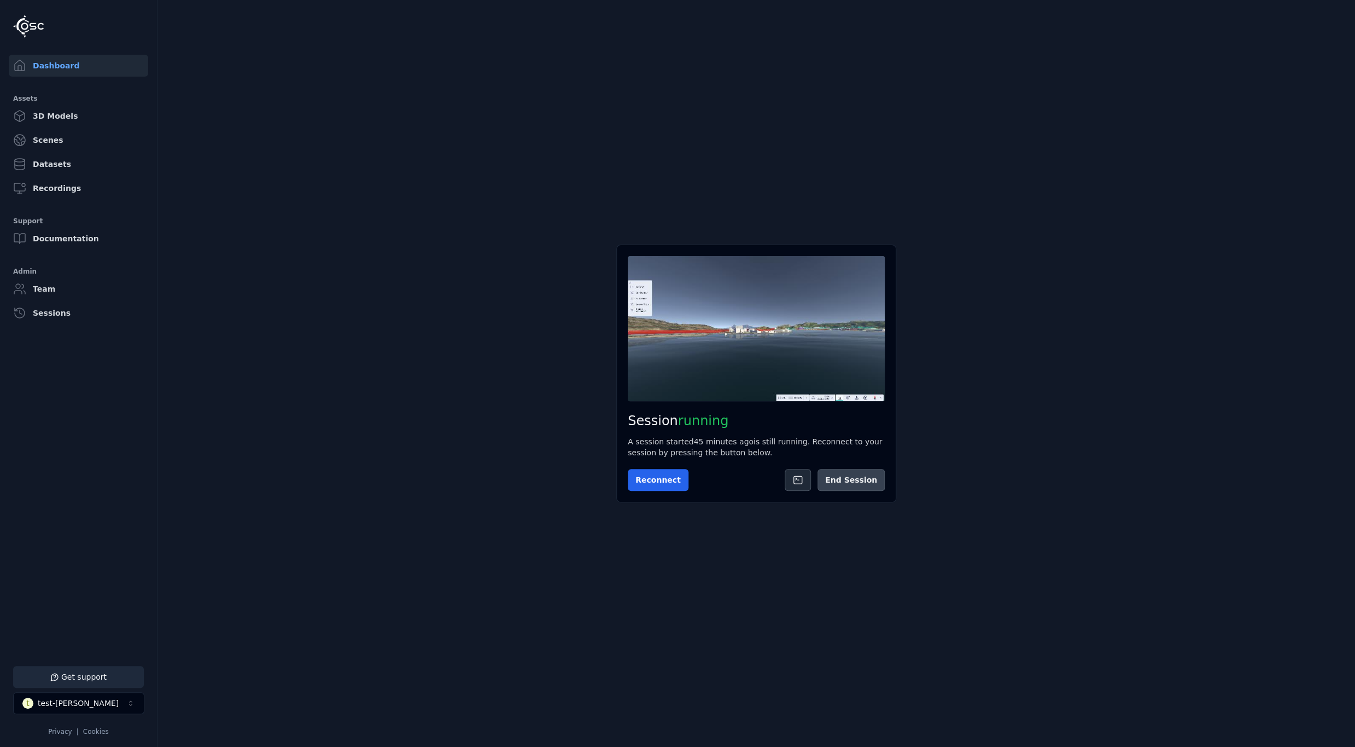
click at [853, 478] on button "End Session" at bounding box center [851, 480] width 67 height 22
